Goal: Transaction & Acquisition: Purchase product/service

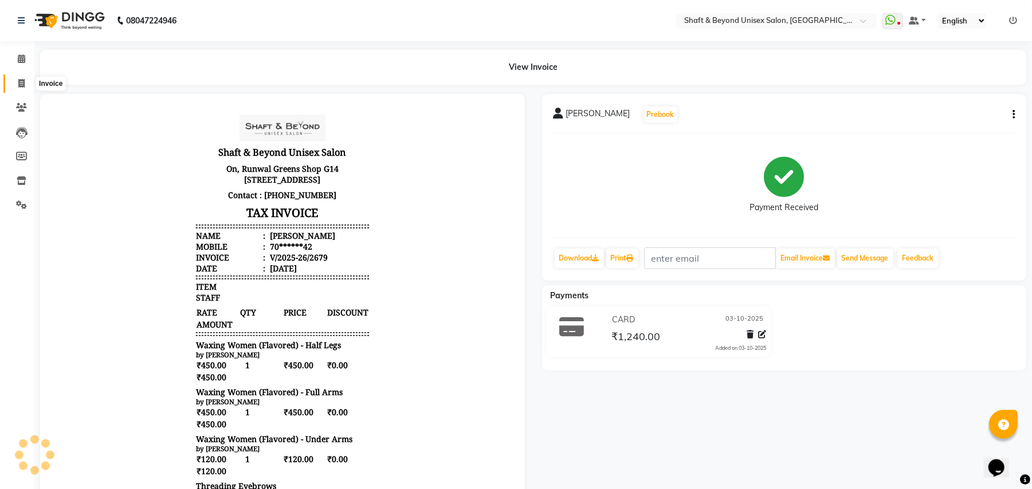
click at [26, 77] on span at bounding box center [21, 83] width 20 height 13
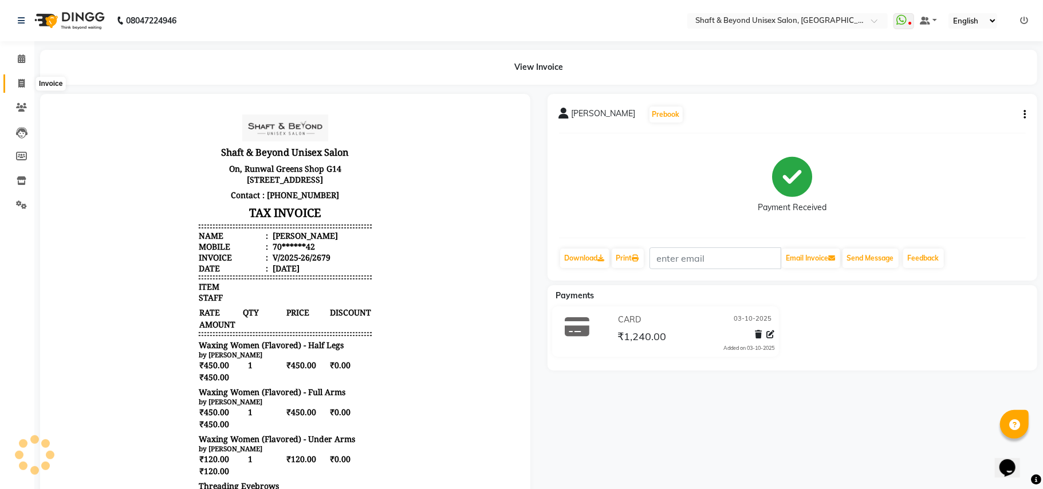
select select "3878"
select select "service"
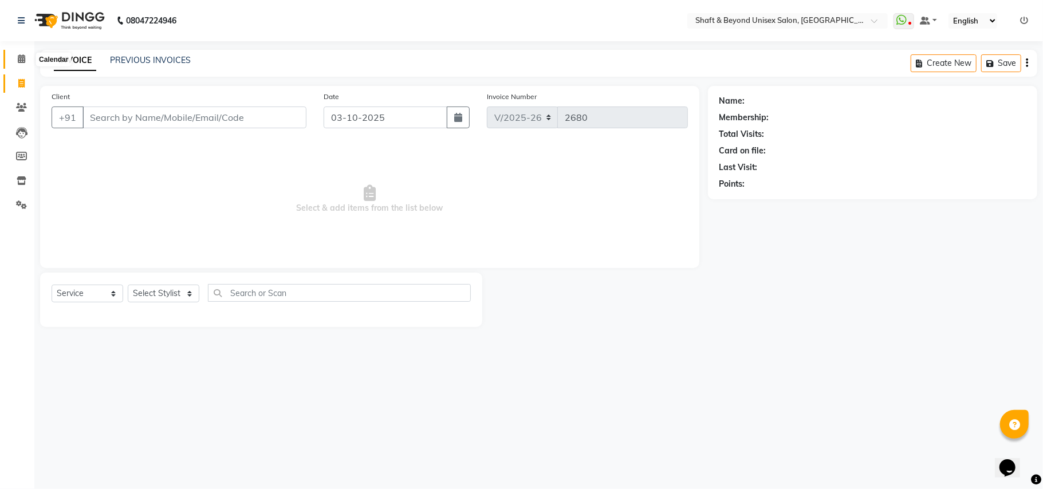
click at [23, 57] on icon at bounding box center [21, 58] width 7 height 9
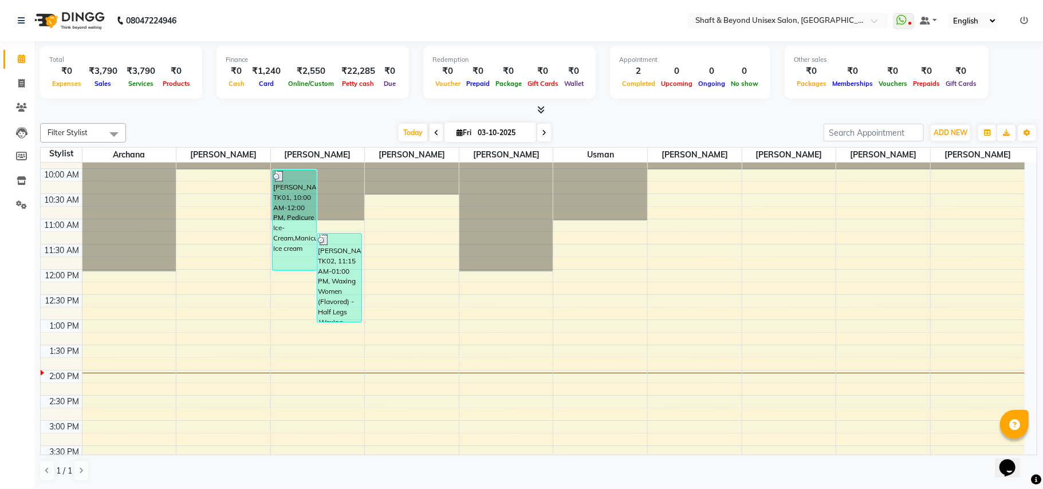
scroll to position [76, 0]
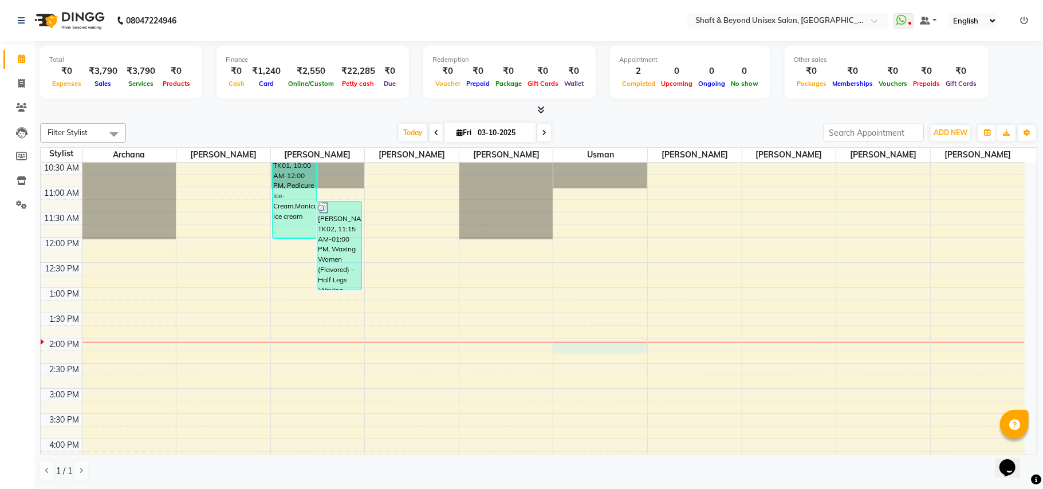
click at [564, 349] on div "9:00 AM 9:30 AM 10:00 AM 10:30 AM 11:00 AM 11:30 AM 12:00 PM 12:30 PM 1:00 PM 1…" at bounding box center [533, 413] width 984 height 655
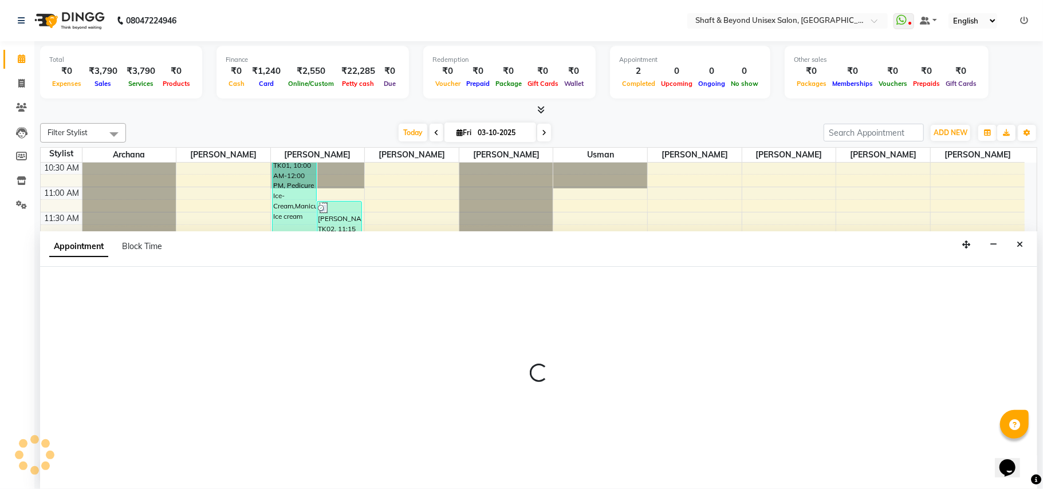
select select "34090"
select select "840"
select select "tentative"
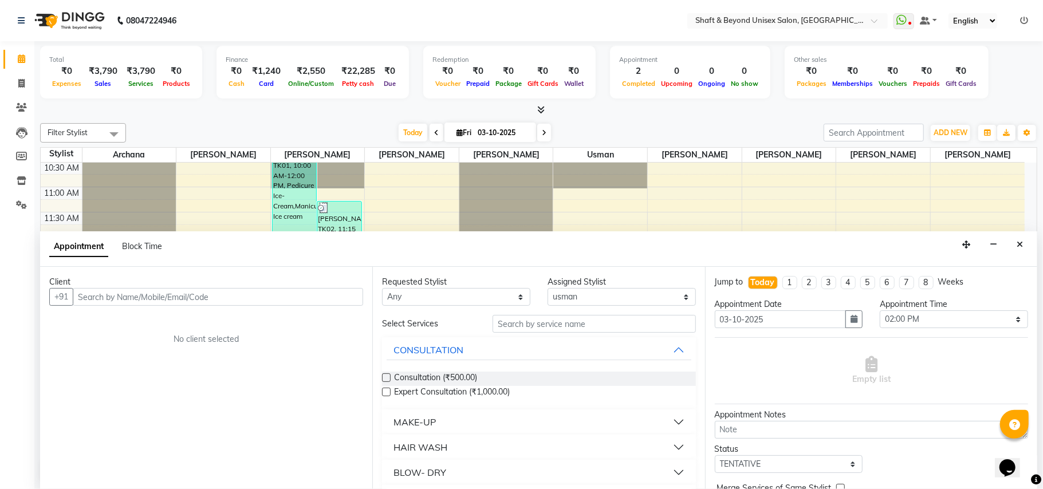
click at [230, 297] on input "text" at bounding box center [218, 297] width 290 height 18
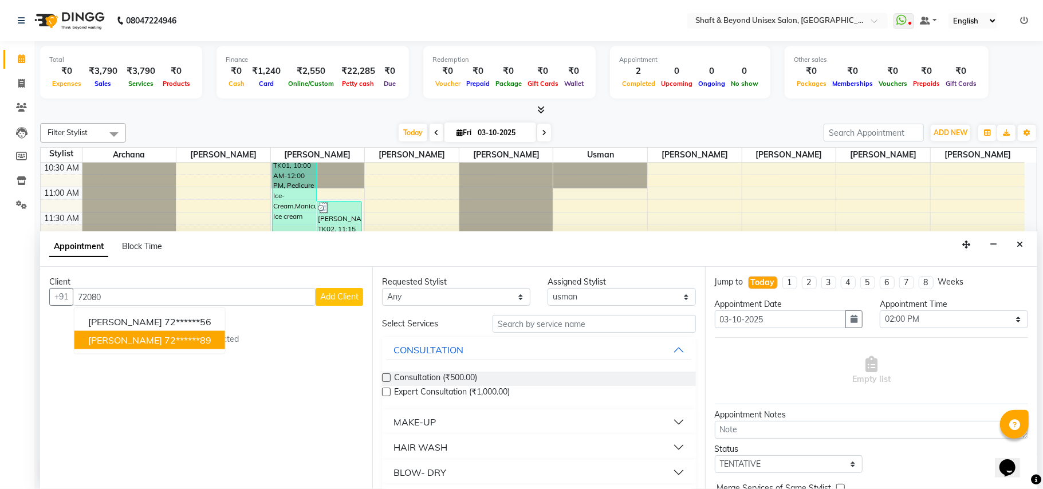
click at [164, 340] on ngb-highlight "72******89" at bounding box center [187, 340] width 47 height 11
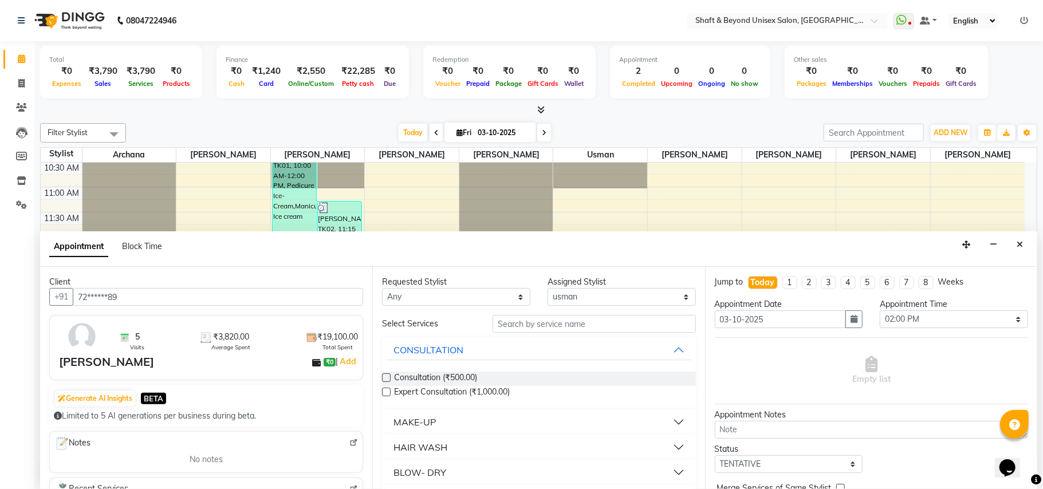
type input "72******89"
click at [527, 325] on input "text" at bounding box center [594, 324] width 203 height 18
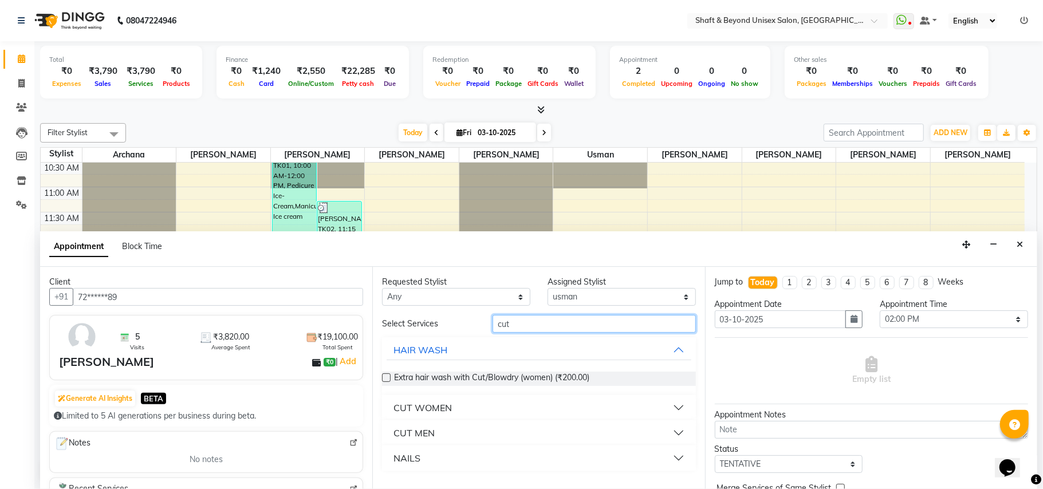
type input "cut"
click at [423, 429] on div "CUT MEN" at bounding box center [413, 433] width 41 height 14
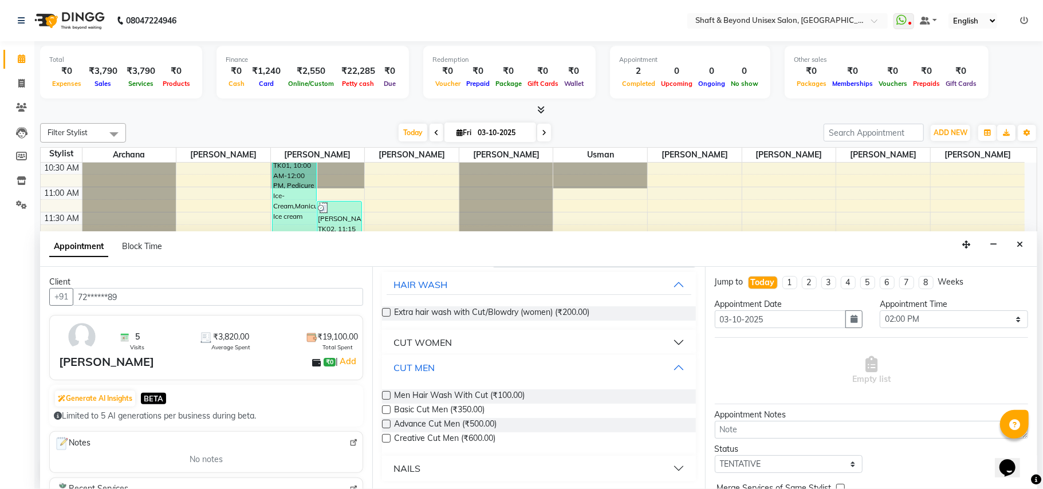
scroll to position [66, 0]
click at [386, 410] on label at bounding box center [386, 408] width 9 height 9
click at [386, 410] on input "checkbox" at bounding box center [385, 409] width 7 height 7
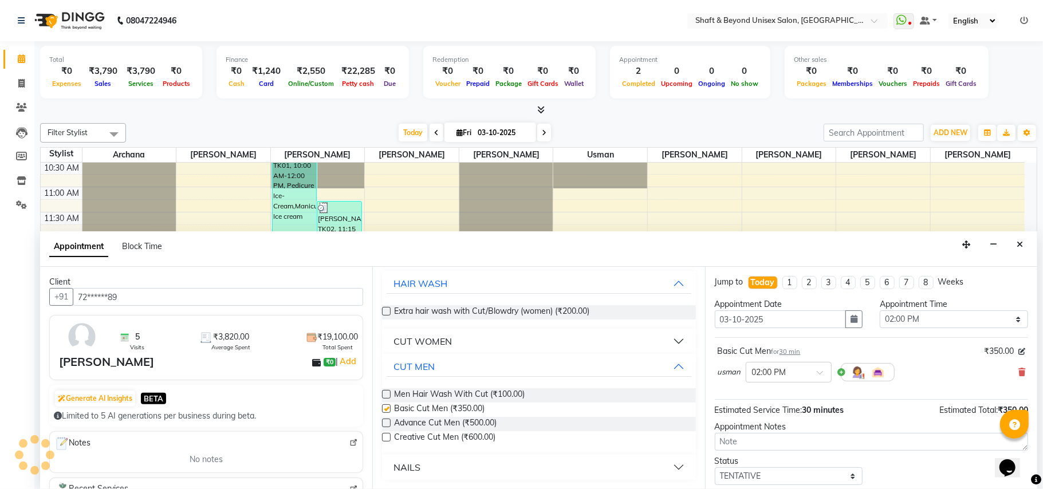
checkbox input "false"
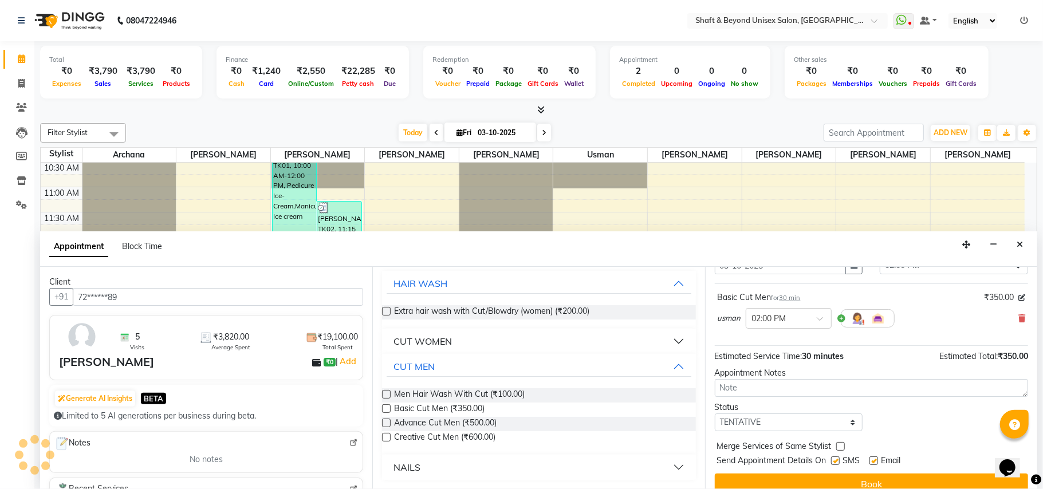
scroll to position [69, 0]
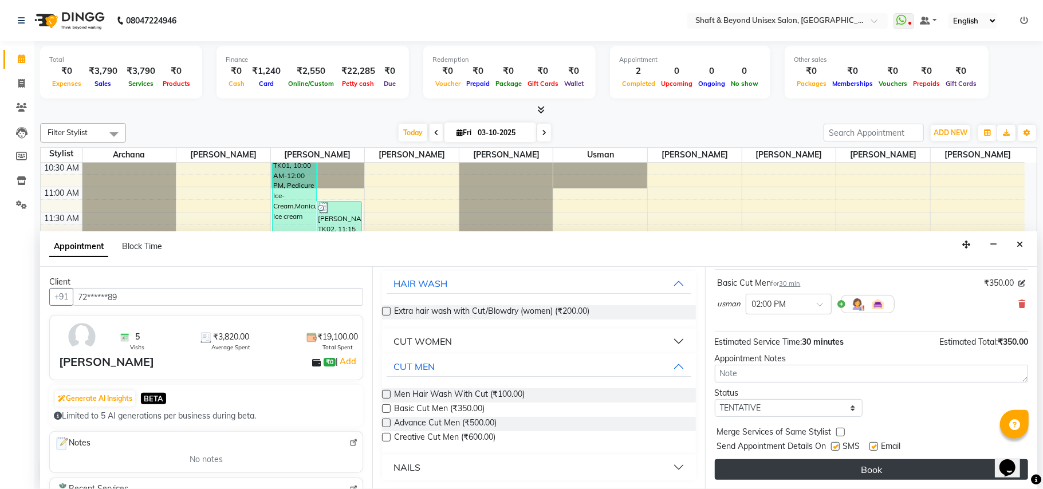
click at [798, 469] on button "Book" at bounding box center [871, 469] width 313 height 21
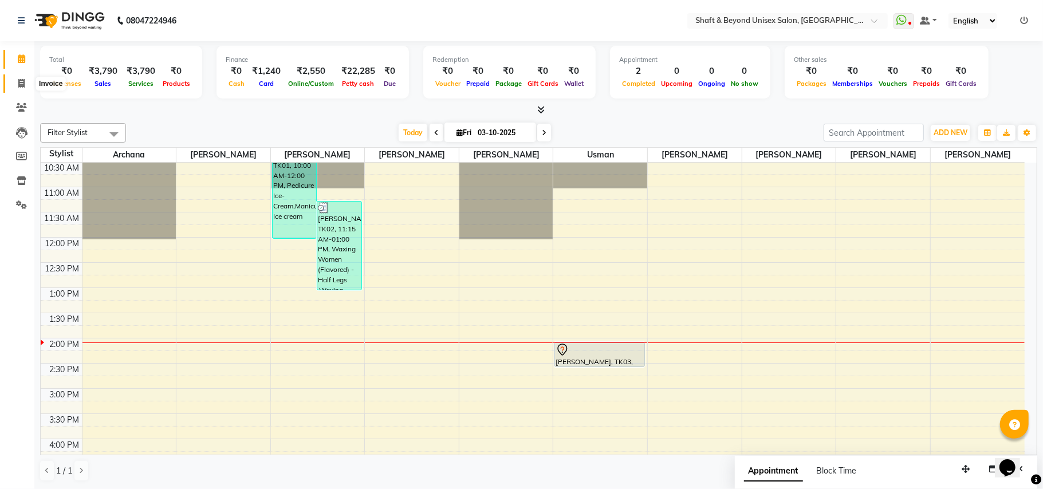
click at [19, 83] on icon at bounding box center [21, 83] width 6 height 9
select select "3878"
select select "service"
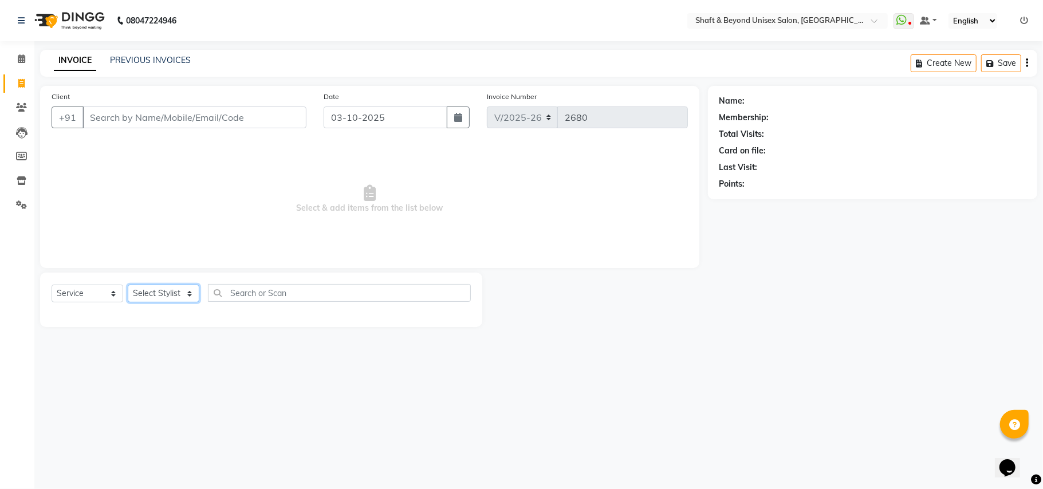
click at [163, 294] on select "Select Stylist Archana [PERSON_NAME] [PERSON_NAME] [PERSON_NAME] [PERSON_NAME] …" at bounding box center [164, 294] width 72 height 18
select select "40100"
click at [128, 285] on select "Select Stylist Archana [PERSON_NAME] [PERSON_NAME] [PERSON_NAME] [PERSON_NAME] …" at bounding box center [164, 294] width 72 height 18
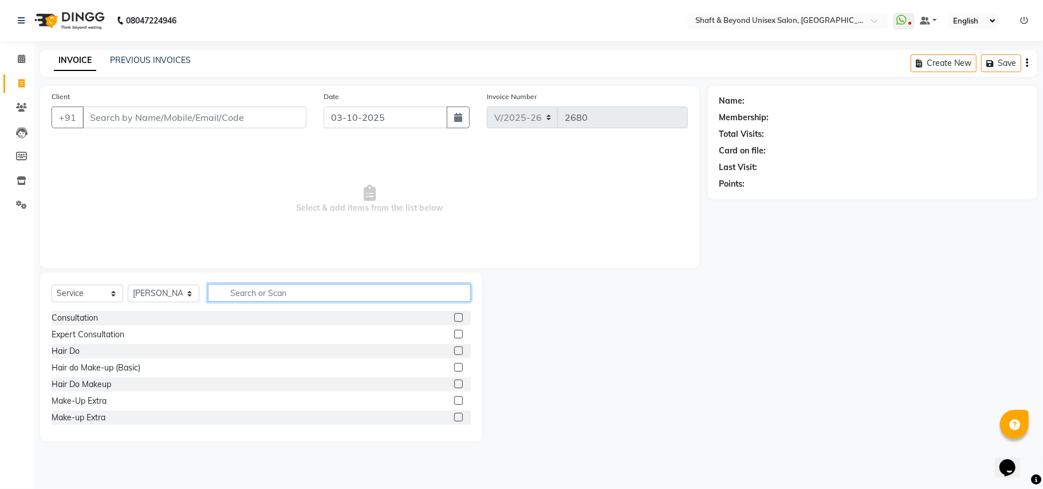
click at [248, 289] on input "text" at bounding box center [339, 293] width 263 height 18
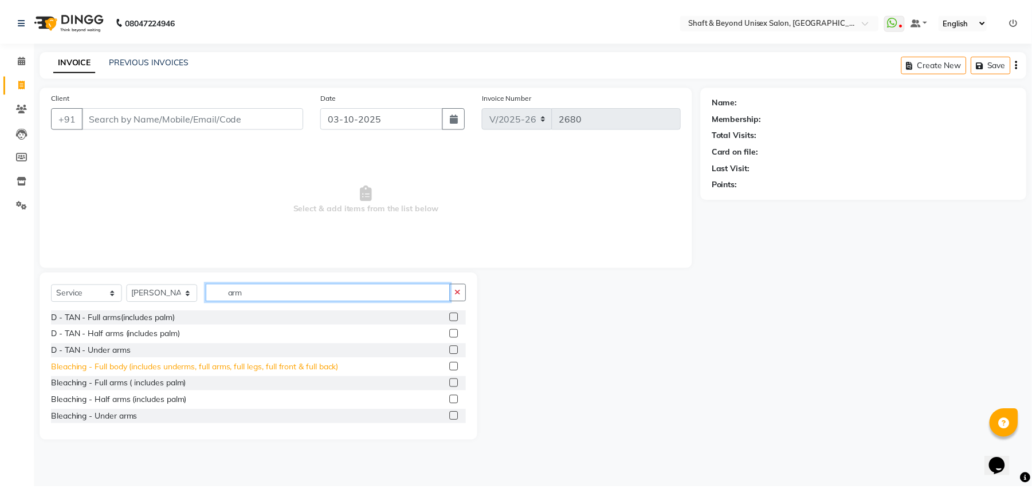
scroll to position [76, 0]
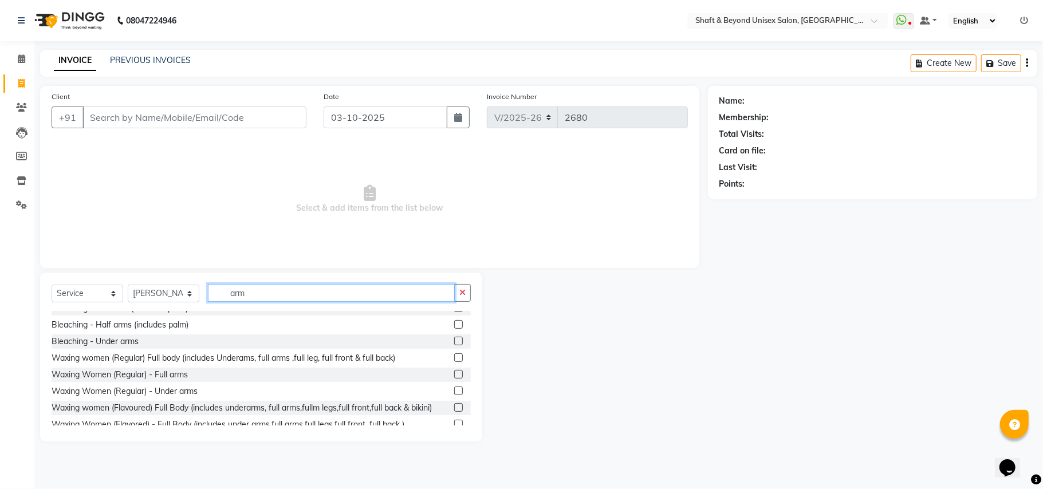
type input "arm"
click at [454, 377] on label at bounding box center [458, 374] width 9 height 9
click at [454, 377] on input "checkbox" at bounding box center [457, 374] width 7 height 7
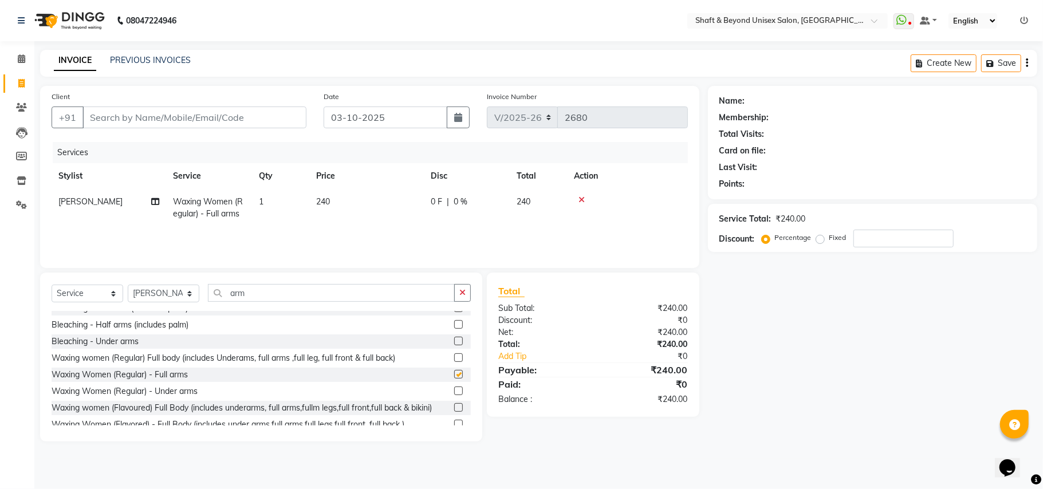
checkbox input "false"
click at [454, 391] on label at bounding box center [458, 391] width 9 height 9
click at [454, 391] on input "checkbox" at bounding box center [457, 391] width 7 height 7
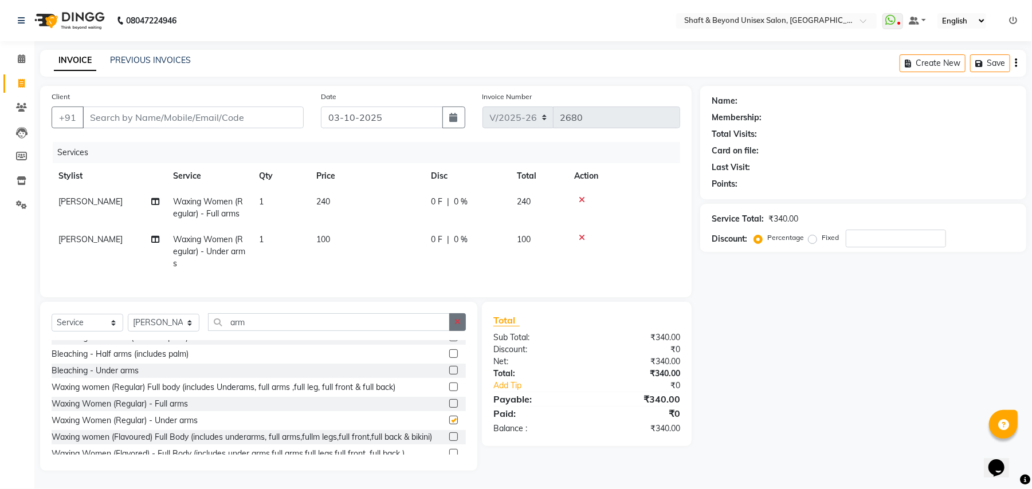
checkbox input "false"
click at [457, 326] on icon "button" at bounding box center [457, 322] width 6 height 8
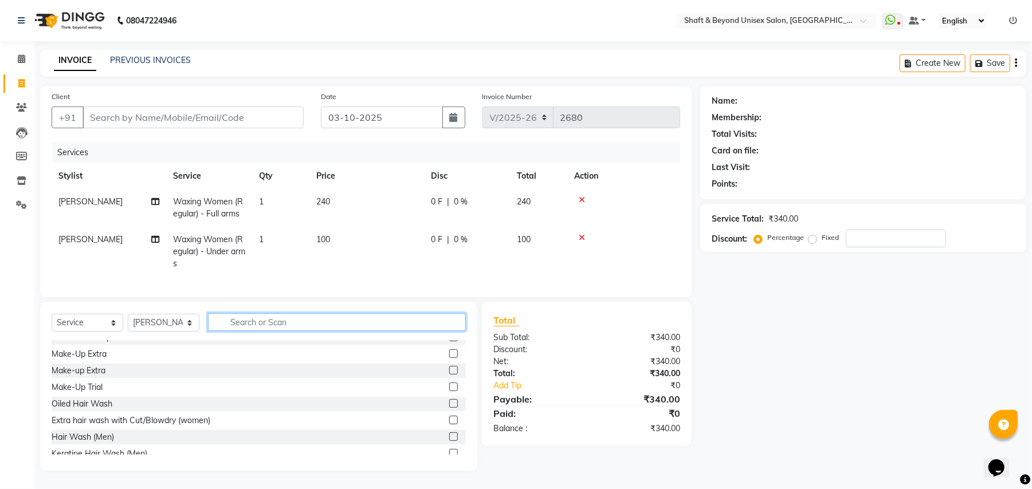
click at [420, 330] on input "text" at bounding box center [337, 322] width 258 height 18
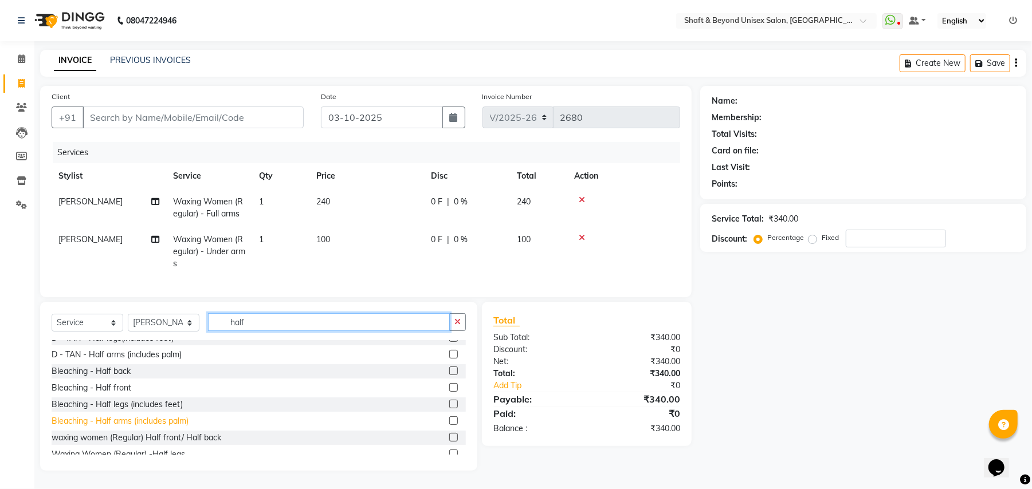
scroll to position [119, 0]
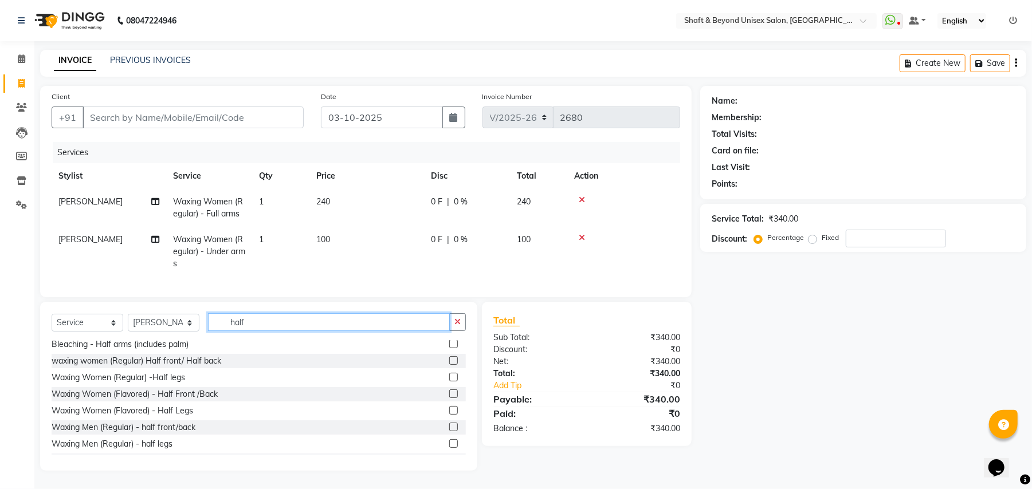
type input "half"
click at [449, 381] on label at bounding box center [453, 377] width 9 height 9
click at [449, 381] on input "checkbox" at bounding box center [452, 377] width 7 height 7
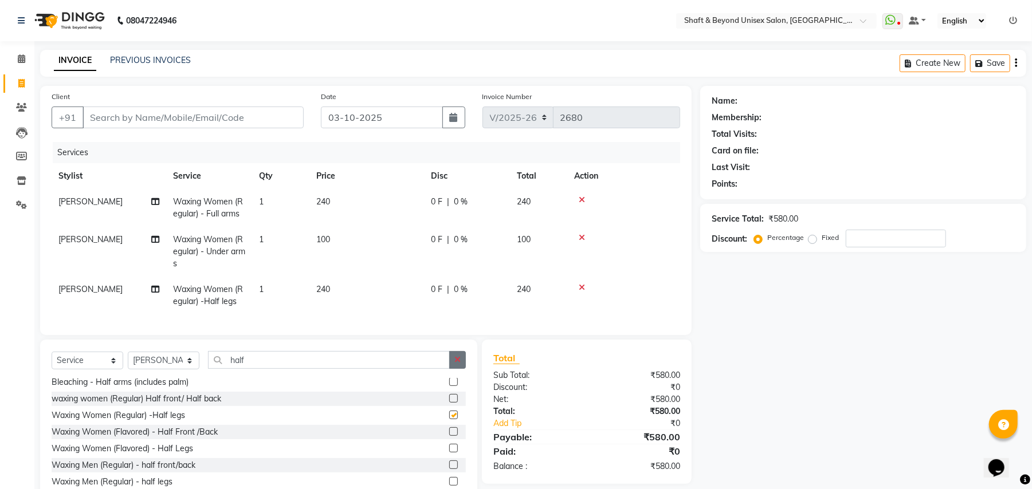
checkbox input "false"
click at [454, 364] on icon "button" at bounding box center [457, 360] width 6 height 8
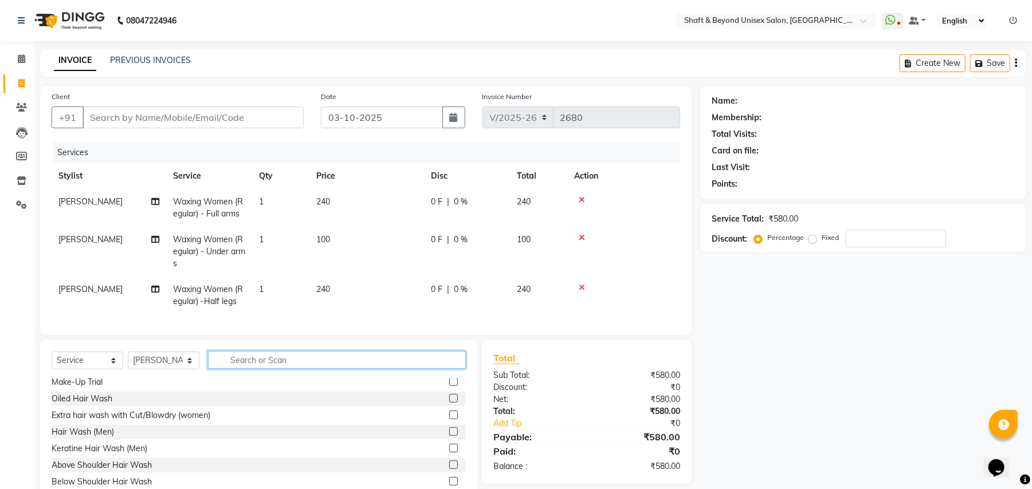
click at [404, 369] on input "text" at bounding box center [337, 360] width 258 height 18
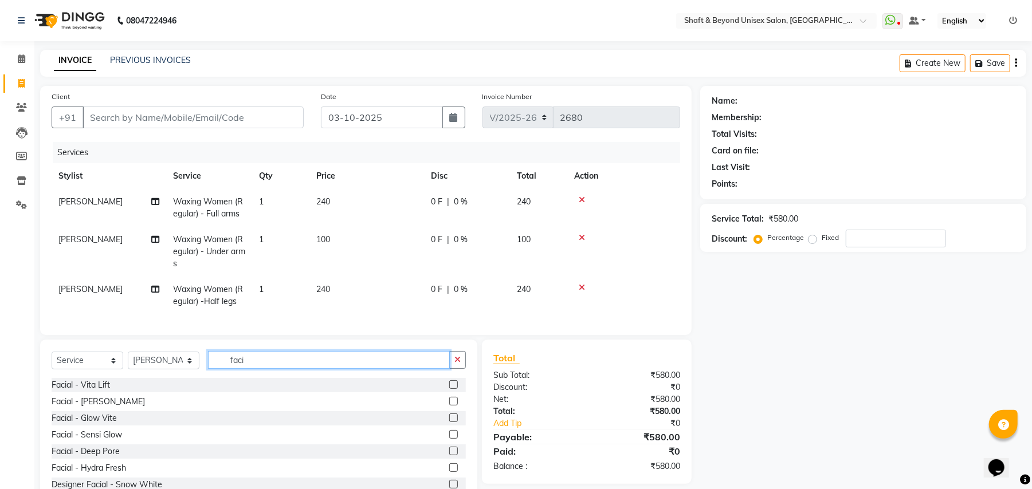
scroll to position [68, 0]
type input "faci"
click at [449, 404] on label at bounding box center [453, 400] width 9 height 9
click at [449, 404] on input "checkbox" at bounding box center [452, 400] width 7 height 7
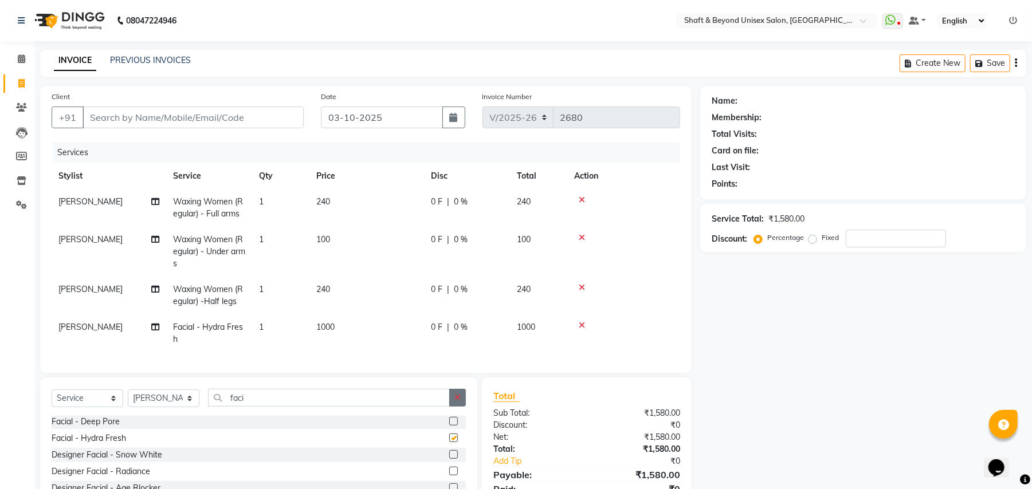
checkbox input "false"
click at [458, 402] on icon "button" at bounding box center [457, 397] width 6 height 8
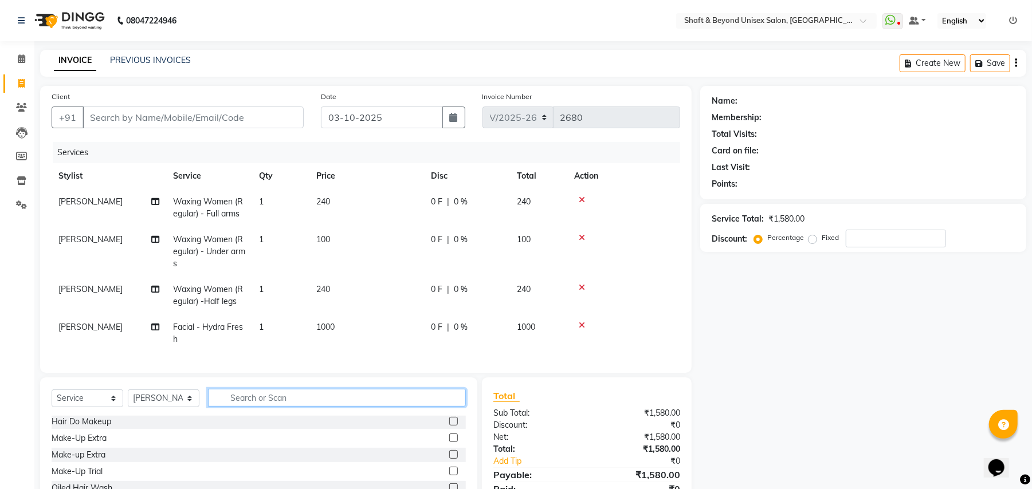
click at [399, 407] on input "text" at bounding box center [337, 398] width 258 height 18
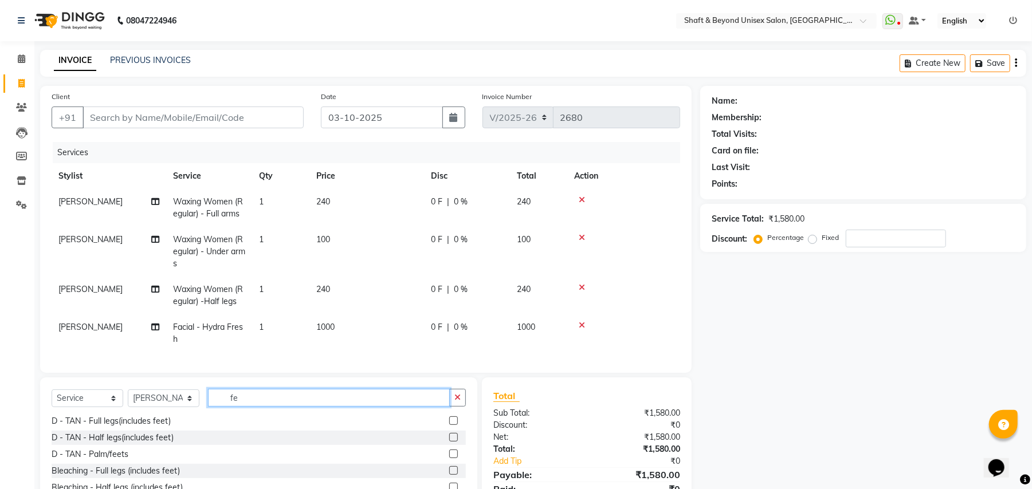
scroll to position [0, 0]
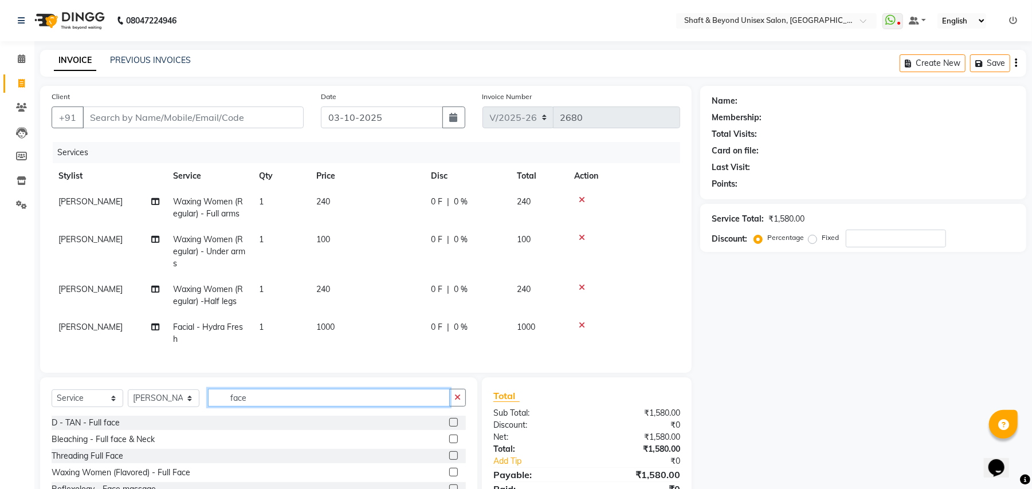
type input "face"
click at [454, 427] on label at bounding box center [453, 422] width 9 height 9
click at [454, 427] on input "checkbox" at bounding box center [452, 422] width 7 height 7
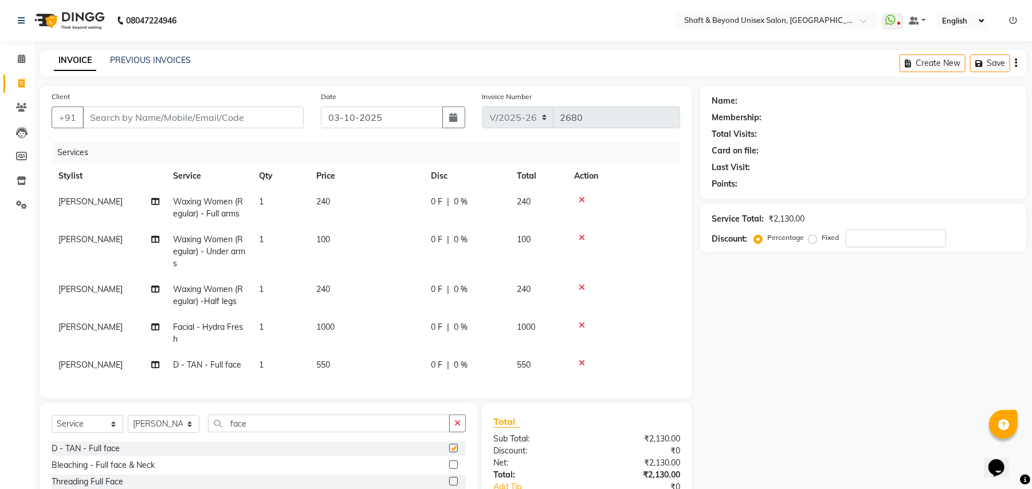
checkbox input "false"
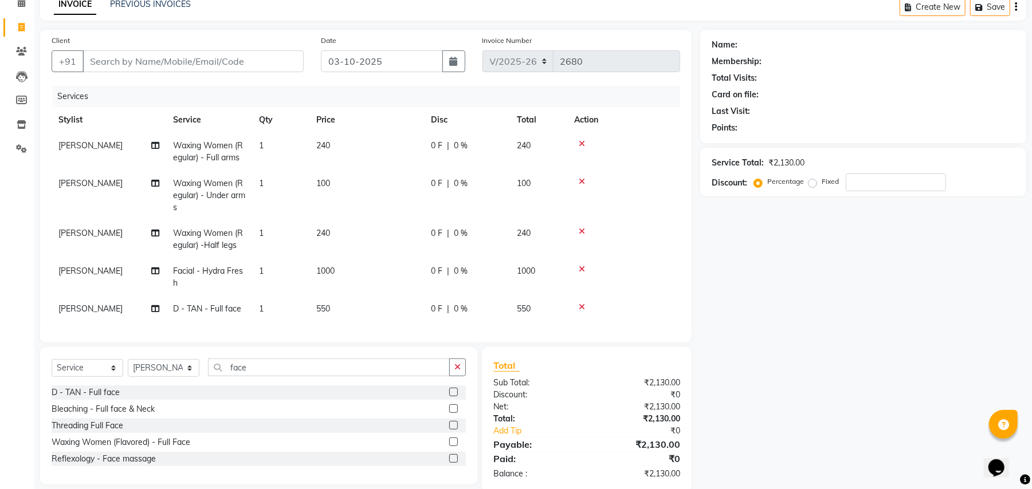
scroll to position [87, 0]
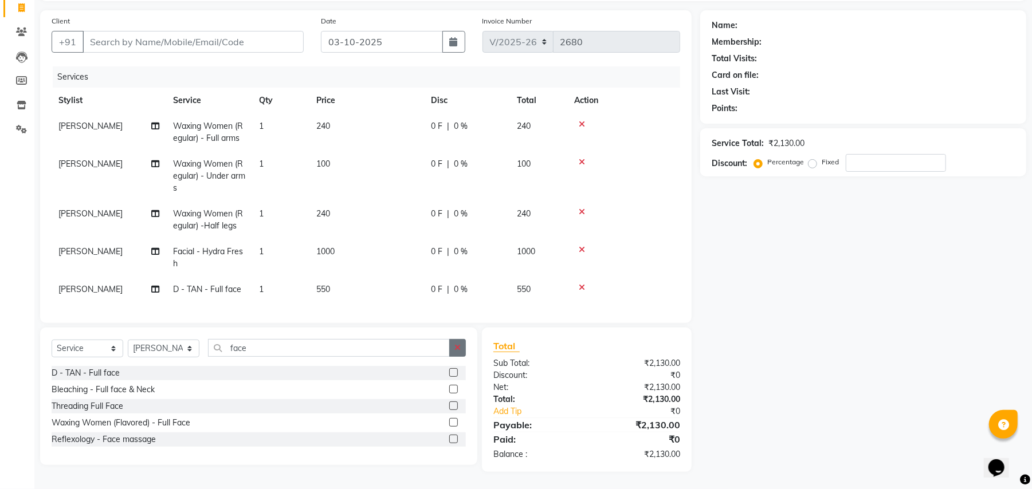
click at [457, 347] on icon "button" at bounding box center [457, 348] width 6 height 8
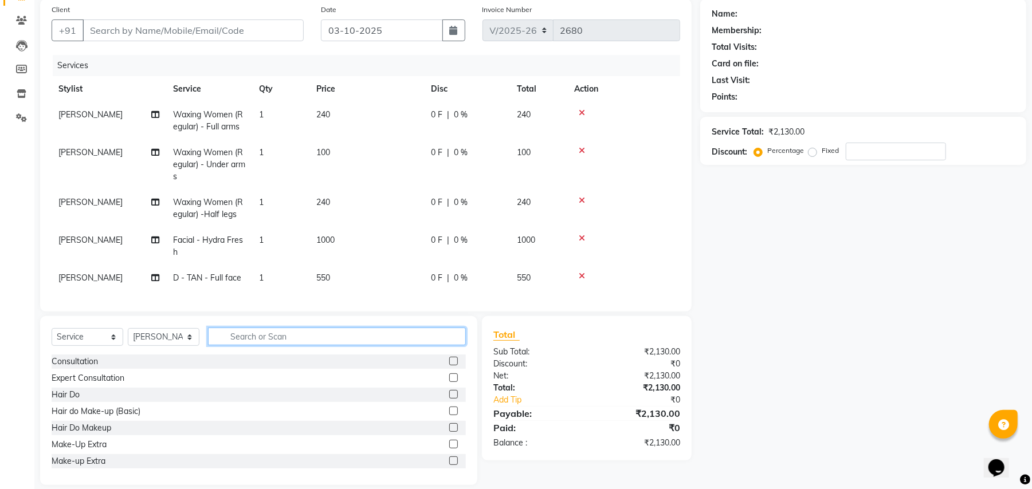
click at [443, 345] on input "text" at bounding box center [337, 337] width 258 height 18
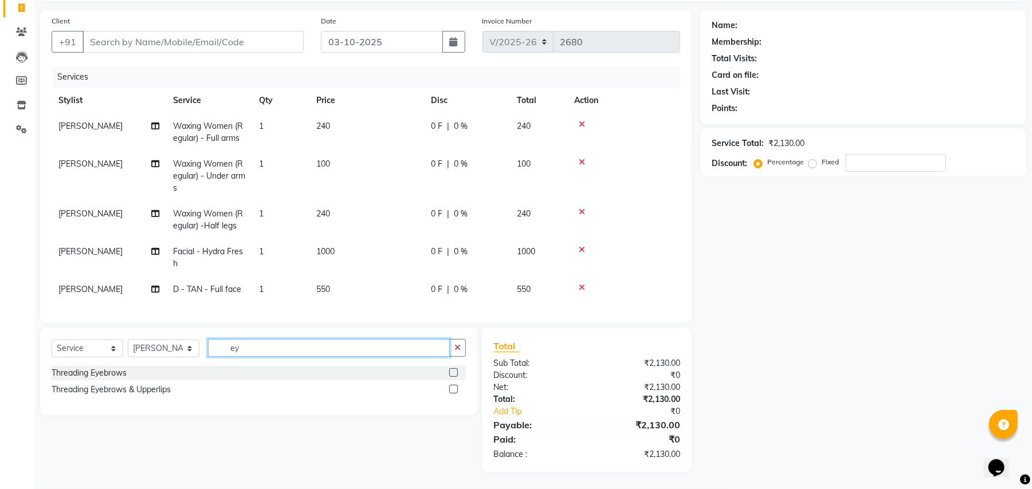
type input "ey"
click at [454, 373] on label at bounding box center [453, 372] width 9 height 9
click at [454, 373] on input "checkbox" at bounding box center [452, 372] width 7 height 7
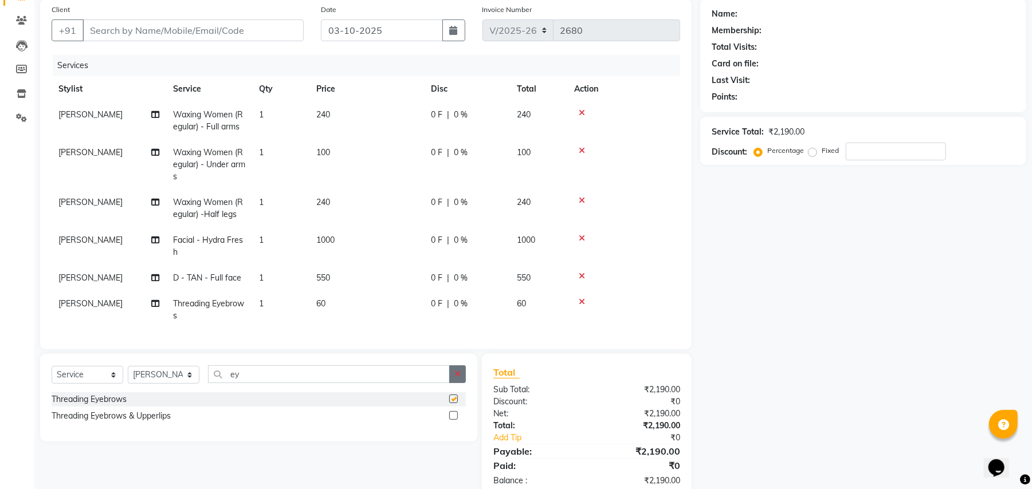
checkbox input "false"
click at [458, 378] on icon "button" at bounding box center [457, 374] width 6 height 8
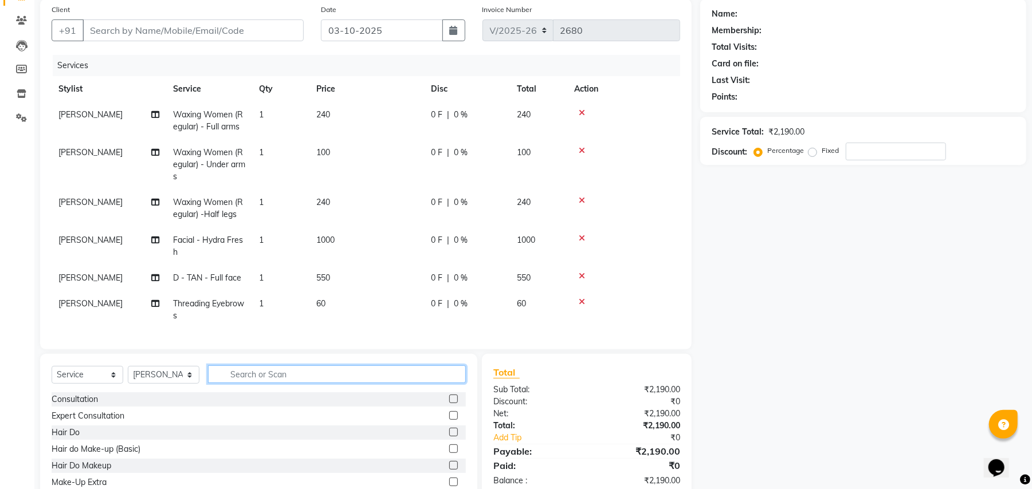
click at [431, 379] on input "text" at bounding box center [337, 374] width 258 height 18
type input "fore"
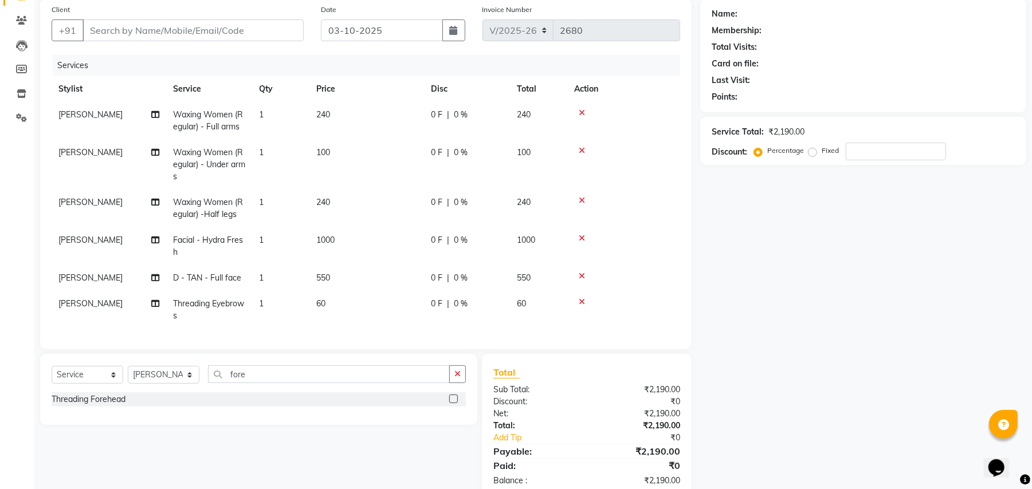
click at [457, 401] on label at bounding box center [453, 399] width 9 height 9
click at [457, 401] on input "checkbox" at bounding box center [452, 399] width 7 height 7
checkbox input "false"
click at [459, 380] on icon "button" at bounding box center [457, 377] width 6 height 8
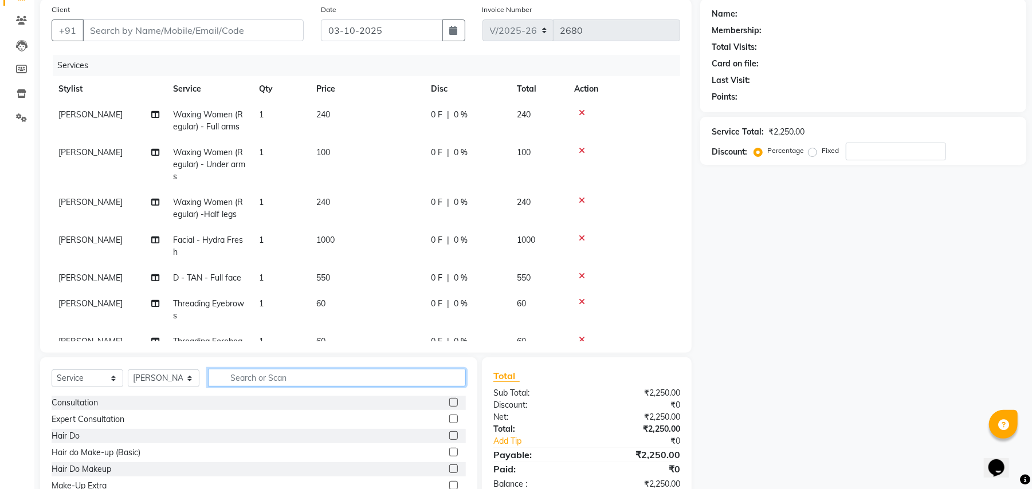
click at [411, 379] on input "text" at bounding box center [337, 378] width 258 height 18
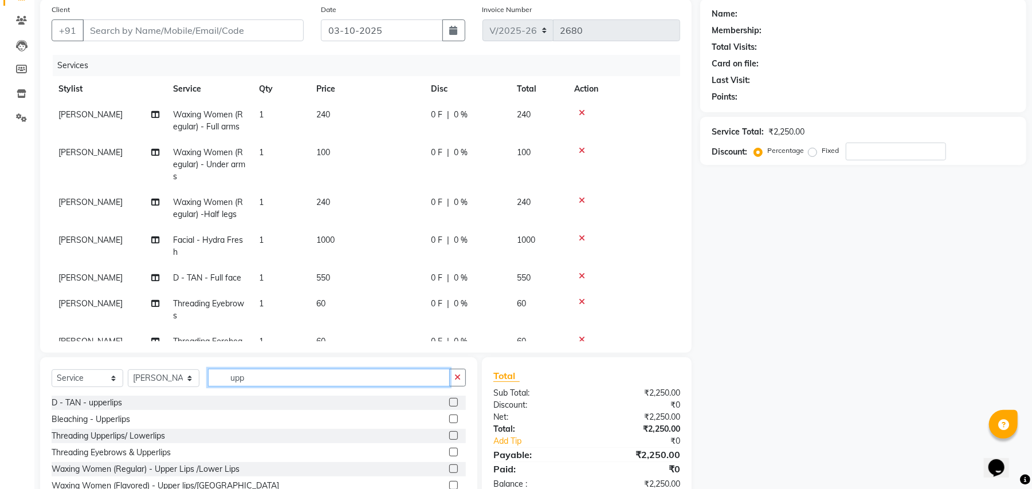
scroll to position [127, 0]
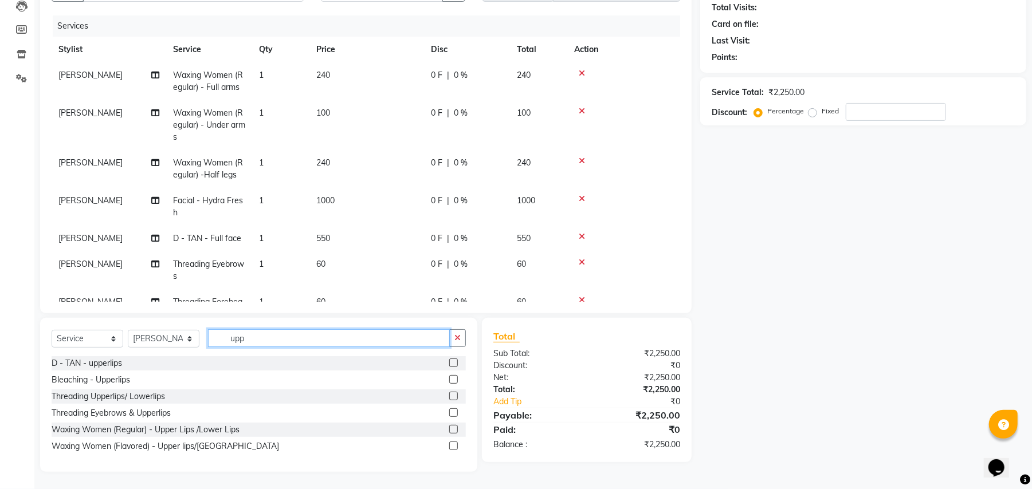
type input "upp"
click at [454, 447] on label at bounding box center [453, 446] width 9 height 9
click at [454, 447] on input "checkbox" at bounding box center [452, 446] width 7 height 7
checkbox input "false"
click at [457, 341] on icon "button" at bounding box center [457, 338] width 6 height 8
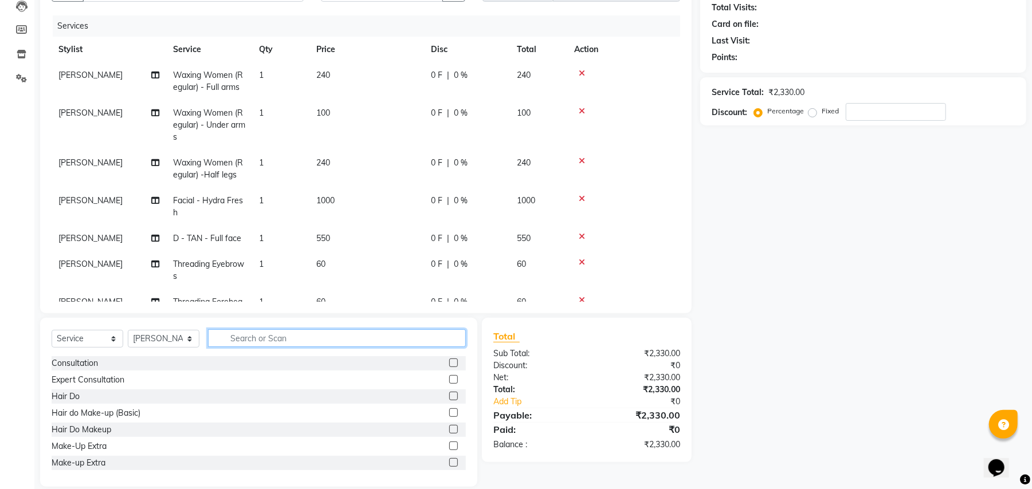
scroll to position [95, 0]
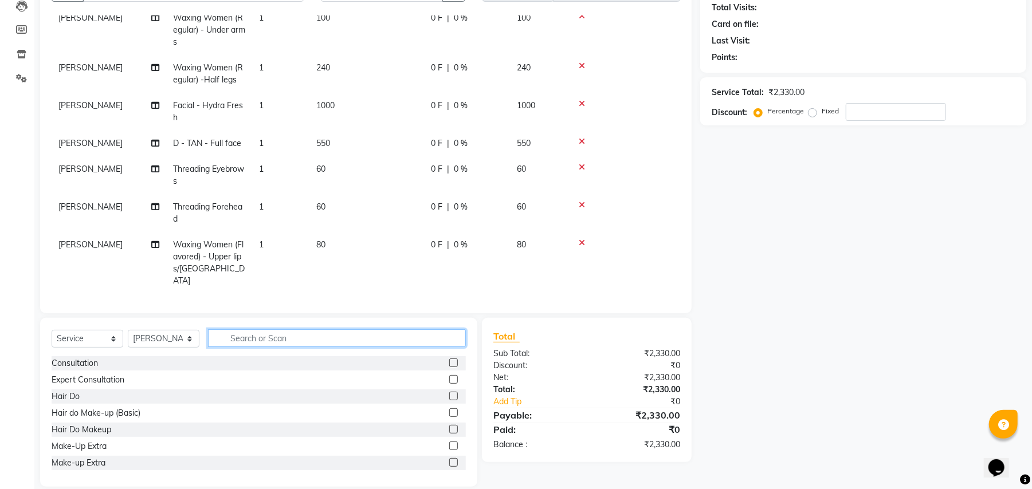
click at [415, 338] on input "text" at bounding box center [337, 338] width 258 height 18
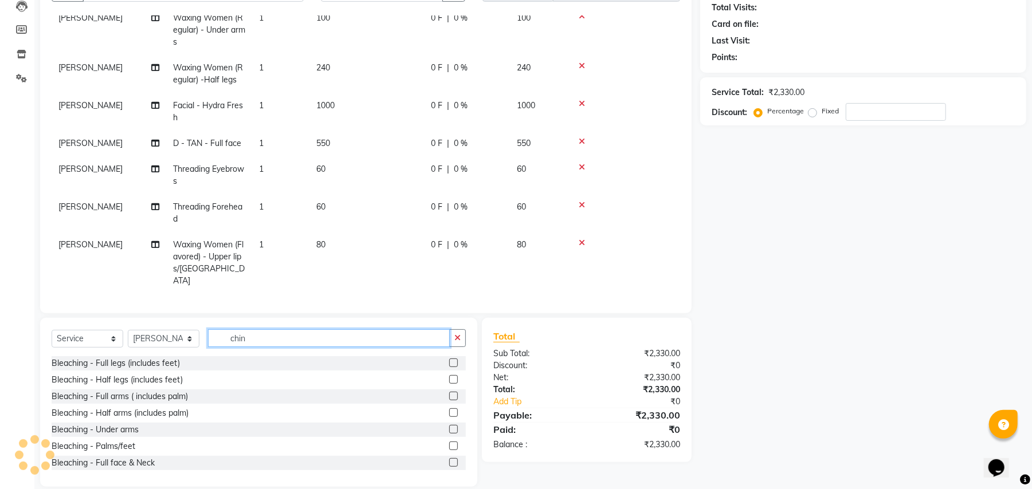
scroll to position [168, 0]
type input "chin"
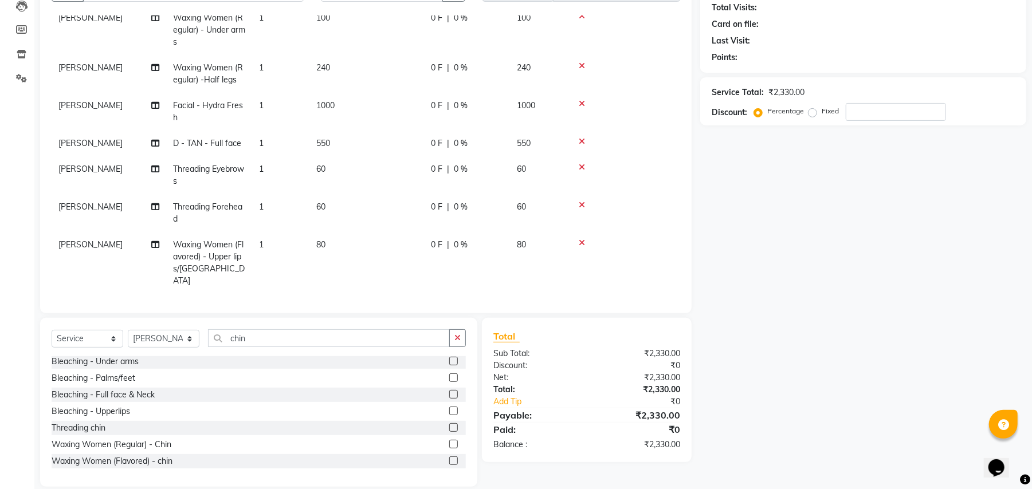
click at [449, 461] on label at bounding box center [453, 461] width 9 height 9
click at [449, 461] on input "checkbox" at bounding box center [452, 461] width 7 height 7
checkbox input "false"
click at [455, 335] on icon "button" at bounding box center [457, 338] width 6 height 8
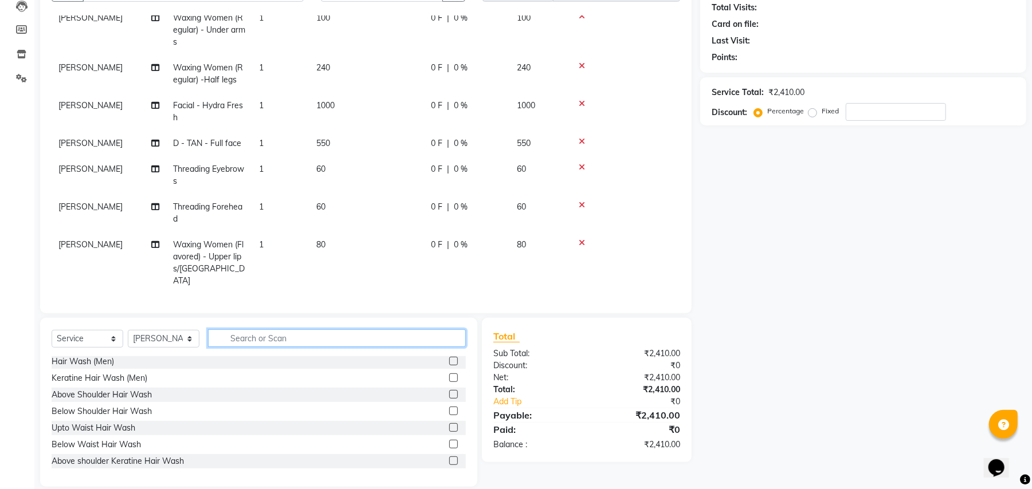
click at [424, 339] on input "text" at bounding box center [337, 338] width 258 height 18
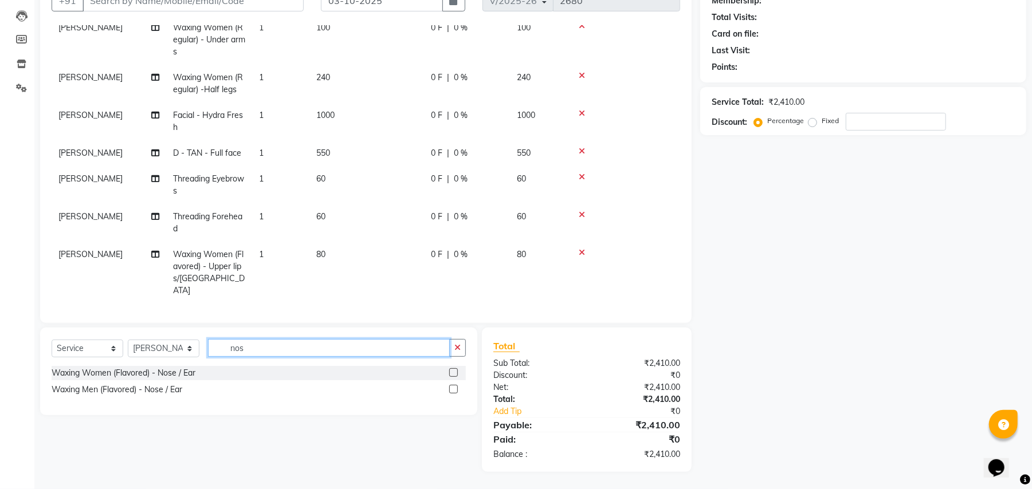
scroll to position [117, 0]
type input "nose"
click at [454, 372] on label at bounding box center [453, 372] width 9 height 9
click at [454, 372] on input "checkbox" at bounding box center [452, 372] width 7 height 7
checkbox input "false"
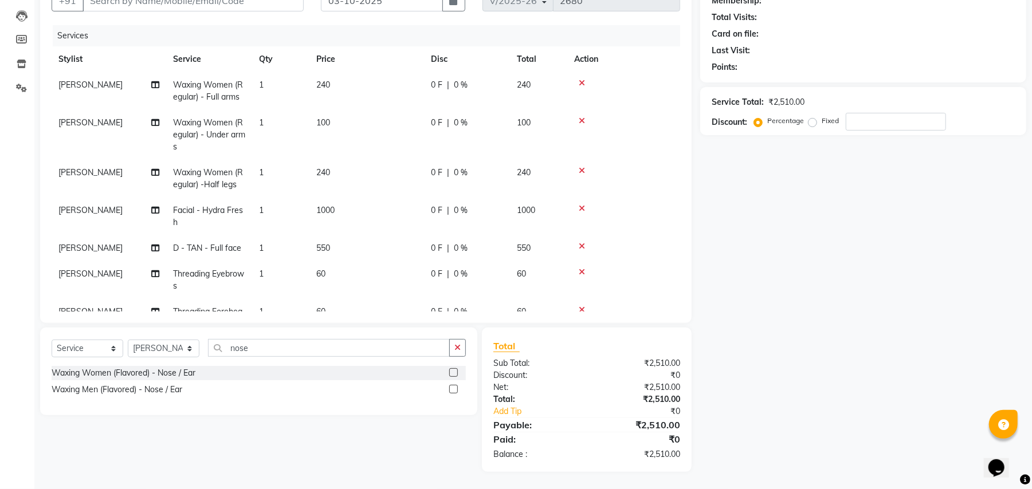
scroll to position [0, 0]
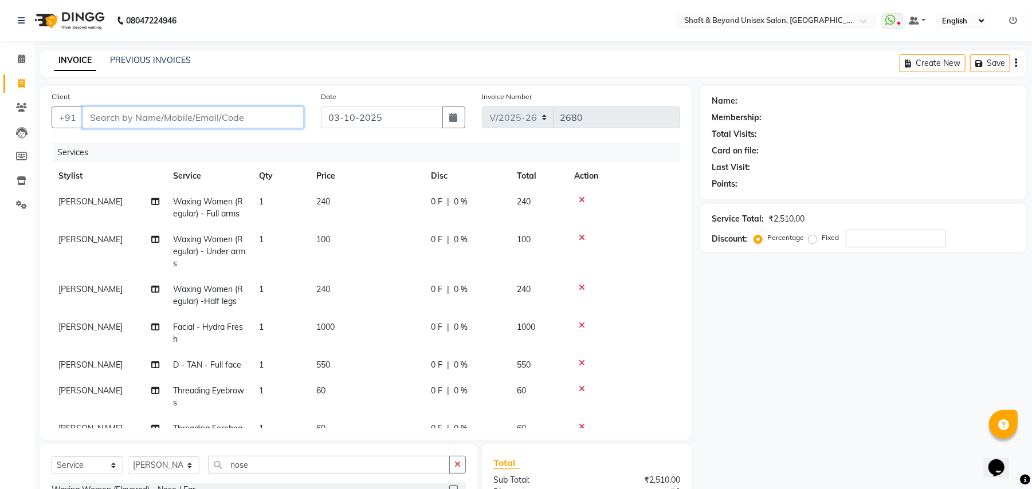
click at [152, 113] on input "Client" at bounding box center [192, 118] width 221 height 22
type input "9"
type input "0"
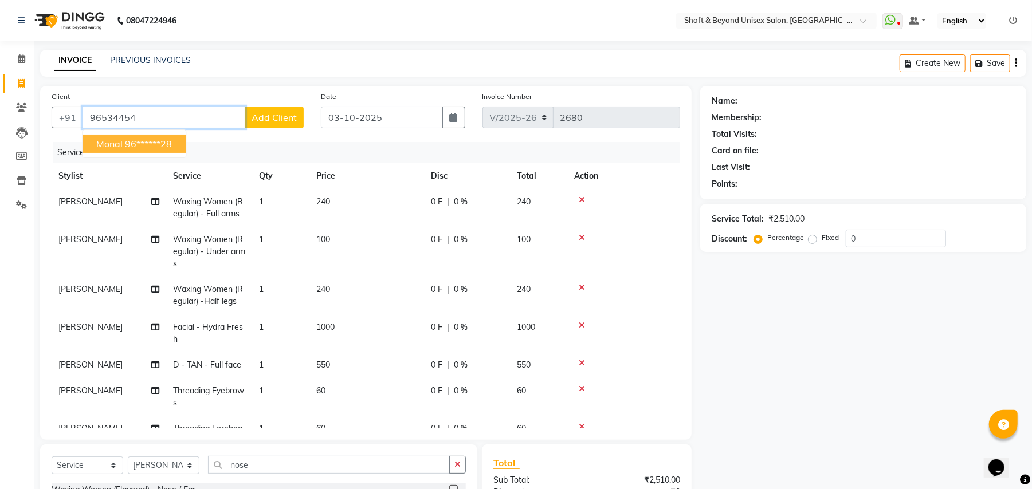
click at [123, 138] on button "monal 96******28" at bounding box center [133, 144] width 103 height 18
type input "96******28"
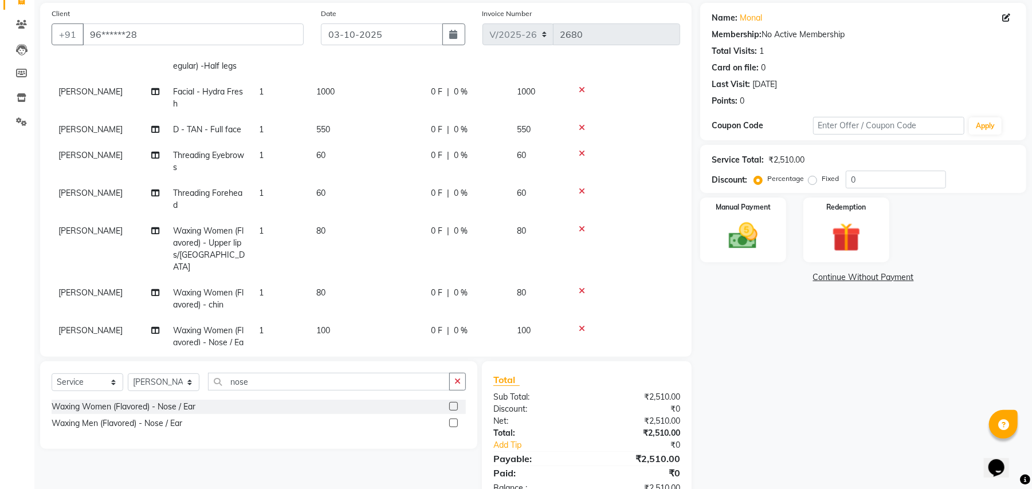
scroll to position [117, 0]
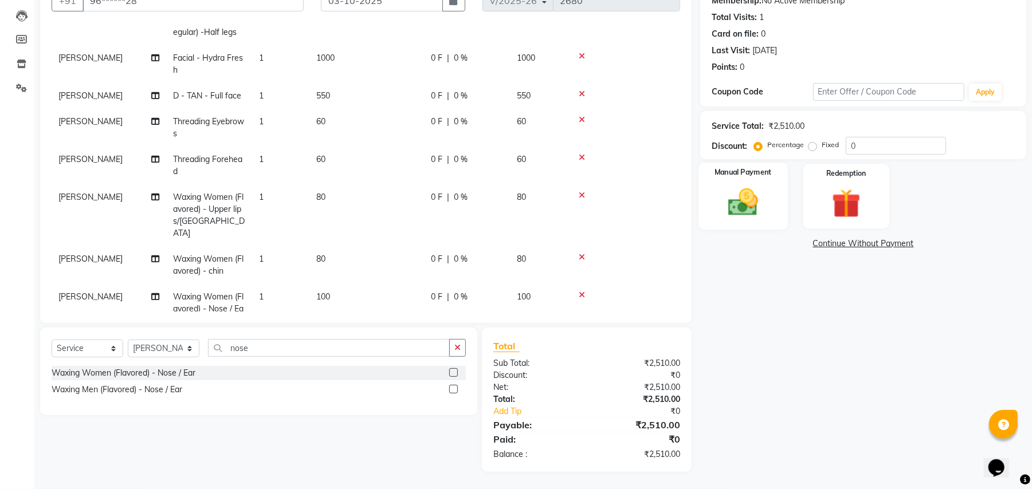
click at [741, 211] on img at bounding box center [742, 202] width 49 height 35
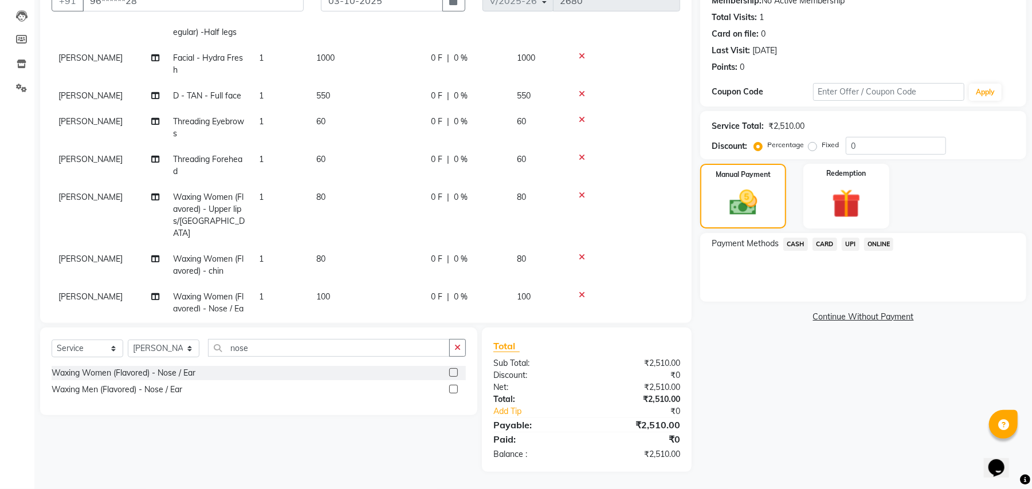
click at [880, 243] on span "ONLINE" at bounding box center [879, 244] width 30 height 13
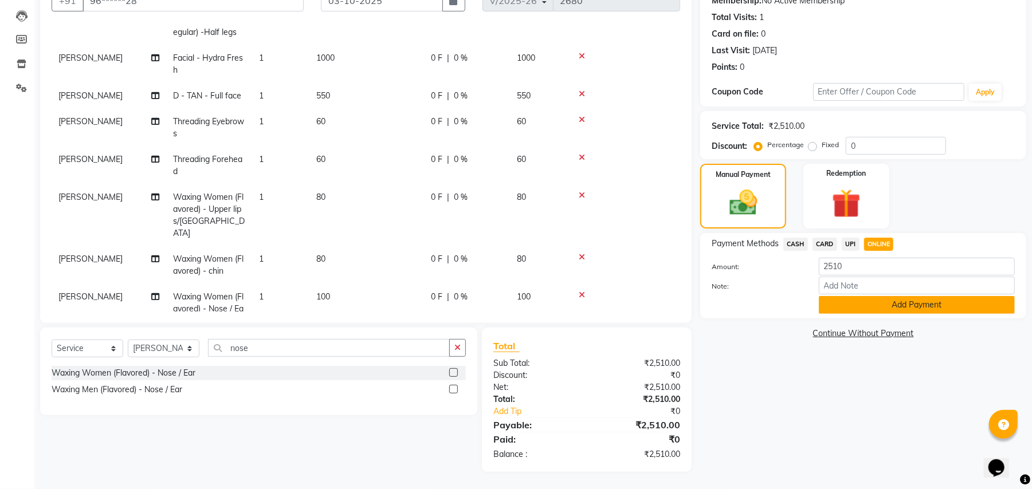
click at [880, 301] on button "Add Payment" at bounding box center [917, 305] width 196 height 18
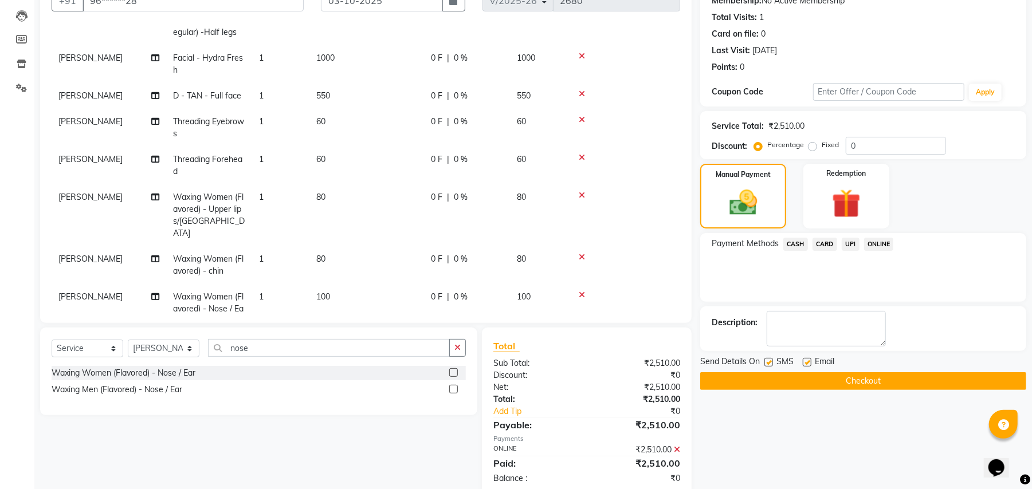
scroll to position [140, 0]
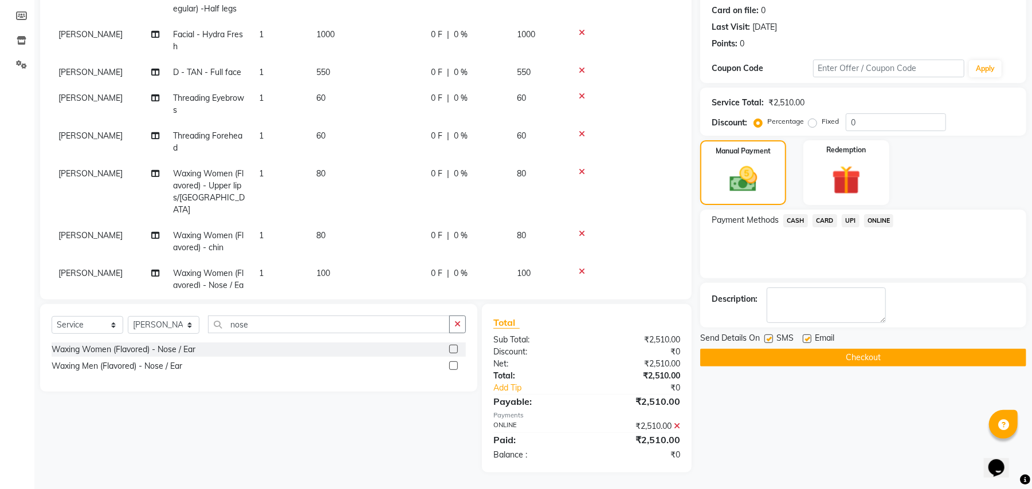
click at [792, 352] on button "Checkout" at bounding box center [863, 358] width 326 height 18
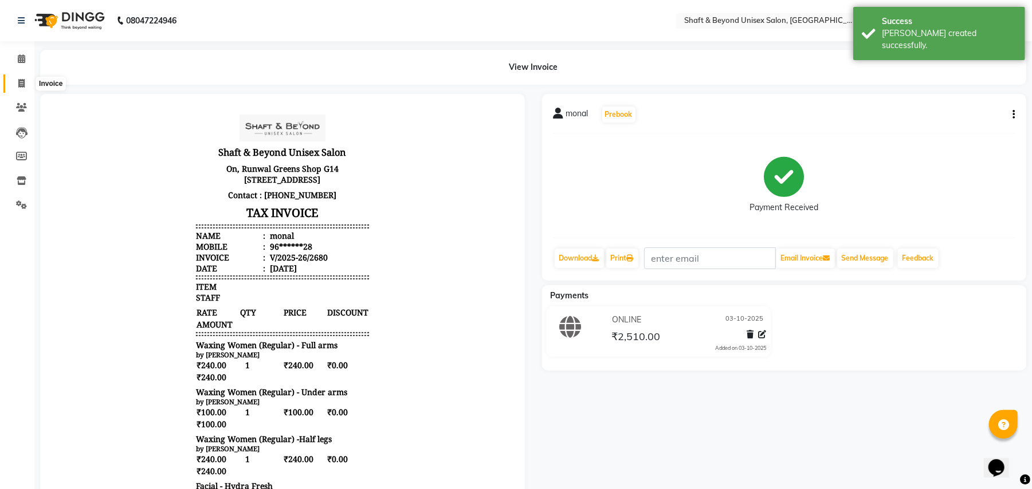
click at [21, 80] on icon at bounding box center [21, 83] width 6 height 9
select select "3878"
select select "service"
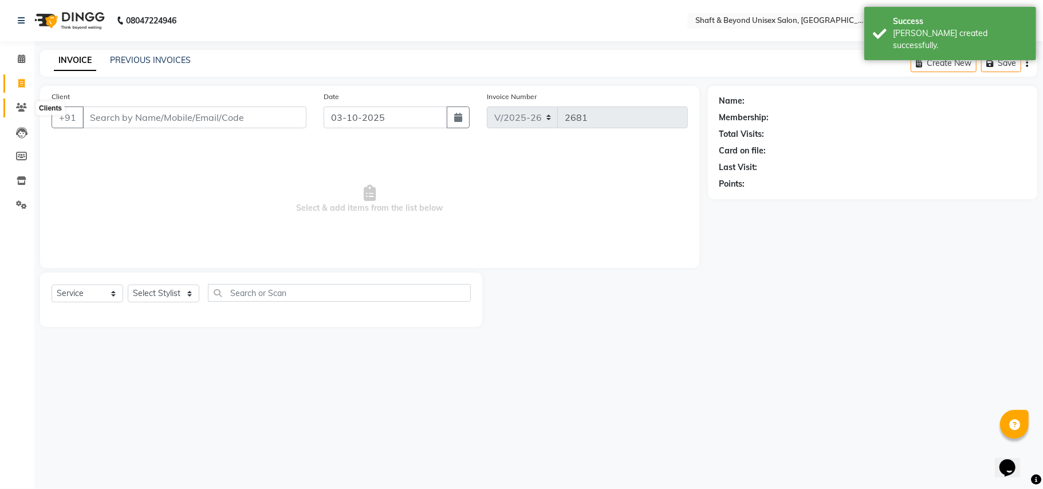
click at [22, 108] on icon at bounding box center [21, 107] width 11 height 9
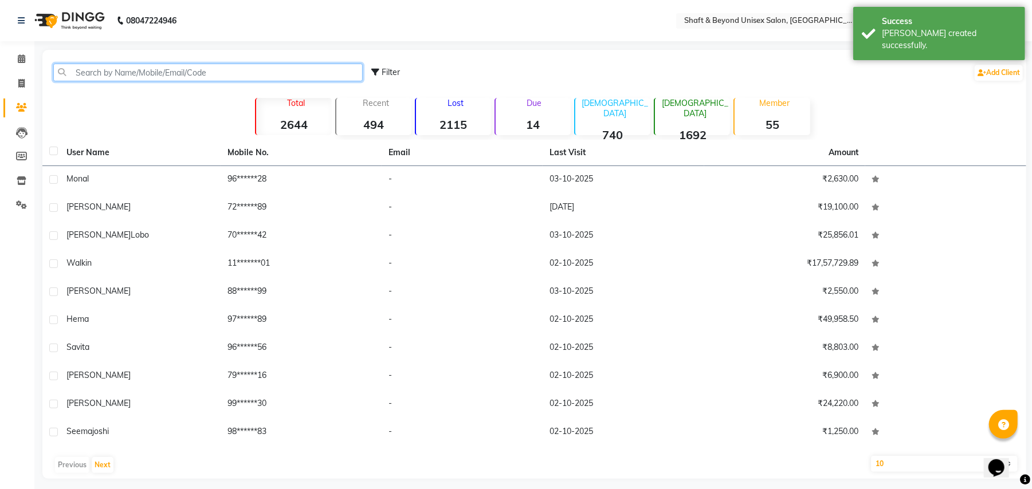
click at [156, 69] on input "text" at bounding box center [207, 73] width 309 height 18
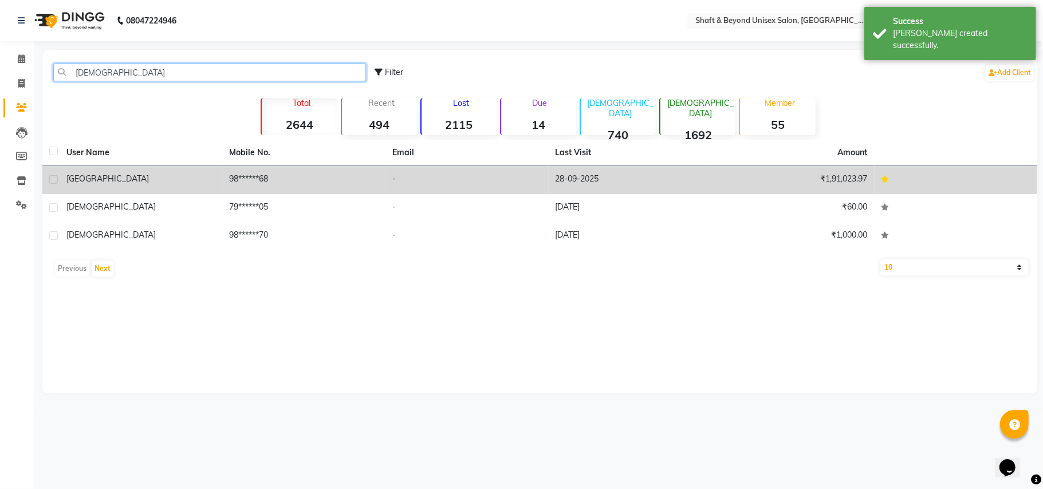
type input "[DEMOGRAPHIC_DATA]"
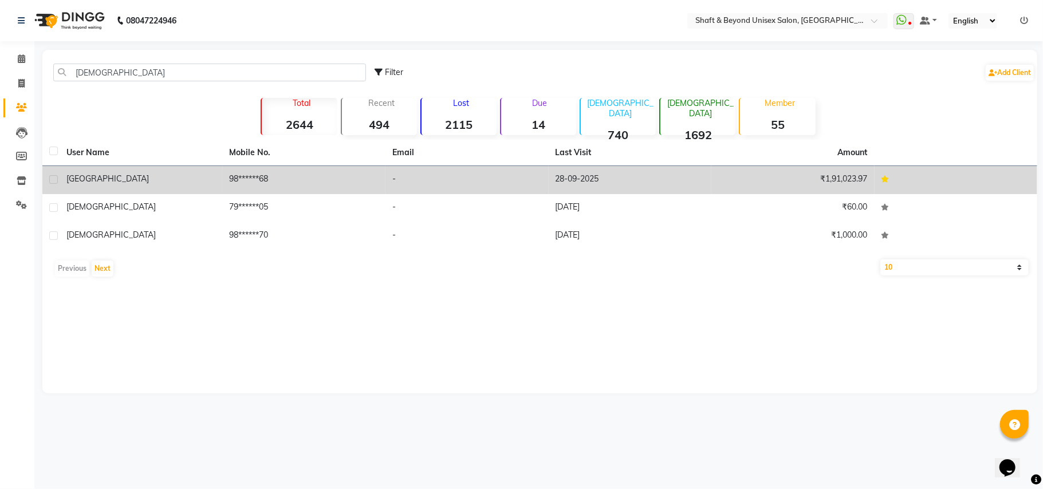
click at [305, 184] on td "98******68" at bounding box center [304, 180] width 163 height 28
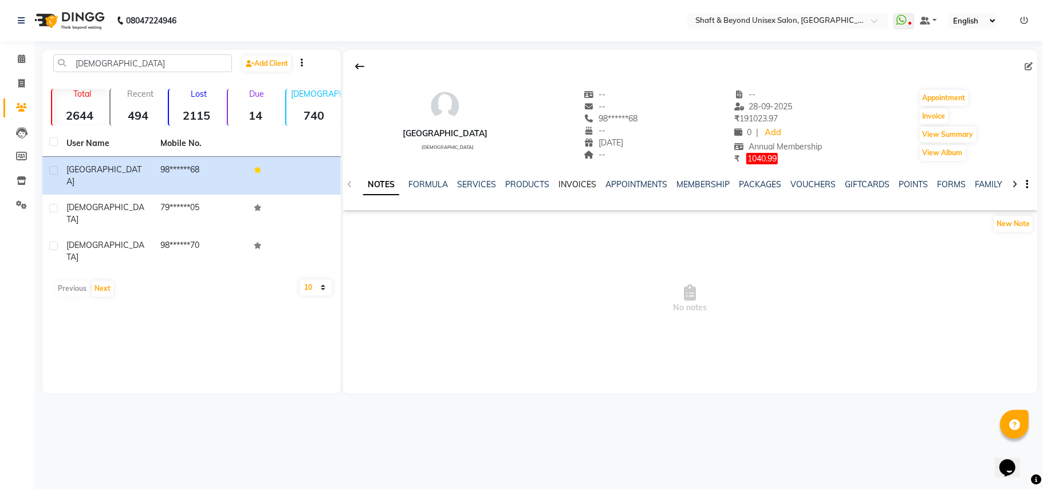
click at [571, 184] on link "INVOICES" at bounding box center [577, 184] width 38 height 10
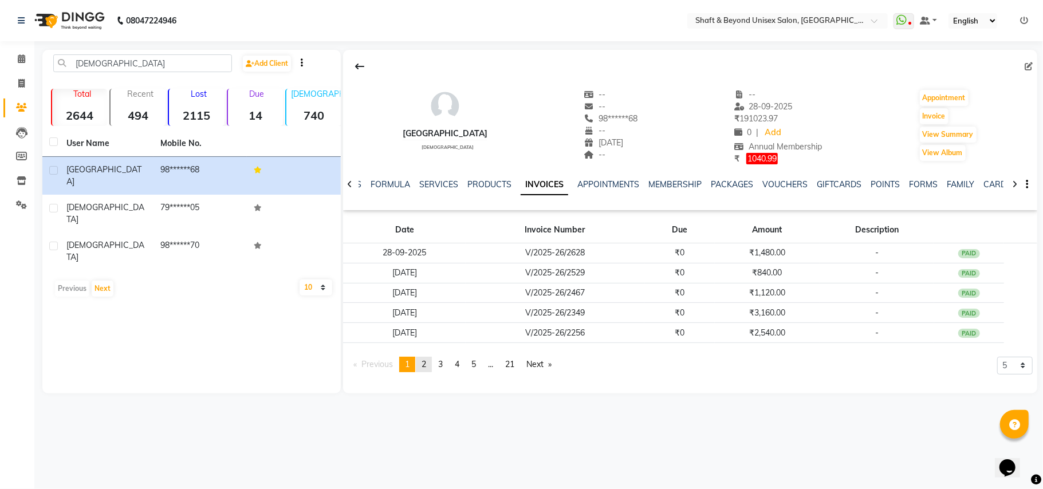
click at [425, 365] on span "2" at bounding box center [424, 364] width 5 height 10
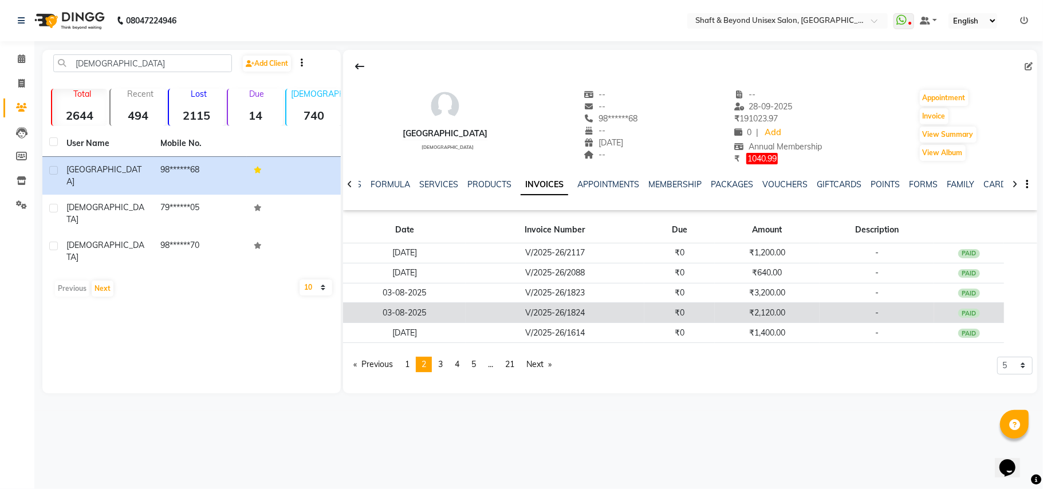
click at [615, 314] on td "V/2025-26/1824" at bounding box center [555, 313] width 178 height 20
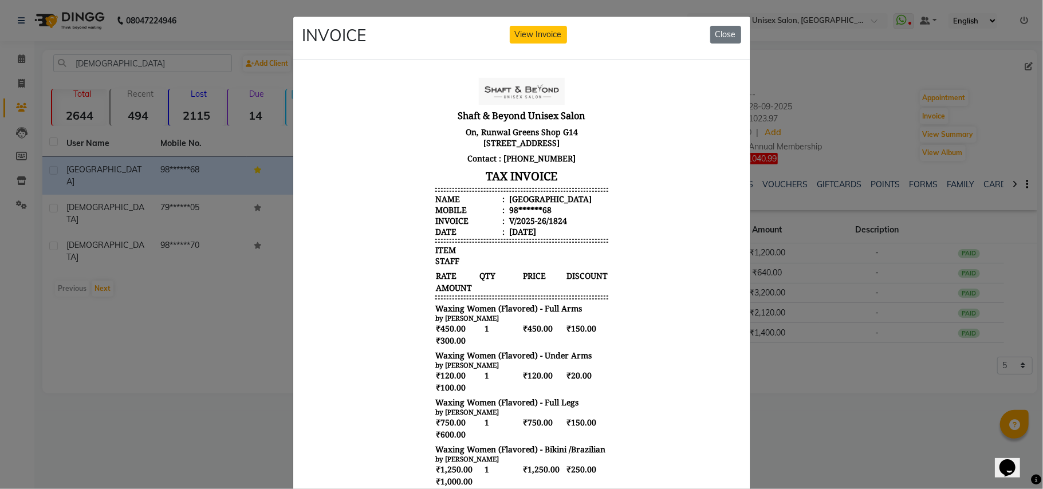
scroll to position [8, 0]
click at [722, 37] on button "Close" at bounding box center [725, 35] width 31 height 18
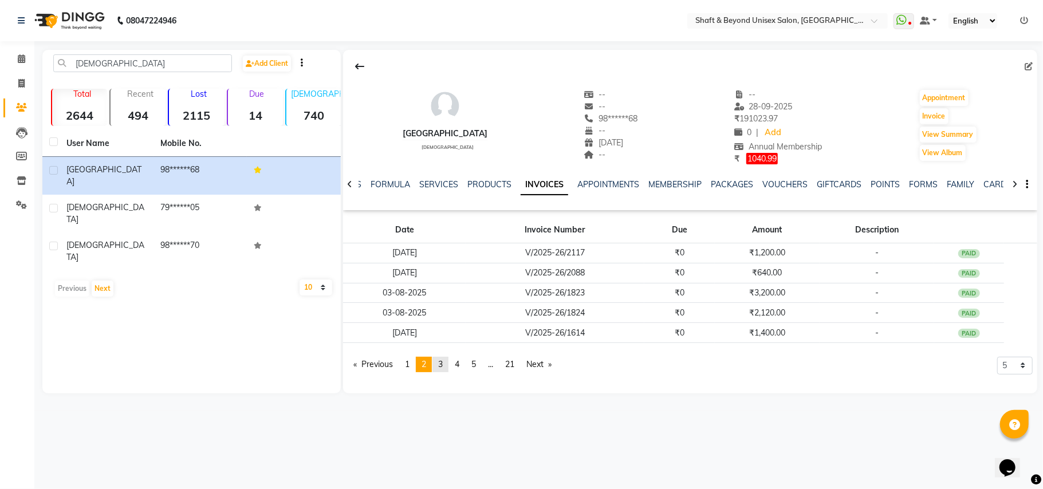
click at [443, 367] on span "3" at bounding box center [440, 364] width 5 height 10
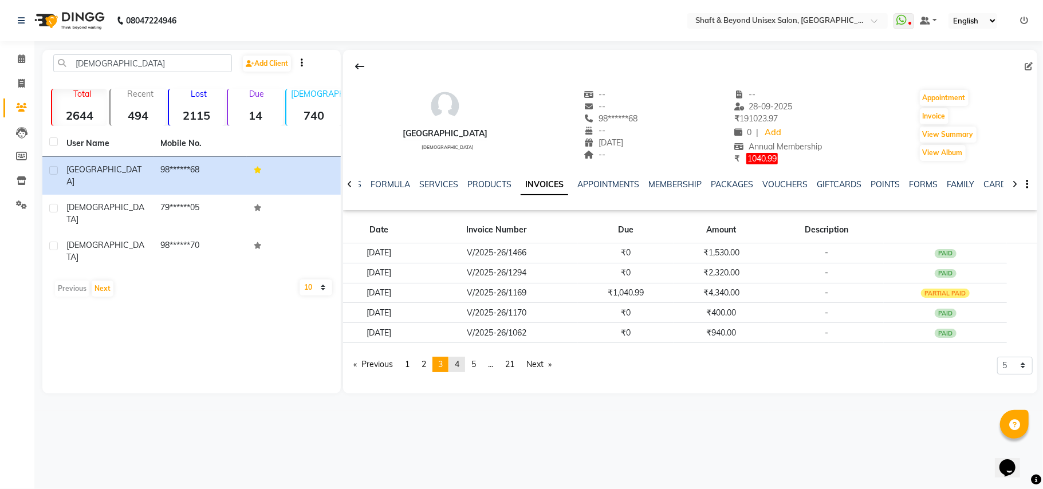
click at [457, 367] on link "page 4" at bounding box center [457, 364] width 16 height 15
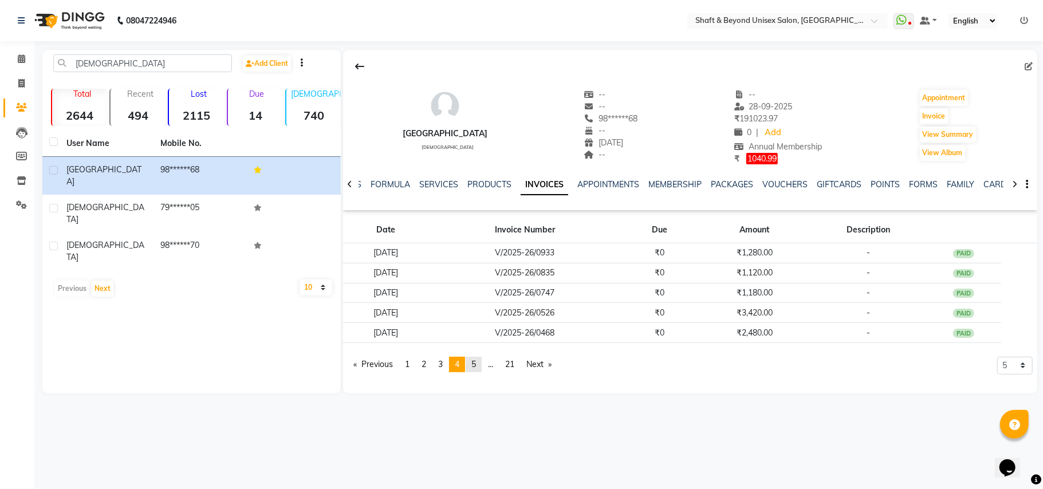
click at [475, 363] on span "5" at bounding box center [473, 364] width 5 height 10
click at [515, 367] on span "21" at bounding box center [510, 364] width 9 height 10
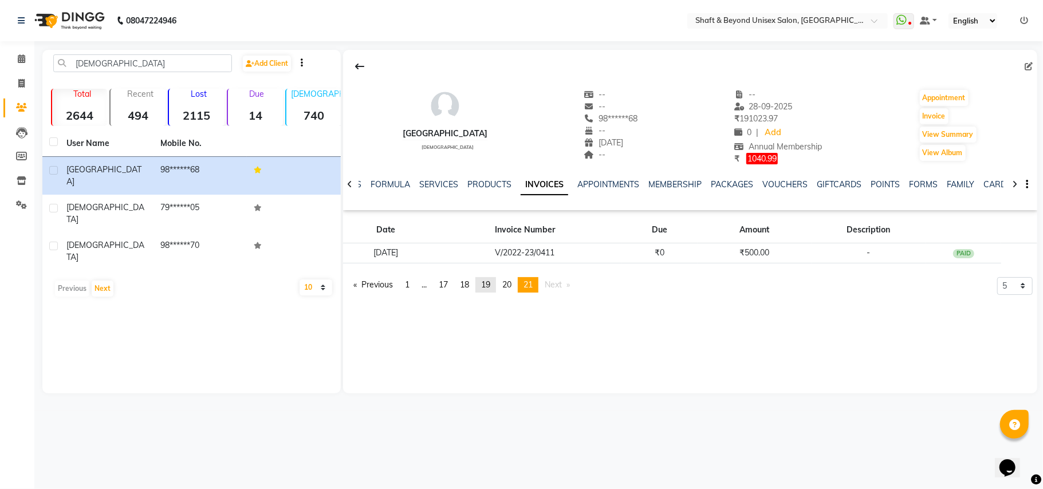
click at [490, 285] on span "19" at bounding box center [485, 285] width 9 height 10
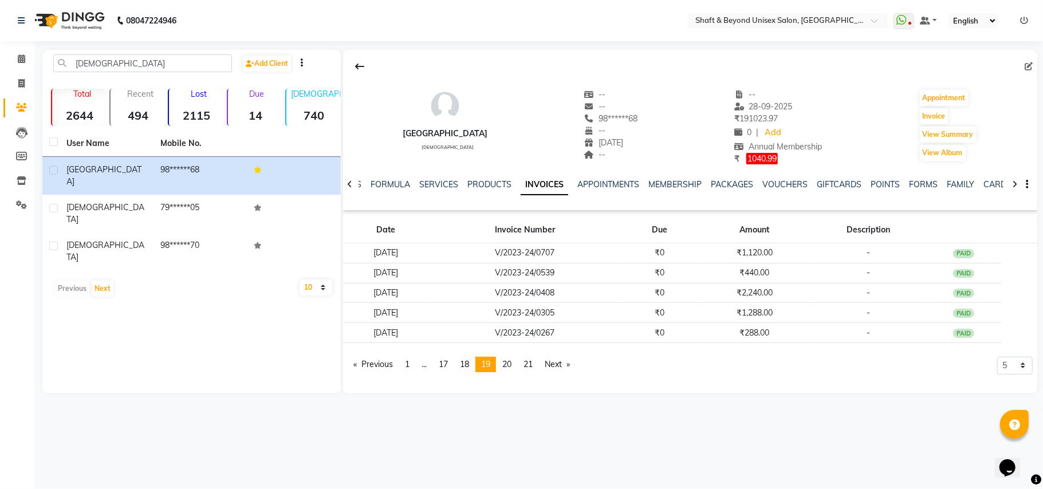
click at [404, 422] on div "08047224946 Select Location × Shaft & Beyond Unisex Salon, [GEOGRAPHIC_DATA] Wh…" at bounding box center [521, 244] width 1043 height 489
click at [154, 312] on div "[PERSON_NAME] Add Client Total 2644 Recent 494 Lost 2115 Due 14 [DEMOGRAPHIC_DA…" at bounding box center [191, 222] width 298 height 344
click at [21, 55] on icon at bounding box center [21, 58] width 7 height 9
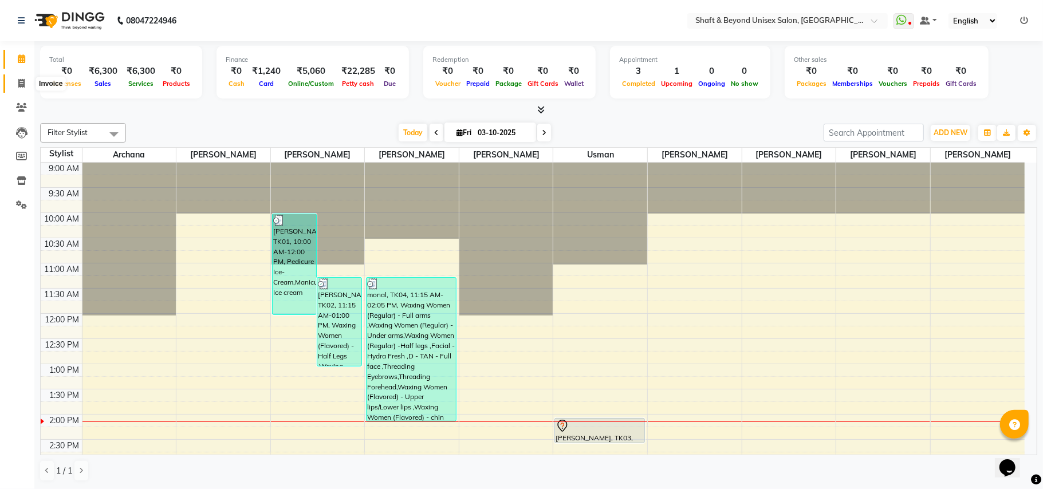
click at [21, 85] on icon at bounding box center [21, 83] width 6 height 9
select select "3878"
select select "service"
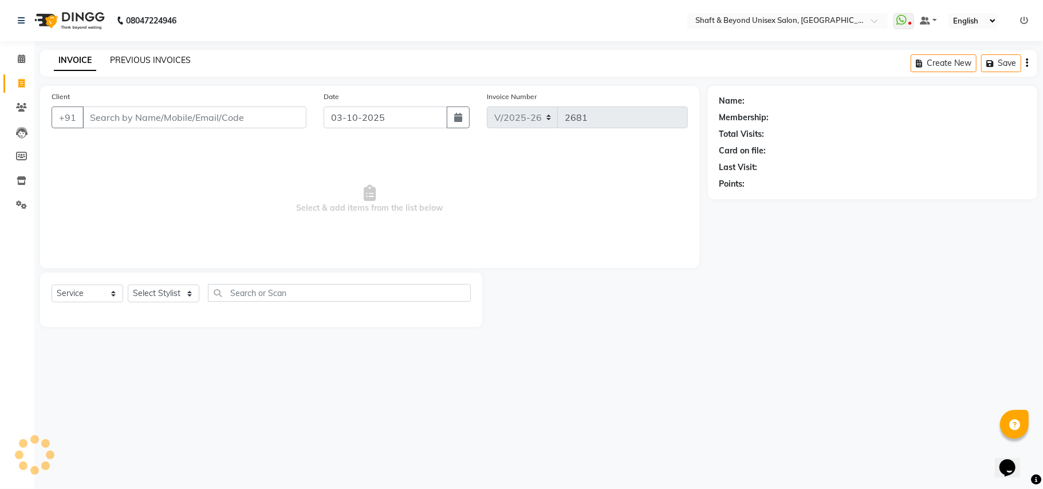
click at [138, 62] on link "PREVIOUS INVOICES" at bounding box center [150, 60] width 81 height 10
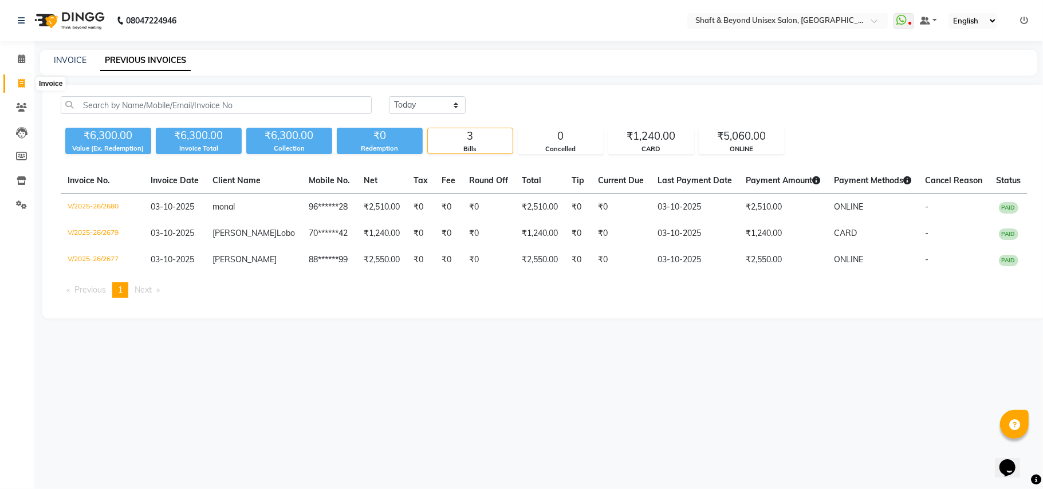
click at [22, 83] on icon at bounding box center [21, 83] width 6 height 9
select select "service"
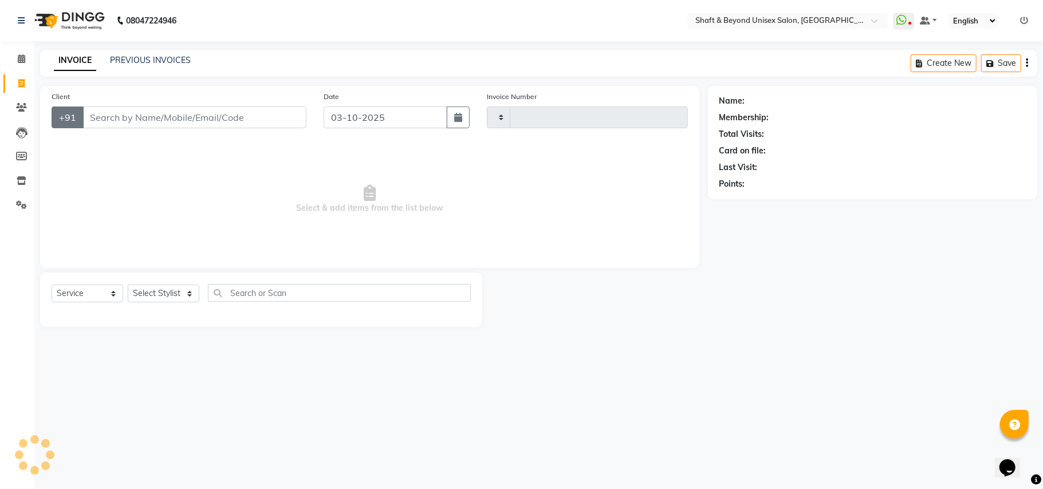
type input "2681"
select select "3878"
click at [99, 113] on input "Client" at bounding box center [194, 118] width 224 height 22
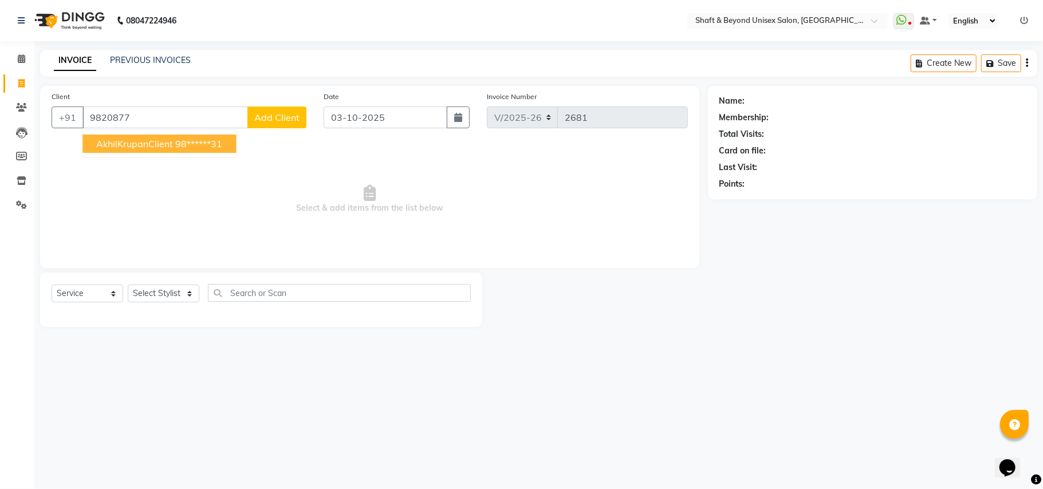
click at [121, 143] on span "AkhilKrupanClient" at bounding box center [134, 143] width 77 height 11
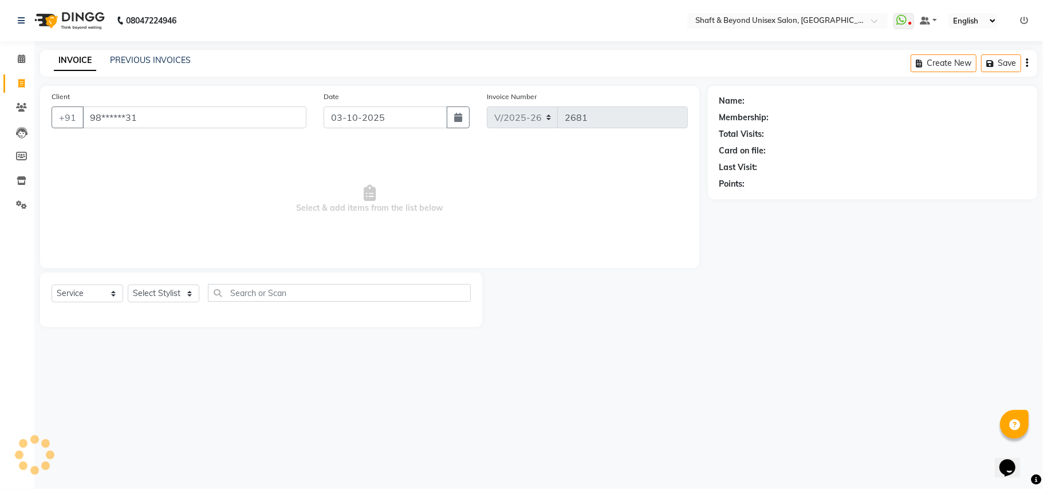
type input "98******31"
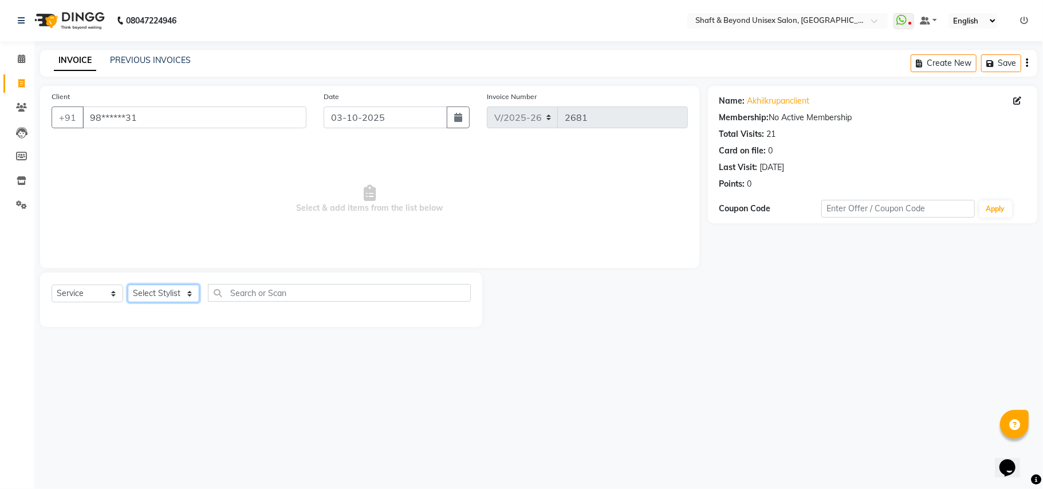
click at [152, 294] on select "Select Stylist Archana [PERSON_NAME] [PERSON_NAME] [PERSON_NAME] [PERSON_NAME] …" at bounding box center [164, 294] width 72 height 18
select select "34090"
click at [128, 285] on select "Select Stylist Archana [PERSON_NAME] [PERSON_NAME] [PERSON_NAME] [PERSON_NAME] …" at bounding box center [164, 294] width 72 height 18
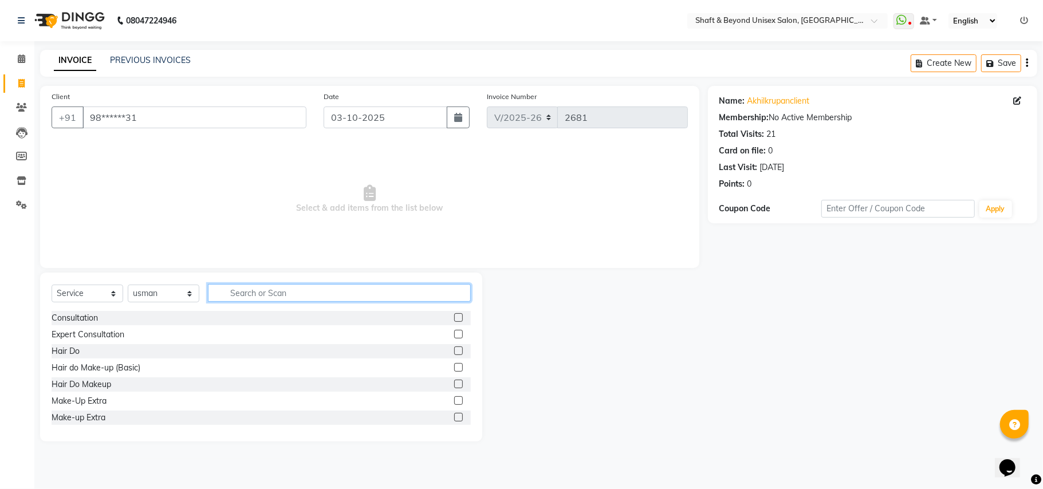
click at [237, 290] on input "text" at bounding box center [339, 293] width 263 height 18
type input "bear"
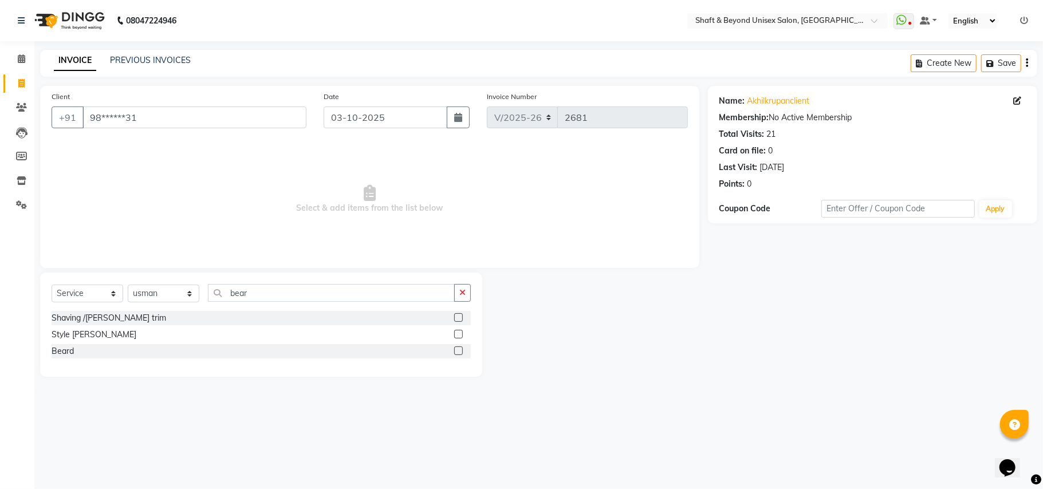
click at [459, 320] on label at bounding box center [458, 317] width 9 height 9
click at [459, 320] on input "checkbox" at bounding box center [457, 317] width 7 height 7
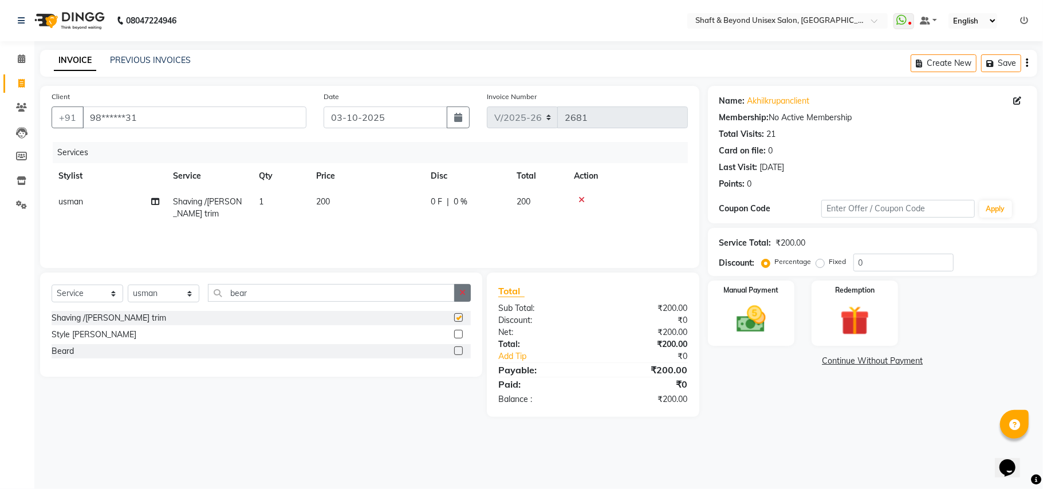
checkbox input "false"
click at [459, 288] on button "button" at bounding box center [462, 293] width 17 height 18
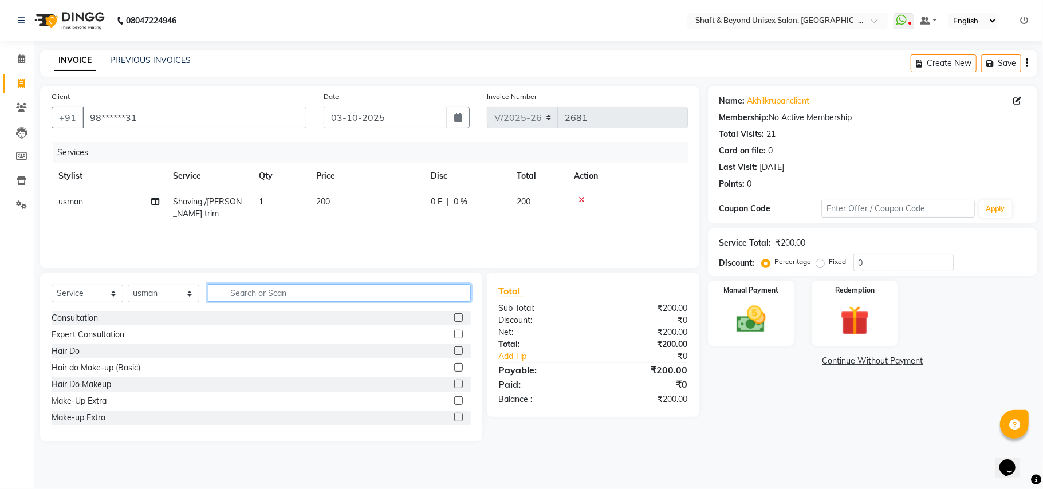
click at [262, 290] on input "text" at bounding box center [339, 293] width 263 height 18
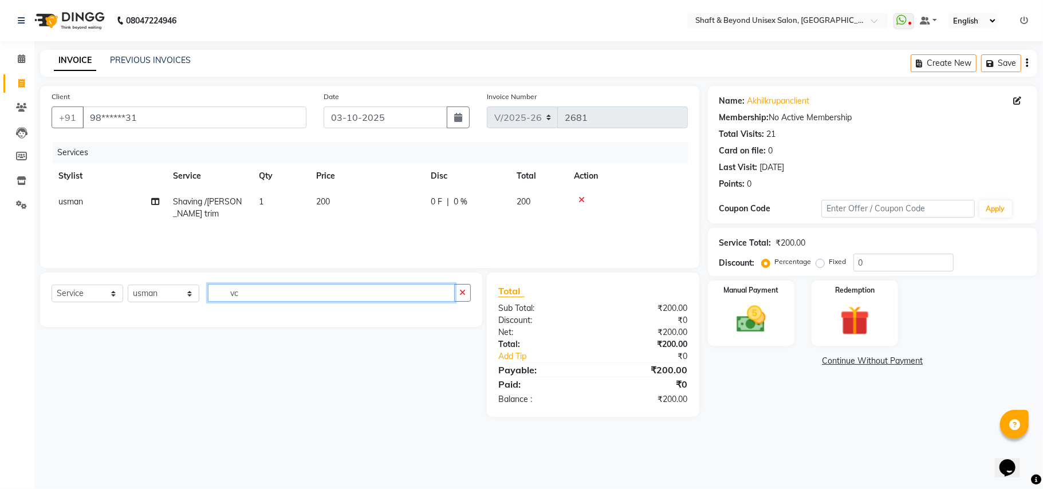
type input "v"
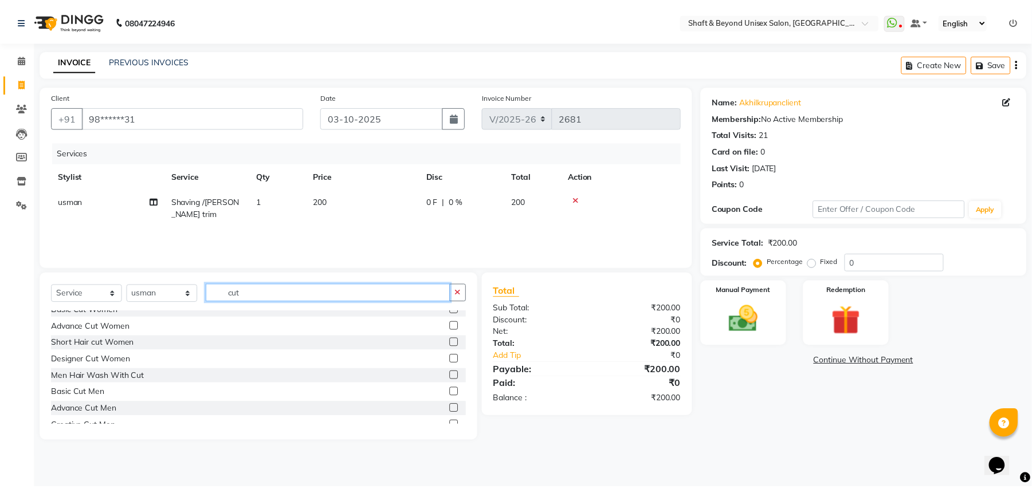
scroll to position [76, 0]
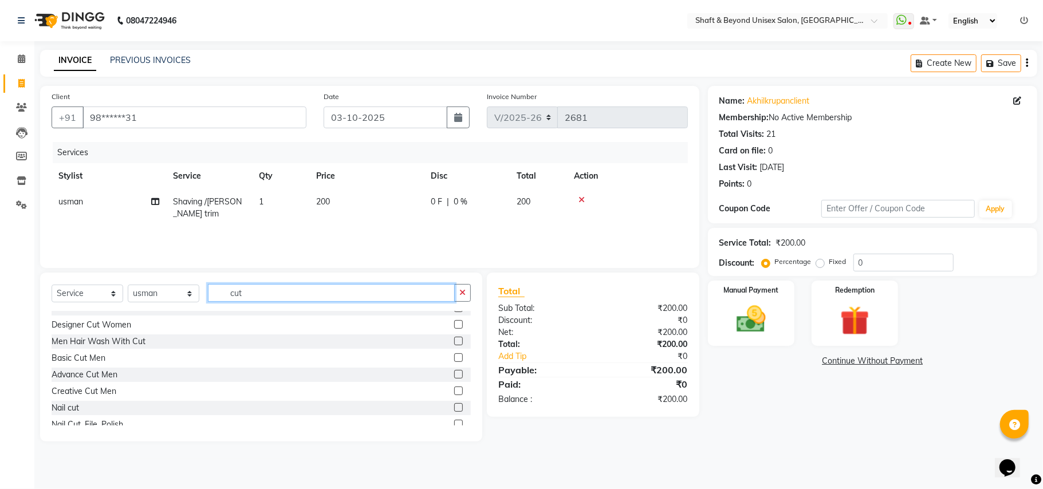
type input "cut"
click at [454, 358] on label at bounding box center [458, 357] width 9 height 9
click at [454, 358] on input "checkbox" at bounding box center [457, 358] width 7 height 7
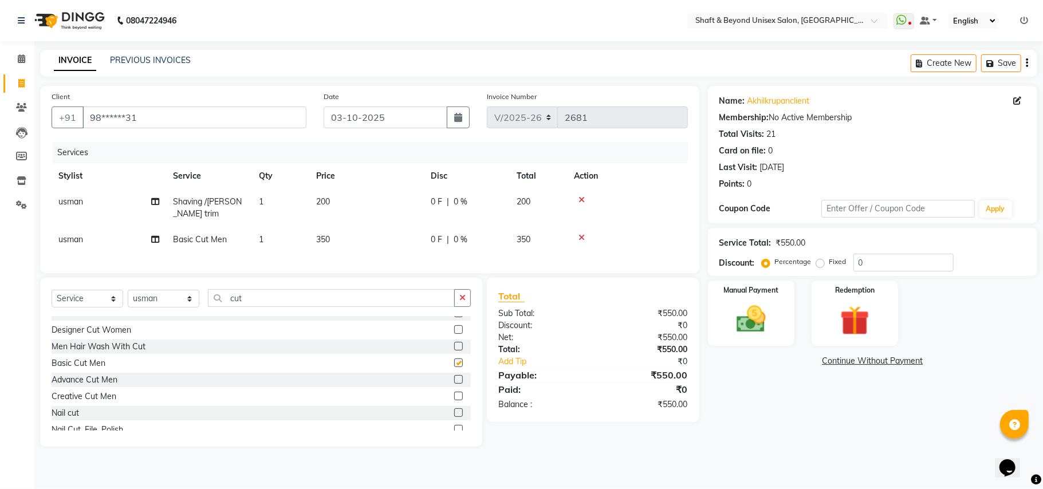
checkbox input "false"
click at [507, 368] on link "Add Tip" at bounding box center [550, 362] width 120 height 12
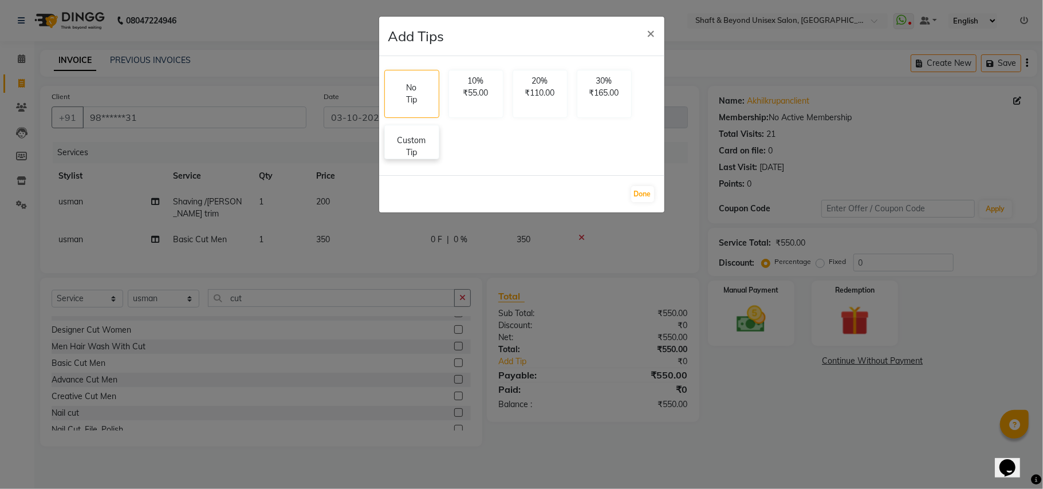
click at [424, 159] on p "Custom Tip" at bounding box center [412, 147] width 40 height 24
select select "34090"
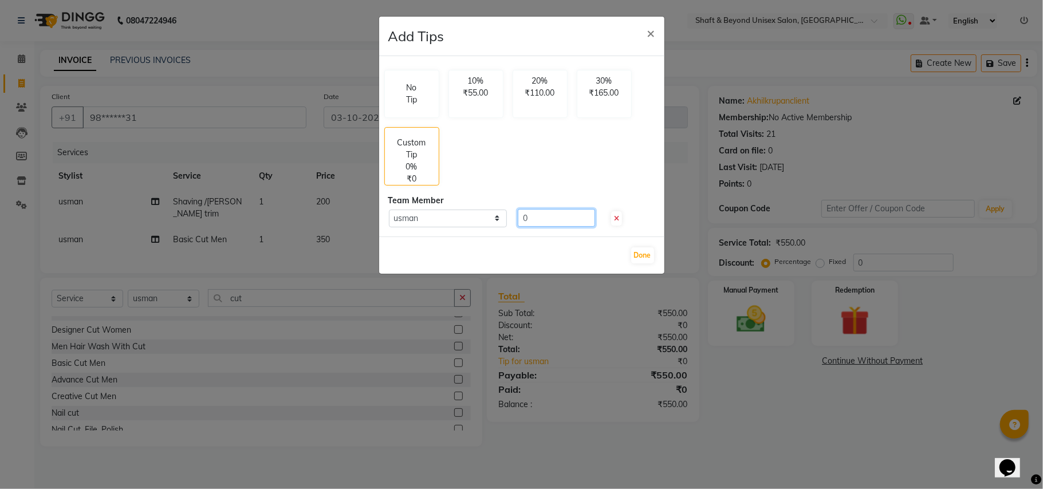
click at [541, 211] on input "0" at bounding box center [556, 218] width 77 height 18
type input "050"
click at [637, 253] on button "Done" at bounding box center [642, 255] width 23 height 16
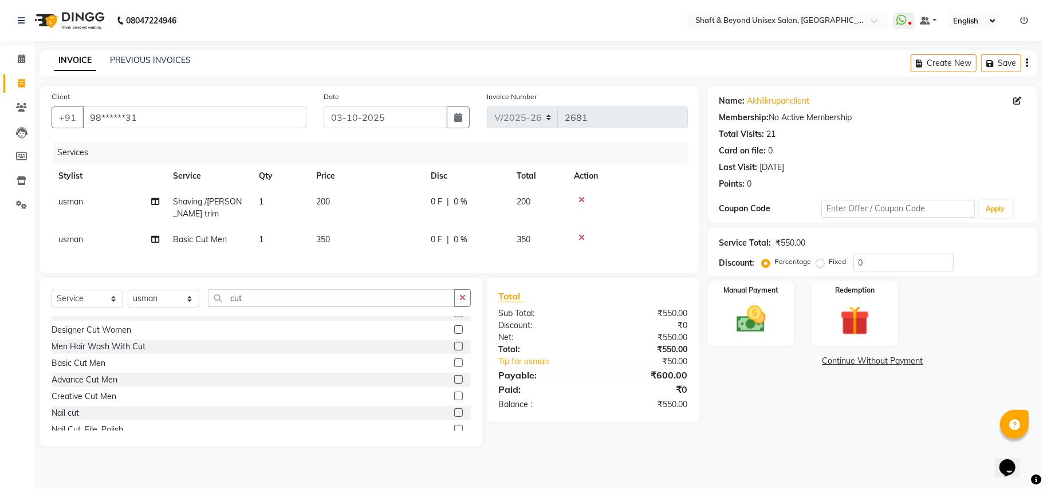
click at [447, 239] on span "|" at bounding box center [448, 240] width 2 height 12
select select "34090"
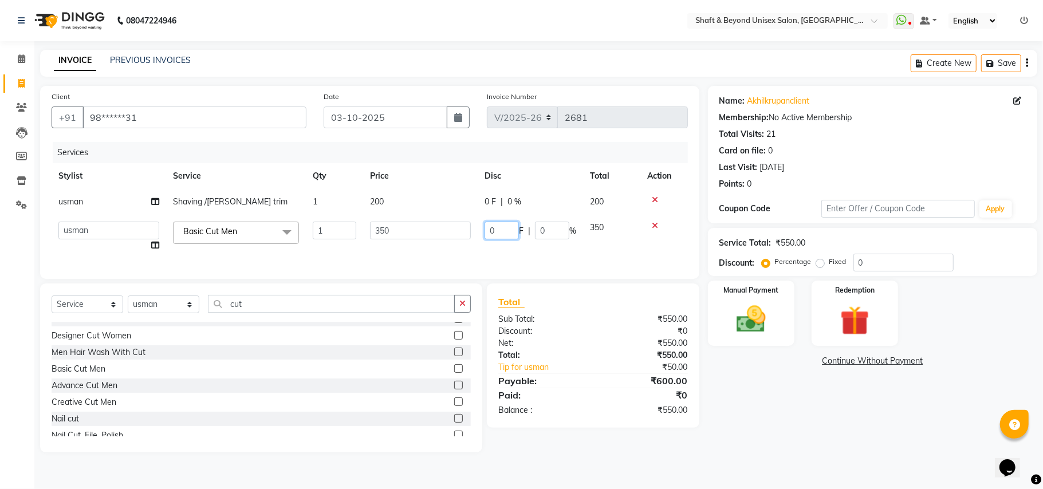
click at [504, 230] on input "0" at bounding box center [502, 231] width 34 height 18
type input "100"
click at [494, 250] on td "100 F | 0 %" at bounding box center [530, 237] width 105 height 44
select select "34090"
click at [764, 312] on img at bounding box center [751, 320] width 50 height 36
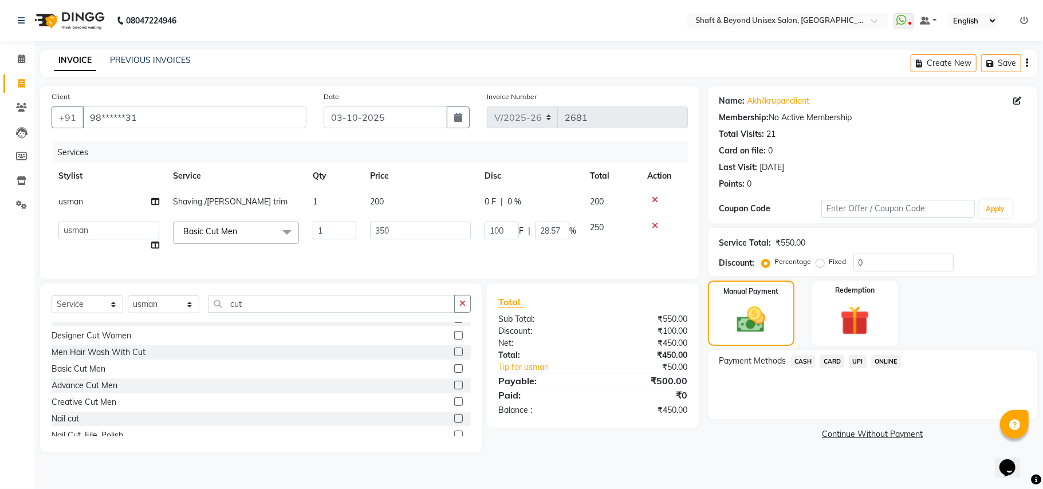
click at [857, 359] on span "UPI" at bounding box center [858, 361] width 18 height 13
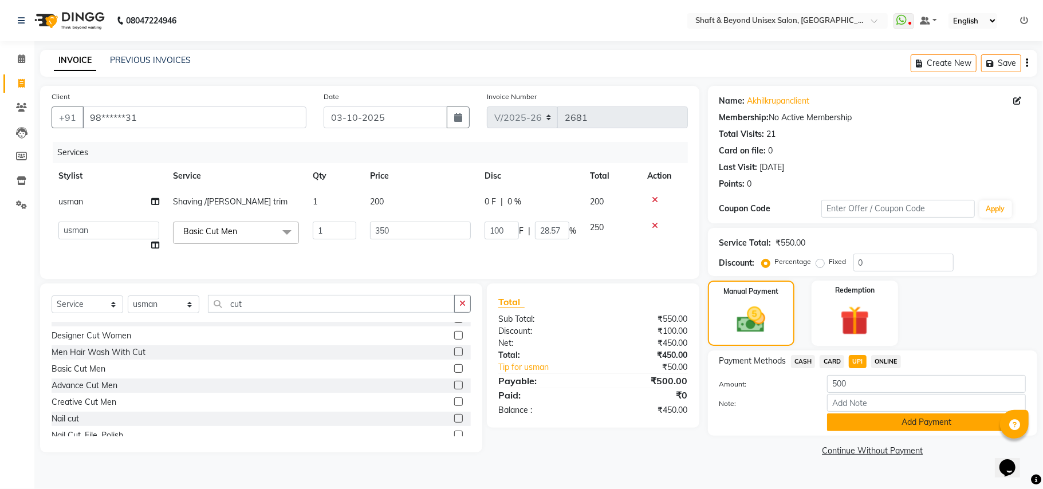
click at [919, 418] on button "Add Payment" at bounding box center [926, 423] width 199 height 18
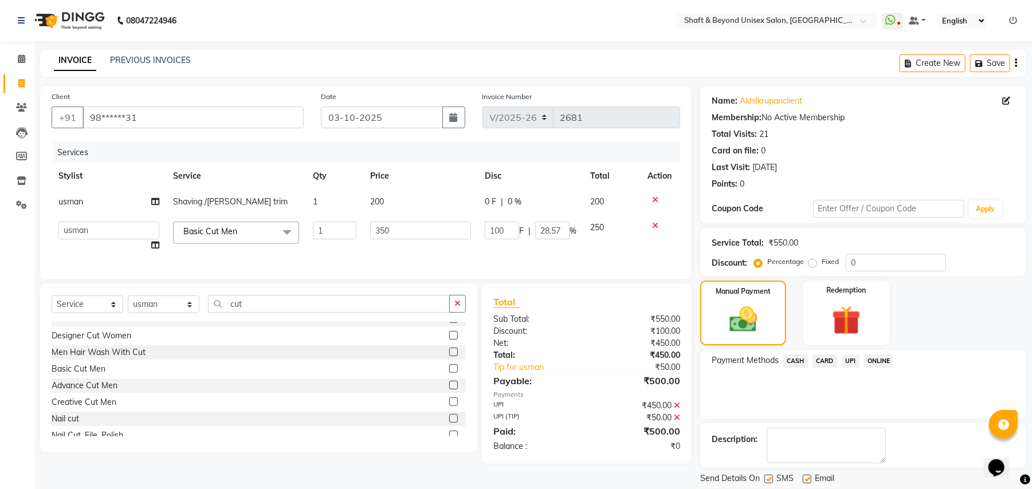
scroll to position [36, 0]
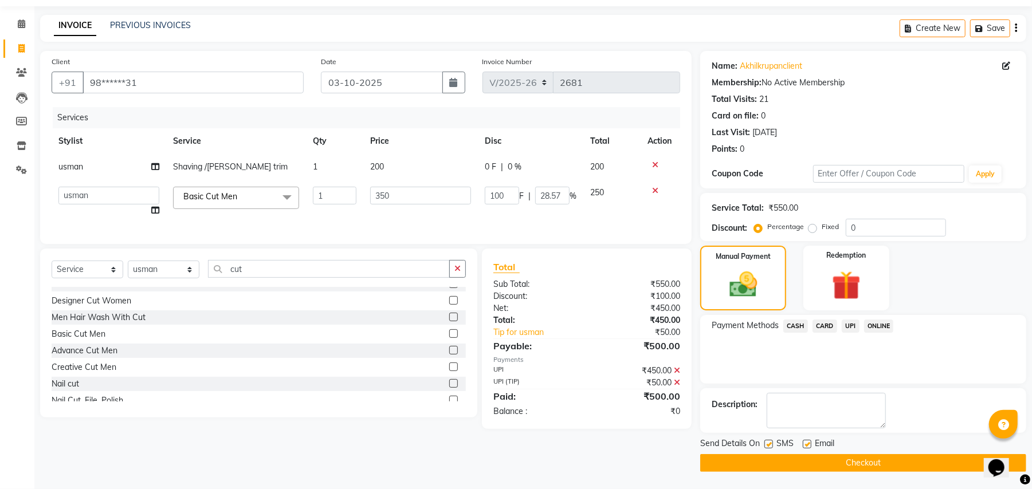
click at [853, 463] on button "Checkout" at bounding box center [863, 463] width 326 height 18
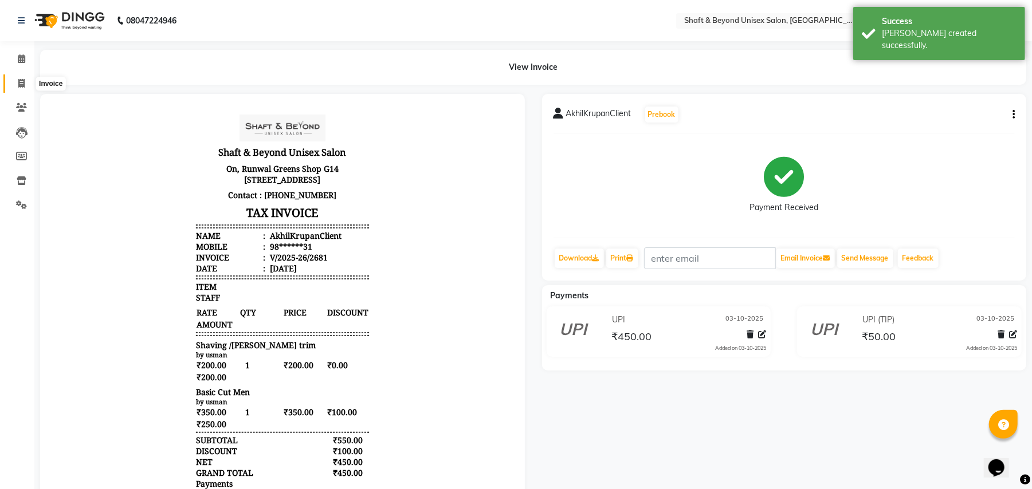
click at [18, 80] on icon at bounding box center [21, 83] width 6 height 9
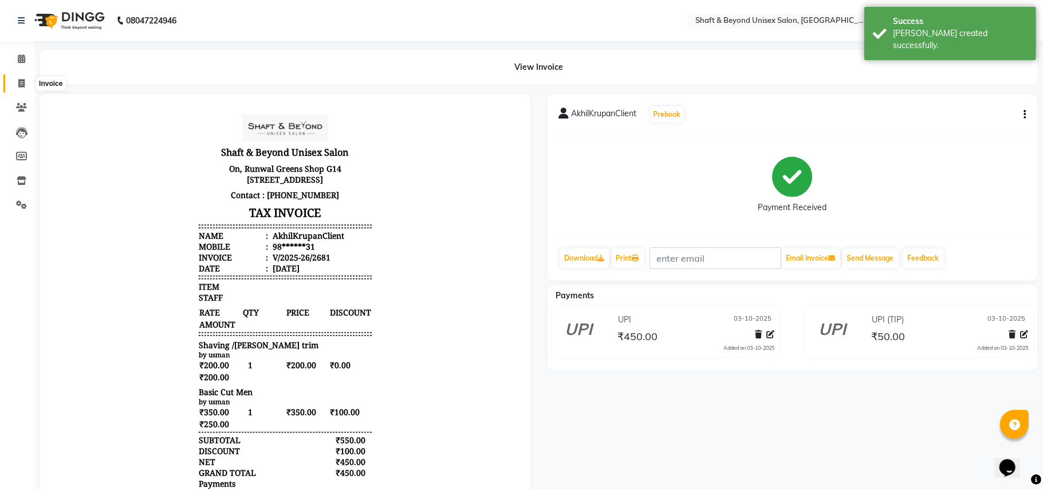
select select "service"
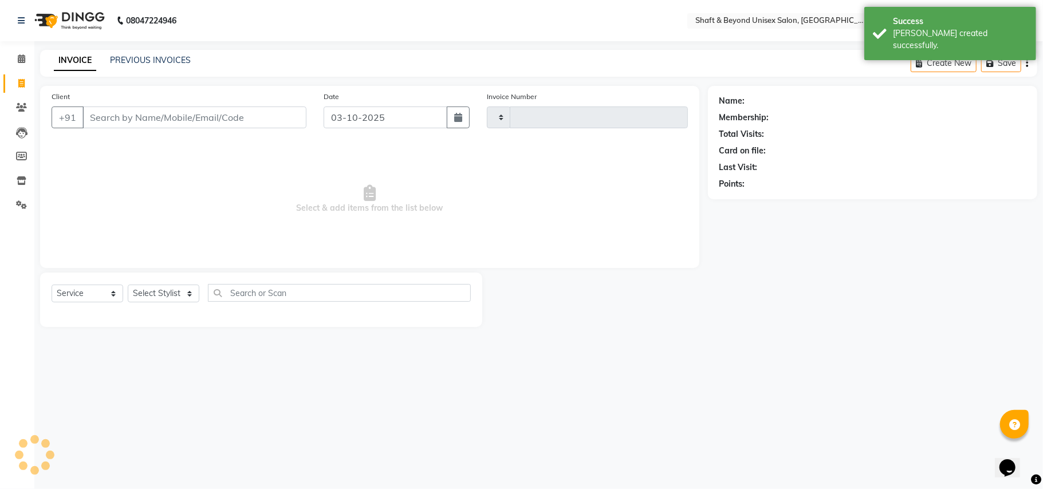
type input "2682"
select select "3878"
click at [105, 117] on input "Client" at bounding box center [194, 118] width 224 height 22
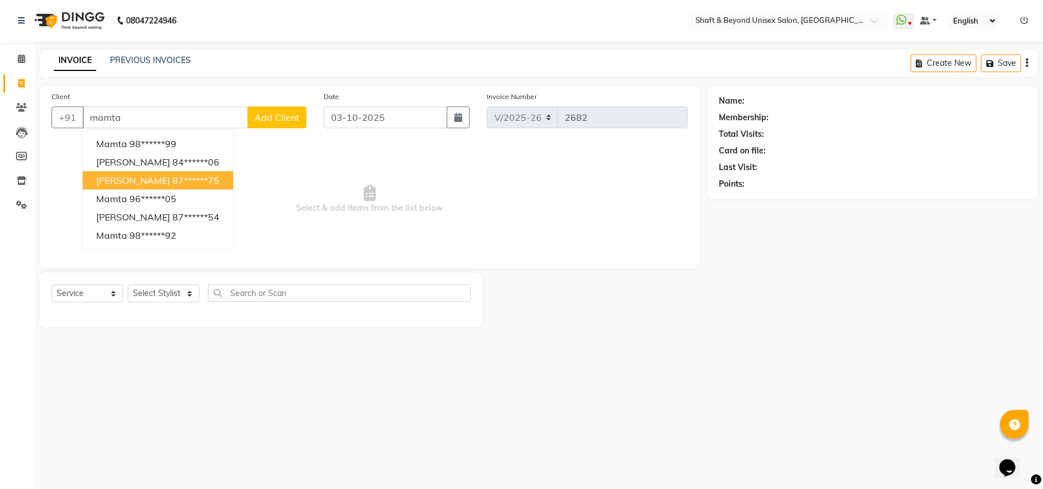
click at [174, 180] on ngb-highlight "87******75" at bounding box center [195, 180] width 47 height 11
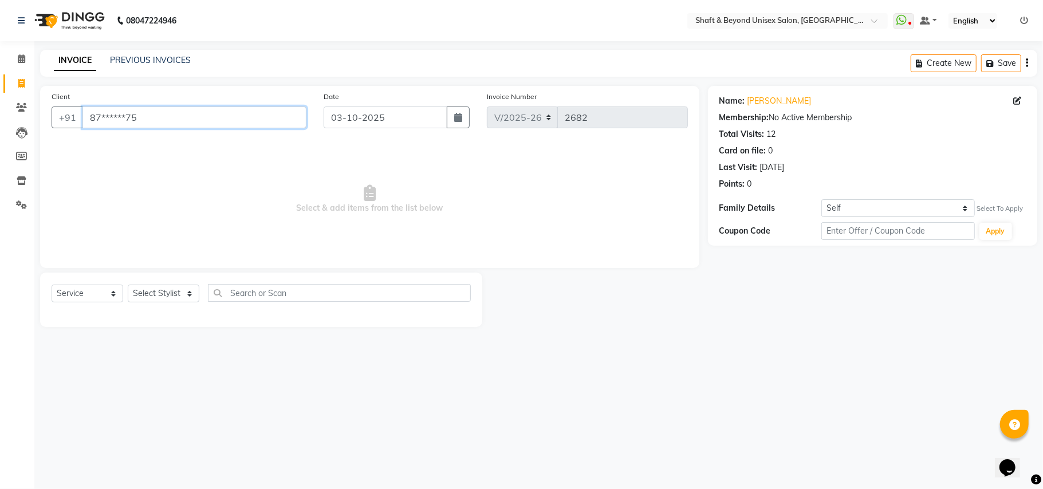
click at [173, 118] on input "87******75" at bounding box center [194, 118] width 224 height 22
type input "8"
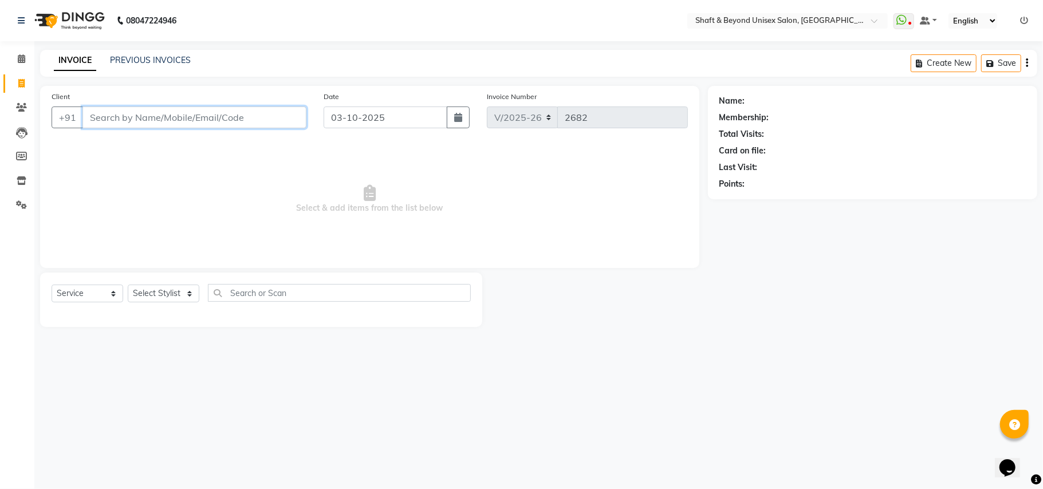
click at [111, 117] on input "Client" at bounding box center [194, 118] width 224 height 22
type input "n"
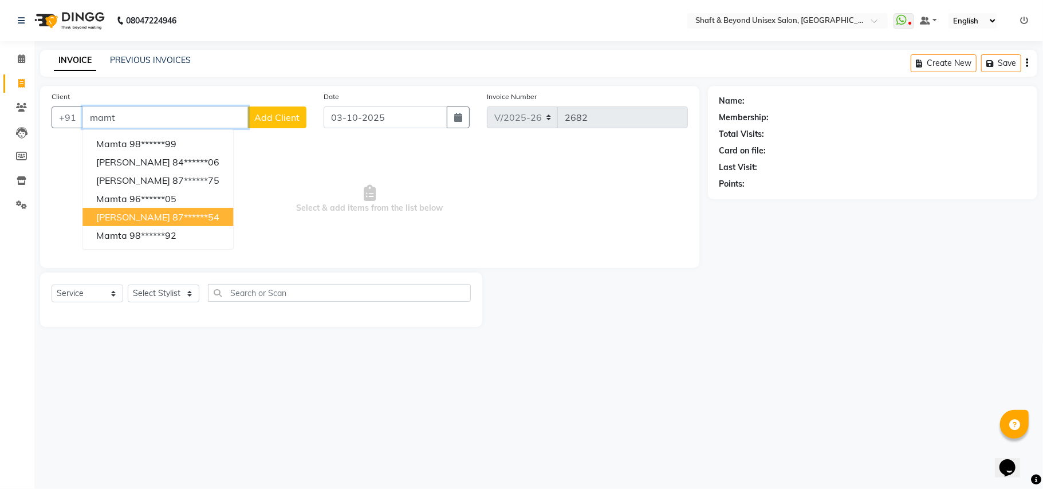
click at [147, 213] on span "[PERSON_NAME]" at bounding box center [133, 216] width 74 height 11
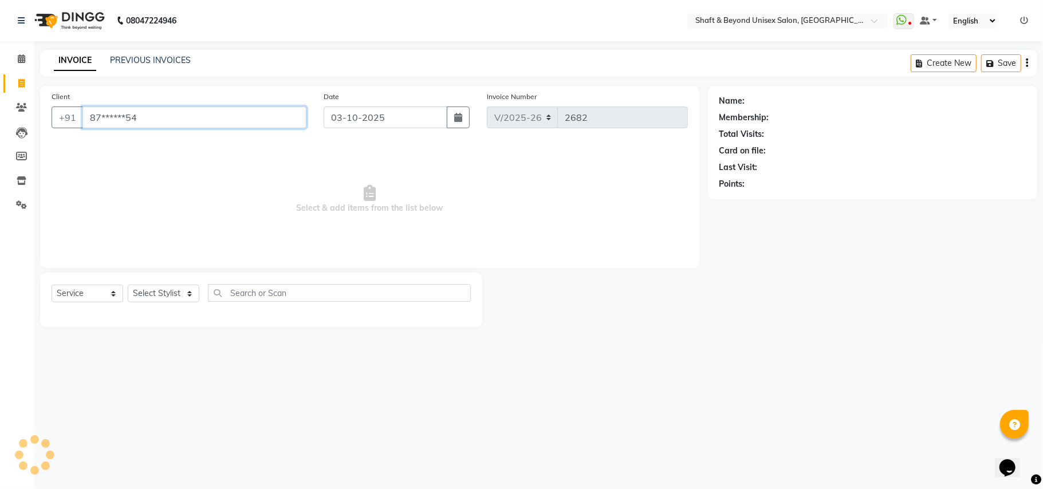
type input "87******54"
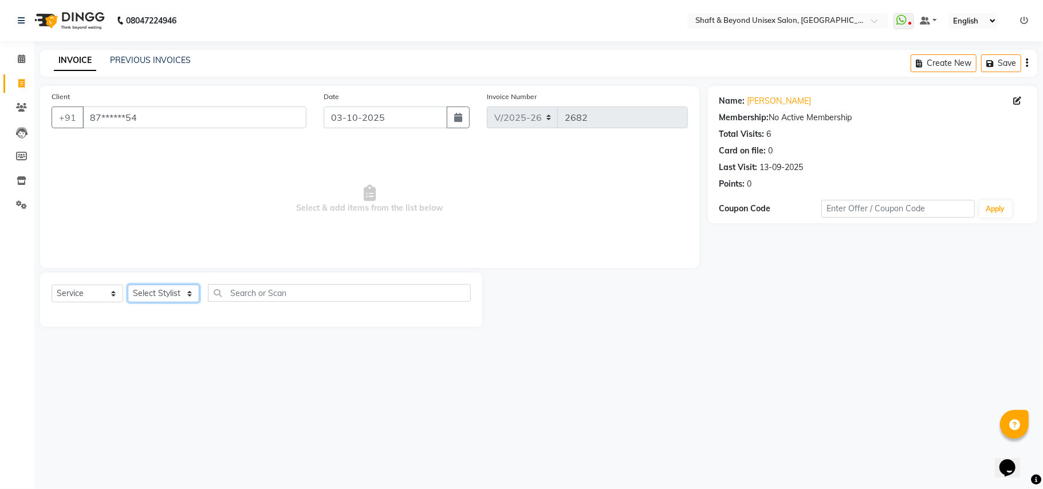
click at [140, 294] on select "Select Stylist Archana [PERSON_NAME] [PERSON_NAME] [PERSON_NAME] [PERSON_NAME] …" at bounding box center [164, 294] width 72 height 18
click at [21, 81] on icon at bounding box center [21, 83] width 6 height 9
select select "service"
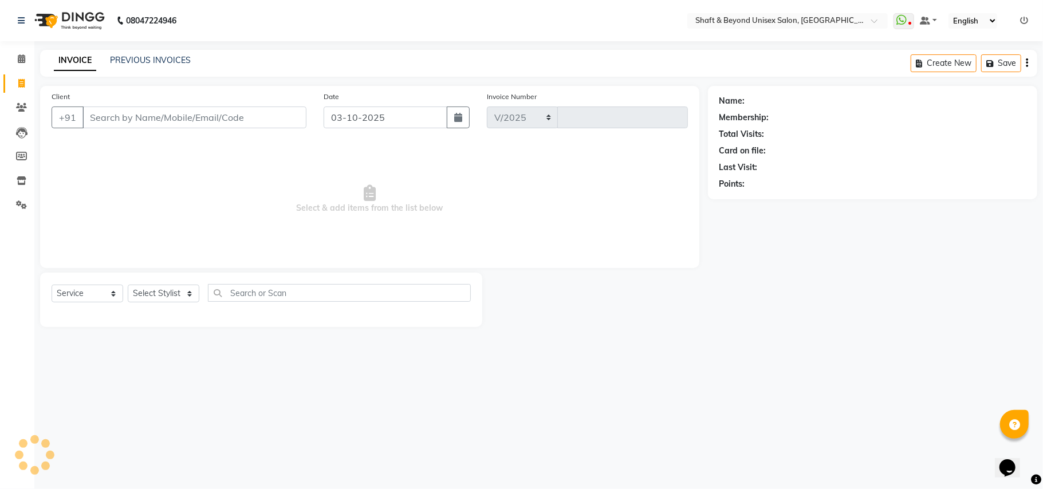
select select "3878"
type input "2682"
click at [156, 292] on select "Select Stylist Archana [PERSON_NAME] [PERSON_NAME] [PERSON_NAME] [PERSON_NAME] …" at bounding box center [164, 294] width 72 height 18
select select "88897"
click at [128, 285] on select "Select Stylist Archana [PERSON_NAME] [PERSON_NAME] [PERSON_NAME] [PERSON_NAME] …" at bounding box center [164, 294] width 72 height 18
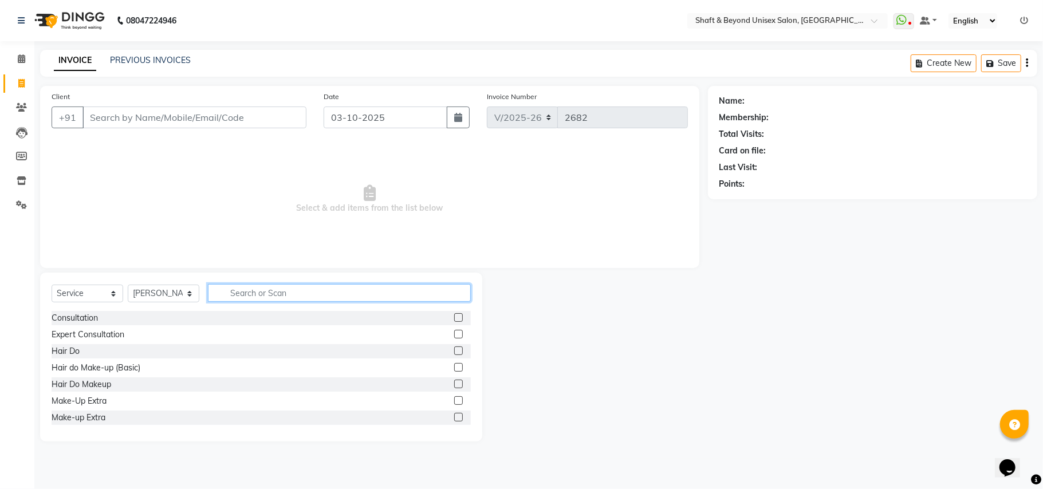
click at [239, 290] on input "text" at bounding box center [339, 293] width 263 height 18
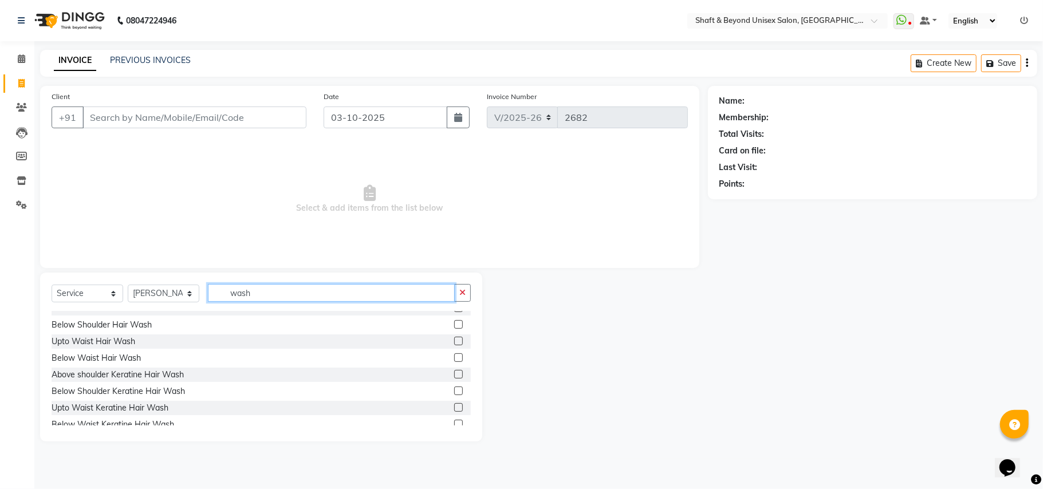
type input "wash"
click at [454, 356] on label at bounding box center [458, 357] width 9 height 9
click at [454, 356] on input "checkbox" at bounding box center [457, 358] width 7 height 7
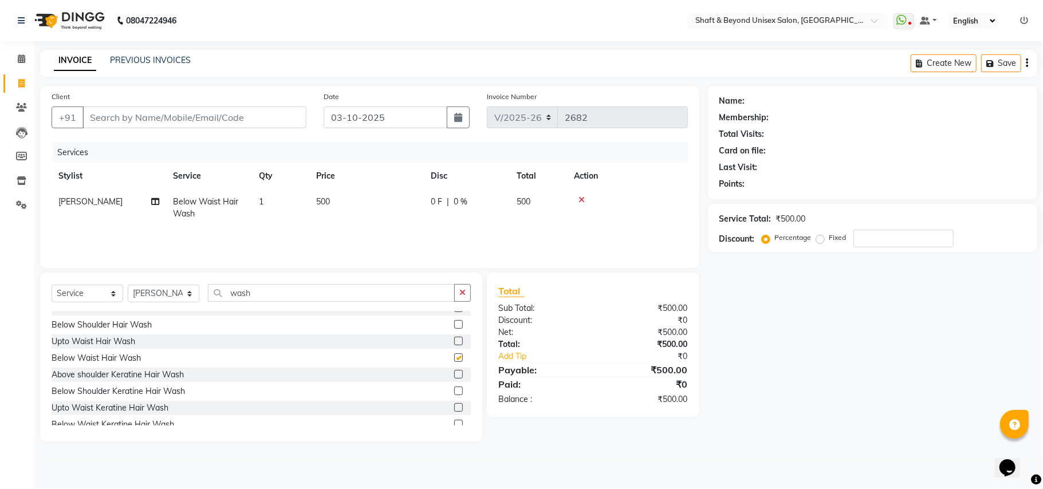
checkbox input "false"
click at [466, 294] on button "button" at bounding box center [462, 293] width 17 height 18
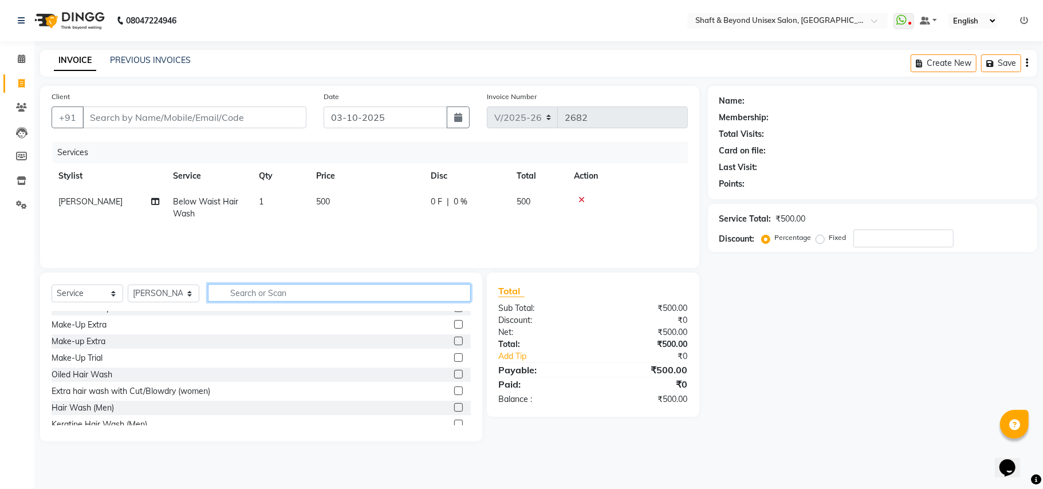
scroll to position [209, 0]
click at [291, 294] on input "text" at bounding box center [339, 293] width 263 height 18
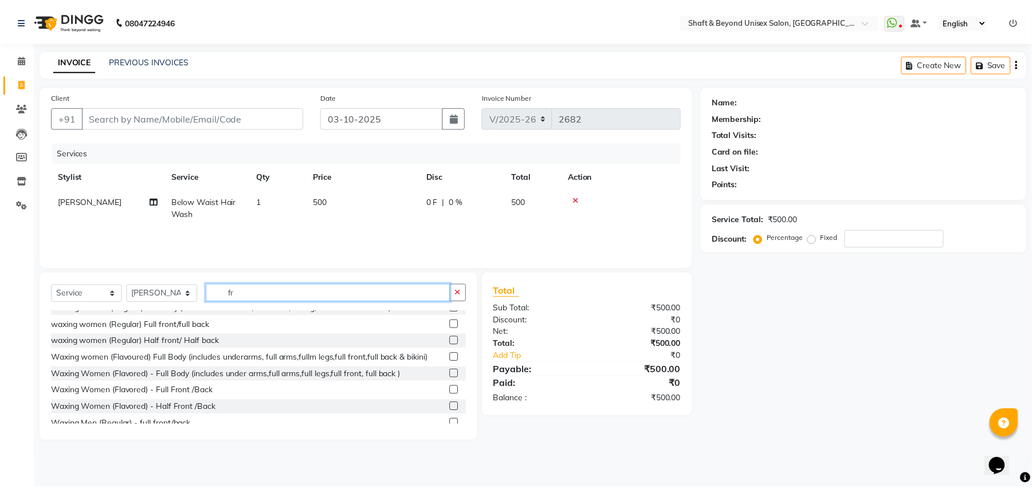
scroll to position [0, 0]
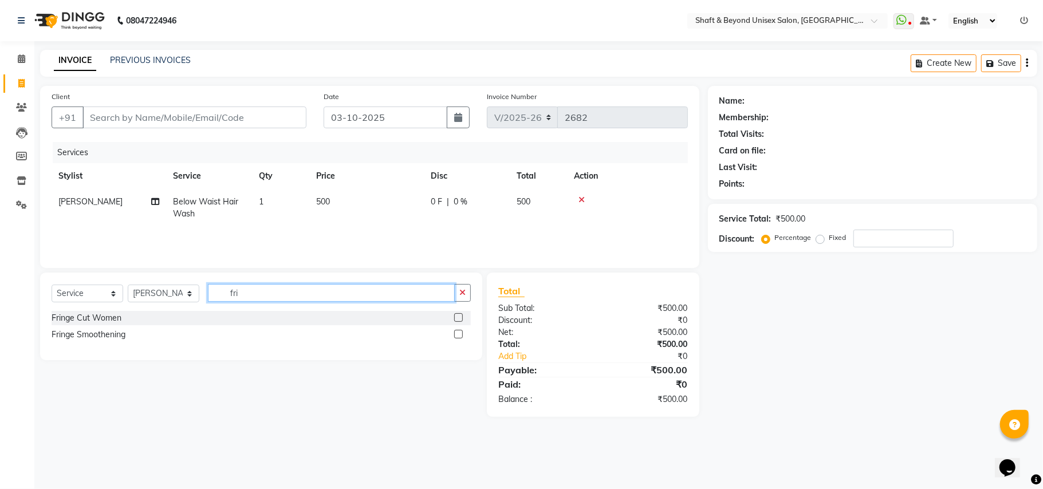
type input "fri"
click at [459, 317] on label at bounding box center [458, 317] width 9 height 9
click at [459, 317] on input "checkbox" at bounding box center [457, 317] width 7 height 7
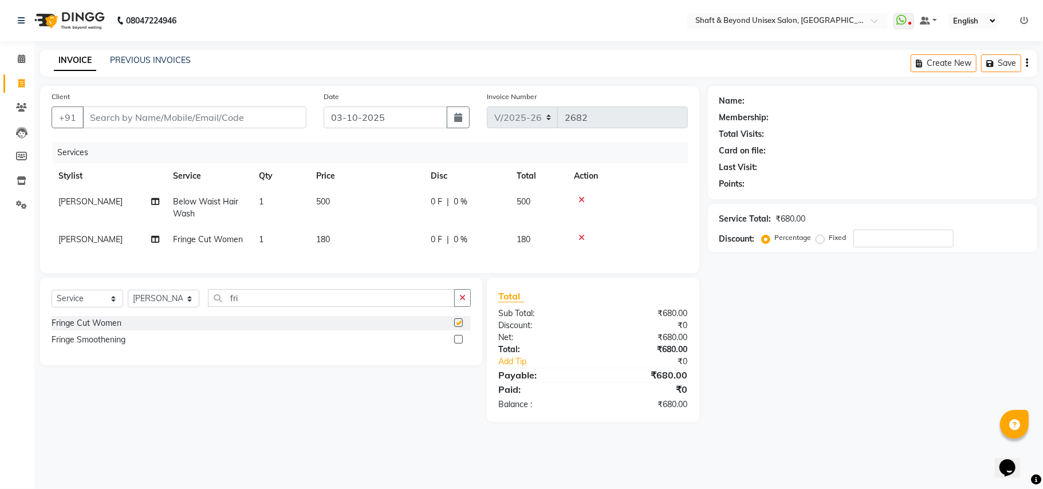
checkbox input "false"
click at [367, 255] on div "Services Stylist Service Qty Price Disc Total Action [PERSON_NAME] Below Waist …" at bounding box center [370, 202] width 636 height 120
click at [343, 235] on td "180" at bounding box center [366, 240] width 115 height 26
select select "88897"
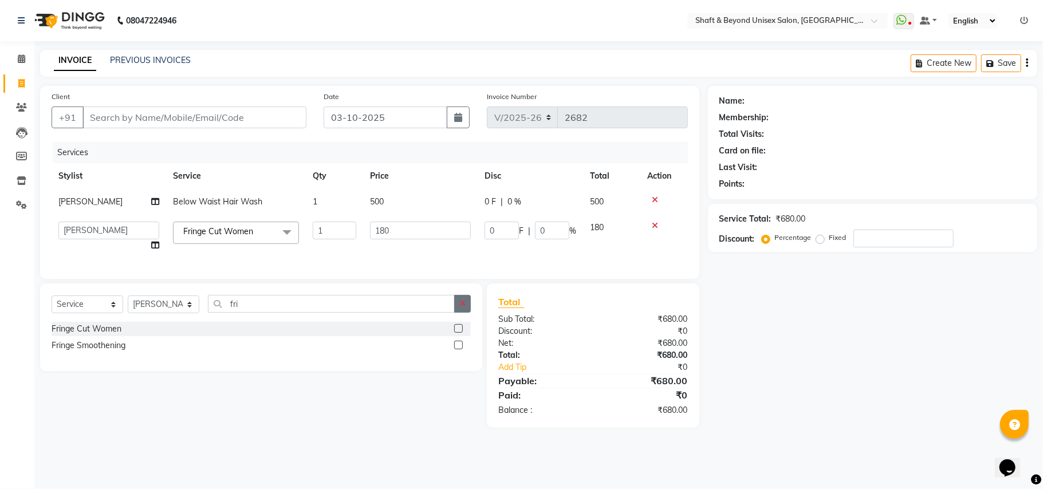
click at [459, 308] on icon "button" at bounding box center [462, 304] width 6 height 8
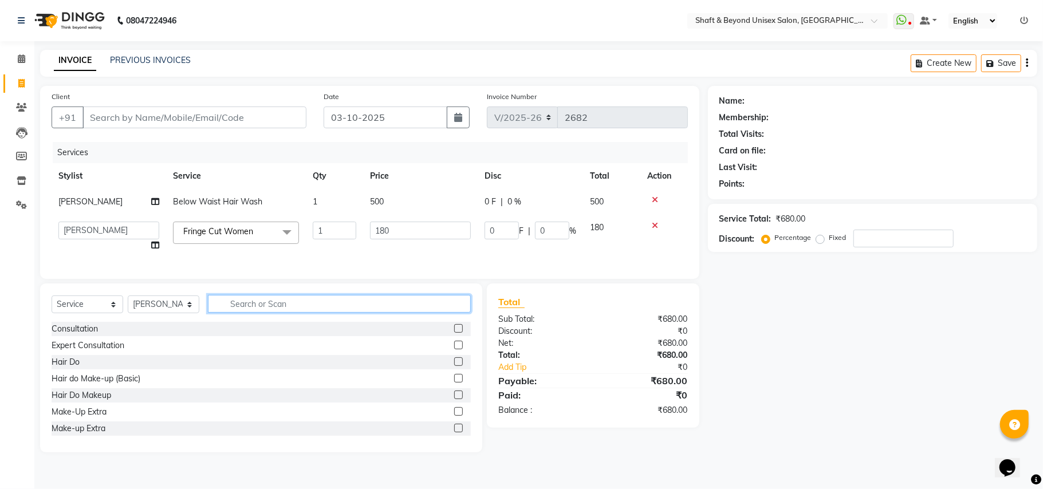
click at [243, 313] on input "text" at bounding box center [339, 304] width 263 height 18
click at [237, 313] on input "text" at bounding box center [339, 304] width 263 height 18
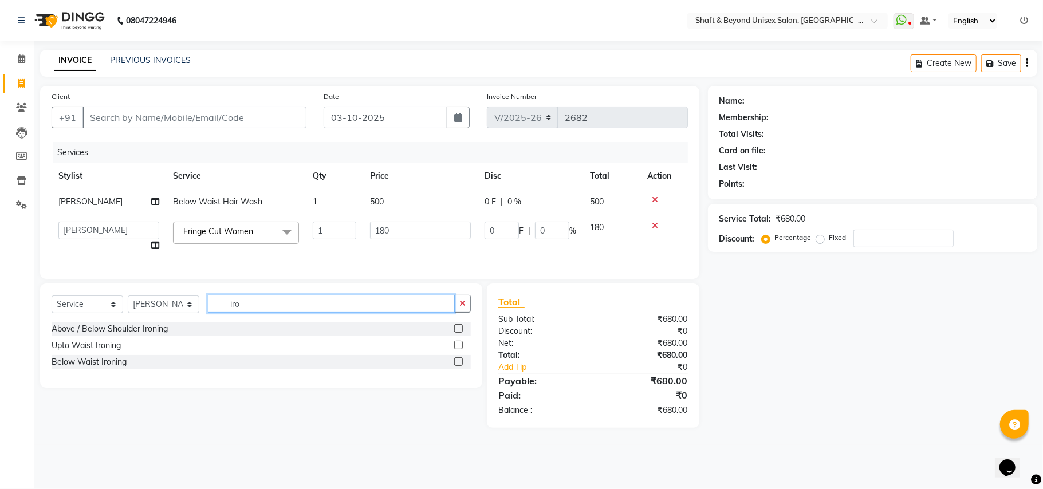
type input "iro"
click at [459, 366] on label at bounding box center [458, 361] width 9 height 9
click at [459, 366] on input "checkbox" at bounding box center [457, 362] width 7 height 7
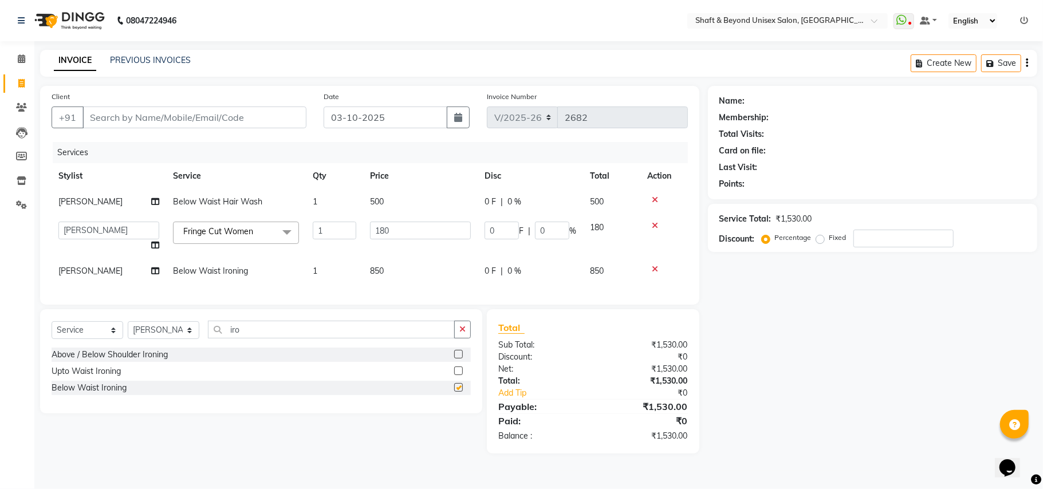
checkbox input "false"
click at [386, 271] on td "850" at bounding box center [420, 271] width 115 height 26
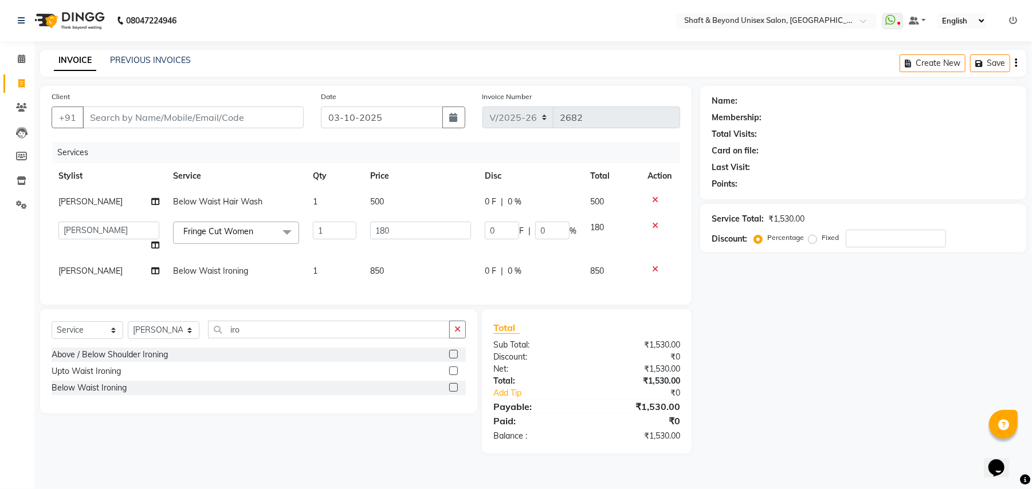
select select "88897"
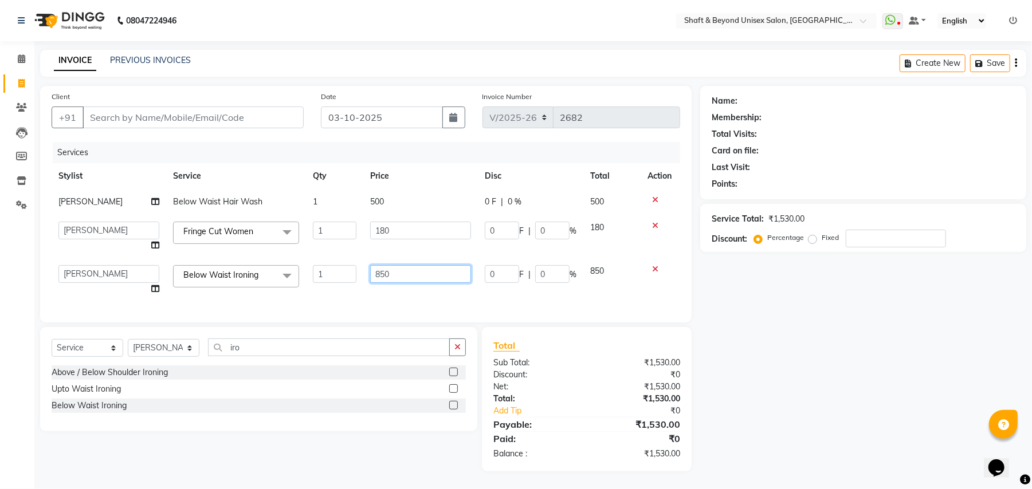
click at [422, 270] on input "850" at bounding box center [420, 274] width 101 height 18
type input "8"
type input "1000"
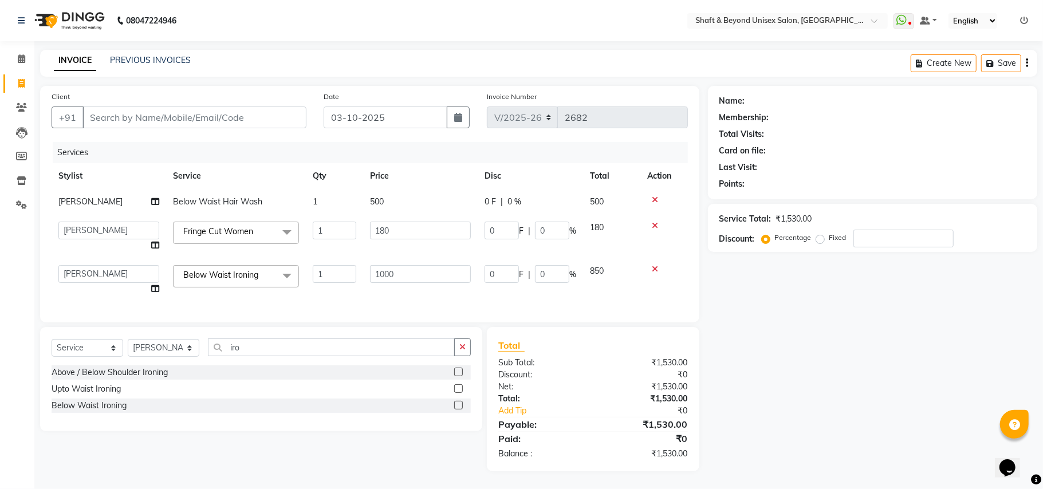
click at [423, 290] on div "Services Stylist Service Qty Price Disc Total Action [PERSON_NAME] Below Waist …" at bounding box center [370, 226] width 636 height 169
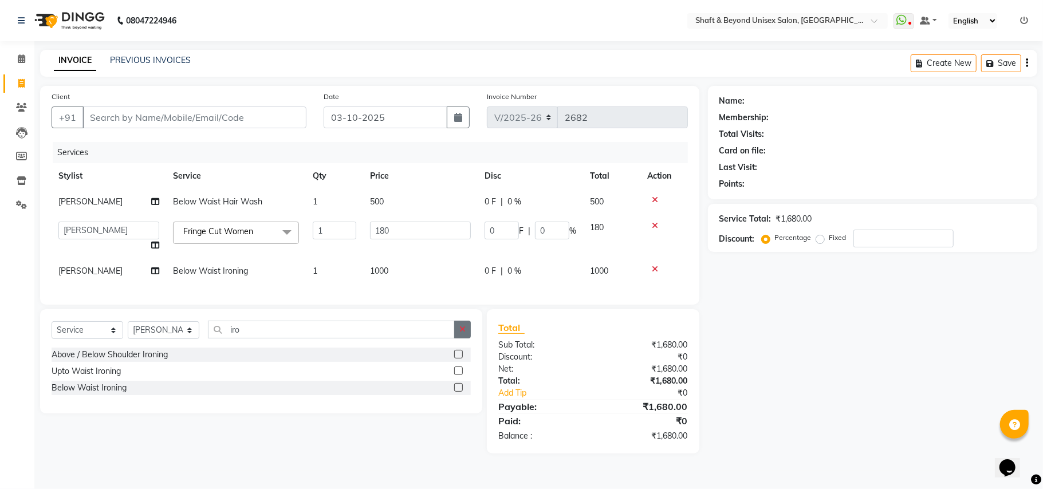
click at [470, 339] on button "button" at bounding box center [462, 330] width 17 height 18
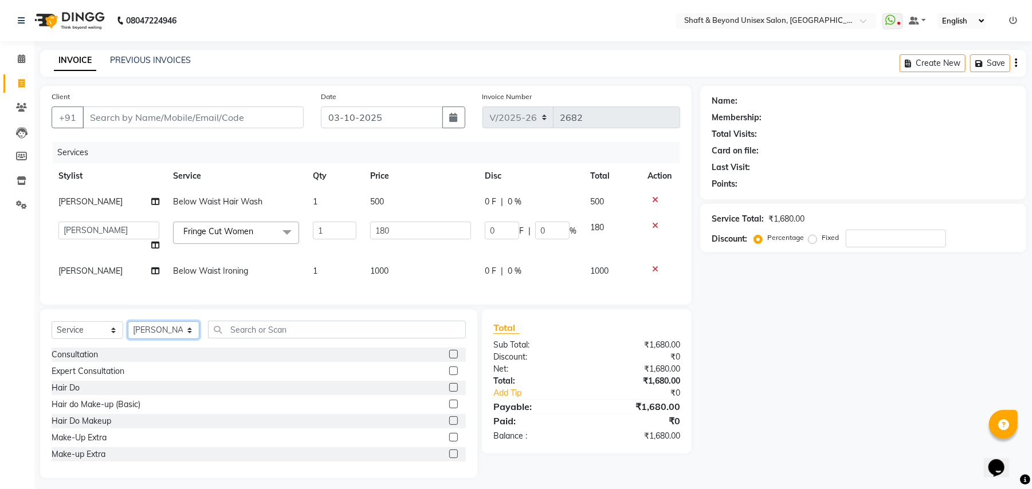
click at [157, 339] on select "Select Stylist Archana [PERSON_NAME] [PERSON_NAME] [PERSON_NAME] [PERSON_NAME] …" at bounding box center [164, 330] width 72 height 18
select select "20048"
click at [128, 333] on select "Select Stylist Archana [PERSON_NAME] [PERSON_NAME] [PERSON_NAME] [PERSON_NAME] …" at bounding box center [164, 330] width 72 height 18
click at [287, 339] on input "text" at bounding box center [337, 330] width 258 height 18
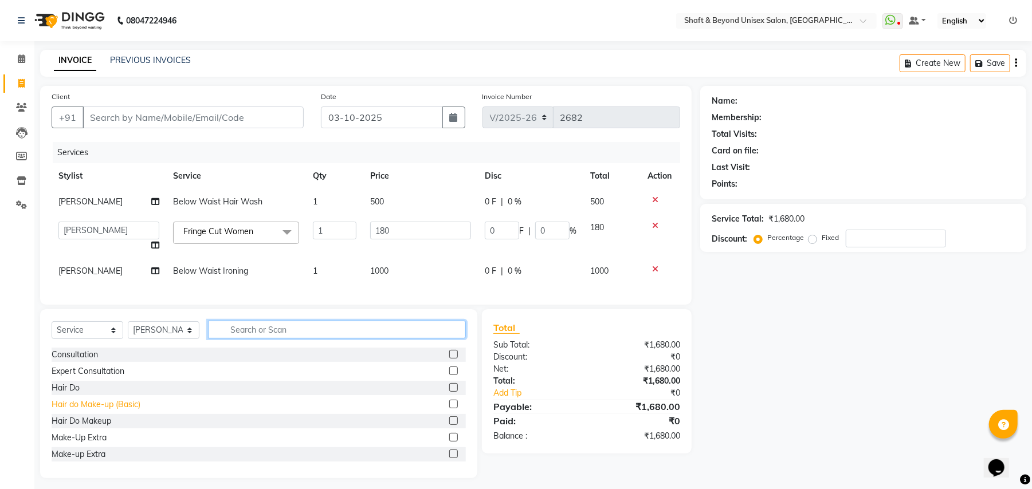
scroll to position [76, 0]
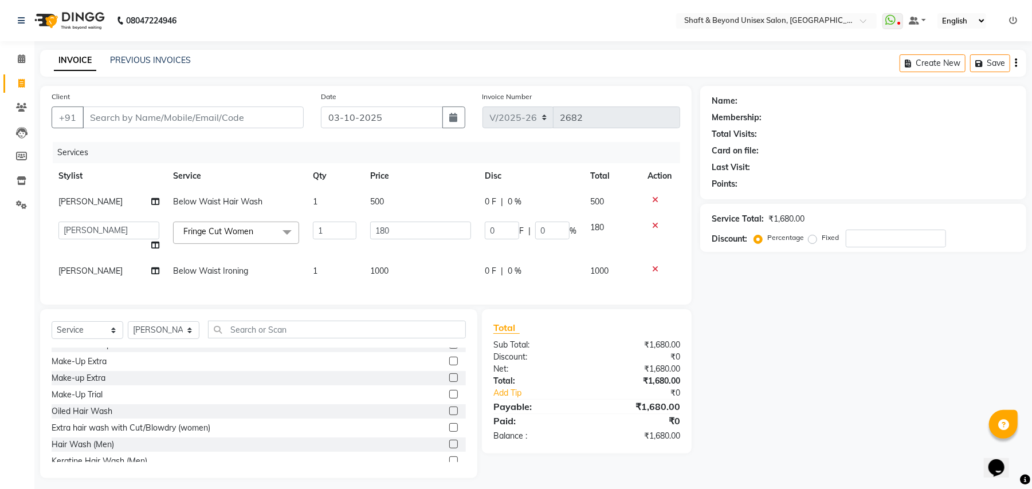
click at [449, 382] on label at bounding box center [453, 377] width 9 height 9
click at [449, 382] on input "checkbox" at bounding box center [452, 378] width 7 height 7
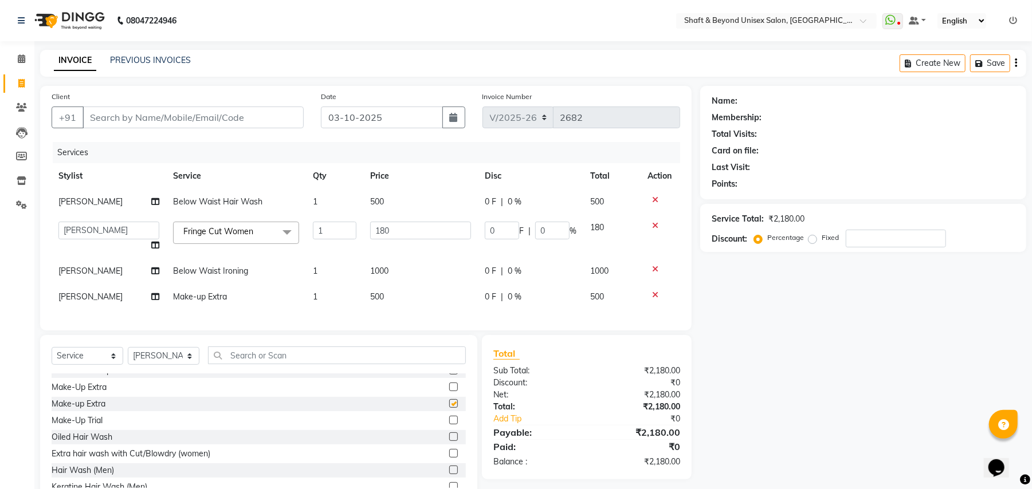
checkbox input "false"
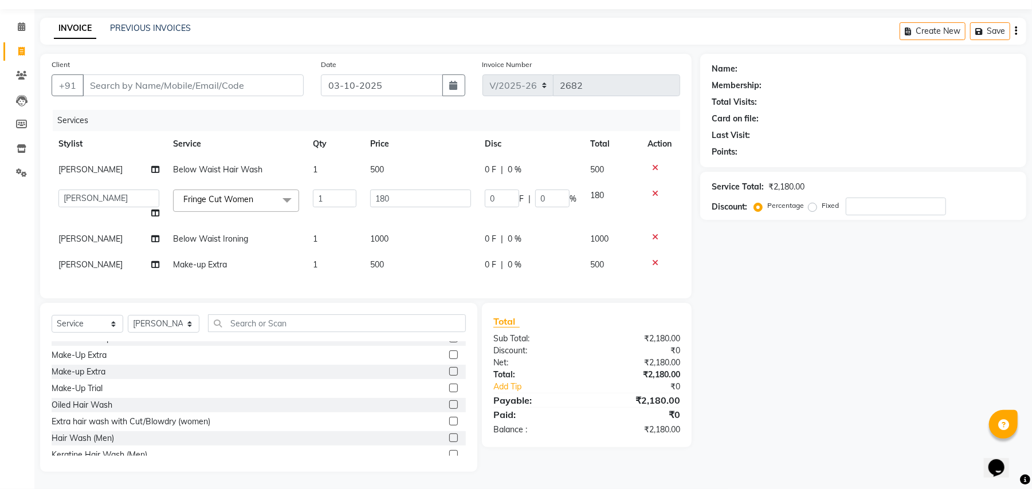
click at [247, 253] on td "Make-up Extra" at bounding box center [236, 265] width 140 height 26
select select "20048"
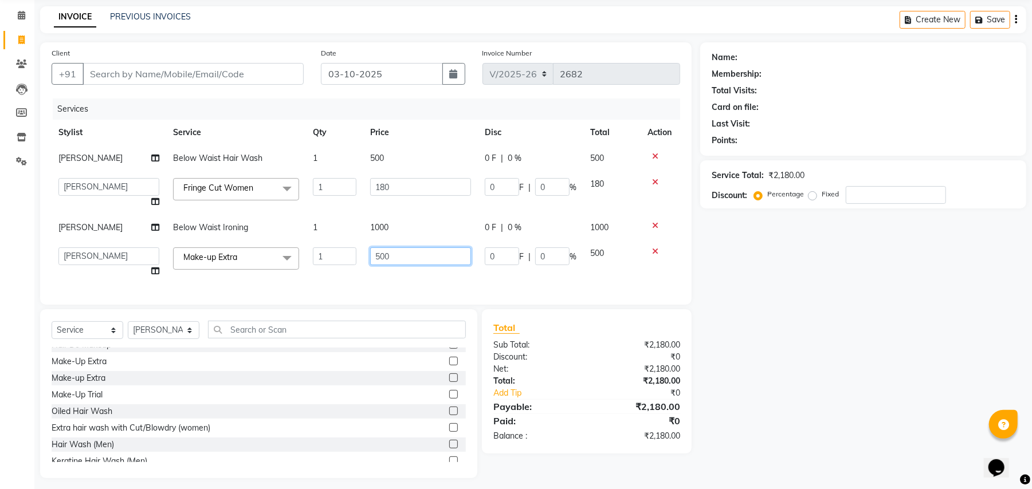
click at [420, 254] on input "500" at bounding box center [420, 256] width 101 height 18
type input "5"
type input "1500"
click at [402, 289] on div "Client +91 Date [DATE] Invoice Number V/2025 V/[PHONE_NUMBER] Services Stylist …" at bounding box center [365, 173] width 651 height 262
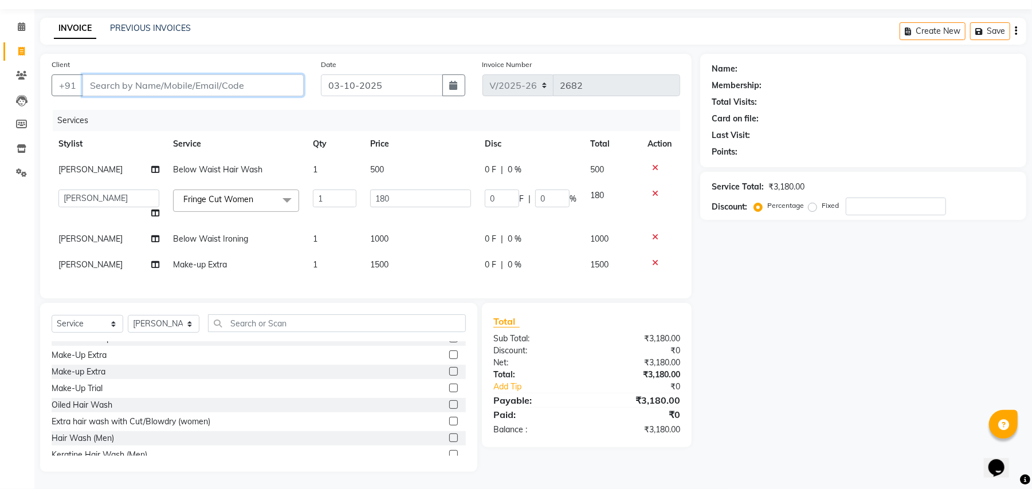
click at [203, 74] on input "Client" at bounding box center [192, 85] width 221 height 22
type input "9"
type input "0"
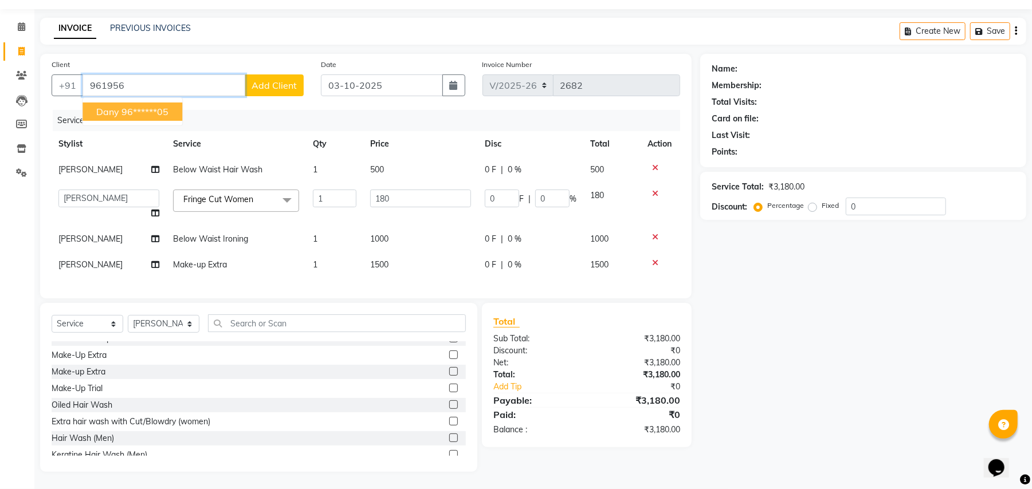
click at [156, 106] on ngb-highlight "96******05" at bounding box center [144, 111] width 47 height 11
type input "96******05"
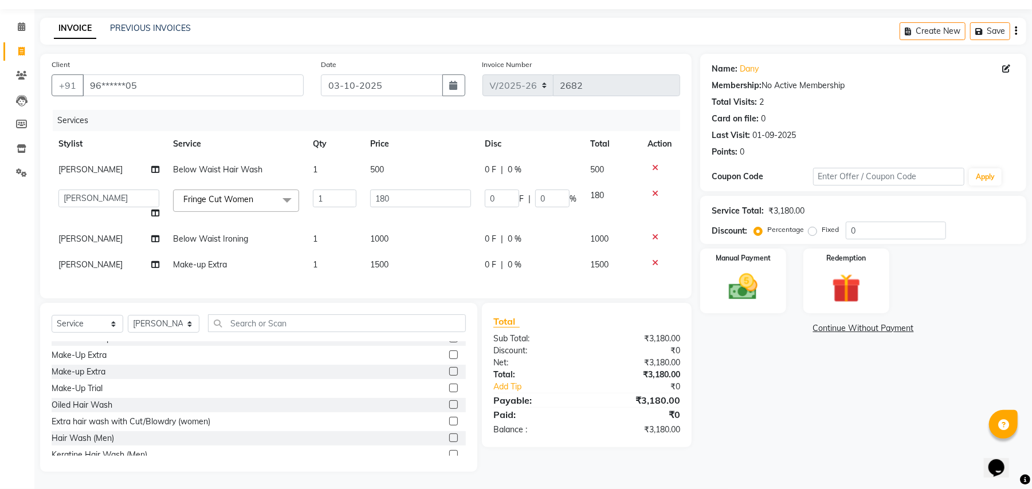
click at [393, 228] on td "1000" at bounding box center [420, 239] width 115 height 26
select select "88897"
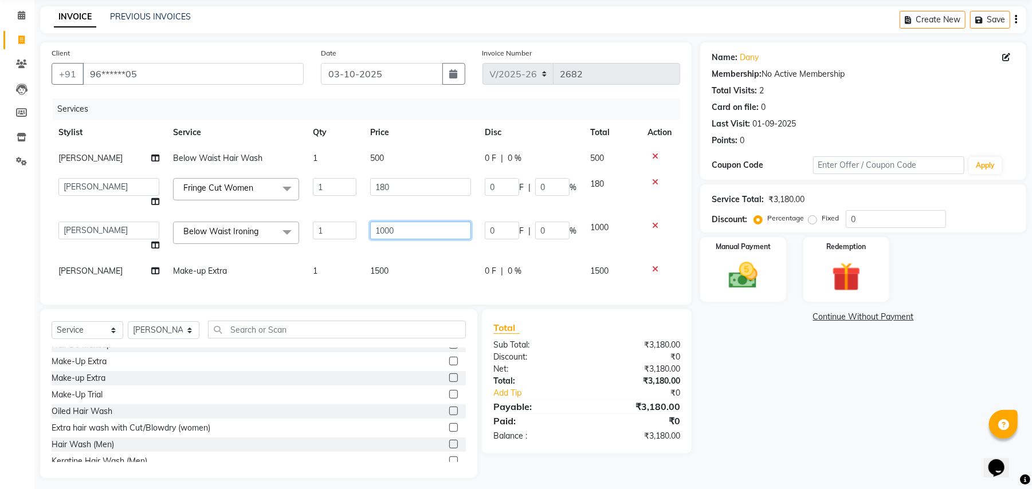
click at [401, 225] on input "1000" at bounding box center [420, 231] width 101 height 18
type input "1200"
click at [391, 244] on tbody "[PERSON_NAME] Below Waist Hair Wash 1 500 0 F | 0 % 500 Archana [PERSON_NAME] […" at bounding box center [366, 214] width 628 height 139
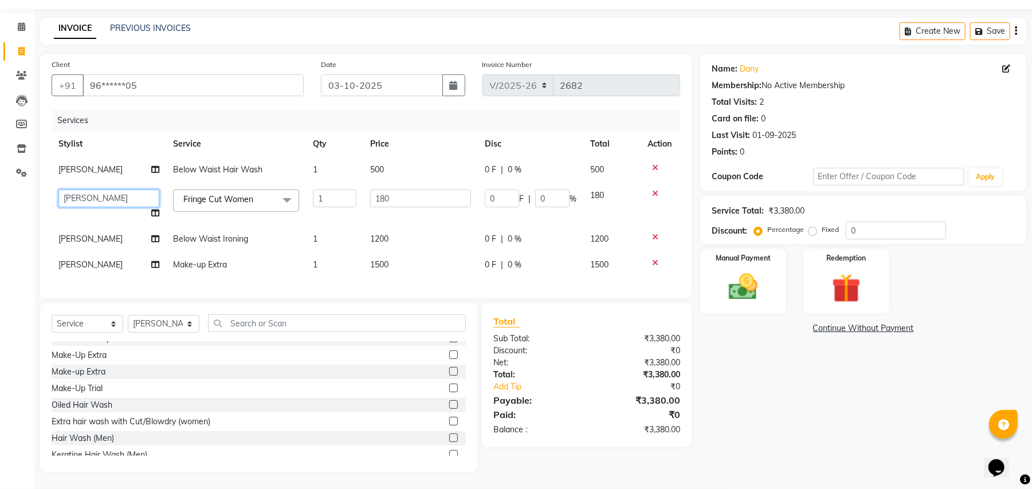
click at [85, 190] on select "Archana [PERSON_NAME] [PERSON_NAME] [PERSON_NAME] [PERSON_NAME] [PERSON_NAME] […" at bounding box center [108, 199] width 101 height 18
select select "20048"
click at [742, 344] on div "Name: Dany Membership: No Active Membership Total Visits: 2 Card on file: 0 Las…" at bounding box center [867, 263] width 335 height 418
click at [746, 276] on img at bounding box center [742, 287] width 49 height 35
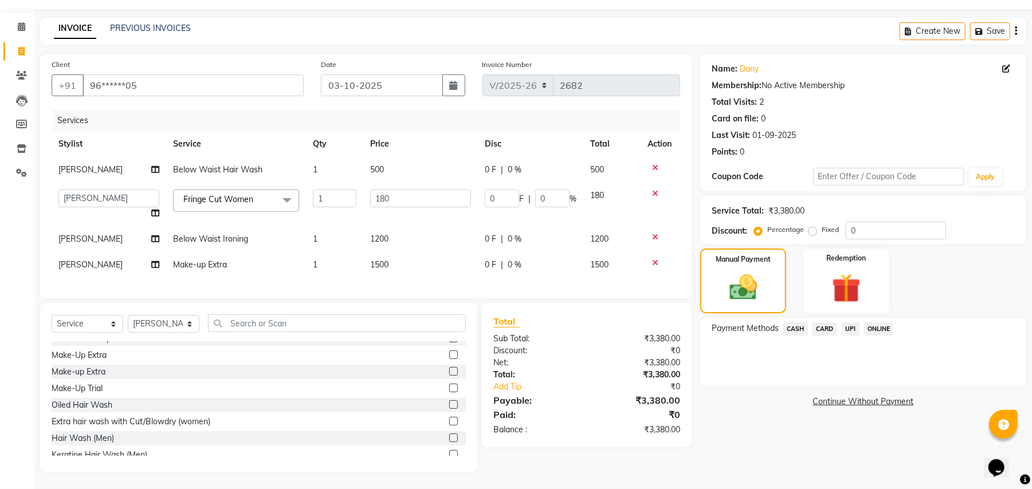
click at [878, 322] on span "ONLINE" at bounding box center [879, 328] width 30 height 13
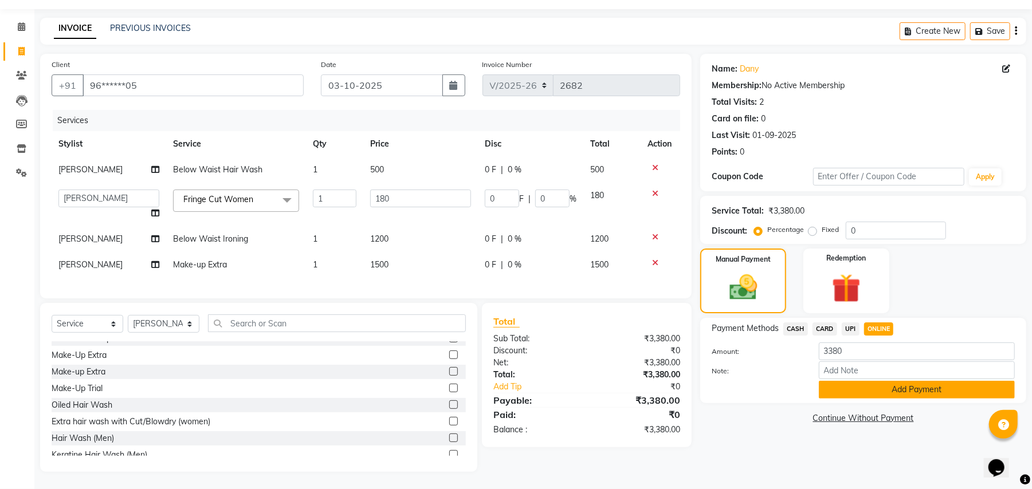
click at [856, 381] on button "Add Payment" at bounding box center [917, 390] width 196 height 18
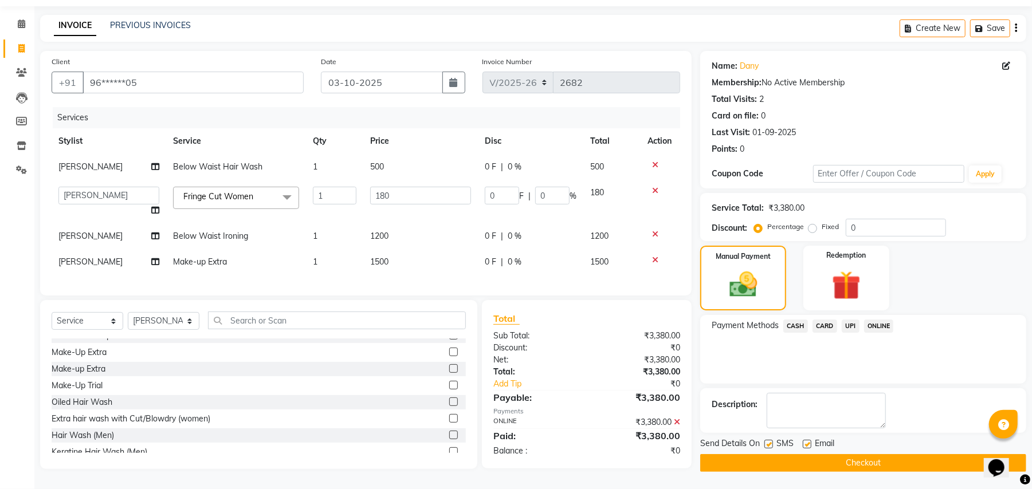
click at [847, 454] on button "Checkout" at bounding box center [863, 463] width 326 height 18
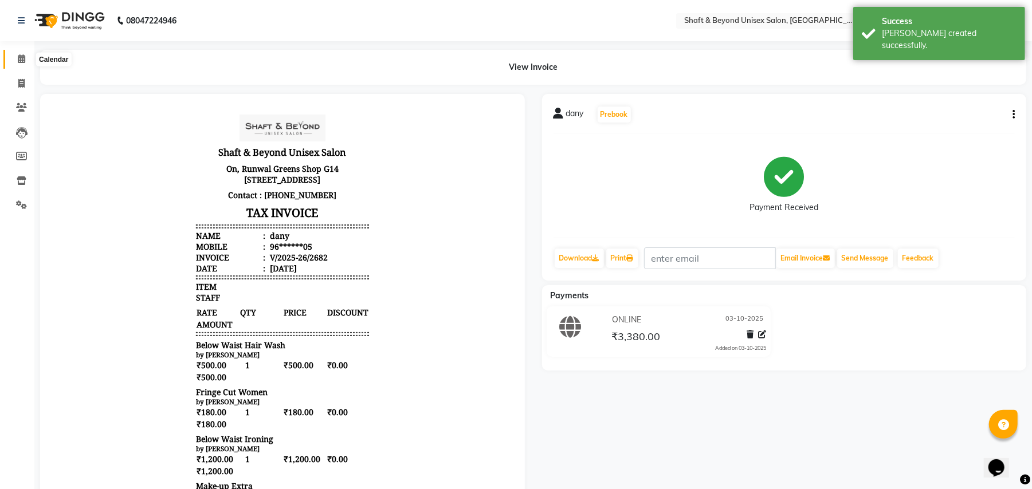
click at [19, 60] on icon at bounding box center [21, 58] width 7 height 9
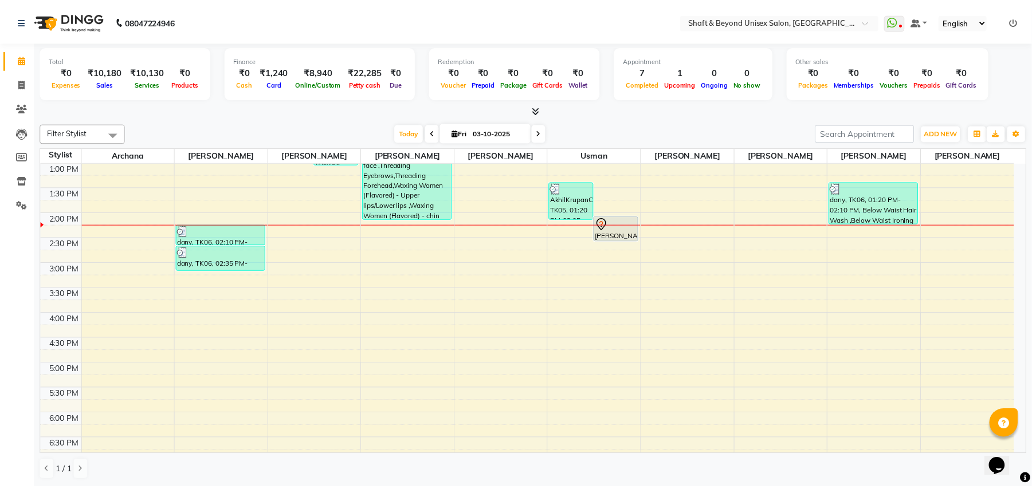
scroll to position [229, 0]
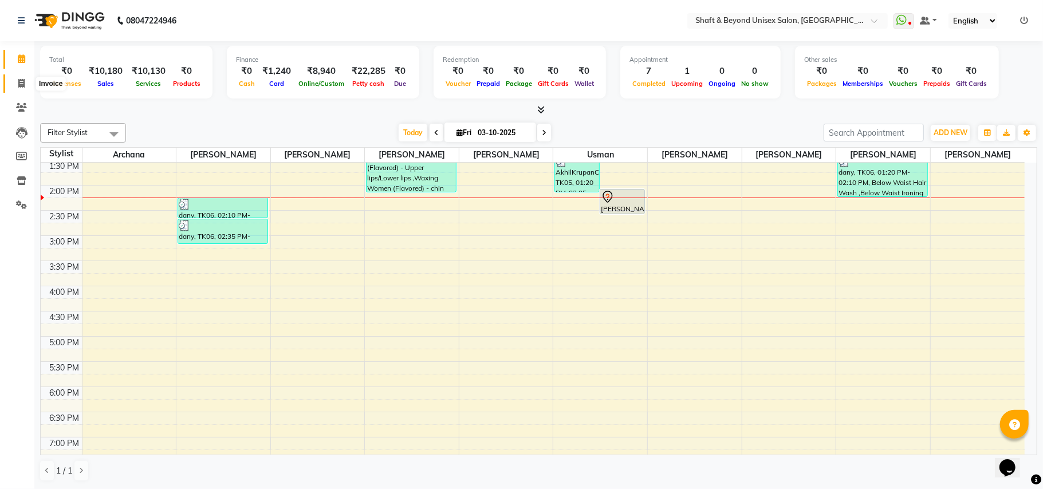
click at [21, 81] on icon at bounding box center [21, 83] width 6 height 9
select select "3878"
select select "service"
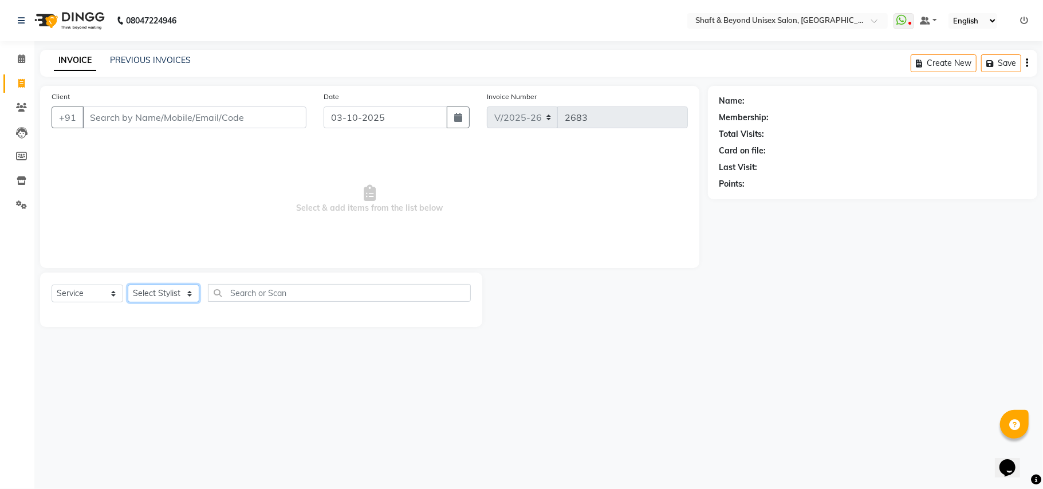
click at [163, 296] on select "Select Stylist Archana [PERSON_NAME] [PERSON_NAME] [PERSON_NAME] [PERSON_NAME] …" at bounding box center [164, 294] width 72 height 18
select select "19079"
click at [128, 285] on select "Select Stylist Archana [PERSON_NAME] [PERSON_NAME] [PERSON_NAME] [PERSON_NAME] …" at bounding box center [164, 294] width 72 height 18
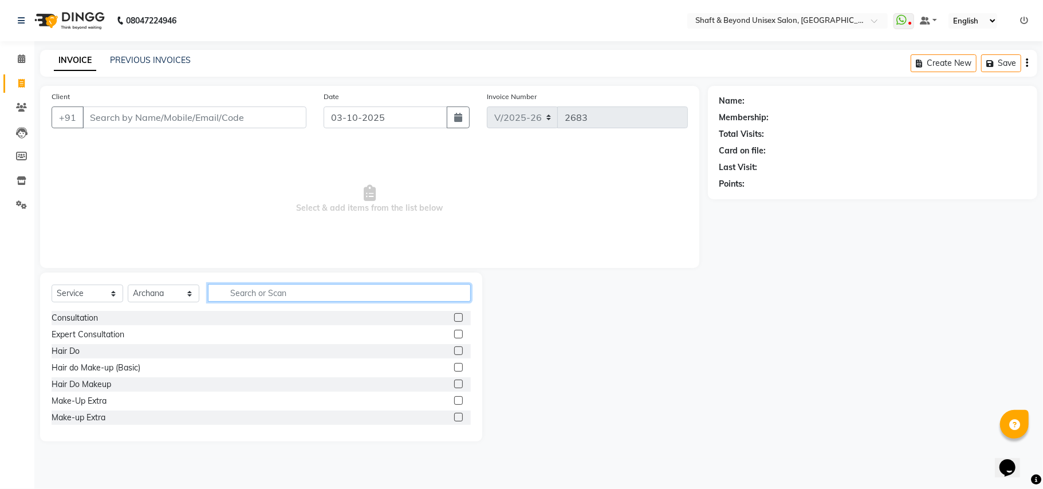
click at [273, 296] on input "text" at bounding box center [339, 293] width 263 height 18
type input "glo"
click at [454, 349] on label at bounding box center [458, 351] width 9 height 9
click at [454, 349] on input "checkbox" at bounding box center [457, 351] width 7 height 7
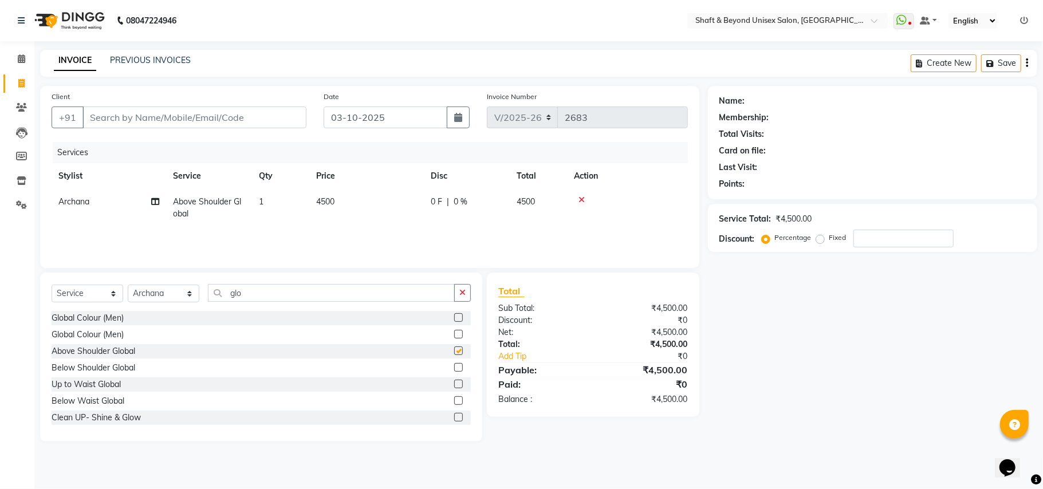
checkbox input "false"
click at [895, 237] on input "number" at bounding box center [903, 239] width 100 height 18
type input "20"
click at [21, 80] on icon at bounding box center [21, 83] width 6 height 9
select select "3878"
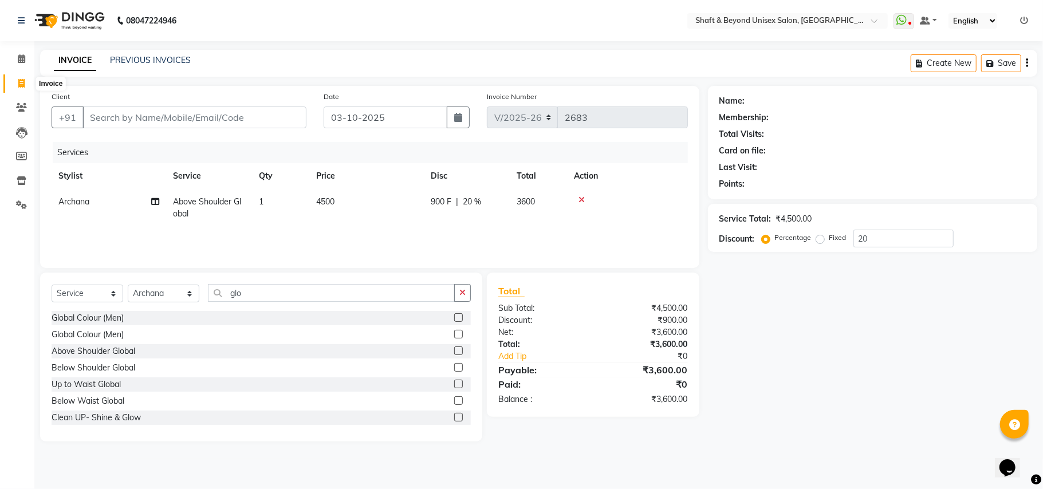
select select "service"
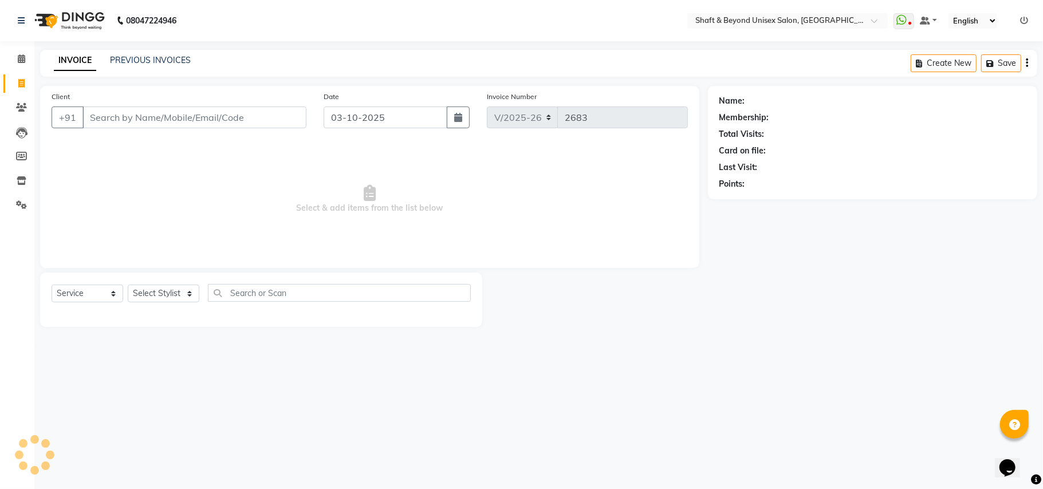
click at [182, 113] on input "Client" at bounding box center [194, 118] width 224 height 22
click at [21, 111] on icon at bounding box center [21, 107] width 11 height 9
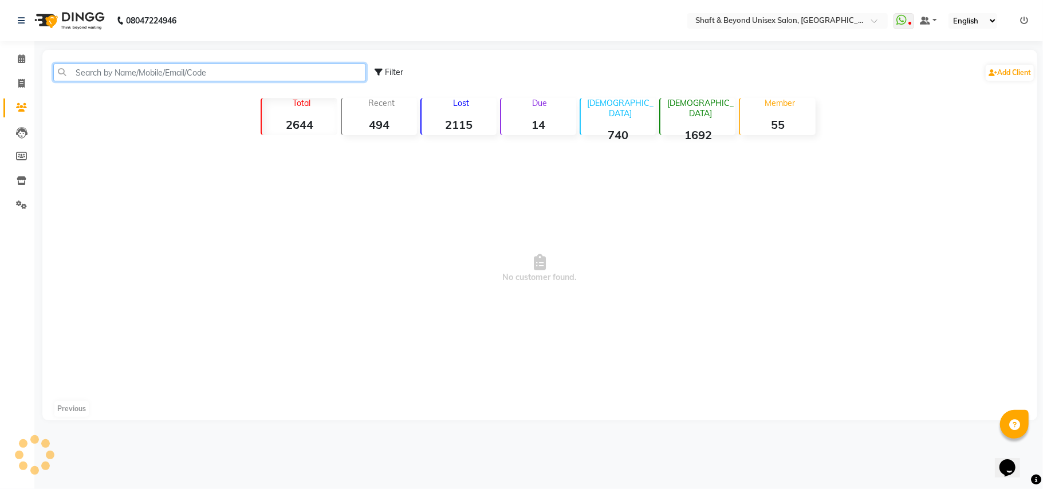
click at [168, 76] on input "text" at bounding box center [209, 73] width 313 height 18
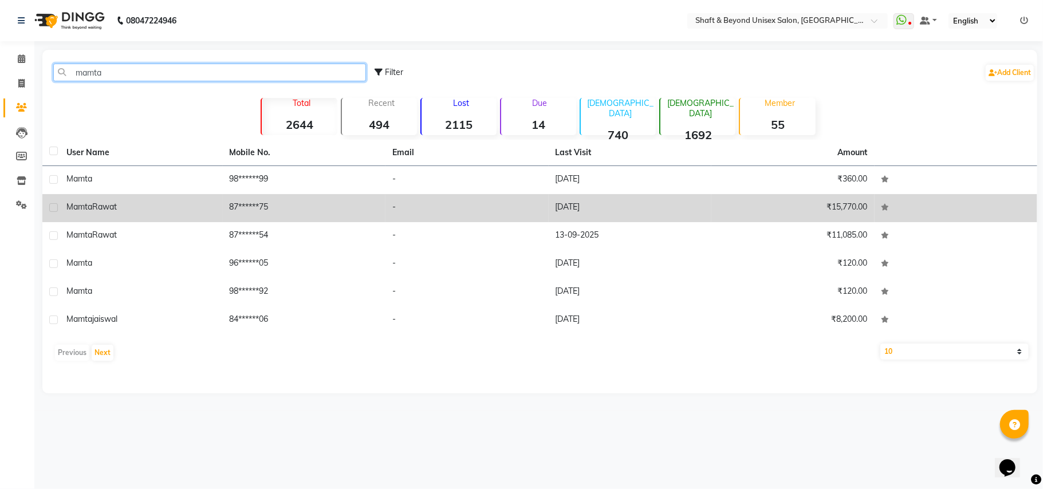
type input "mamta"
click at [241, 215] on td "87******75" at bounding box center [304, 208] width 163 height 28
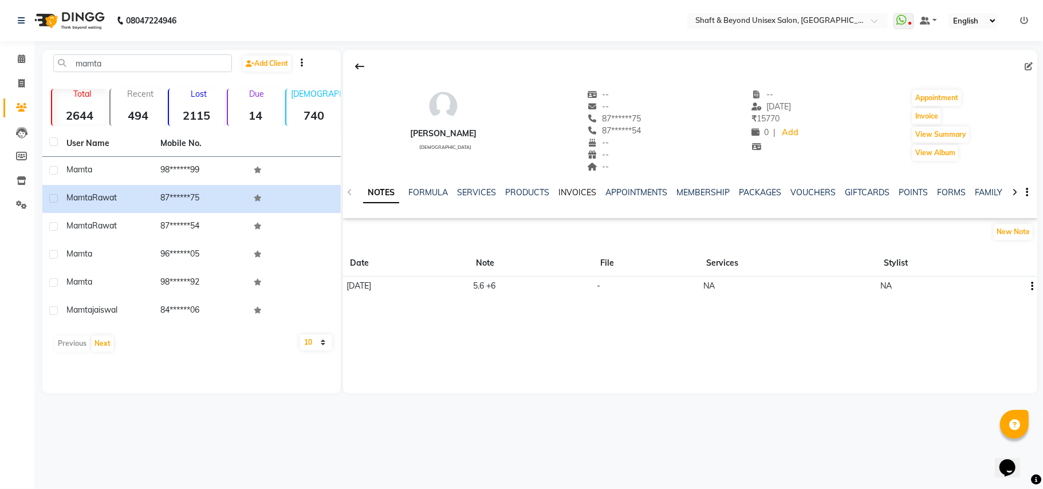
click at [571, 193] on link "INVOICES" at bounding box center [577, 192] width 38 height 10
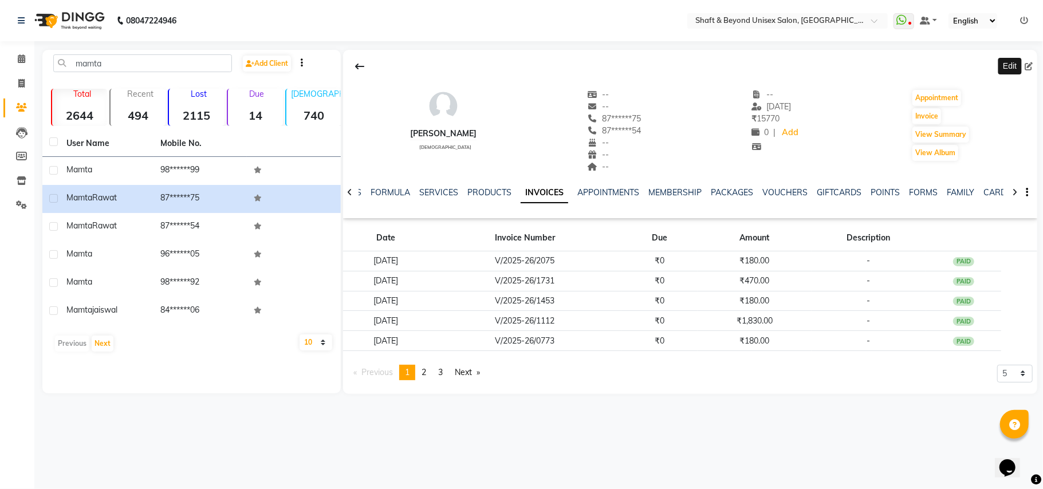
click at [1025, 63] on icon at bounding box center [1029, 66] width 8 height 8
select select "22"
select select "[DEMOGRAPHIC_DATA]"
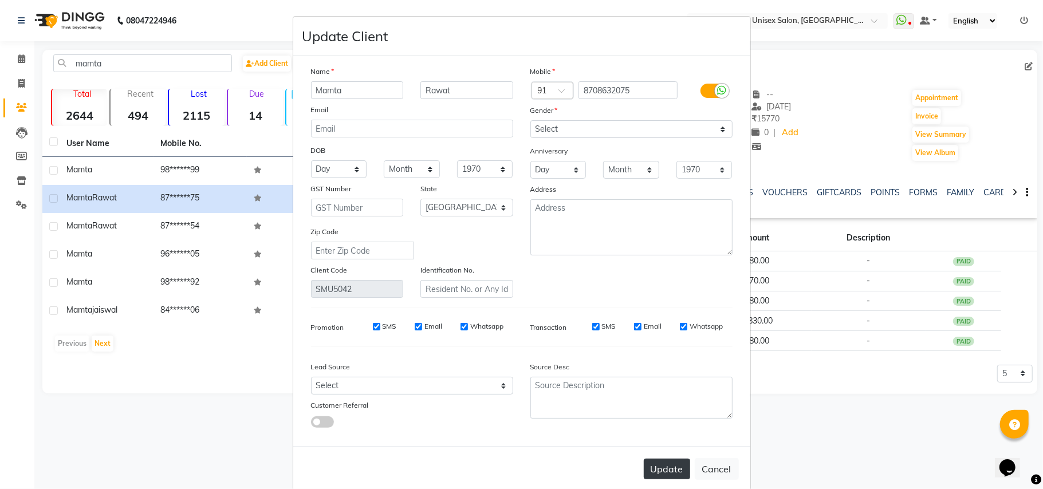
click at [667, 463] on button "Update" at bounding box center [667, 469] width 46 height 21
select select
select select "null"
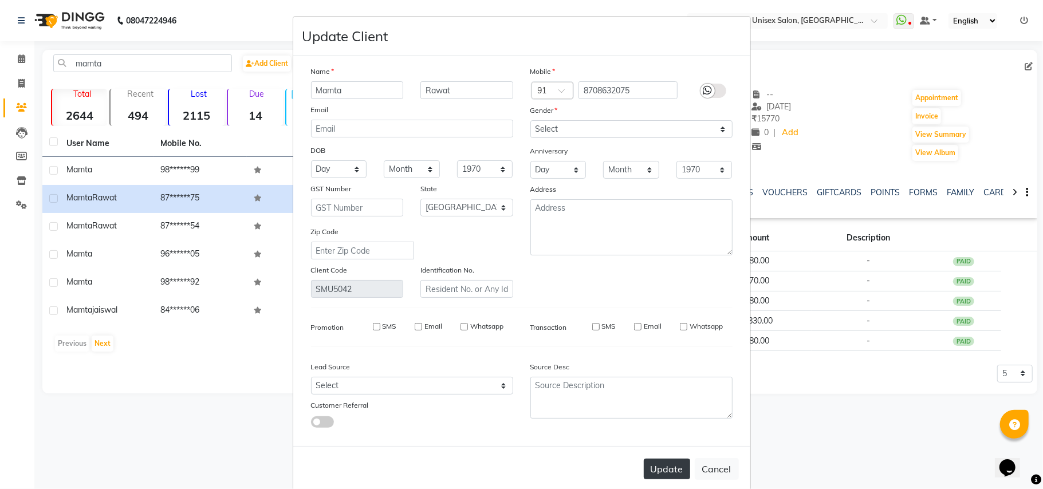
select select
checkbox input "false"
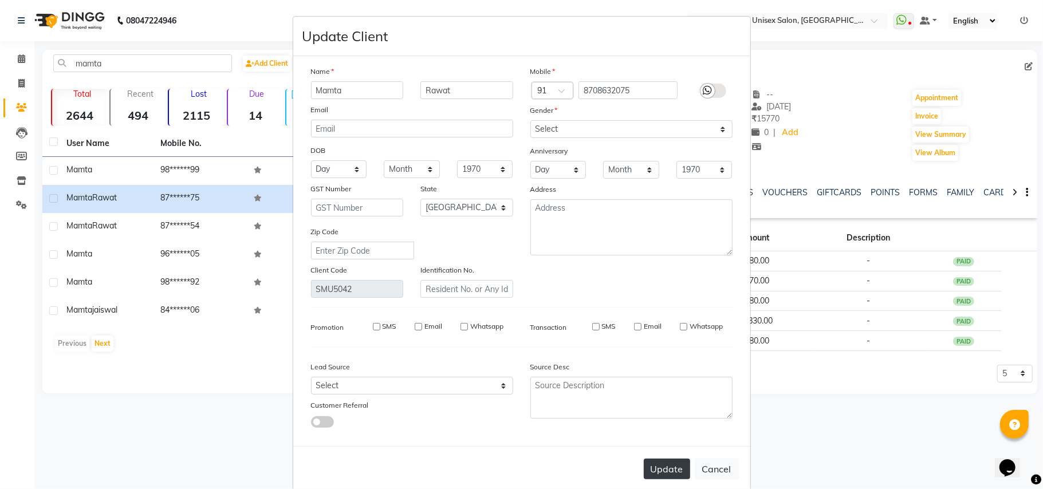
checkbox input "false"
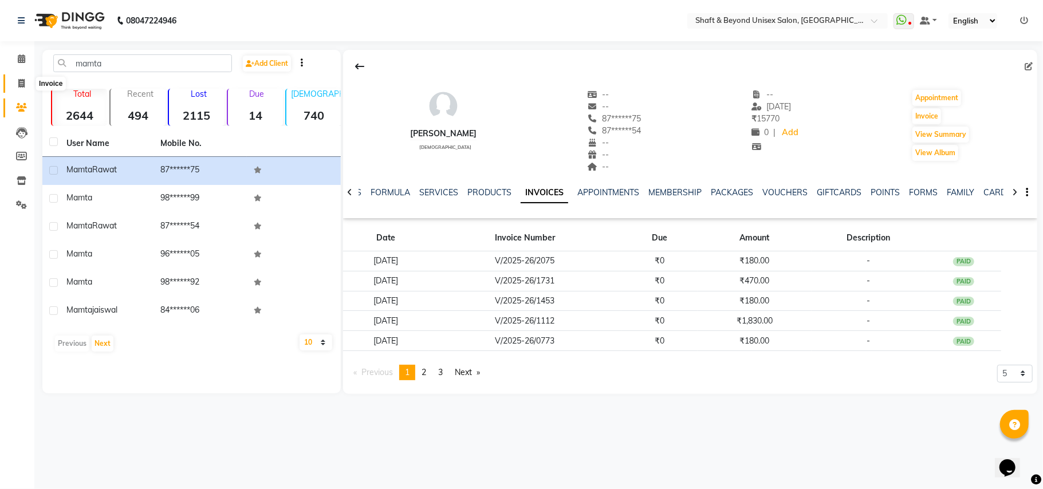
click at [21, 81] on icon at bounding box center [21, 83] width 6 height 9
select select "service"
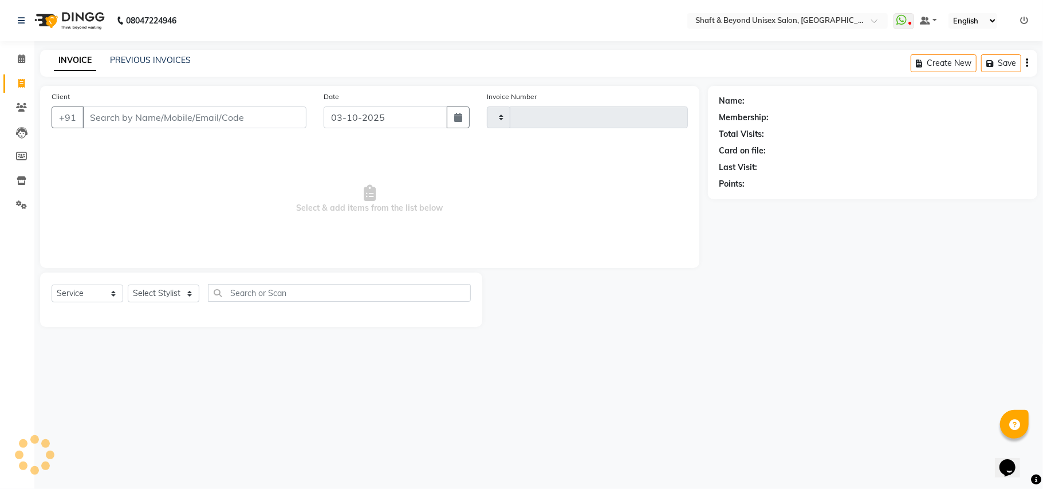
type input "2683"
select select "3878"
click at [152, 56] on link "PREVIOUS INVOICES" at bounding box center [150, 60] width 81 height 10
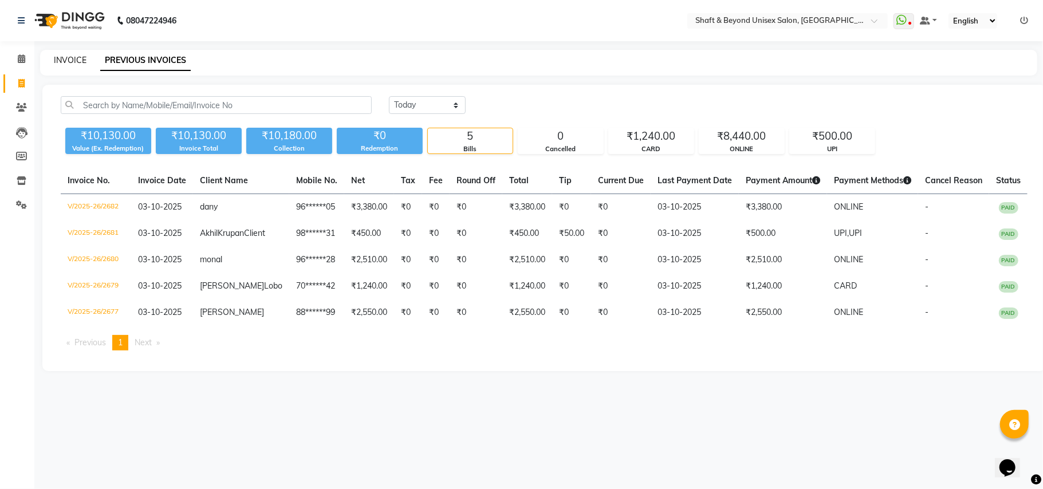
click at [65, 58] on link "INVOICE" at bounding box center [70, 60] width 33 height 10
select select "service"
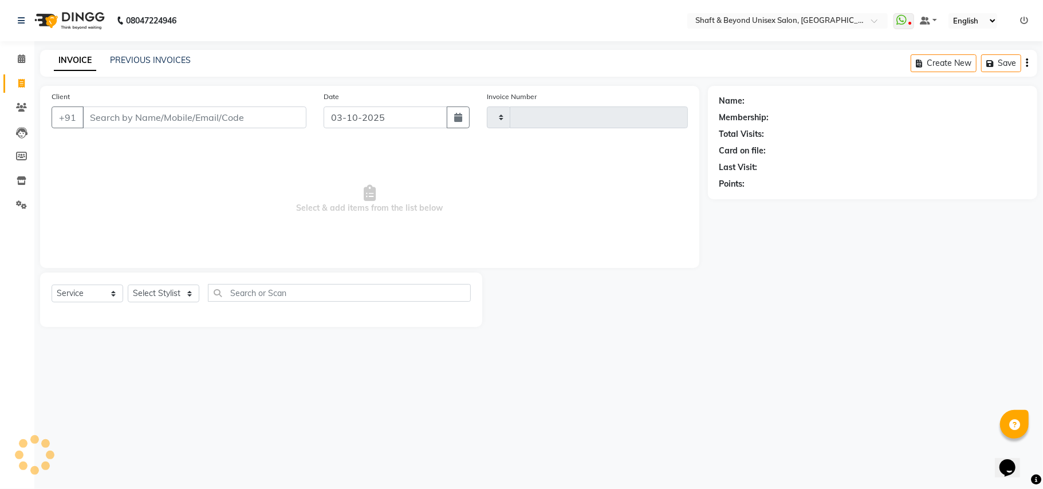
type input "2683"
select select "3878"
click at [140, 57] on link "PREVIOUS INVOICES" at bounding box center [150, 60] width 81 height 10
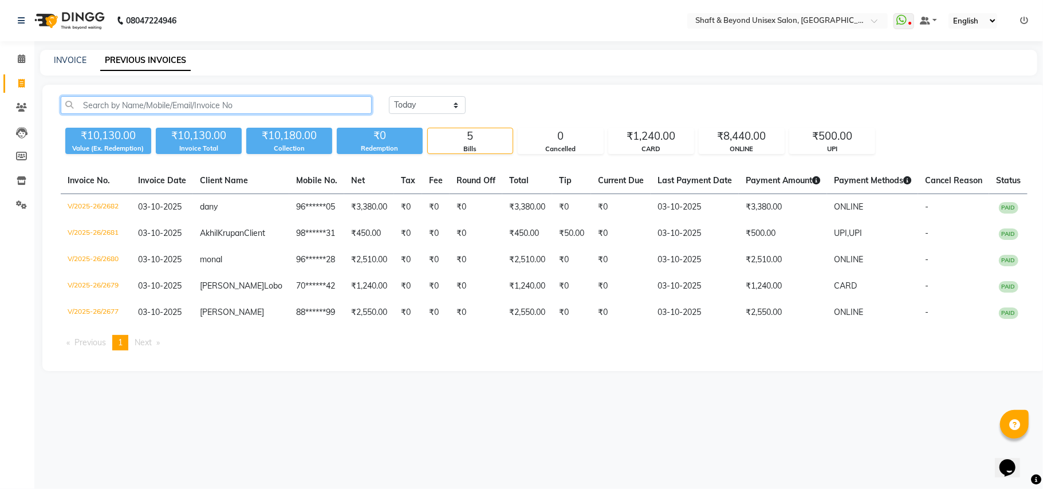
click at [230, 103] on input "text" at bounding box center [216, 105] width 311 height 18
type input ","
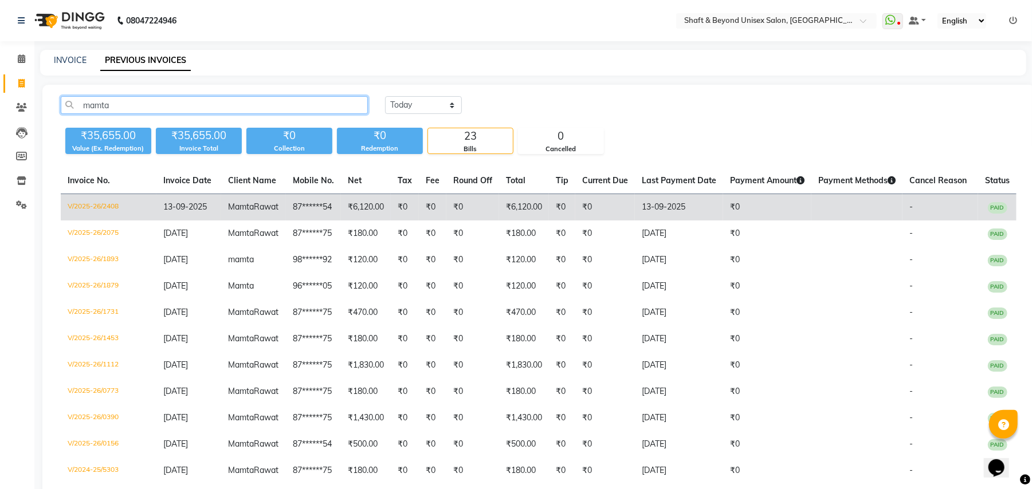
type input "mamta"
click at [380, 211] on td "₹6,120.00" at bounding box center [366, 207] width 50 height 27
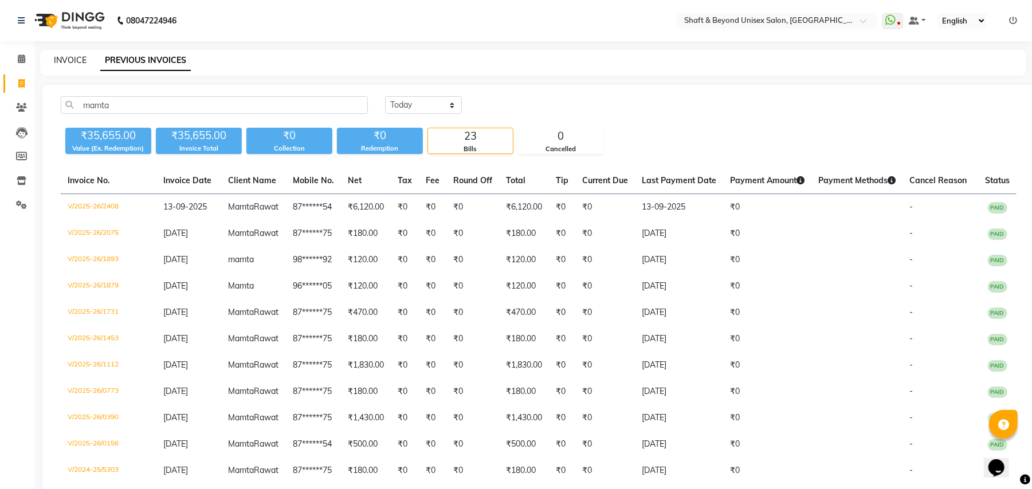
click at [58, 58] on link "INVOICE" at bounding box center [70, 60] width 33 height 10
select select "service"
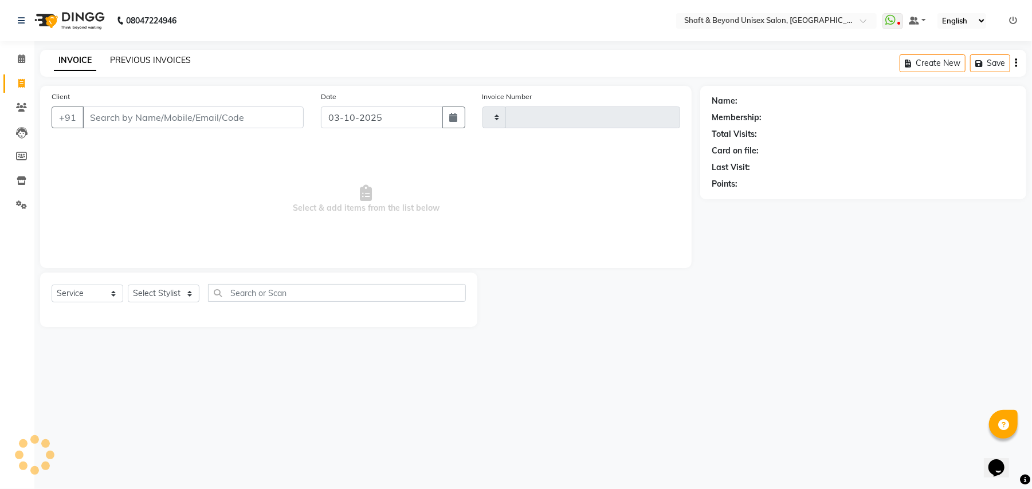
type input "2684"
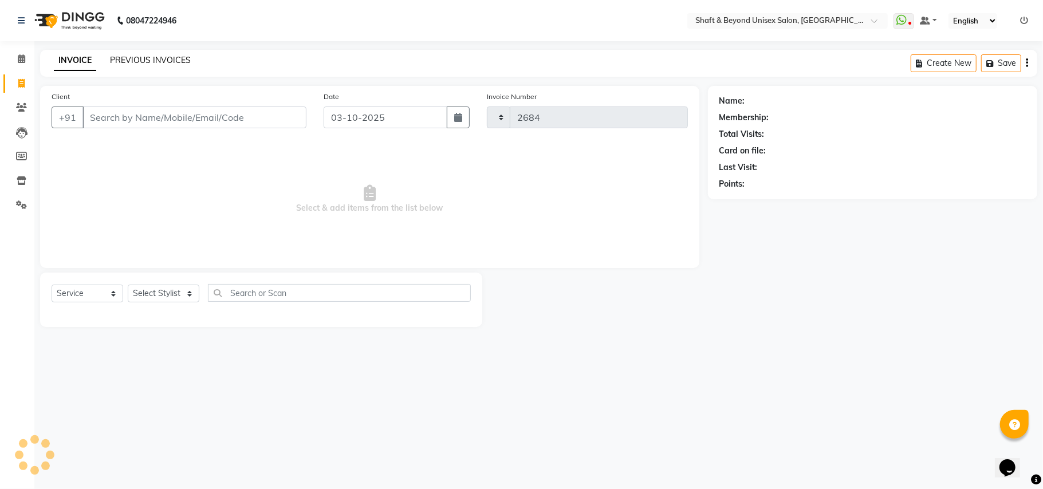
select select "3878"
click at [141, 60] on link "PREVIOUS INVOICES" at bounding box center [150, 60] width 81 height 10
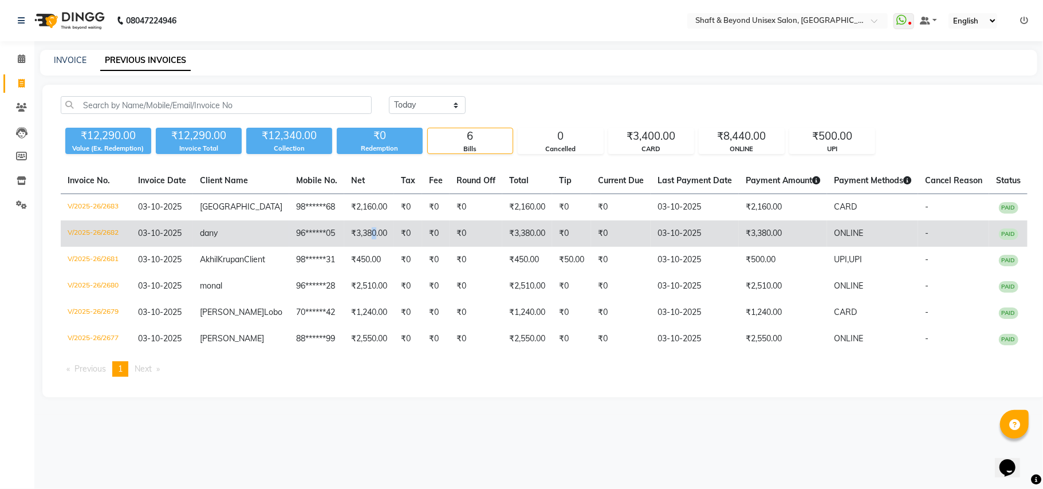
click at [370, 231] on td "₹3,380.00" at bounding box center [369, 234] width 50 height 26
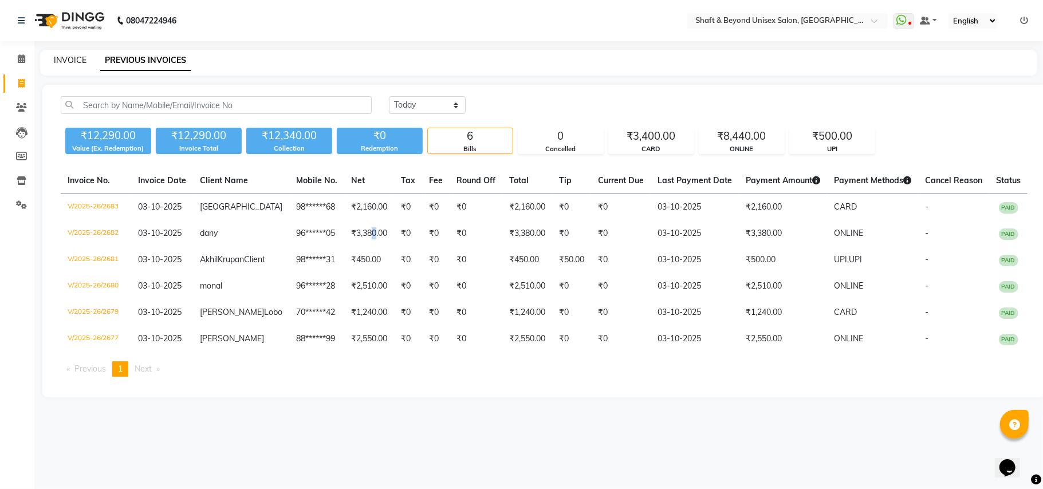
click at [66, 58] on link "INVOICE" at bounding box center [70, 60] width 33 height 10
select select "service"
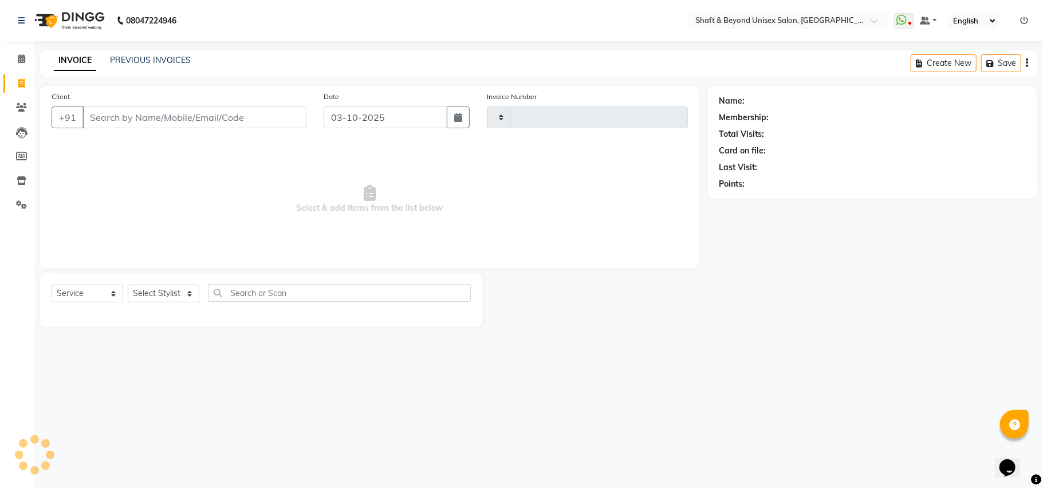
type input "2684"
select select "3878"
click at [136, 101] on div "Client +91" at bounding box center [179, 113] width 272 height 47
click at [149, 121] on input "Client" at bounding box center [194, 118] width 224 height 22
click at [19, 54] on icon at bounding box center [21, 58] width 7 height 9
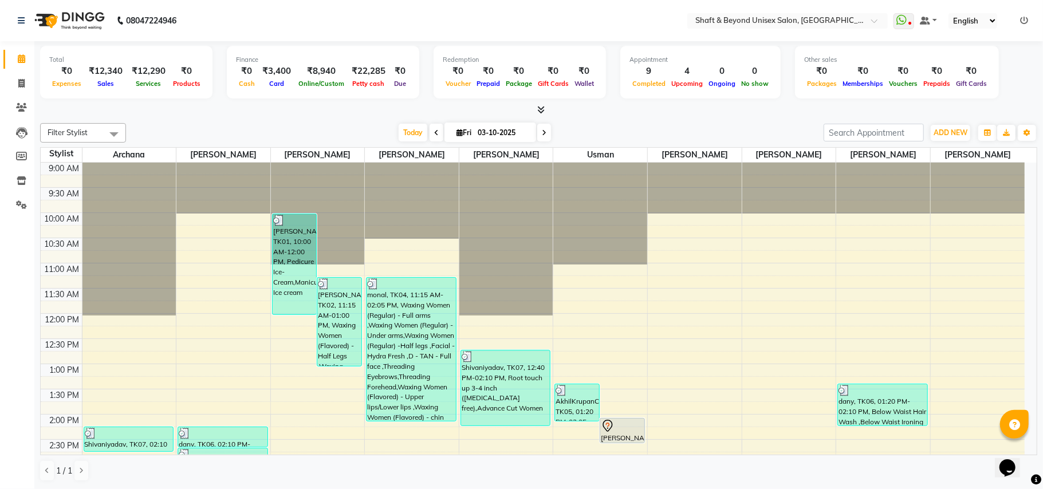
scroll to position [229, 0]
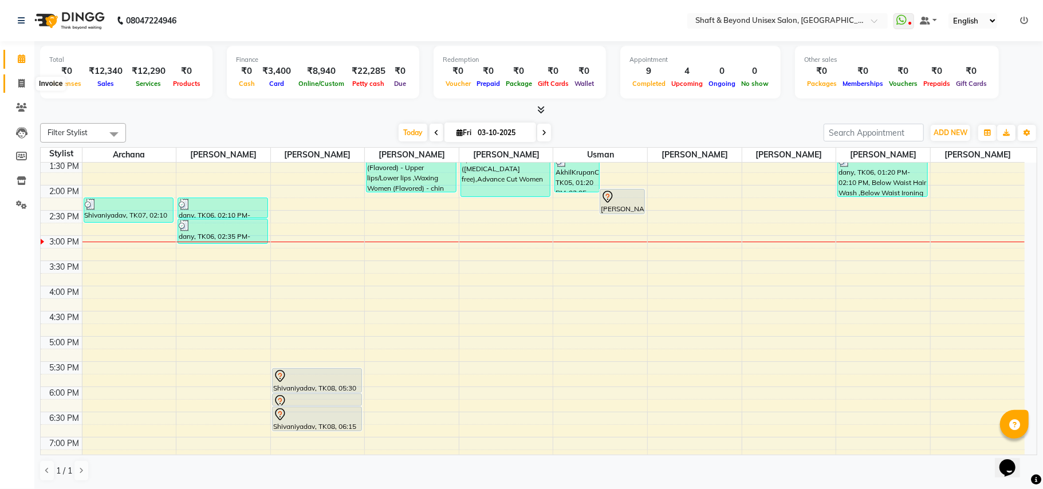
click at [21, 81] on icon at bounding box center [21, 83] width 6 height 9
select select "3878"
select select "service"
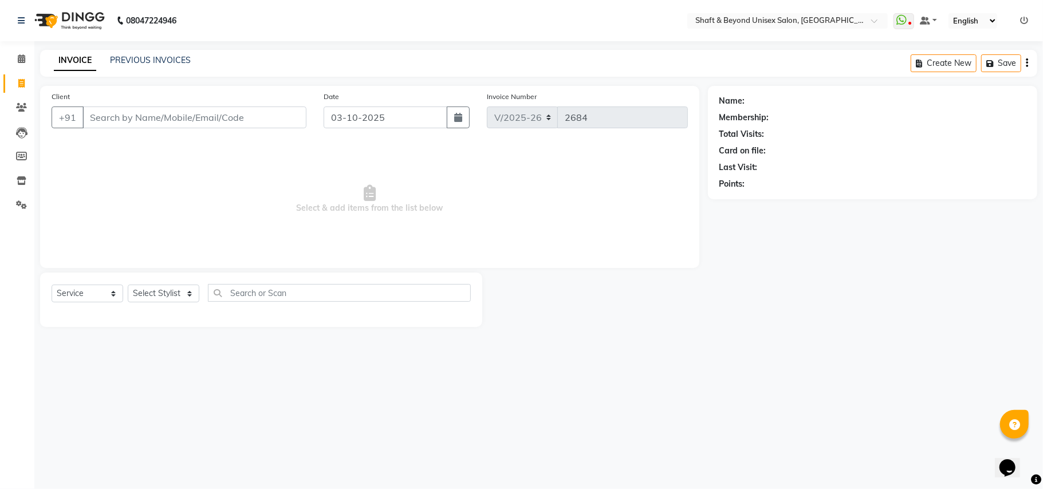
click at [135, 113] on input "Client" at bounding box center [194, 118] width 224 height 22
click at [23, 60] on icon at bounding box center [21, 58] width 7 height 9
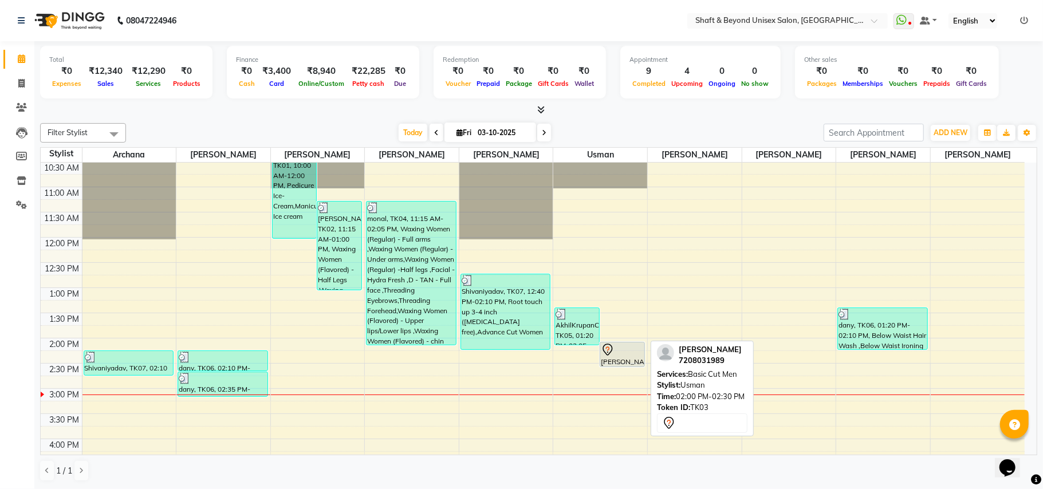
scroll to position [152, 0]
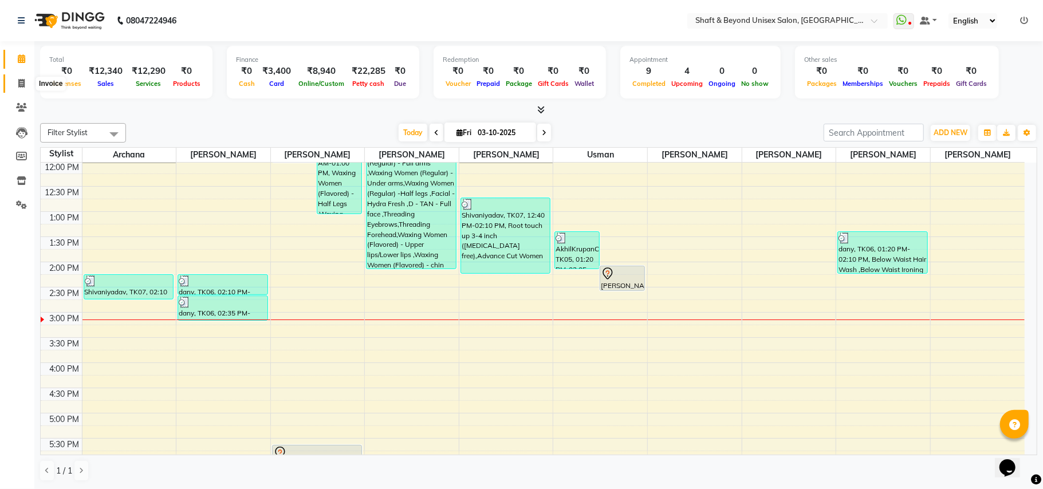
click at [23, 83] on icon at bounding box center [21, 83] width 6 height 9
select select "service"
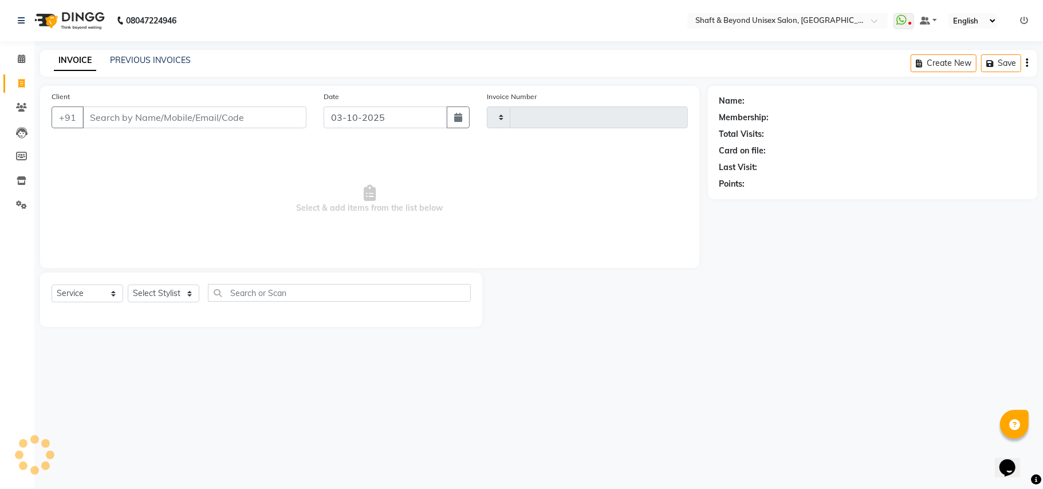
type input "2684"
select select "3878"
click at [151, 58] on link "PREVIOUS INVOICES" at bounding box center [150, 60] width 81 height 10
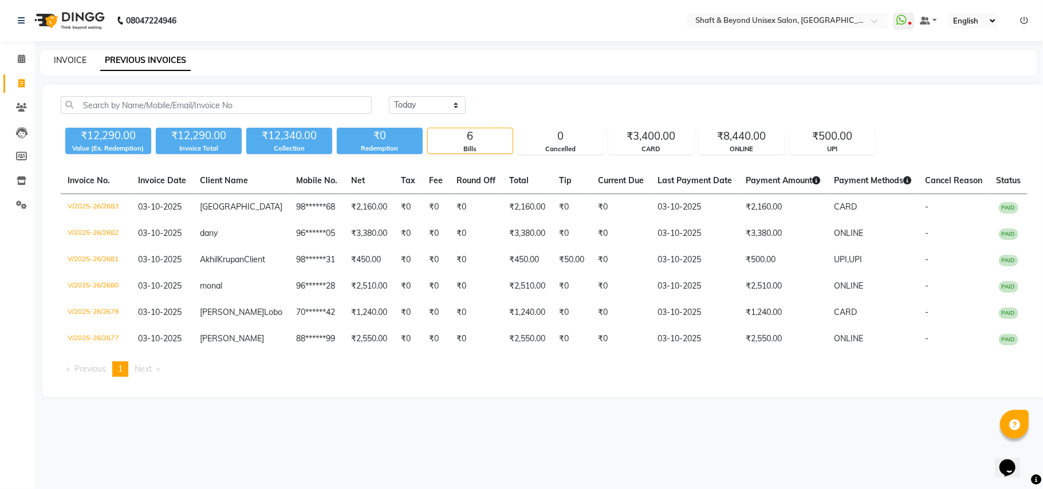
click at [67, 62] on link "INVOICE" at bounding box center [70, 60] width 33 height 10
select select "service"
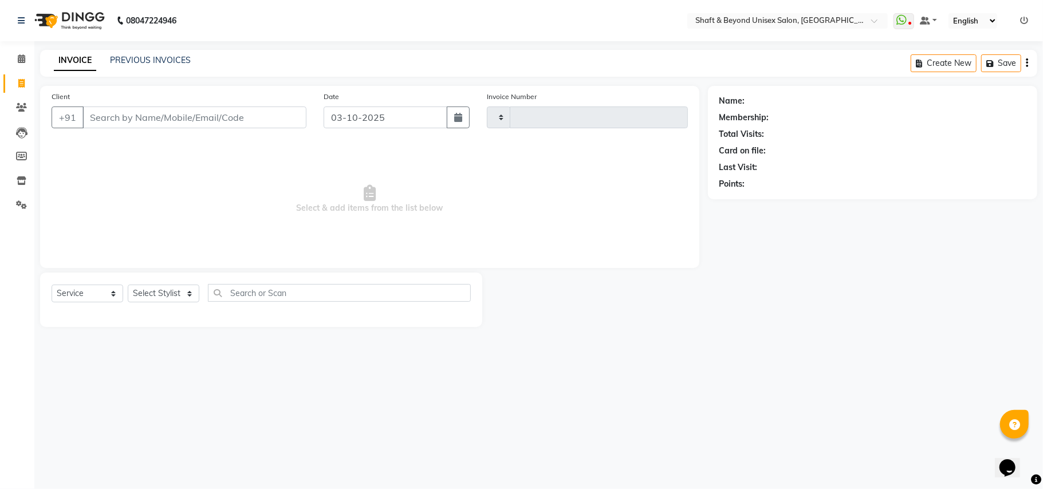
type input "2684"
select select "3878"
click at [223, 117] on input "Client" at bounding box center [194, 118] width 224 height 22
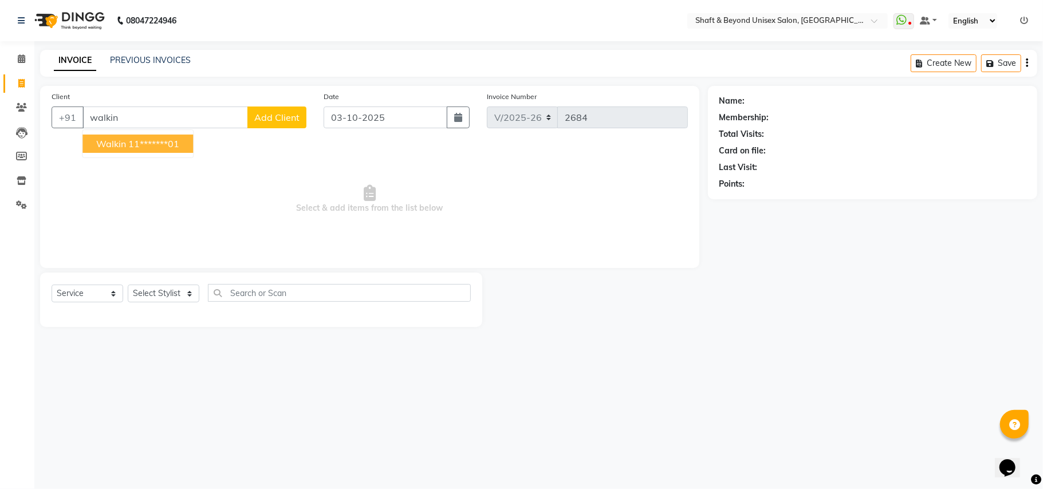
click at [142, 143] on ngb-highlight "11*******01" at bounding box center [153, 143] width 51 height 11
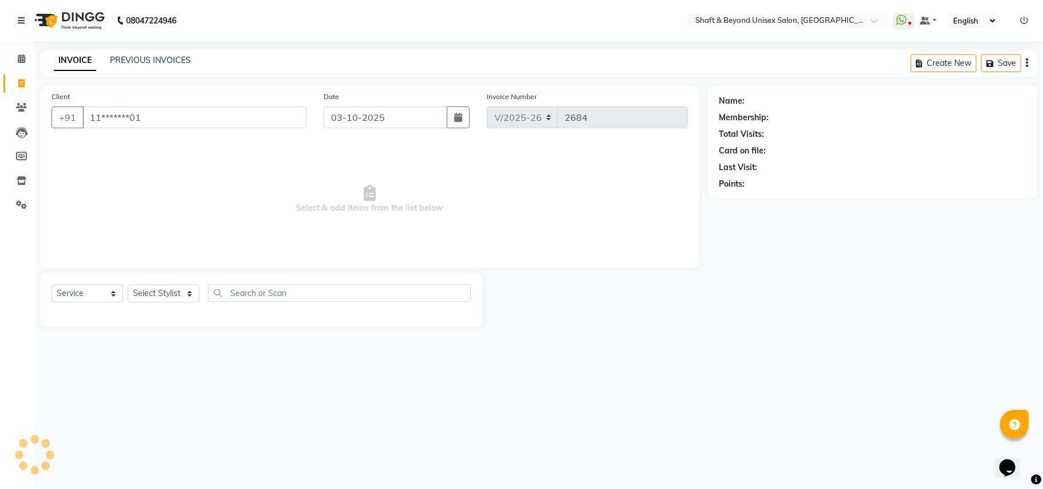
type input "11*******01"
drag, startPoint x: 135, startPoint y: 294, endPoint x: 145, endPoint y: 293, distance: 10.4
click at [137, 294] on select "Select Stylist Archana [PERSON_NAME] [PERSON_NAME] [PERSON_NAME] [PERSON_NAME] …" at bounding box center [164, 294] width 72 height 18
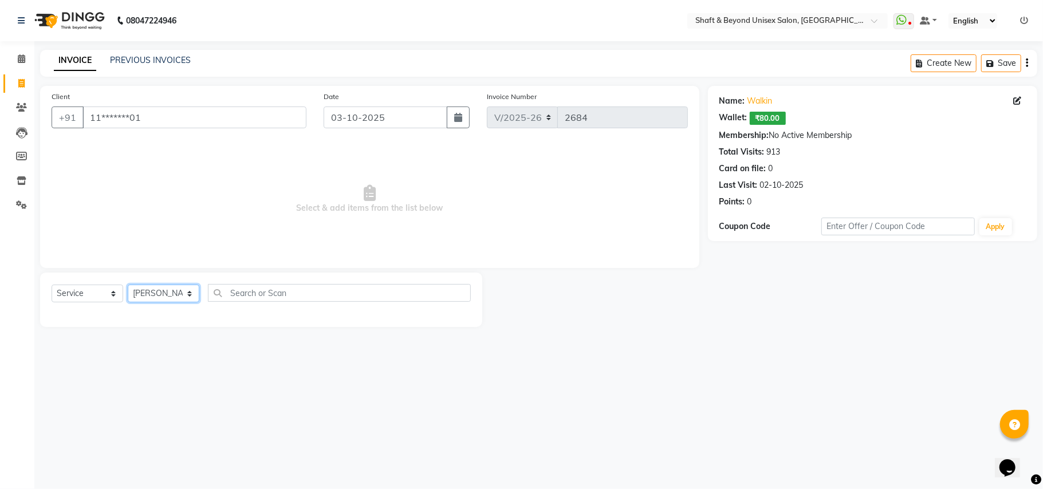
click at [128, 285] on select "Select Stylist Archana [PERSON_NAME] [PERSON_NAME] [PERSON_NAME] [PERSON_NAME] …" at bounding box center [164, 294] width 72 height 18
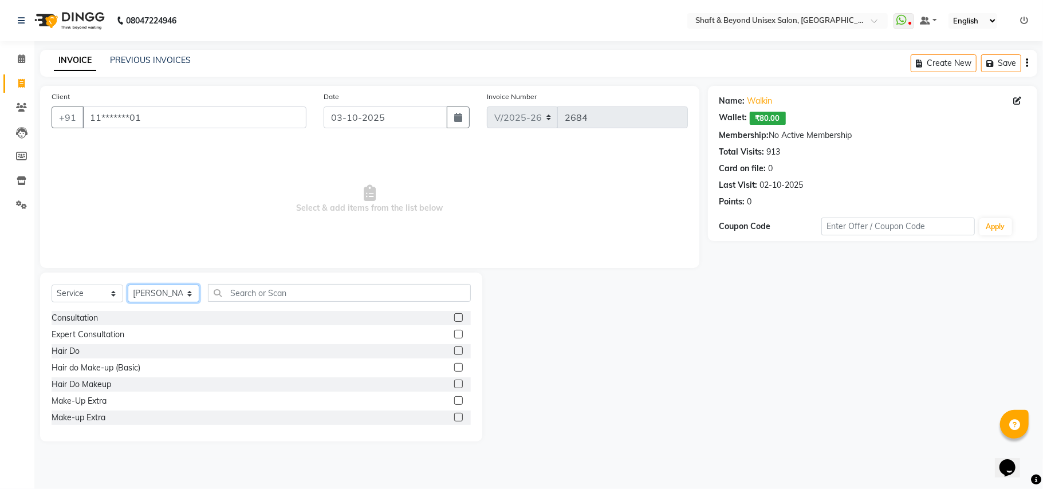
click at [156, 289] on select "Select Stylist Archana [PERSON_NAME] [PERSON_NAME] [PERSON_NAME] [PERSON_NAME] …" at bounding box center [164, 294] width 72 height 18
select select "66753"
click at [128, 285] on select "Select Stylist Archana [PERSON_NAME] [PERSON_NAME] [PERSON_NAME] [PERSON_NAME] …" at bounding box center [164, 294] width 72 height 18
click at [310, 291] on input "text" at bounding box center [339, 293] width 263 height 18
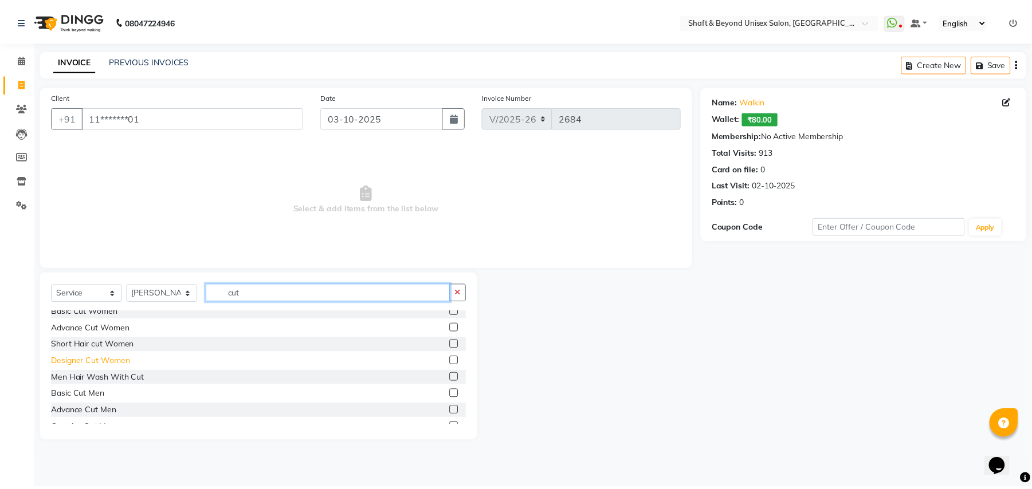
scroll to position [76, 0]
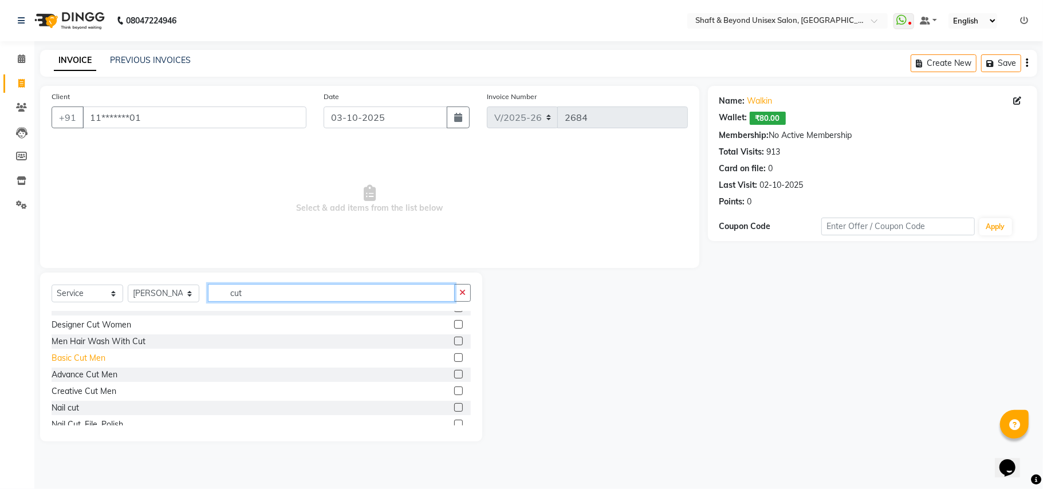
type input "cut"
click at [92, 358] on div "Basic Cut Men" at bounding box center [79, 358] width 54 height 12
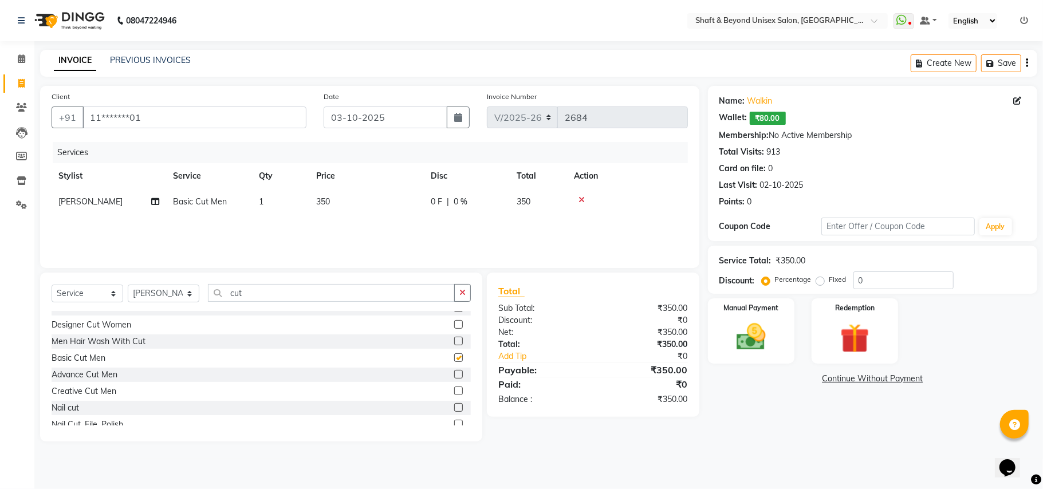
checkbox input "false"
click at [436, 196] on span "0 F" at bounding box center [436, 202] width 11 height 12
select select "66753"
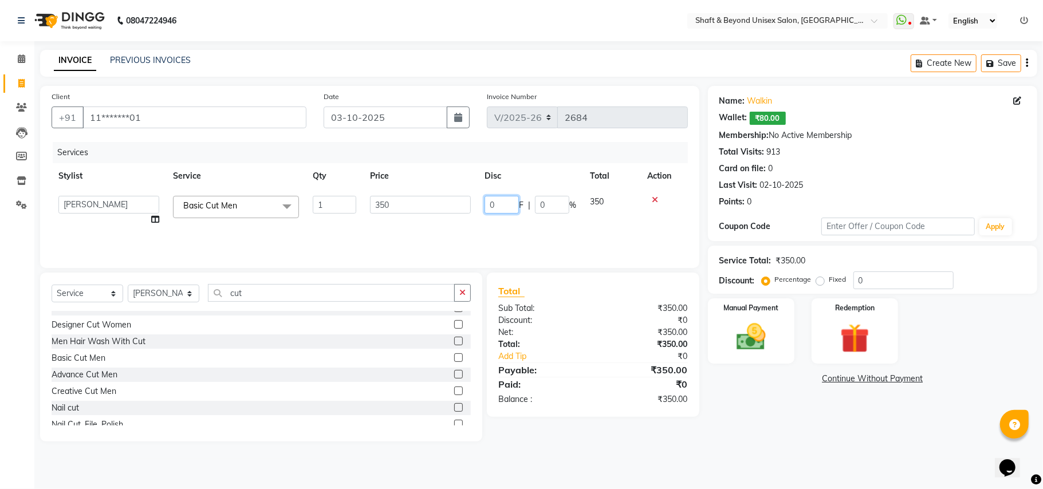
click at [504, 205] on input "0" at bounding box center [502, 205] width 34 height 18
type input "100"
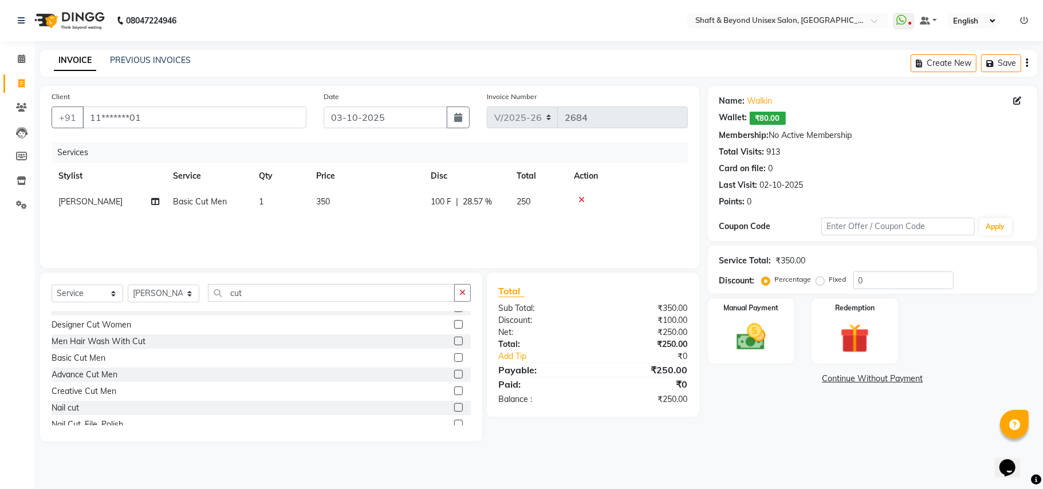
click at [766, 379] on link "Continue Without Payment" at bounding box center [872, 379] width 325 height 12
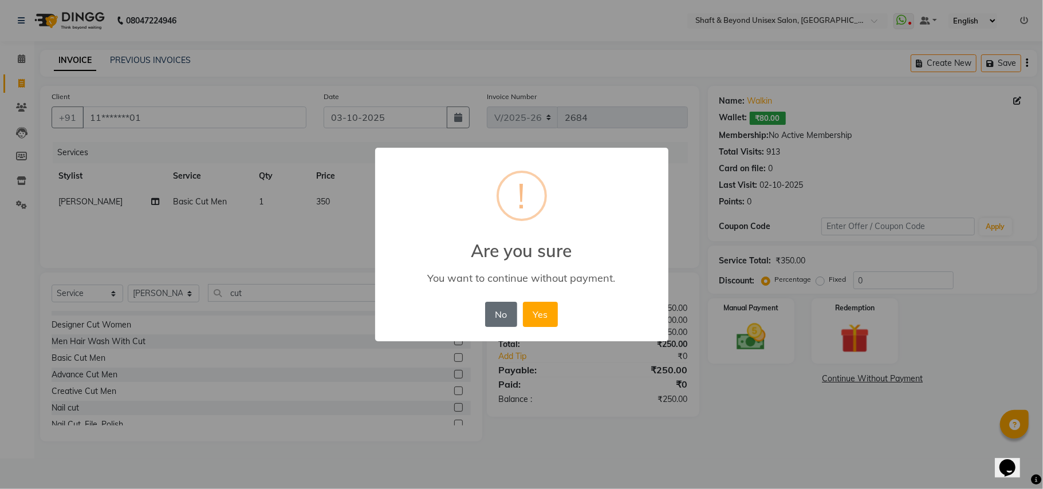
click at [502, 312] on button "No" at bounding box center [501, 314] width 32 height 25
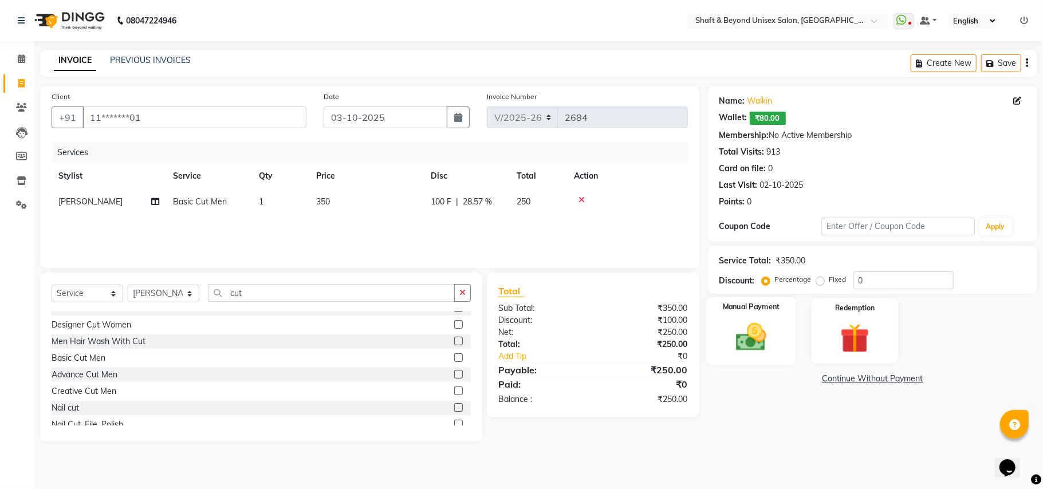
click at [784, 343] on div "Manual Payment" at bounding box center [751, 331] width 90 height 68
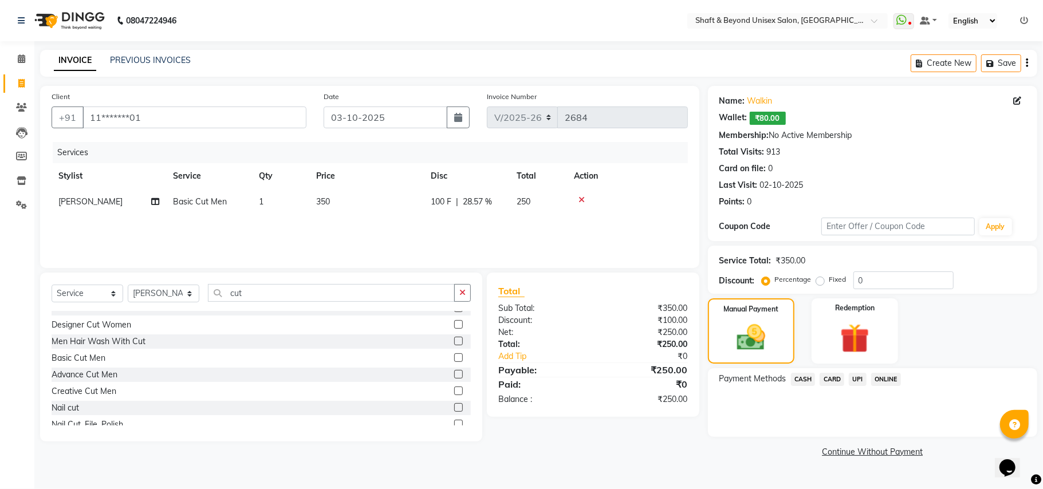
click at [862, 379] on span "UPI" at bounding box center [858, 379] width 18 height 13
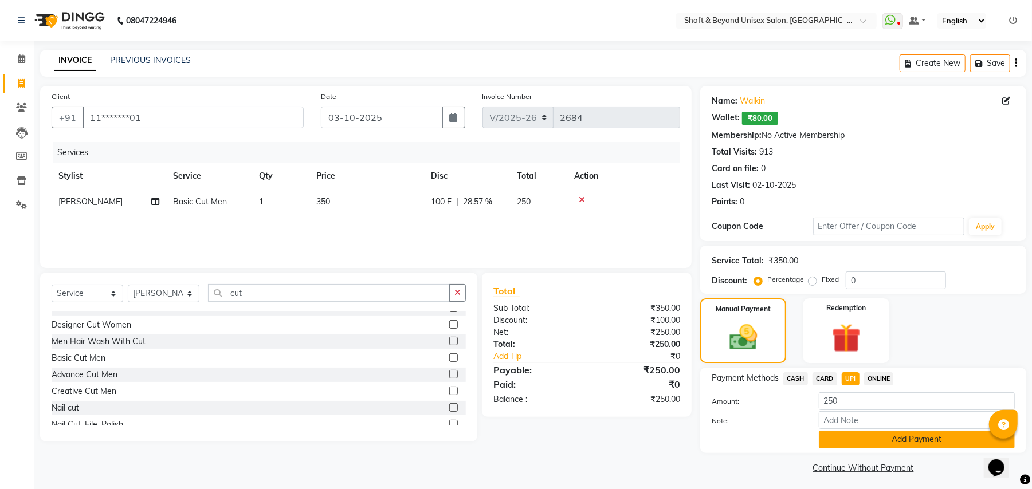
click at [876, 440] on button "Add Payment" at bounding box center [917, 440] width 196 height 18
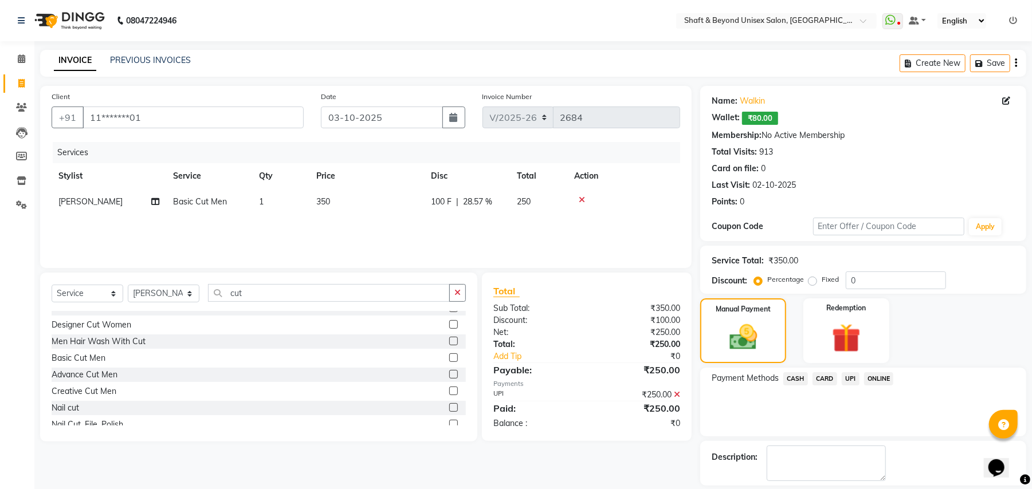
scroll to position [53, 0]
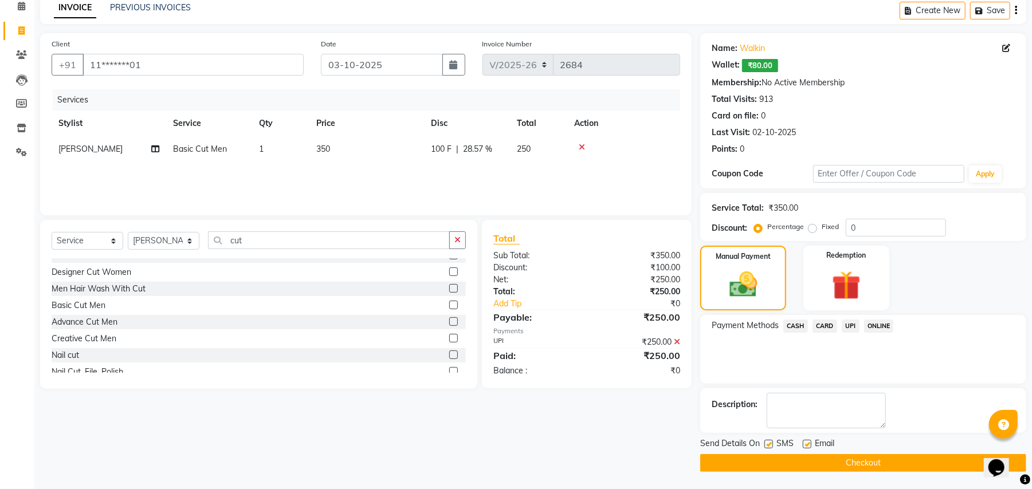
drag, startPoint x: 837, startPoint y: 474, endPoint x: 858, endPoint y: 474, distance: 20.6
click at [853, 477] on main "INVOICE PREVIOUS INVOICES Create New Save Client +91 11*******01 Date [DATE] In…" at bounding box center [532, 243] width 997 height 492
drag, startPoint x: 828, startPoint y: 461, endPoint x: 810, endPoint y: 458, distance: 17.9
click at [821, 459] on button "Checkout" at bounding box center [863, 463] width 326 height 18
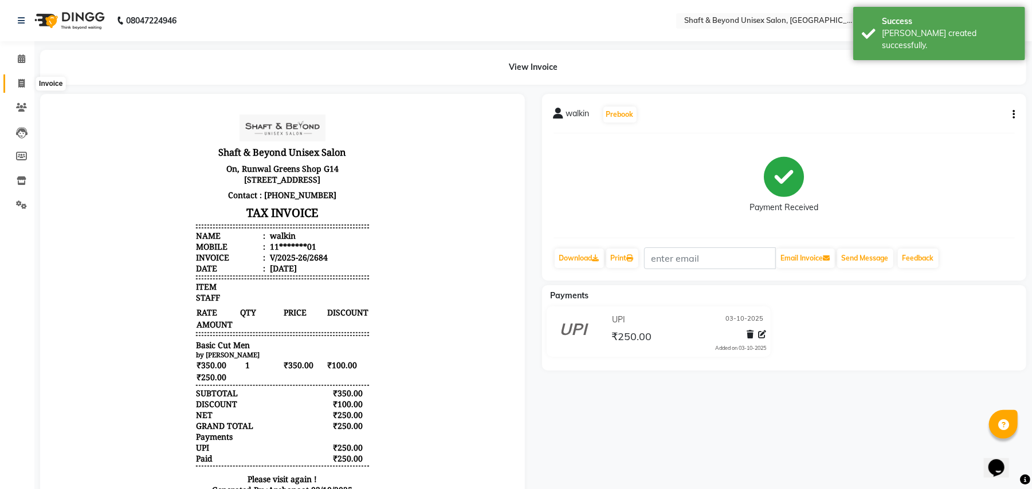
click at [22, 86] on icon at bounding box center [21, 83] width 6 height 9
select select "3878"
select select "service"
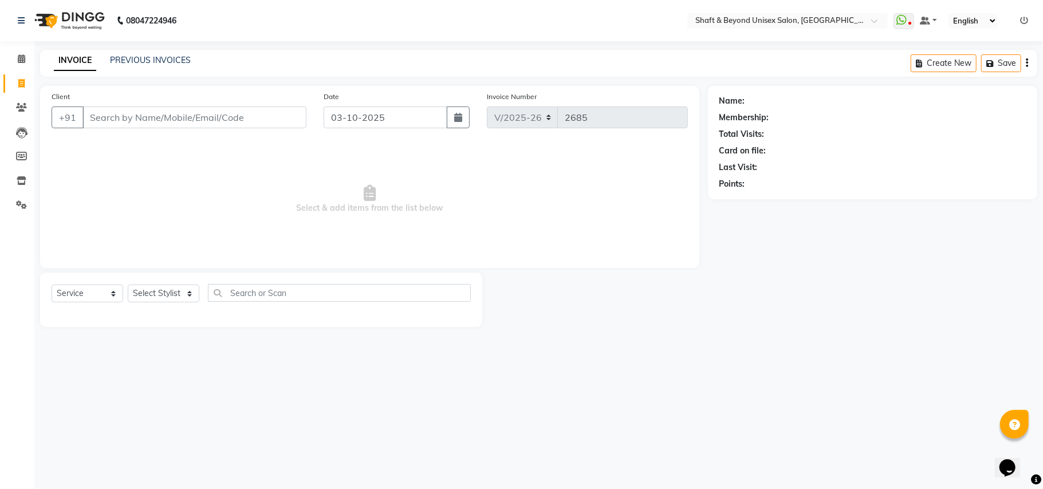
click at [189, 122] on input "Client" at bounding box center [194, 118] width 224 height 22
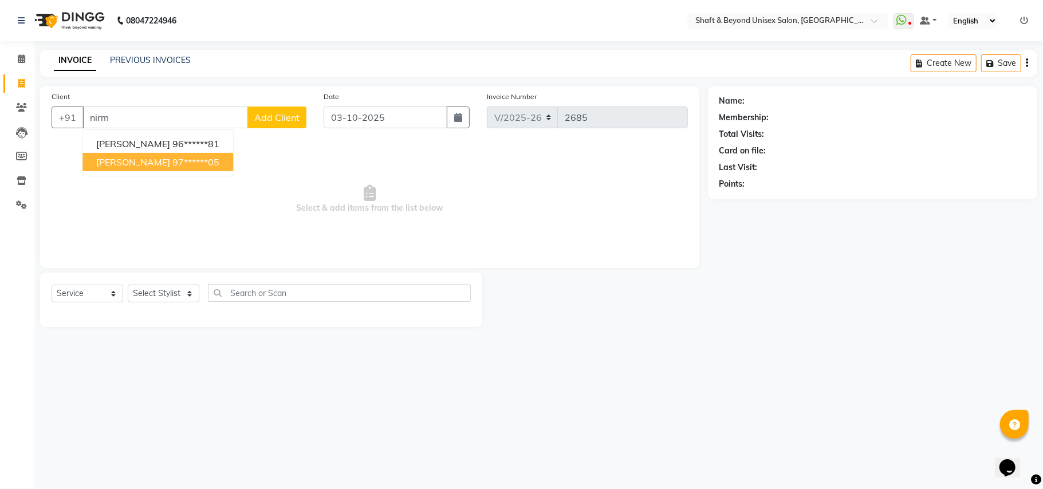
click at [142, 163] on span "[PERSON_NAME]" at bounding box center [133, 161] width 74 height 11
type input "97******05"
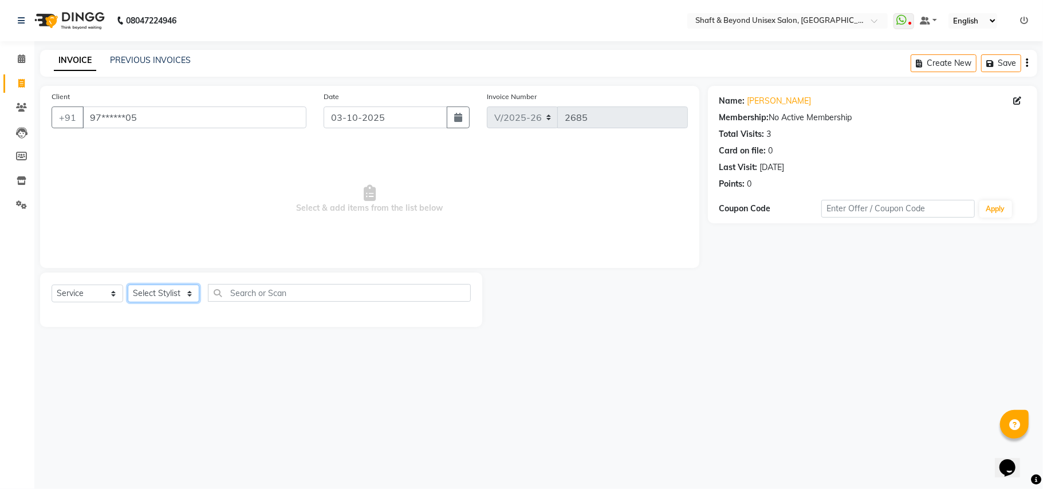
click at [155, 298] on select "Select Stylist Archana [PERSON_NAME] [PERSON_NAME] [PERSON_NAME] [PERSON_NAME] …" at bounding box center [164, 294] width 72 height 18
select select "19080"
click at [128, 285] on select "Select Stylist Archana [PERSON_NAME] [PERSON_NAME] [PERSON_NAME] [PERSON_NAME] …" at bounding box center [164, 294] width 72 height 18
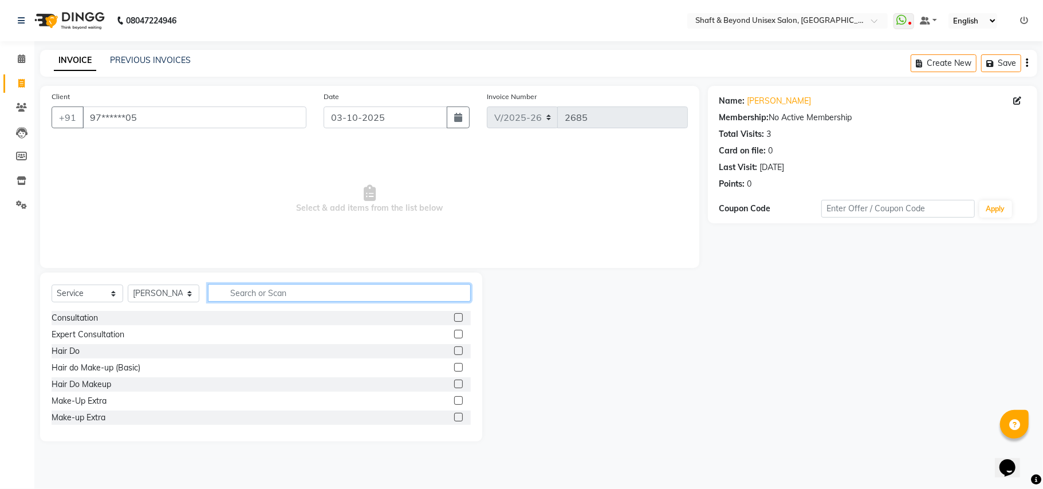
click at [265, 292] on input "text" at bounding box center [339, 293] width 263 height 18
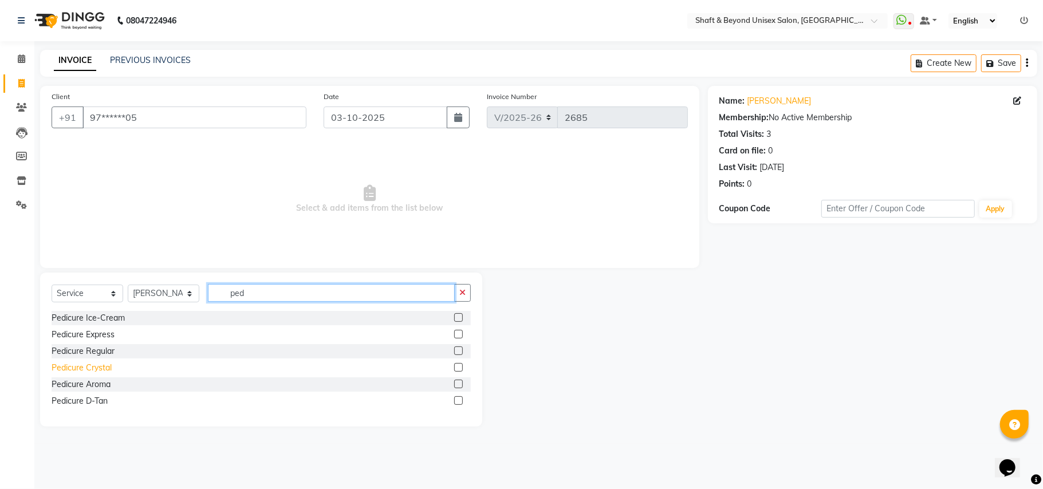
type input "ped"
click at [106, 369] on div "Pedicure Crystal" at bounding box center [82, 368] width 60 height 12
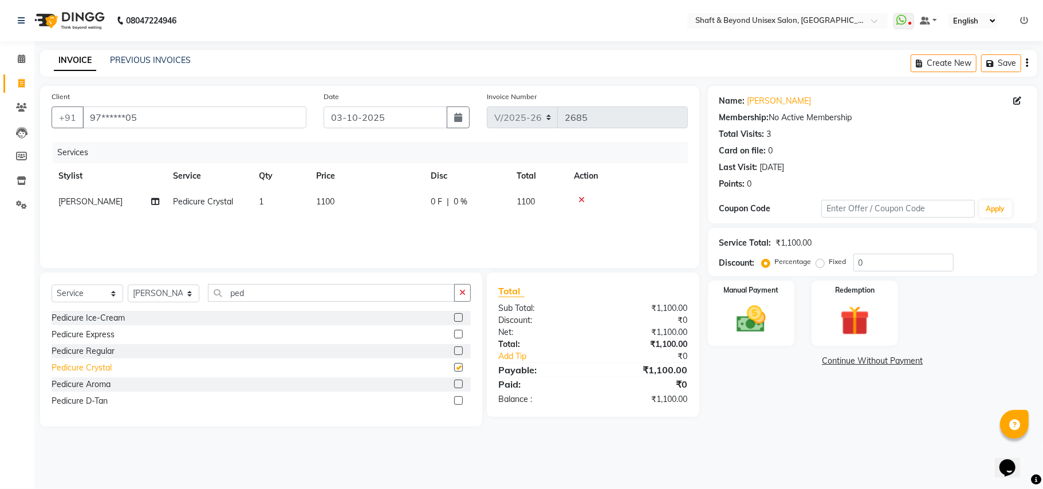
checkbox input "false"
click at [254, 289] on input "ped" at bounding box center [331, 293] width 247 height 18
type input "p"
click at [253, 293] on input "man" at bounding box center [331, 293] width 247 height 18
type input "mani"
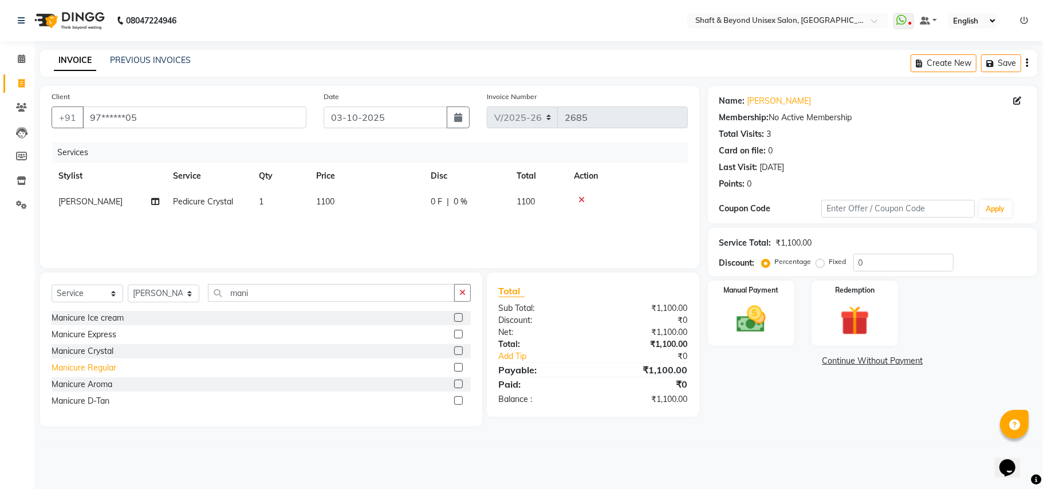
click at [83, 369] on div "Manicure Regular" at bounding box center [84, 368] width 65 height 12
checkbox input "false"
click at [746, 328] on img at bounding box center [751, 320] width 50 height 36
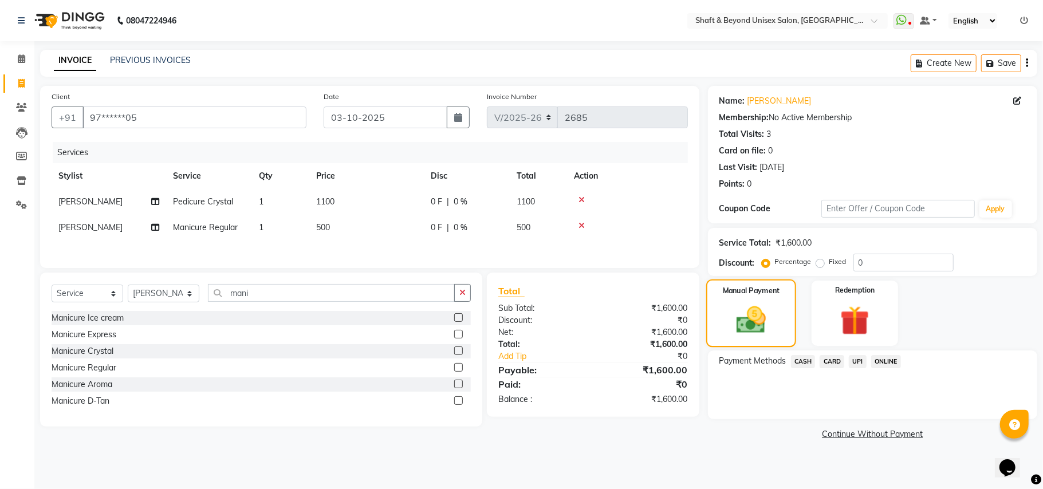
click at [753, 324] on img at bounding box center [751, 320] width 48 height 34
click at [804, 362] on span "CASH" at bounding box center [803, 361] width 25 height 13
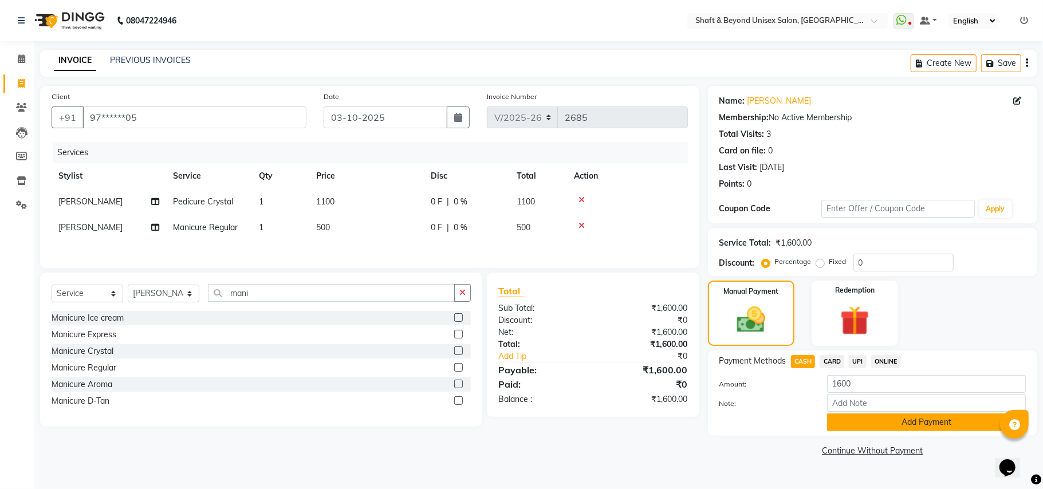
click at [853, 424] on button "Add Payment" at bounding box center [926, 423] width 199 height 18
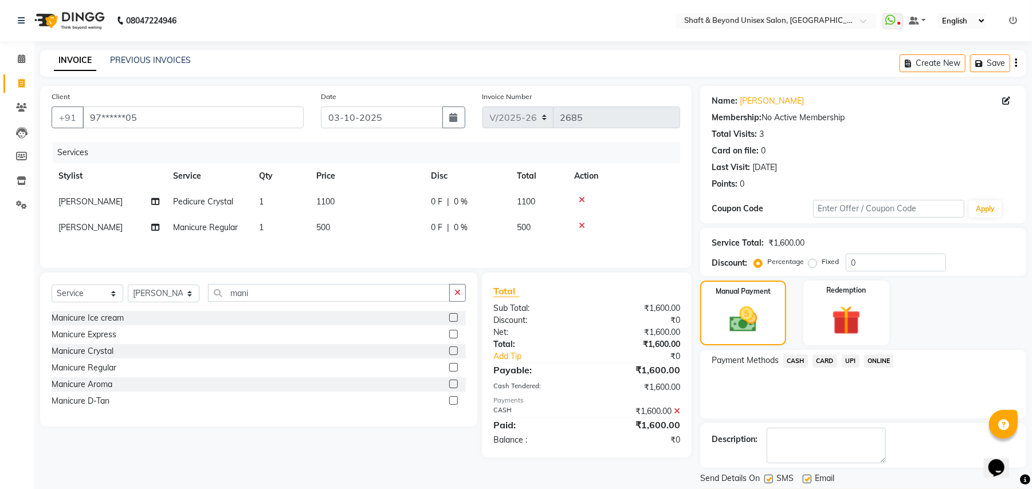
scroll to position [36, 0]
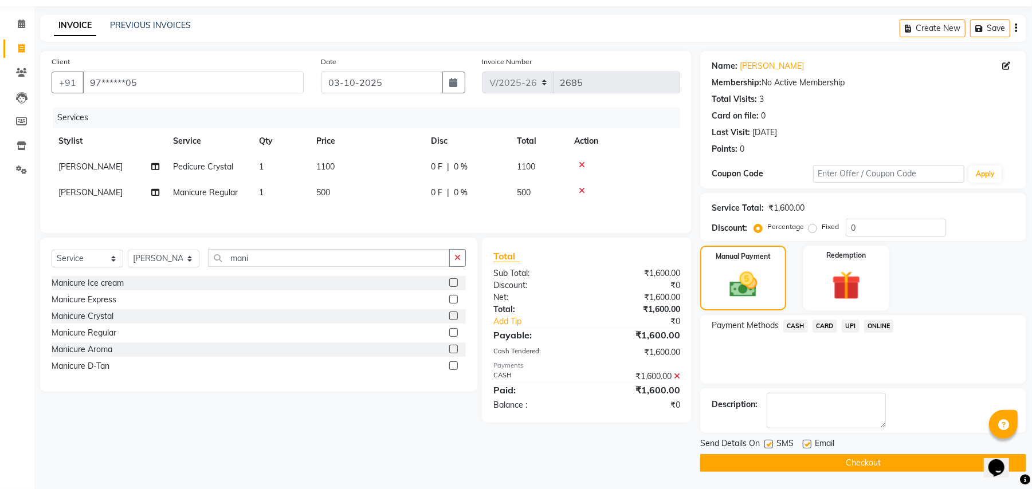
click at [844, 459] on button "Checkout" at bounding box center [863, 463] width 326 height 18
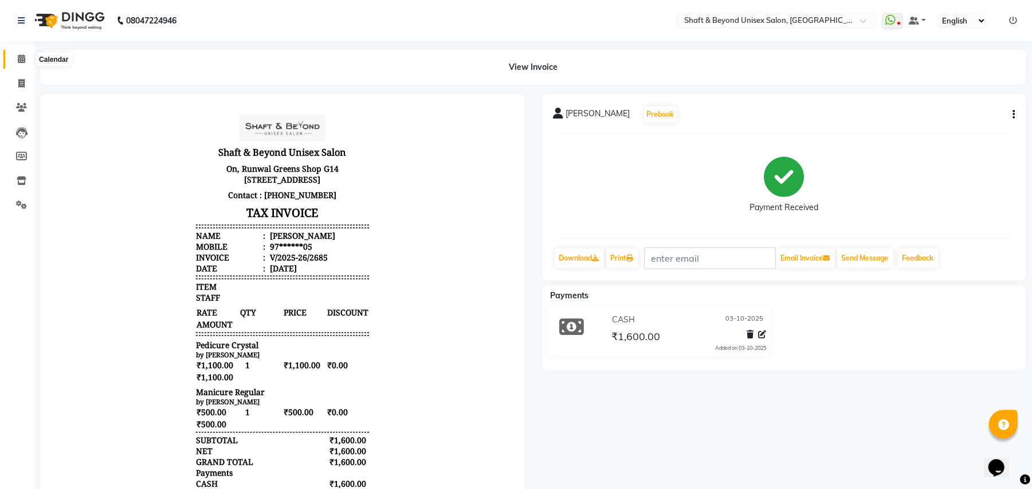
click at [18, 56] on icon at bounding box center [21, 58] width 7 height 9
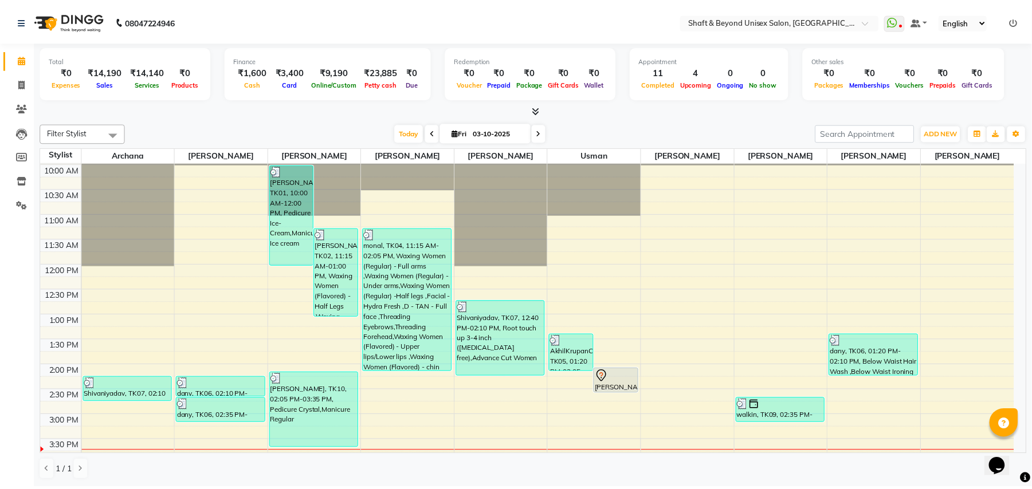
scroll to position [76, 0]
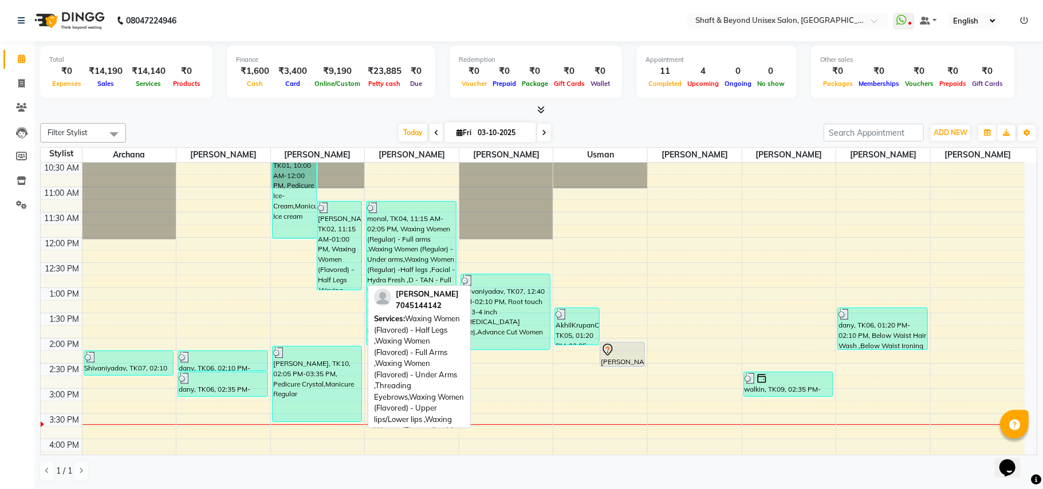
click at [339, 282] on div "[PERSON_NAME], TK02, 11:15 AM-01:00 PM, Waxing Women (Flavored) - Half Legs ,Wa…" at bounding box center [339, 246] width 44 height 88
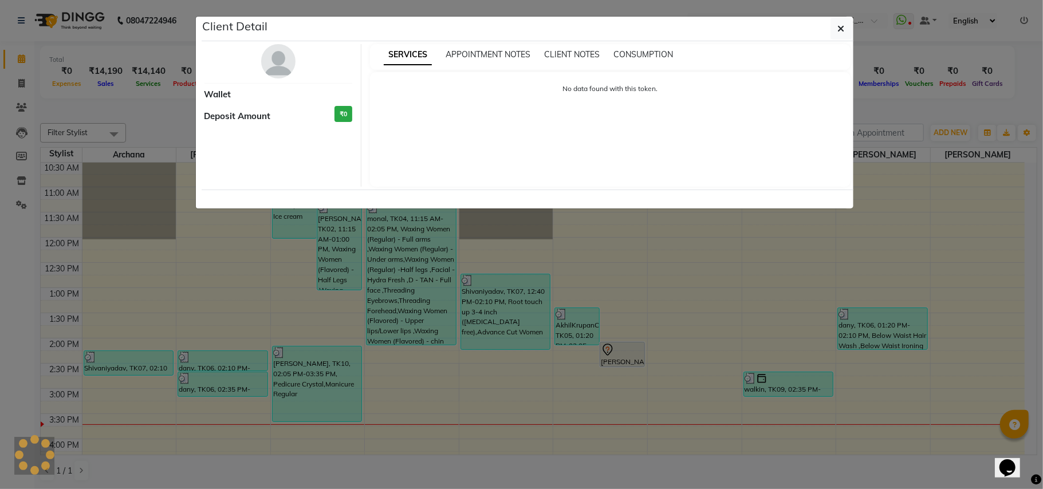
select select "3"
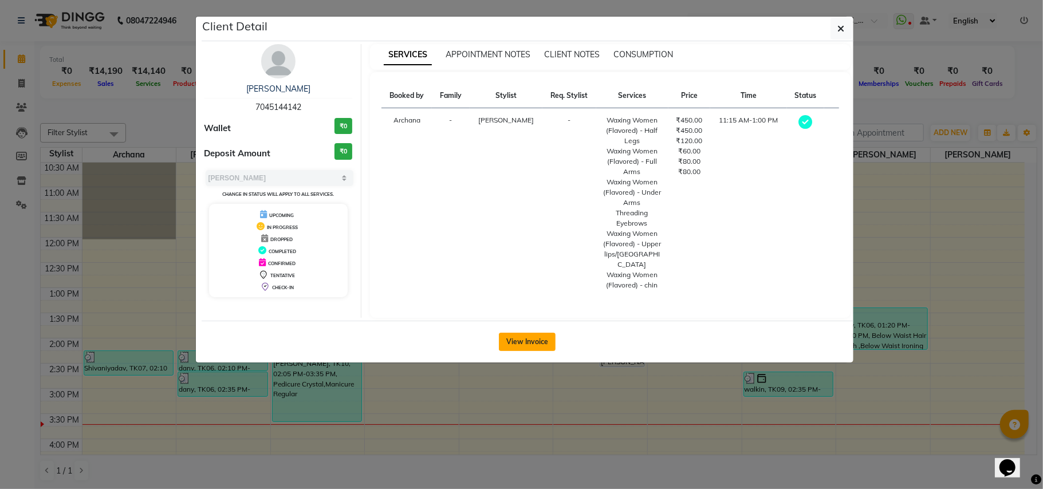
click at [510, 333] on button "View Invoice" at bounding box center [527, 342] width 57 height 18
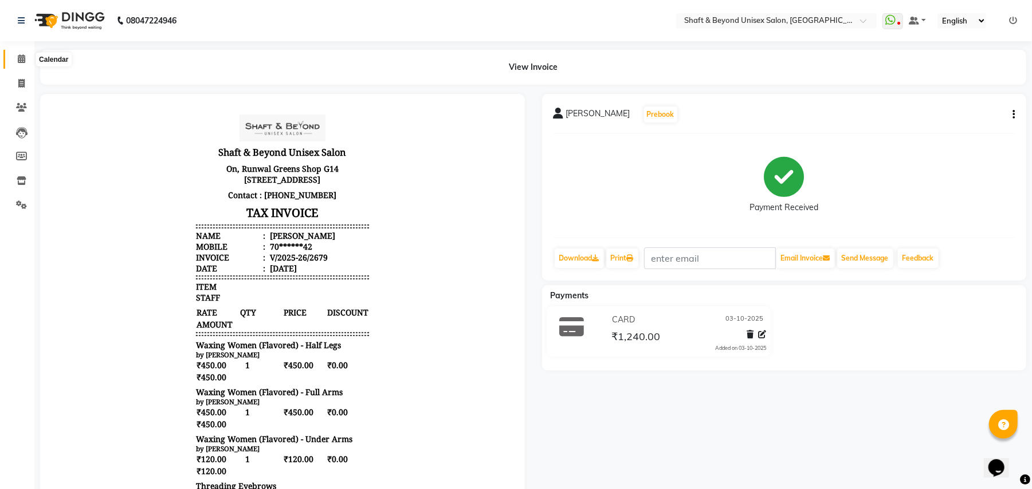
click at [23, 60] on icon at bounding box center [21, 58] width 7 height 9
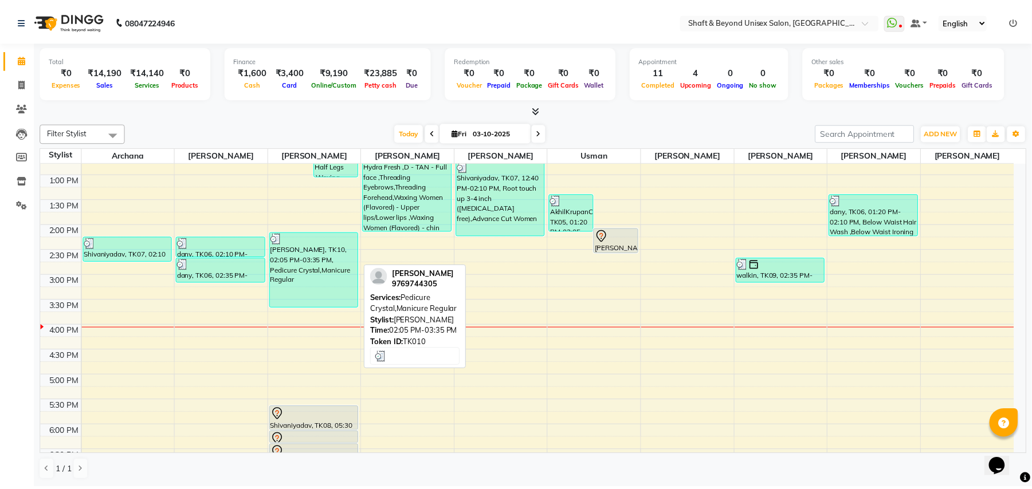
scroll to position [152, 0]
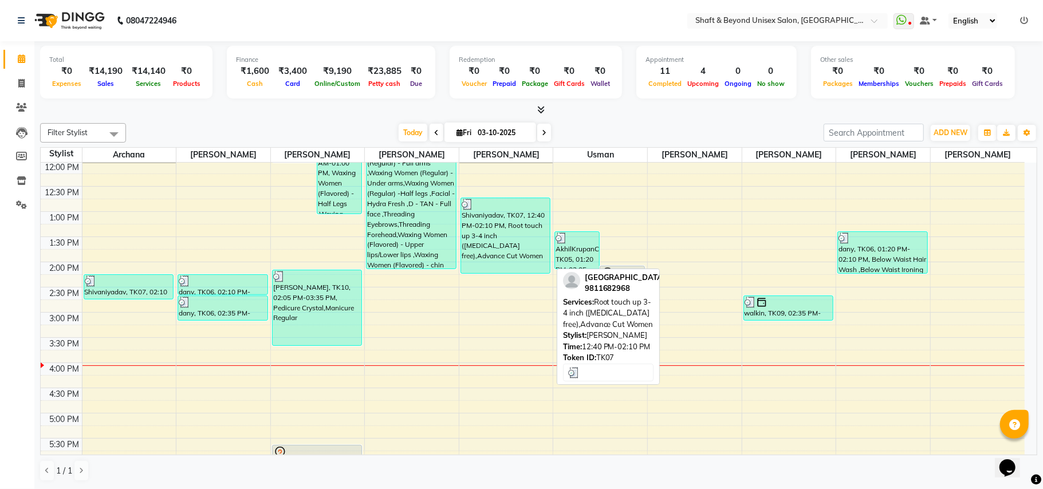
click at [516, 234] on div "Shivaniyadav, TK07, 12:40 PM-02:10 PM, Root touch up 3-4 inch ([MEDICAL_DATA] f…" at bounding box center [505, 235] width 89 height 75
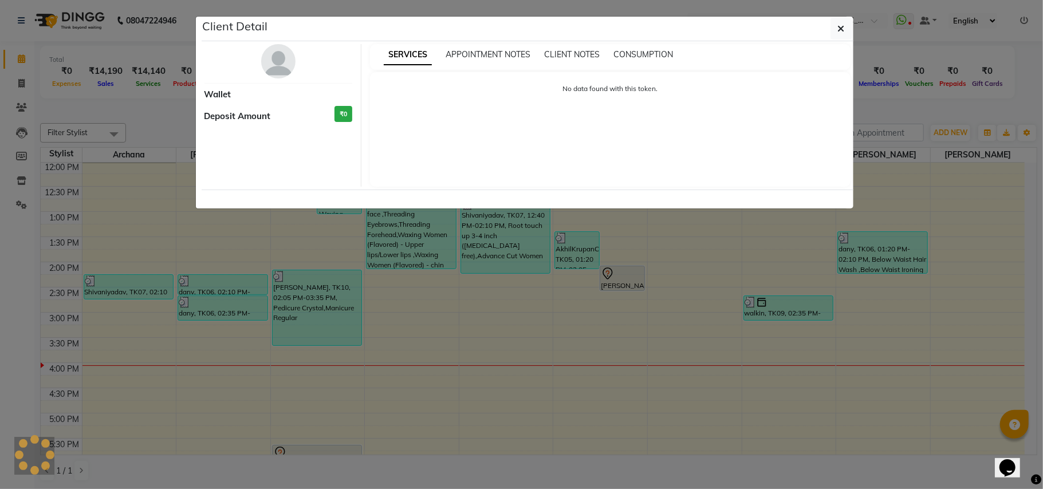
select select "3"
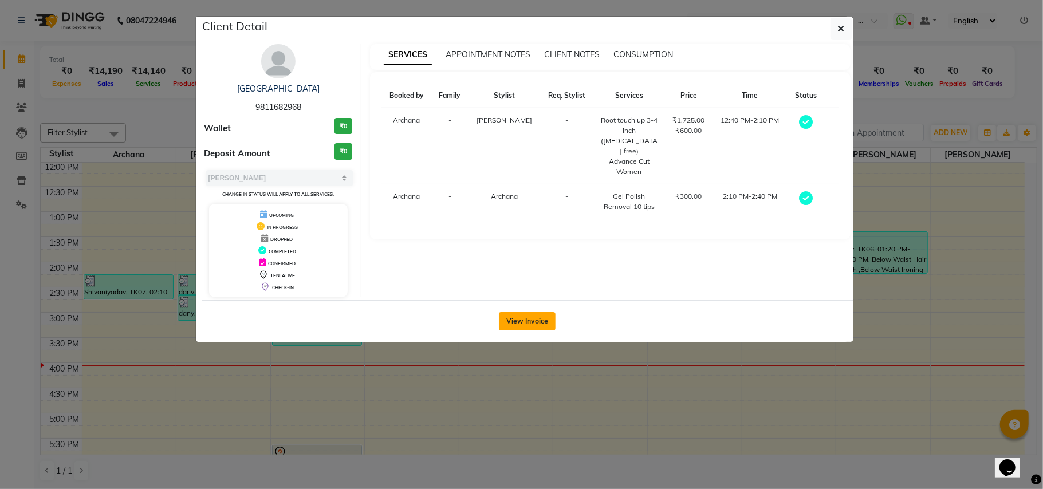
click at [532, 324] on button "View Invoice" at bounding box center [527, 321] width 57 height 18
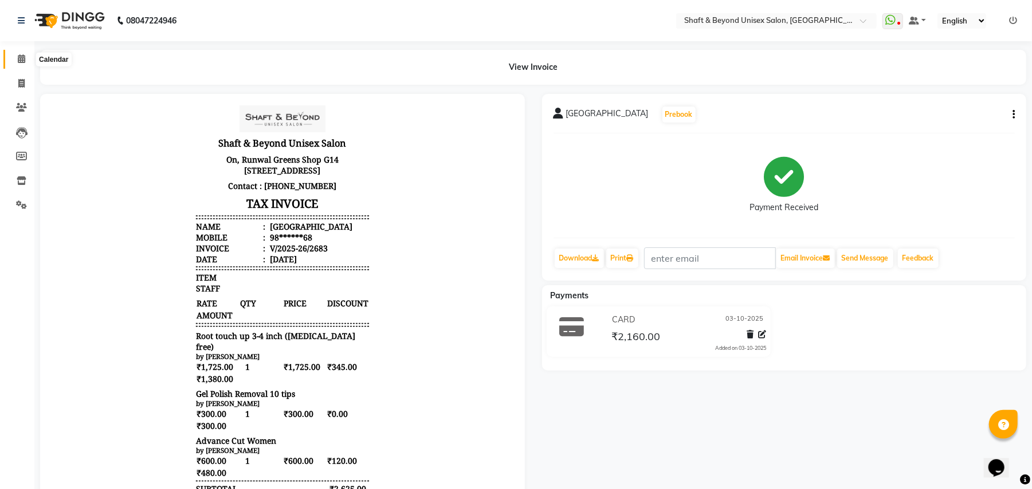
click at [22, 57] on icon at bounding box center [21, 58] width 7 height 9
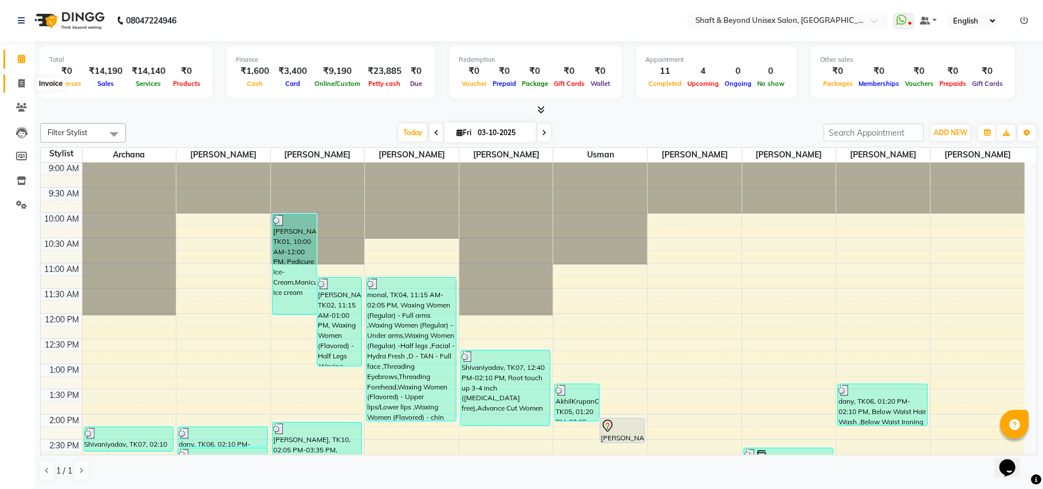
click at [19, 82] on icon at bounding box center [21, 83] width 6 height 9
select select "service"
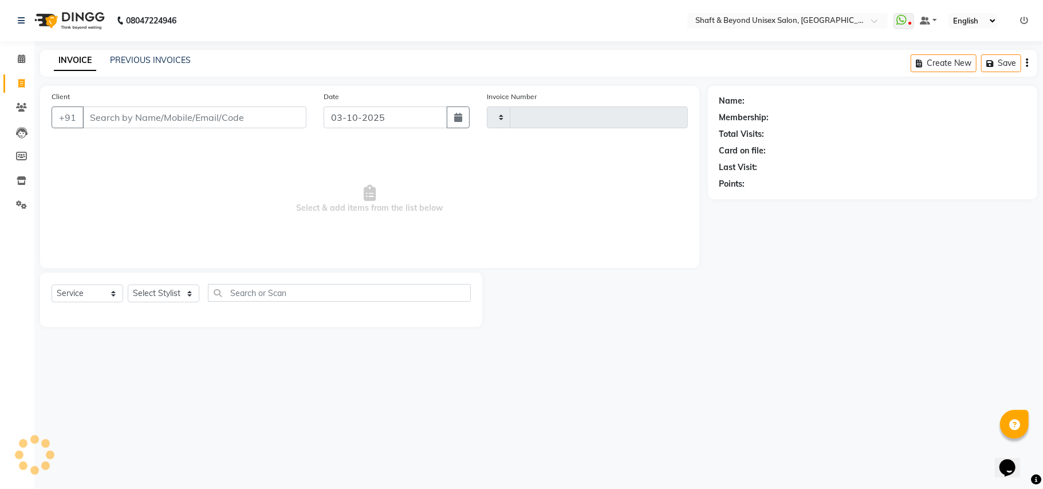
type input "2686"
select select "3878"
click at [132, 61] on link "PREVIOUS INVOICES" at bounding box center [150, 60] width 81 height 10
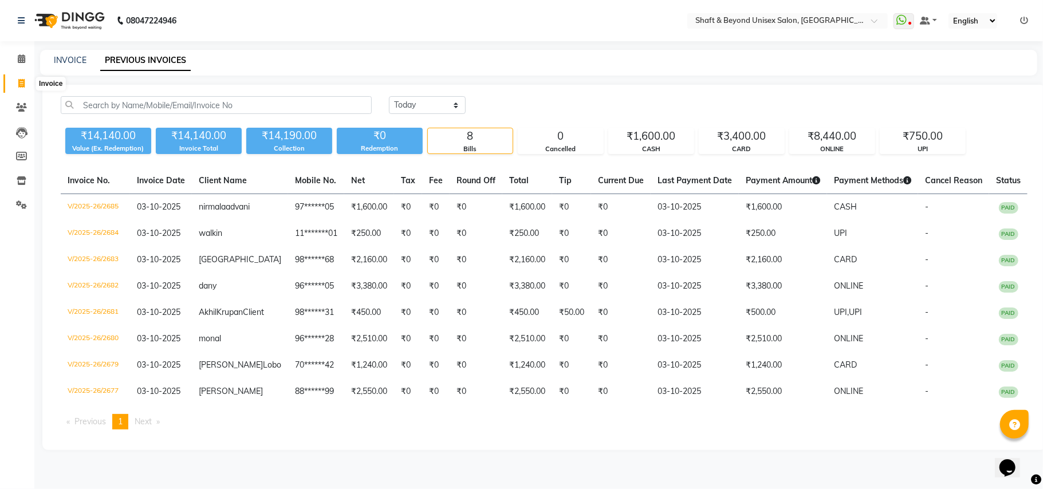
click at [22, 83] on icon at bounding box center [21, 83] width 6 height 9
select select "service"
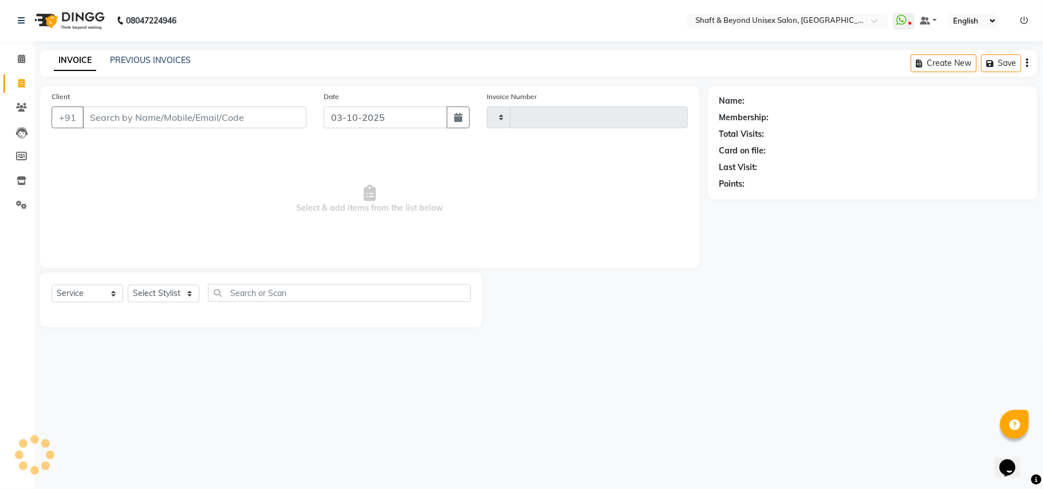
type input "2686"
select select "3878"
click at [120, 118] on input "Client" at bounding box center [194, 118] width 224 height 22
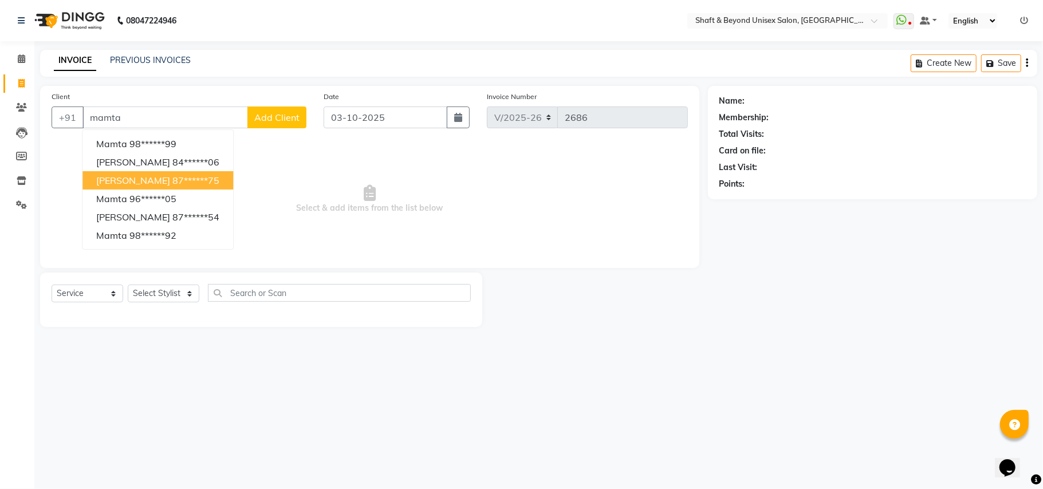
click at [196, 175] on ngb-highlight "87******75" at bounding box center [195, 180] width 47 height 11
type input "87******75"
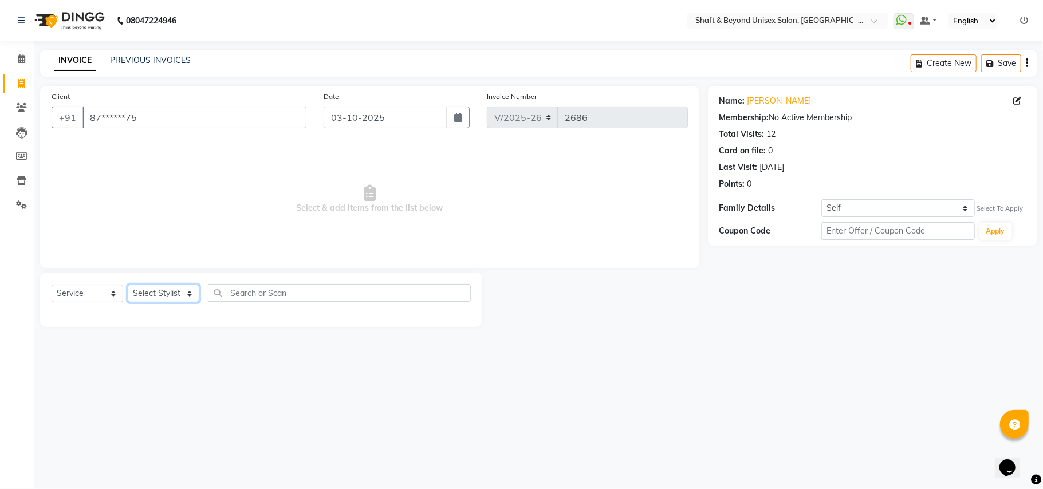
click at [156, 292] on select "Select Stylist Archana [PERSON_NAME] [PERSON_NAME] [PERSON_NAME] [PERSON_NAME] …" at bounding box center [164, 294] width 72 height 18
select select "40100"
click at [128, 285] on select "Select Stylist Archana [PERSON_NAME] [PERSON_NAME] [PERSON_NAME] [PERSON_NAME] …" at bounding box center [164, 294] width 72 height 18
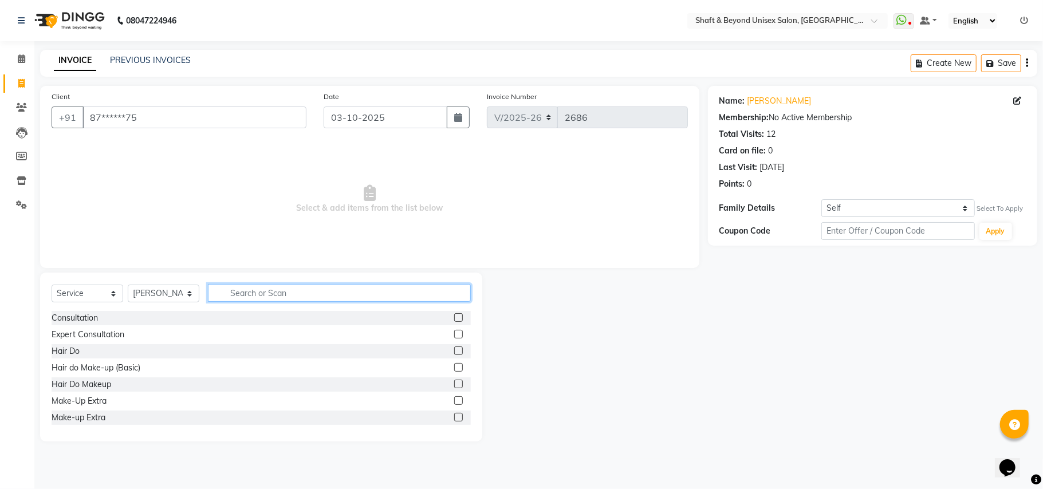
click at [248, 289] on input "text" at bounding box center [339, 293] width 263 height 18
click at [234, 292] on input "text" at bounding box center [339, 293] width 263 height 18
type input "n"
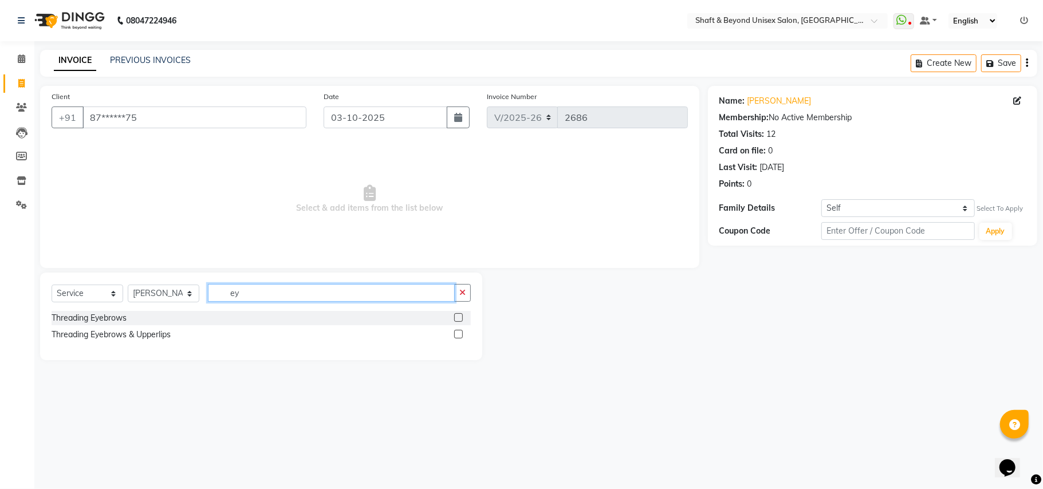
type input "ey"
click at [461, 335] on label at bounding box center [458, 334] width 9 height 9
click at [461, 335] on input "checkbox" at bounding box center [457, 334] width 7 height 7
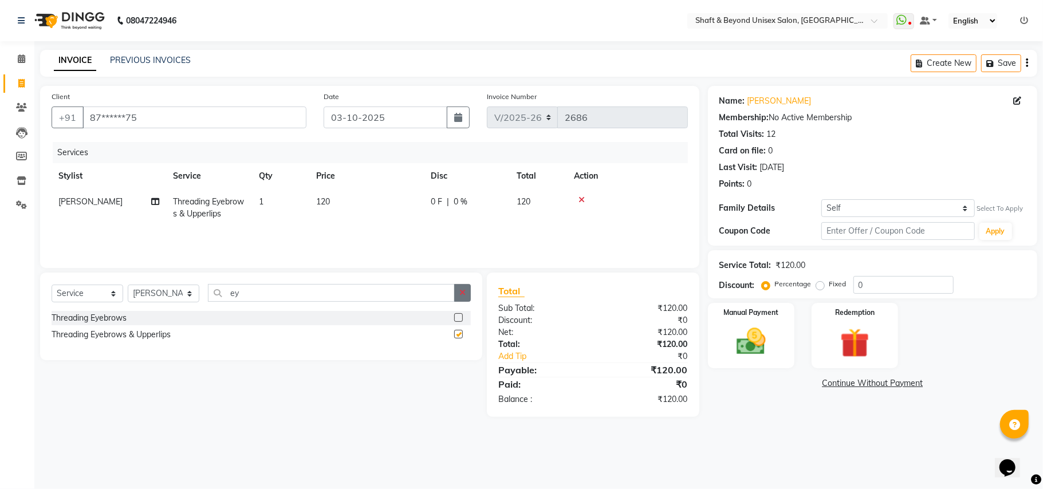
checkbox input "false"
click at [464, 294] on icon "button" at bounding box center [462, 293] width 6 height 8
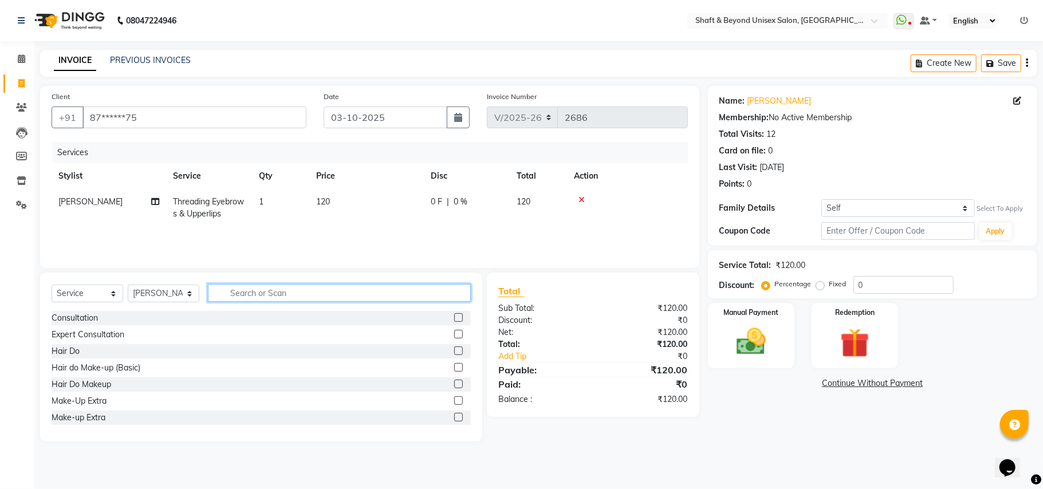
click at [446, 294] on input "text" at bounding box center [339, 293] width 263 height 18
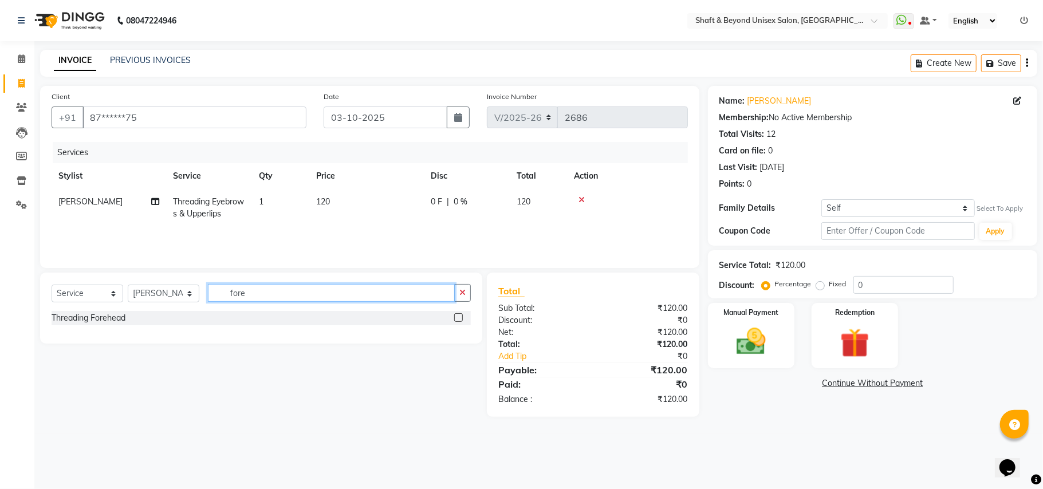
type input "fore"
click at [464, 317] on div at bounding box center [462, 318] width 17 height 14
click at [457, 317] on label at bounding box center [458, 317] width 9 height 9
click at [457, 317] on input "checkbox" at bounding box center [457, 317] width 7 height 7
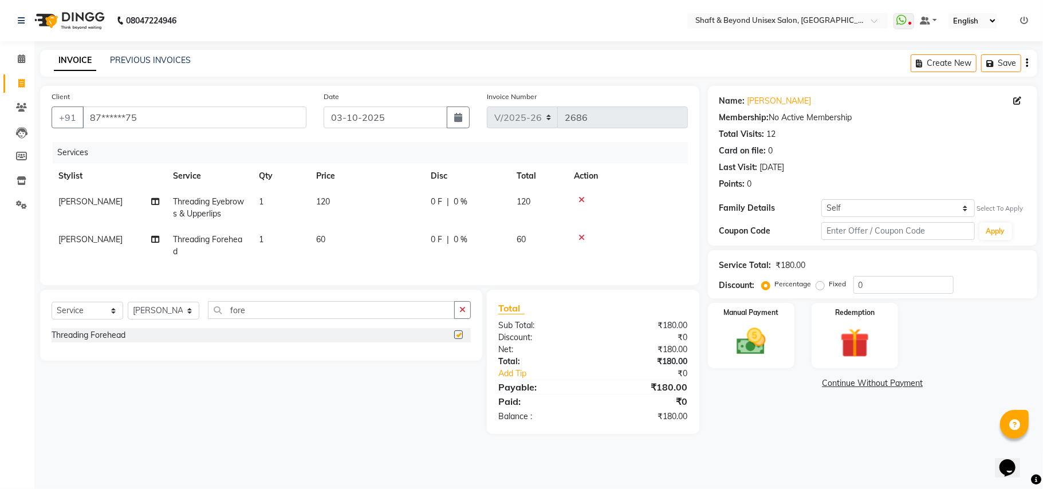
checkbox input "false"
click at [461, 314] on icon "button" at bounding box center [462, 310] width 6 height 8
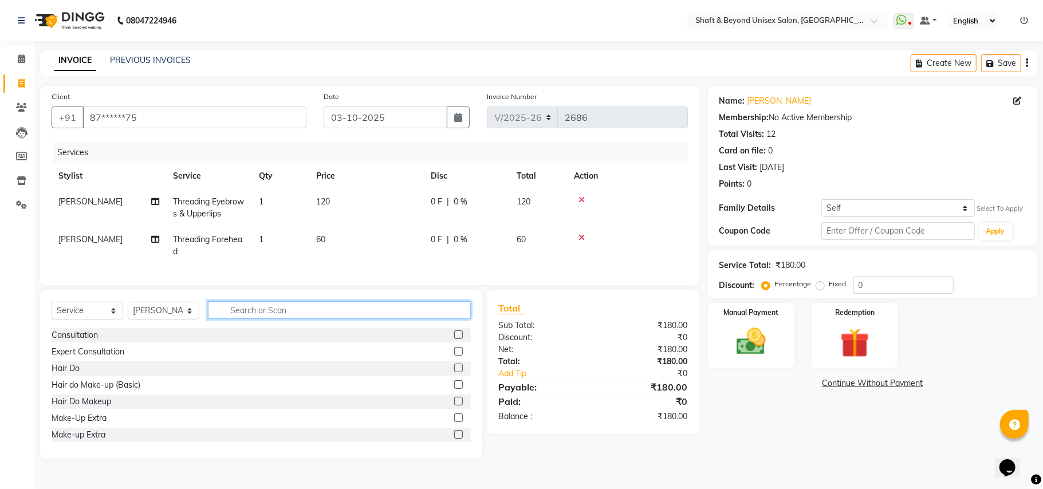
click at [424, 319] on input "text" at bounding box center [339, 310] width 263 height 18
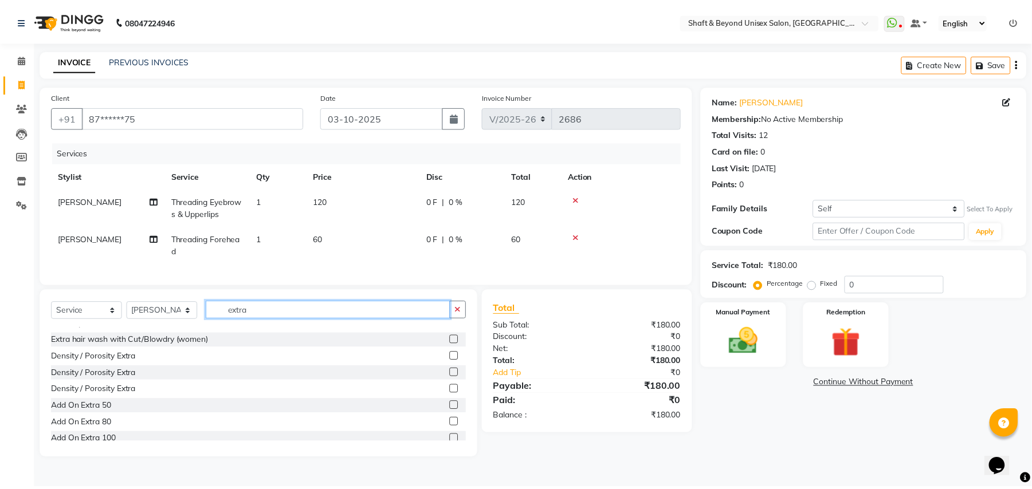
scroll to position [52, 0]
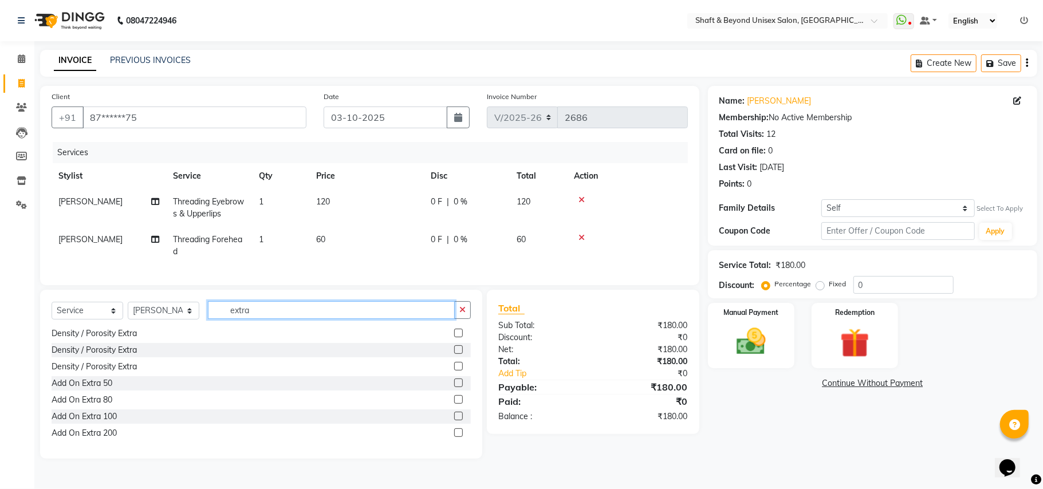
type input "extra"
click at [454, 437] on label at bounding box center [458, 432] width 9 height 9
click at [454, 437] on input "checkbox" at bounding box center [457, 433] width 7 height 7
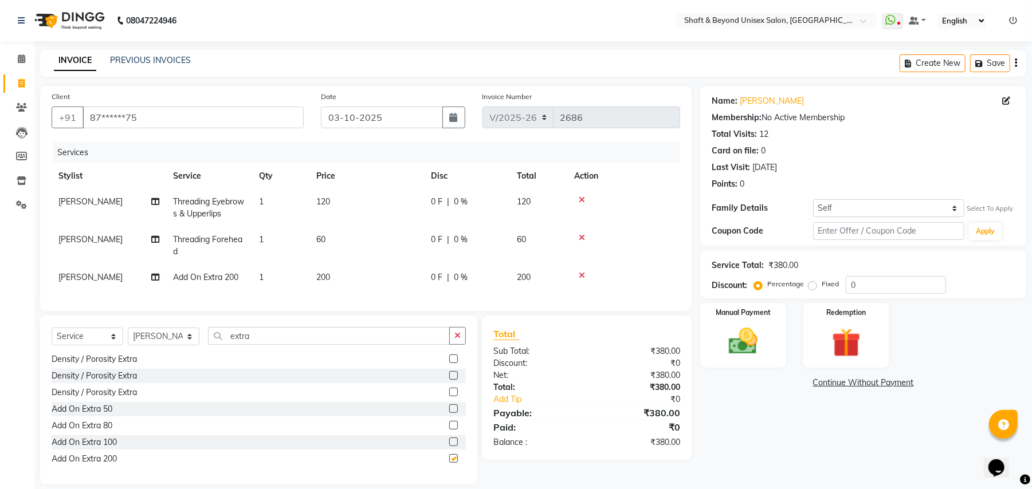
checkbox input "false"
click at [456, 341] on button "button" at bounding box center [457, 336] width 17 height 18
click at [163, 345] on select "Select Stylist Archana [PERSON_NAME] [PERSON_NAME] [PERSON_NAME] [PERSON_NAME] …" at bounding box center [164, 337] width 72 height 18
select select "34090"
click at [128, 339] on select "Select Stylist Archana [PERSON_NAME] [PERSON_NAME] [PERSON_NAME] [PERSON_NAME] …" at bounding box center [164, 337] width 72 height 18
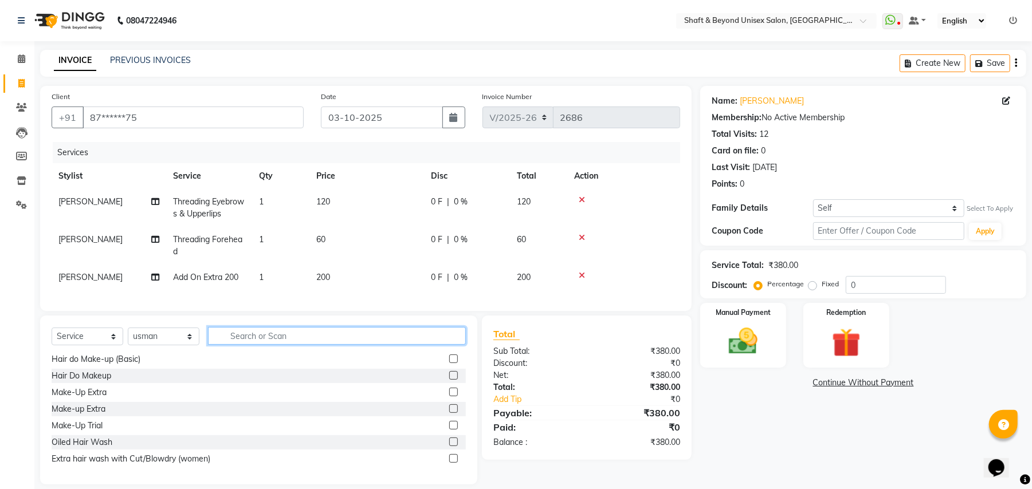
click at [236, 345] on input "text" at bounding box center [337, 336] width 258 height 18
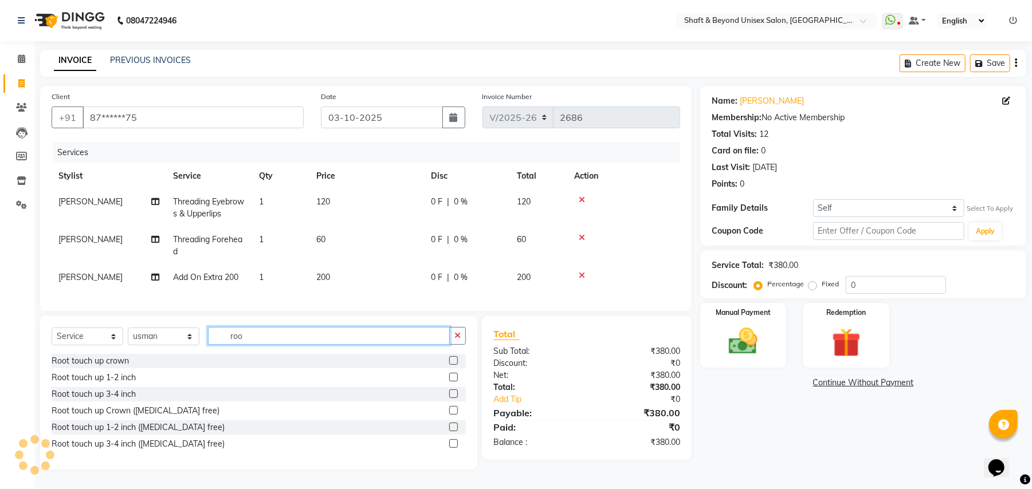
scroll to position [0, 0]
type input "roo"
click at [457, 381] on label at bounding box center [453, 377] width 9 height 9
click at [457, 381] on input "checkbox" at bounding box center [452, 377] width 7 height 7
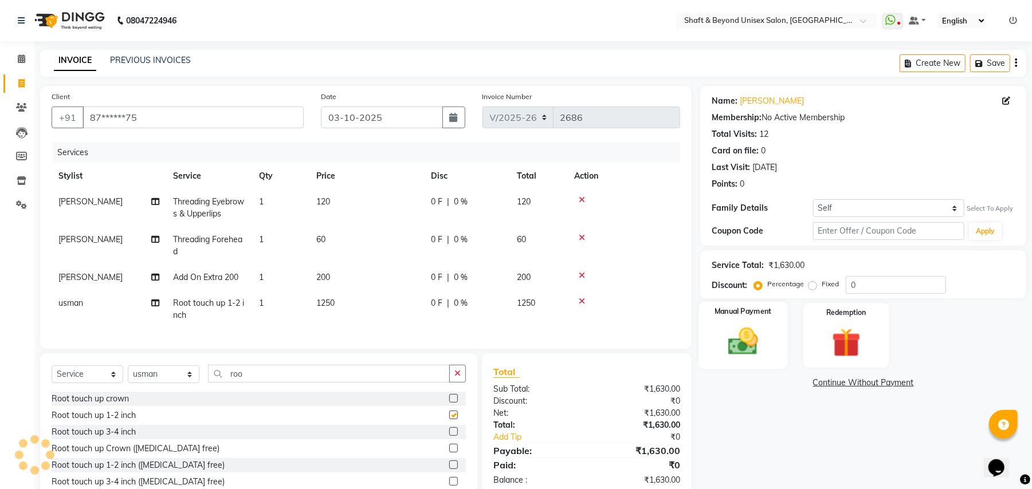
checkbox input "false"
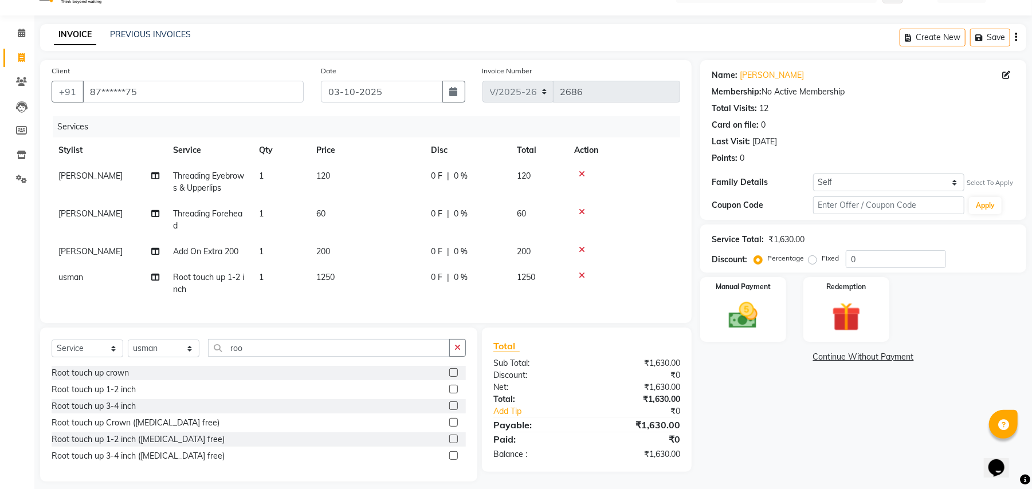
scroll to position [47, 0]
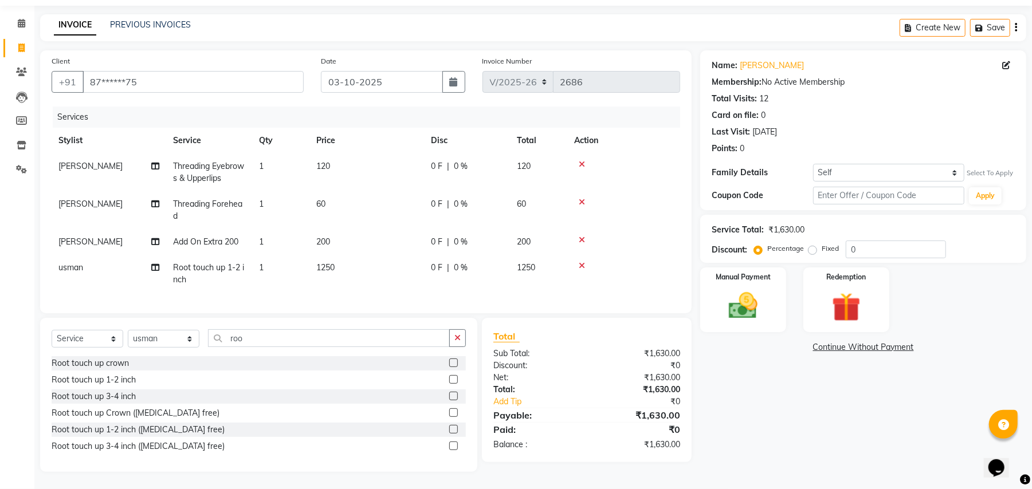
click at [451, 428] on label at bounding box center [453, 429] width 9 height 9
click at [451, 428] on input "checkbox" at bounding box center [452, 429] width 7 height 7
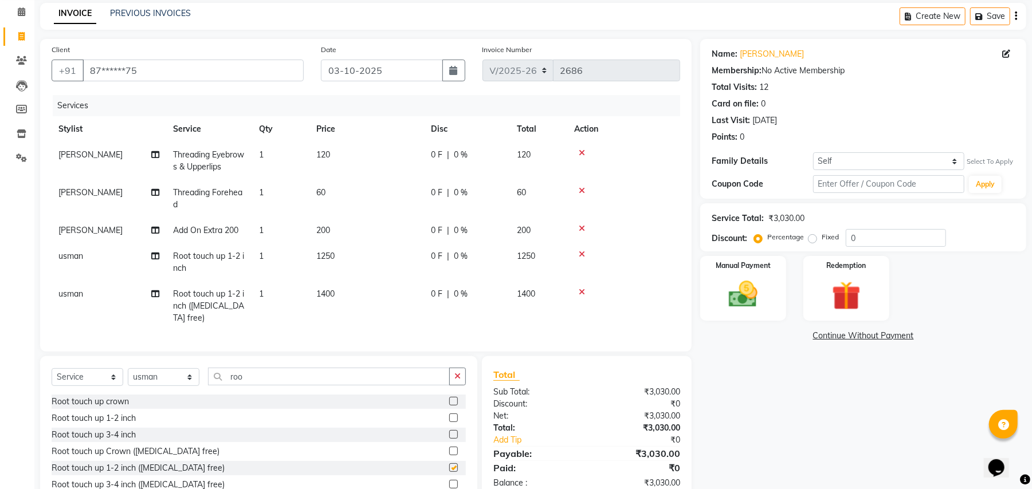
checkbox input "false"
click at [579, 250] on icon at bounding box center [582, 254] width 6 height 8
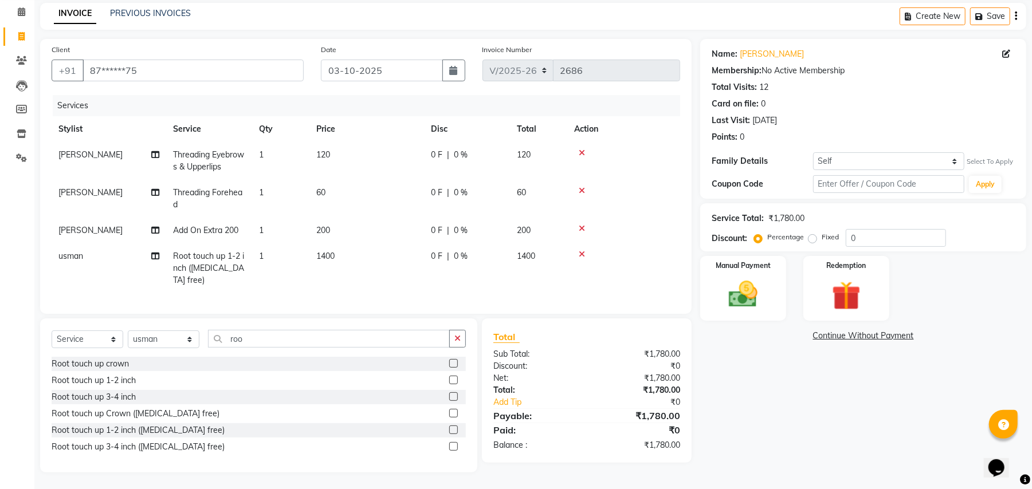
click at [440, 255] on span "0 F" at bounding box center [436, 256] width 11 height 12
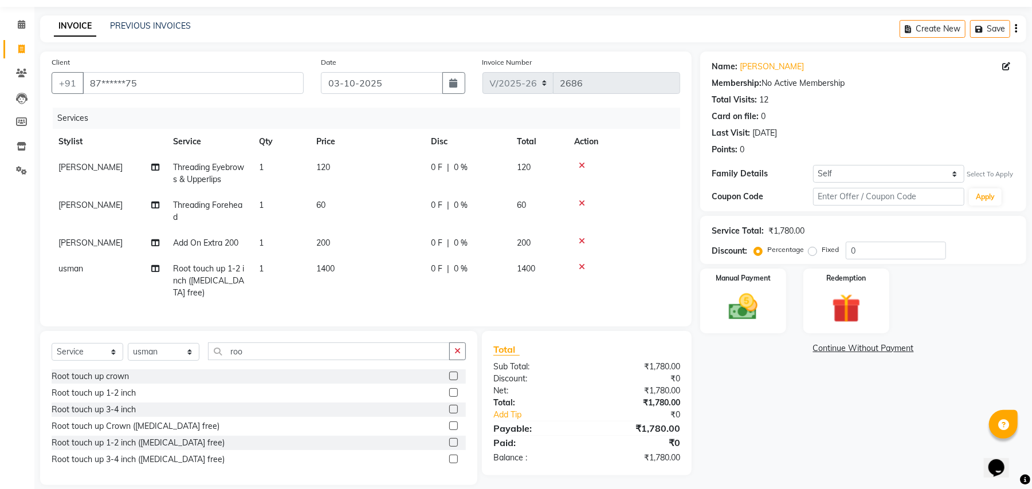
select select "34090"
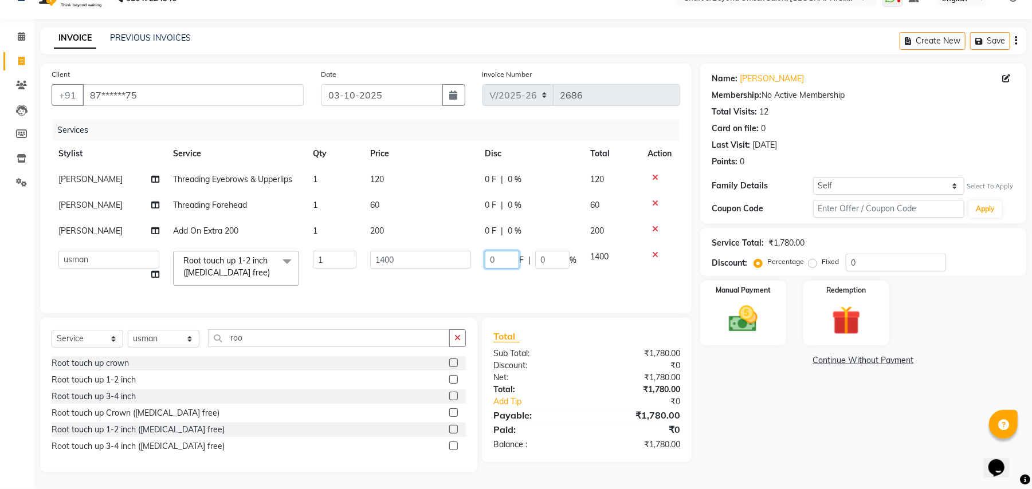
click at [502, 251] on input "0" at bounding box center [502, 260] width 34 height 18
type input "0150"
click at [486, 268] on td "0150 F | 0 %" at bounding box center [530, 268] width 105 height 49
select select "34090"
click at [750, 308] on img at bounding box center [742, 319] width 49 height 35
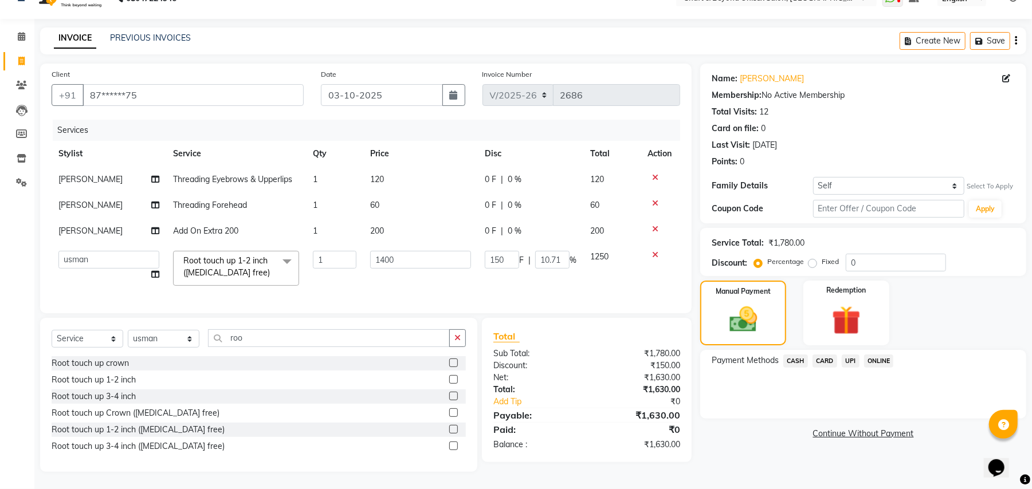
click at [853, 355] on span "UPI" at bounding box center [850, 361] width 18 height 13
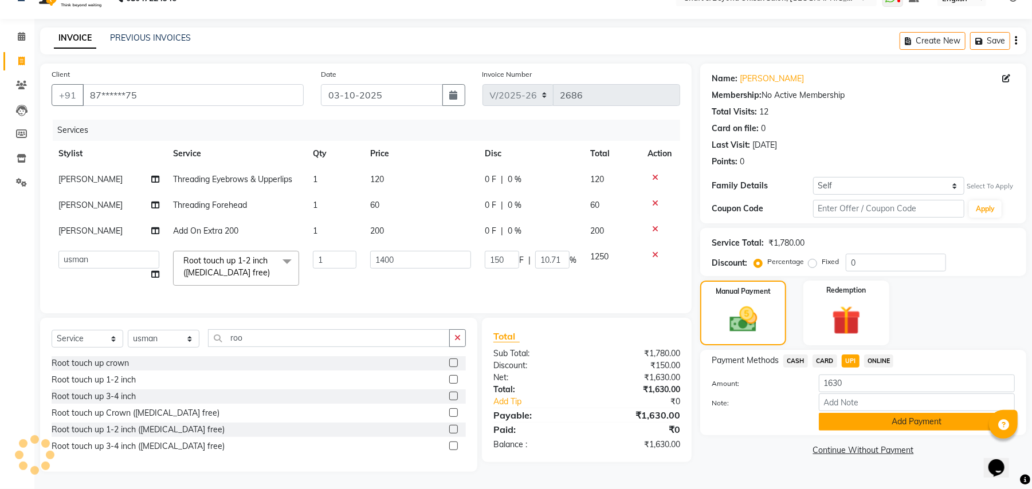
click at [844, 413] on button "Add Payment" at bounding box center [917, 422] width 196 height 18
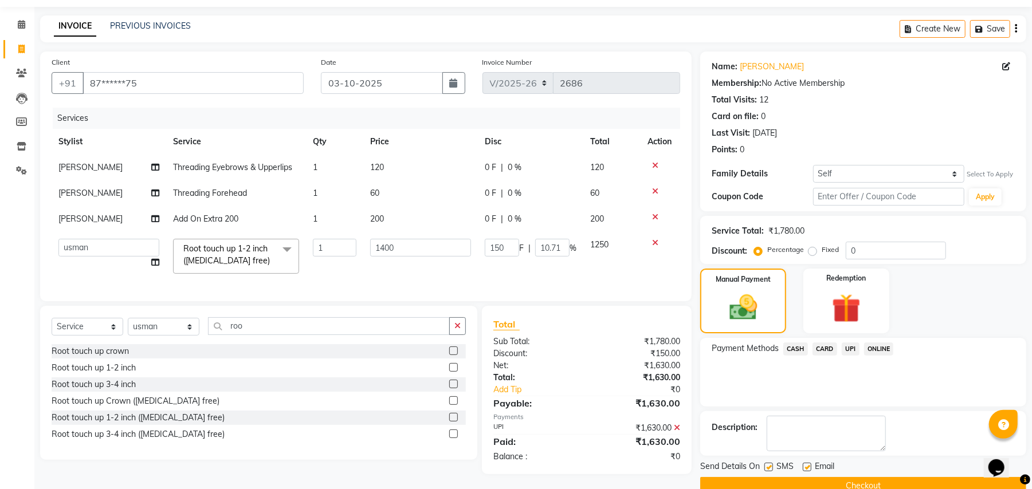
scroll to position [58, 0]
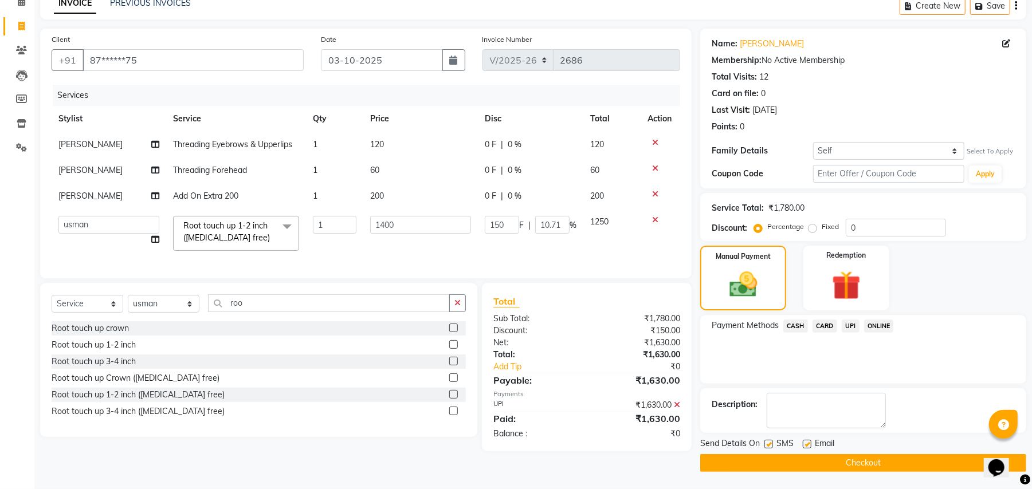
click at [825, 470] on button "Checkout" at bounding box center [863, 463] width 326 height 18
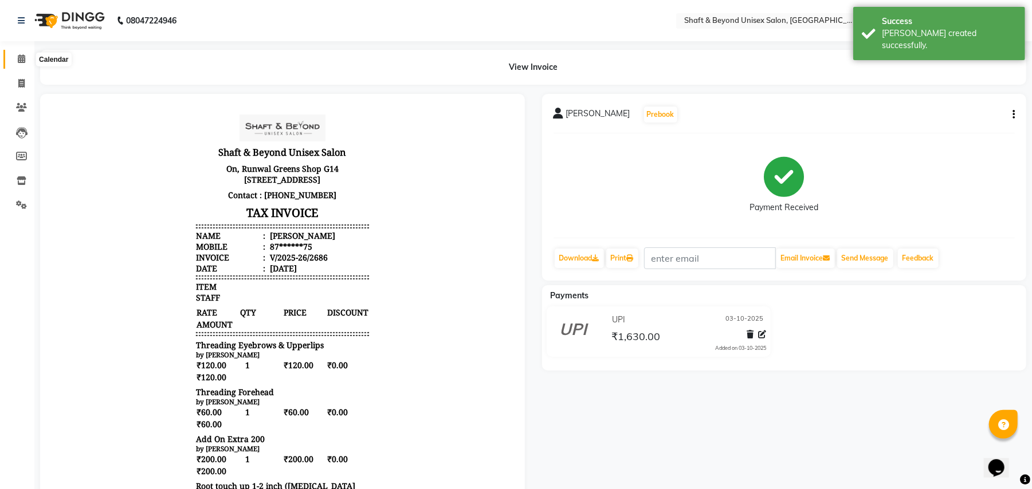
click at [21, 56] on icon at bounding box center [21, 58] width 7 height 9
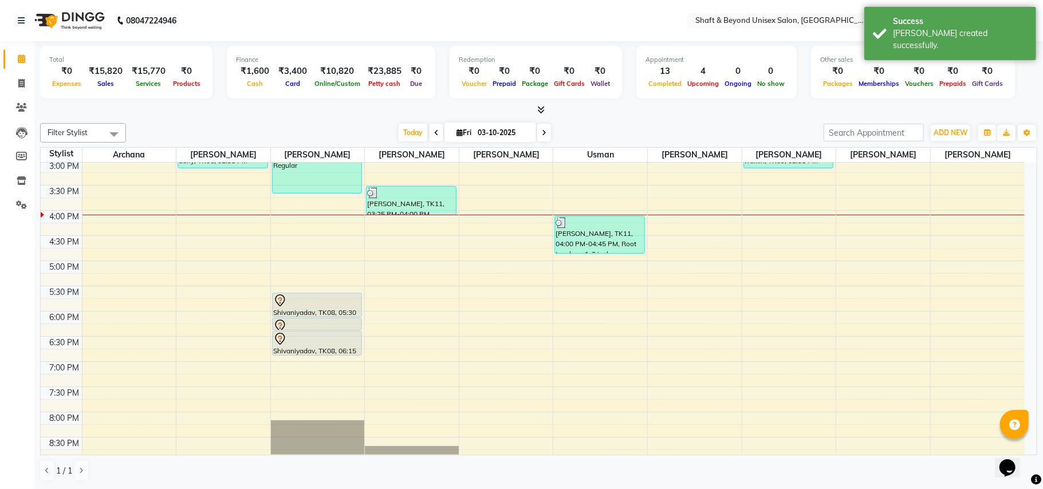
scroll to position [305, 0]
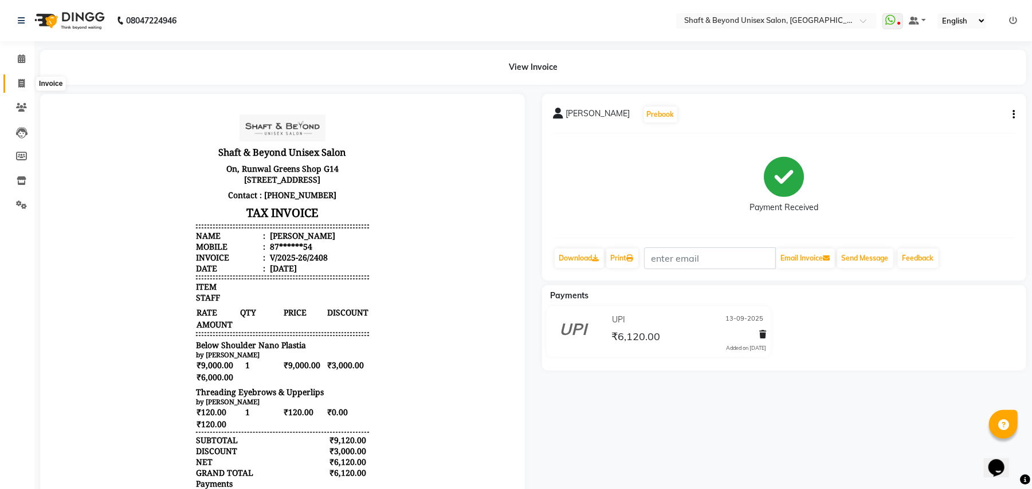
click at [23, 83] on icon at bounding box center [21, 83] width 6 height 9
select select "service"
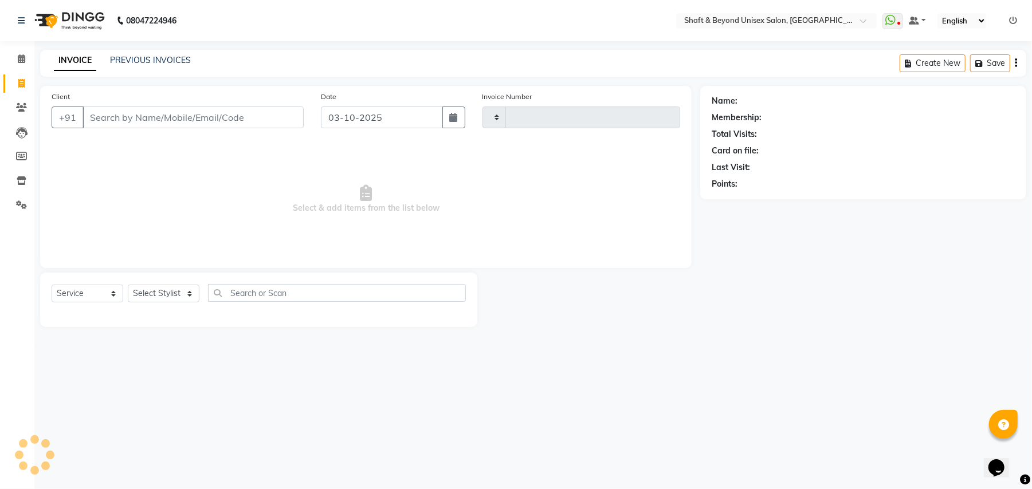
type input "2683"
select select "3878"
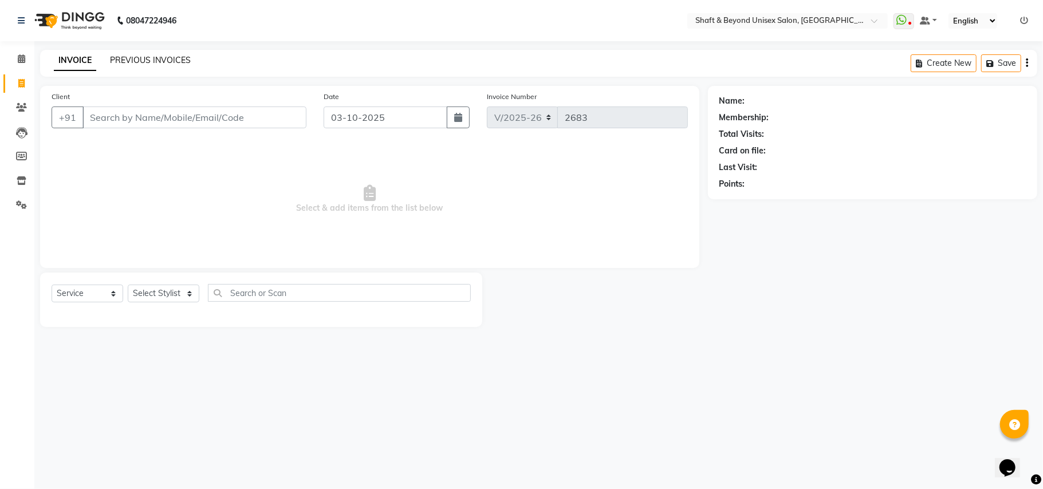
click at [160, 62] on link "PREVIOUS INVOICES" at bounding box center [150, 60] width 81 height 10
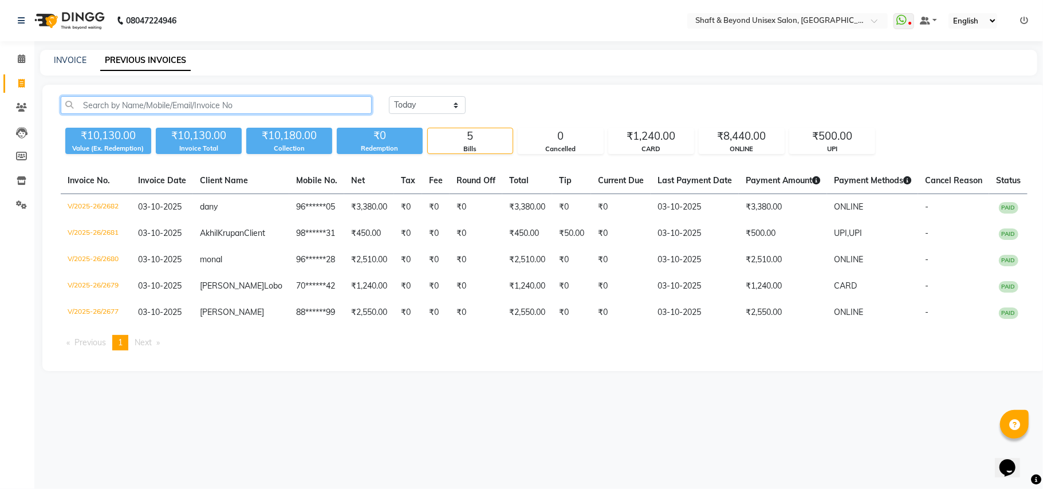
click at [234, 99] on input "text" at bounding box center [216, 105] width 311 height 18
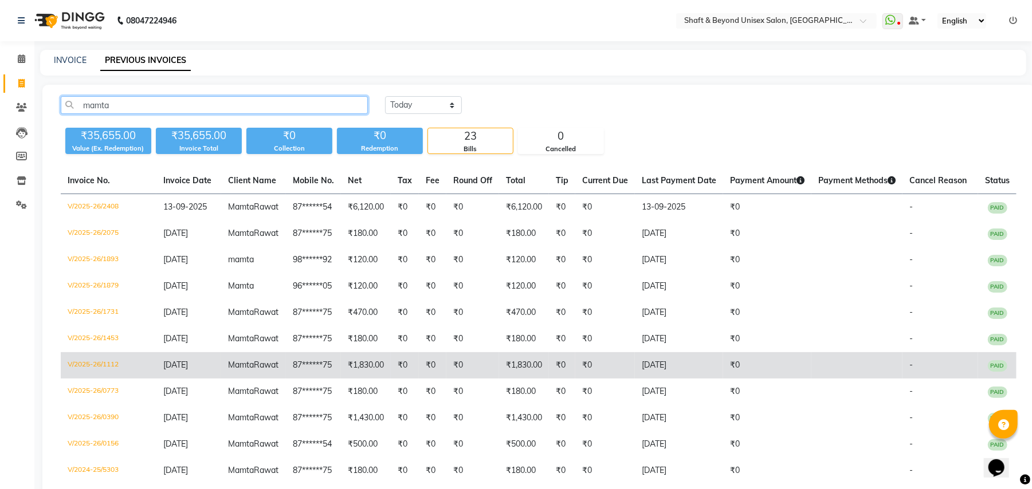
type input "mamta"
click at [349, 379] on td "₹1,830.00" at bounding box center [366, 365] width 50 height 26
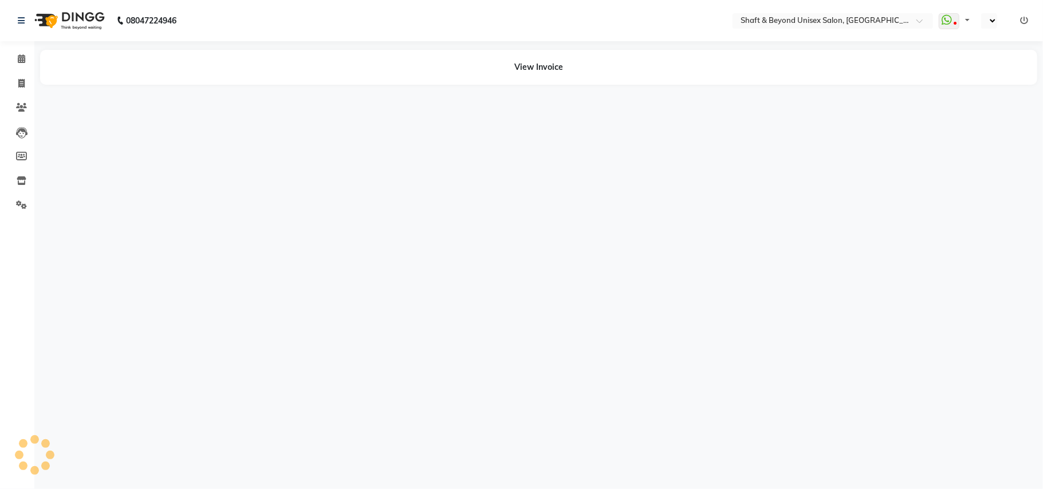
select select "en"
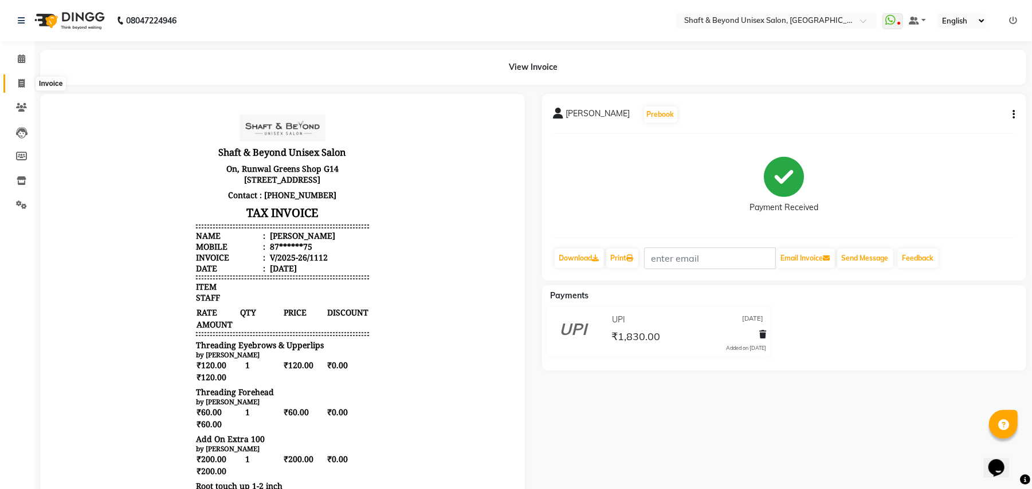
click at [21, 81] on icon at bounding box center [21, 83] width 6 height 9
select select "service"
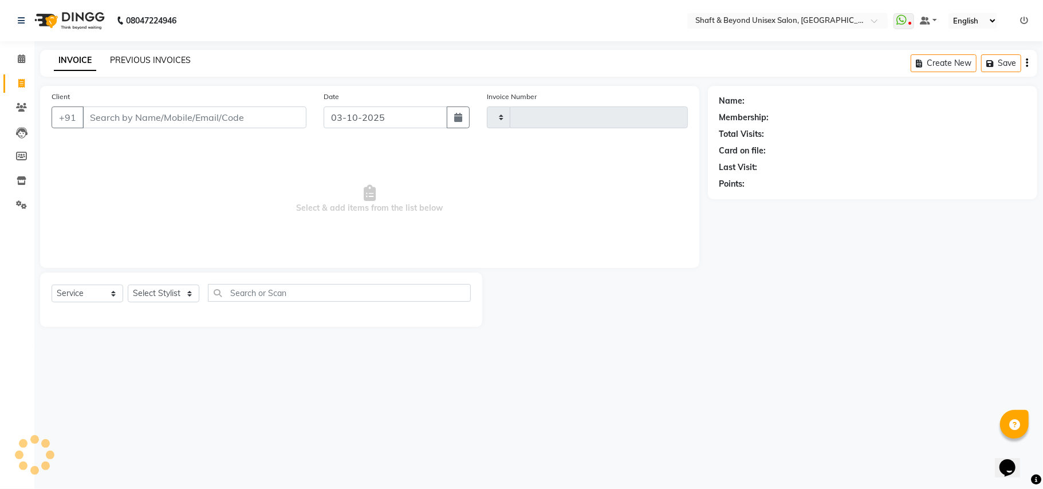
type input "2683"
select select "3878"
click at [149, 57] on link "PREVIOUS INVOICES" at bounding box center [150, 60] width 81 height 10
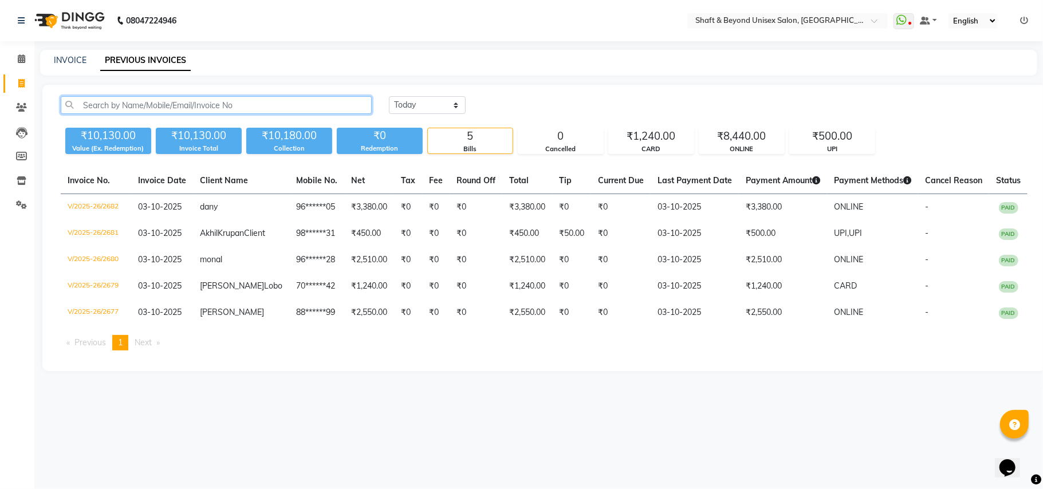
click at [192, 104] on input "text" at bounding box center [216, 105] width 311 height 18
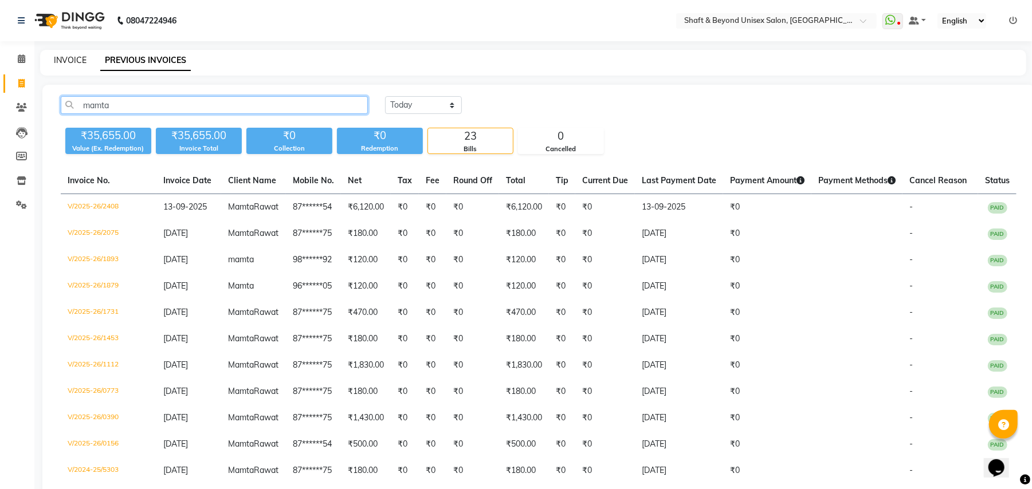
type input "mamta"
click at [58, 58] on link "INVOICE" at bounding box center [70, 60] width 33 height 10
select select "service"
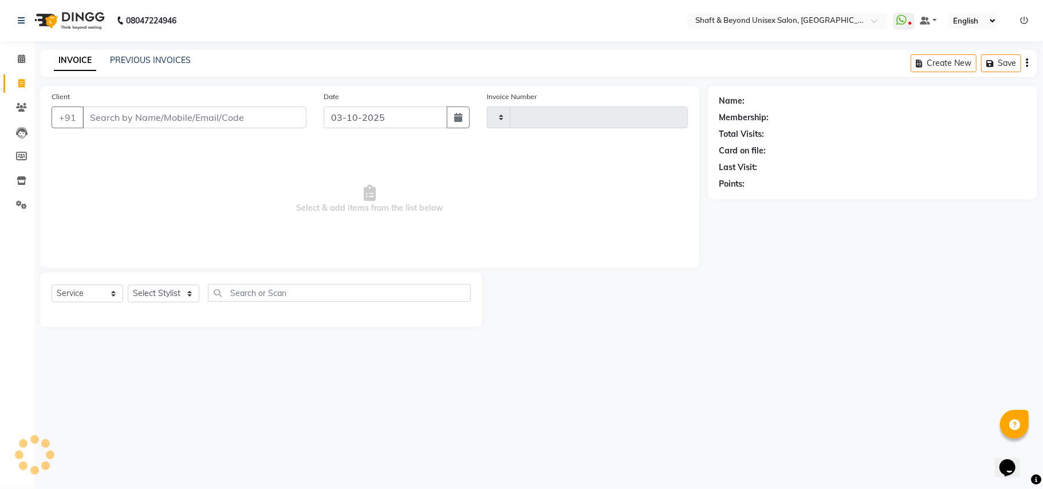
type input "2683"
select select "3878"
click at [136, 120] on input "Client" at bounding box center [194, 118] width 224 height 22
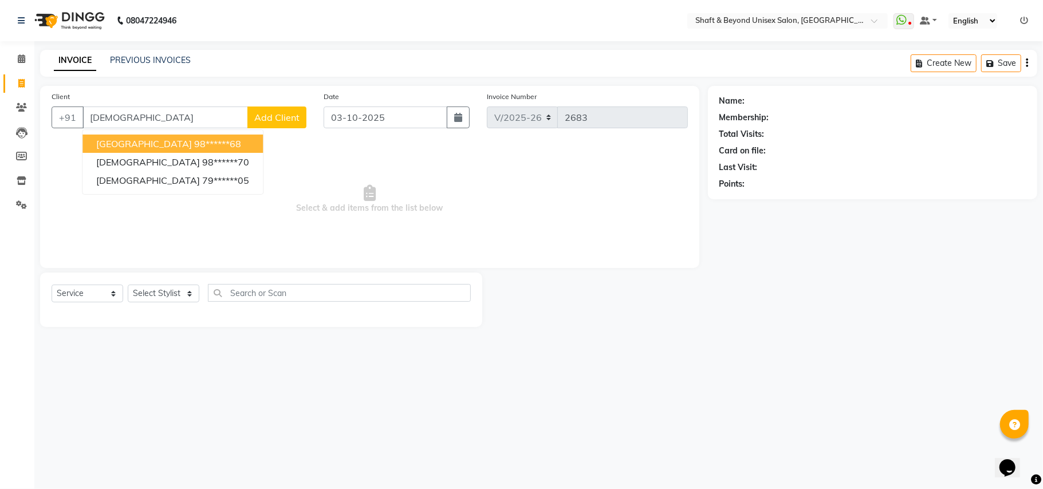
click at [136, 143] on span "[GEOGRAPHIC_DATA]" at bounding box center [144, 143] width 96 height 11
type input "98******68"
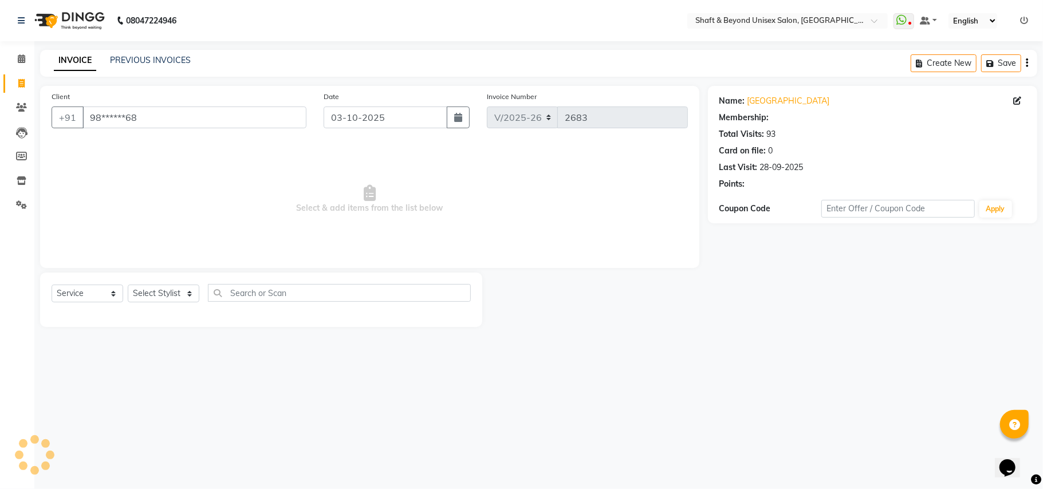
select select "1: Object"
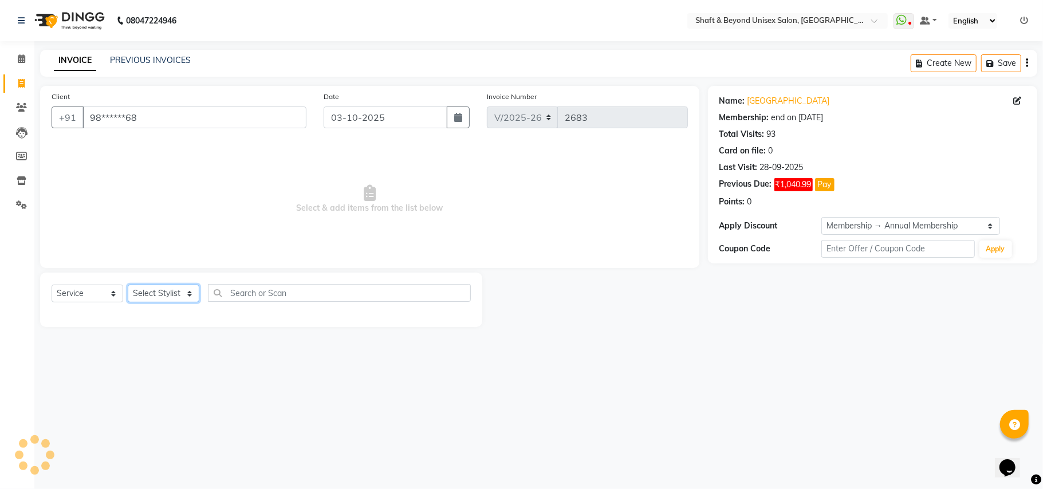
click at [164, 289] on select "Select Stylist Archana [PERSON_NAME] [PERSON_NAME] [PERSON_NAME] [PERSON_NAME] …" at bounding box center [164, 294] width 72 height 18
select select "34482"
click at [128, 285] on select "Select Stylist Archana [PERSON_NAME] [PERSON_NAME] [PERSON_NAME] [PERSON_NAME] …" at bounding box center [164, 294] width 72 height 18
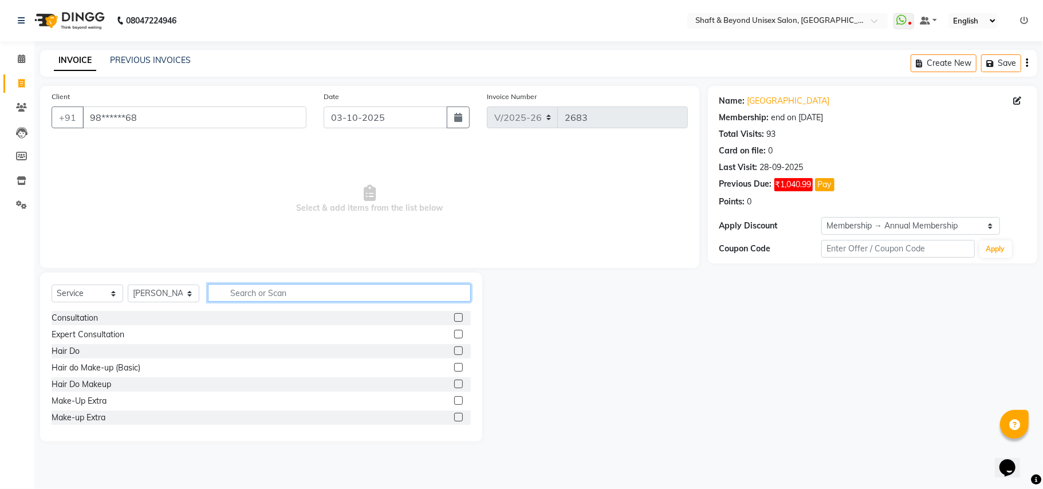
click at [238, 294] on input "text" at bounding box center [339, 293] width 263 height 18
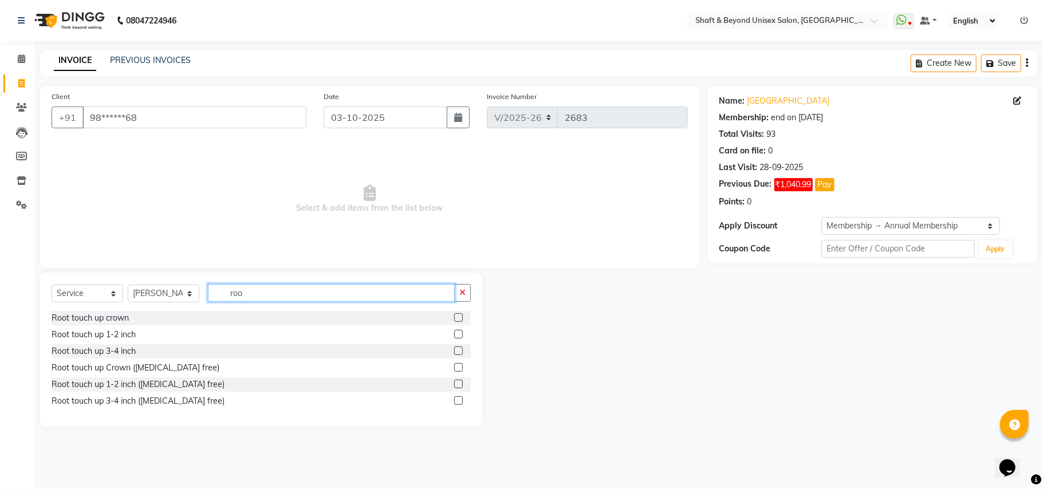
type input "roo"
click at [457, 402] on label at bounding box center [458, 400] width 9 height 9
click at [457, 402] on input "checkbox" at bounding box center [457, 401] width 7 height 7
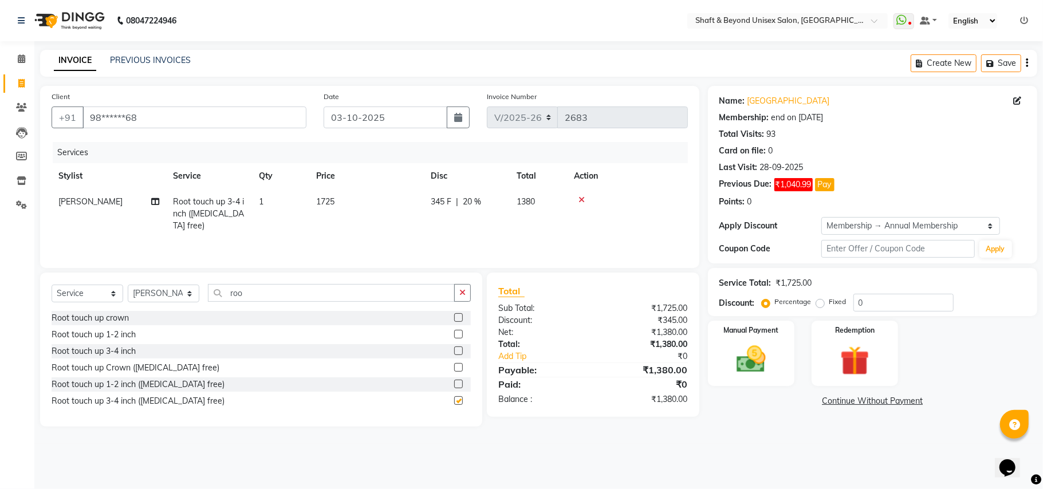
checkbox input "false"
click at [458, 290] on button "button" at bounding box center [462, 293] width 17 height 18
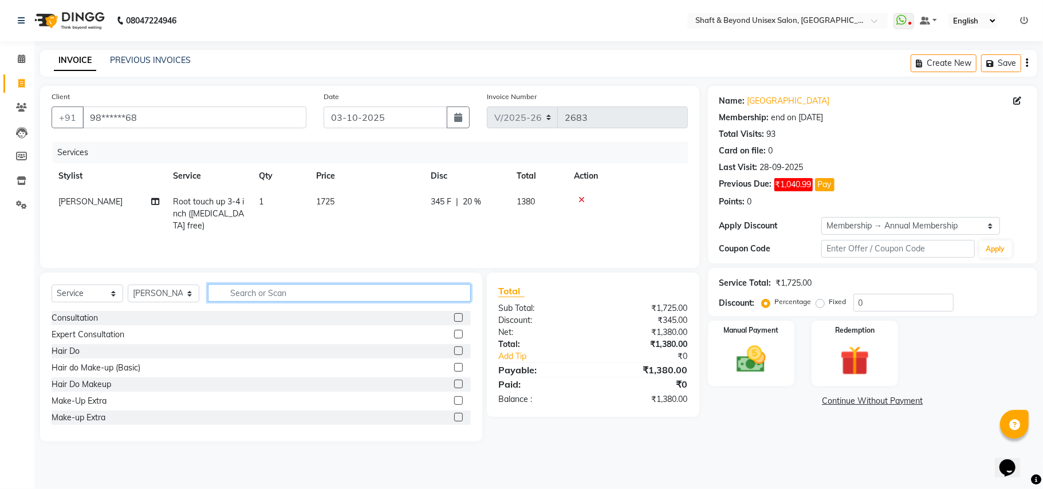
click at [322, 291] on input "text" at bounding box center [339, 293] width 263 height 18
type input "gel"
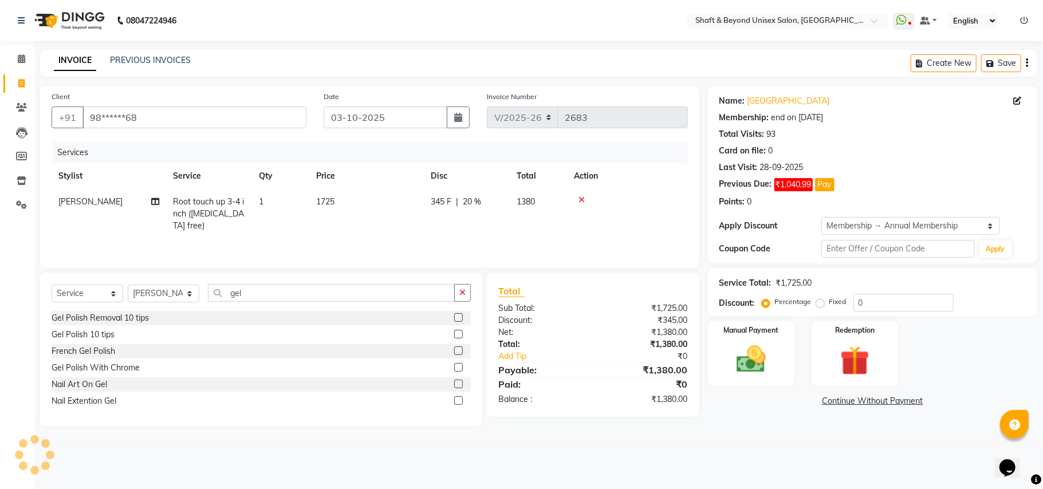
click at [456, 318] on label at bounding box center [458, 317] width 9 height 9
click at [456, 318] on input "checkbox" at bounding box center [457, 317] width 7 height 7
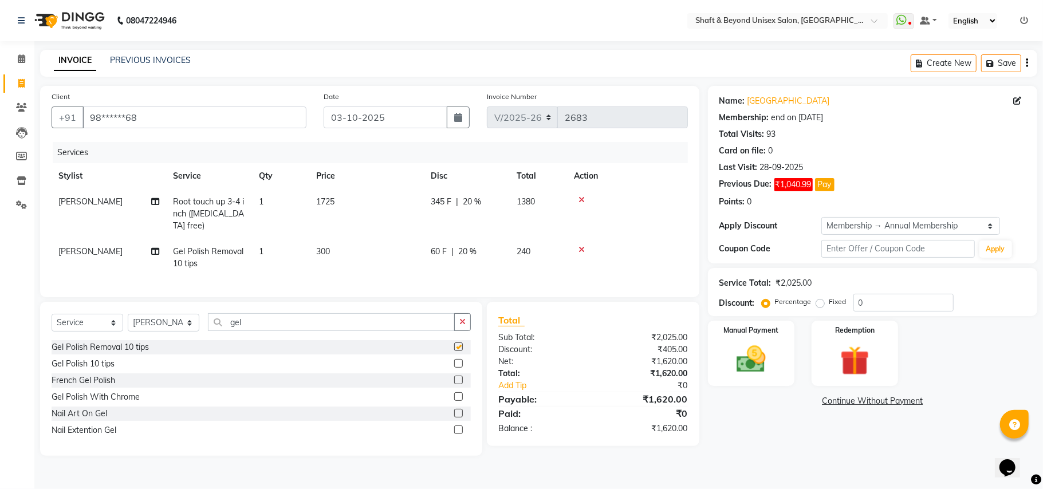
checkbox input "false"
click at [461, 322] on icon "button" at bounding box center [462, 322] width 6 height 8
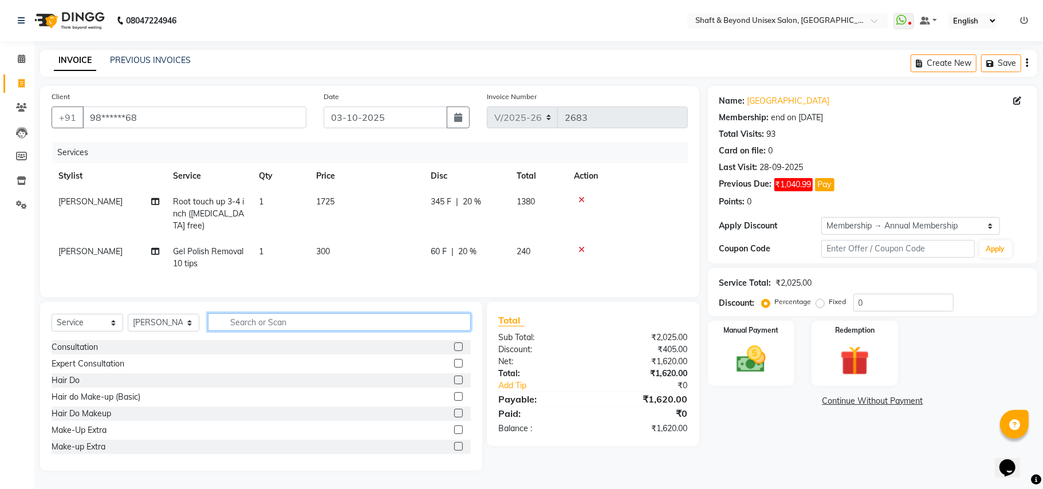
click at [354, 321] on input "text" at bounding box center [339, 322] width 263 height 18
type input "cut"
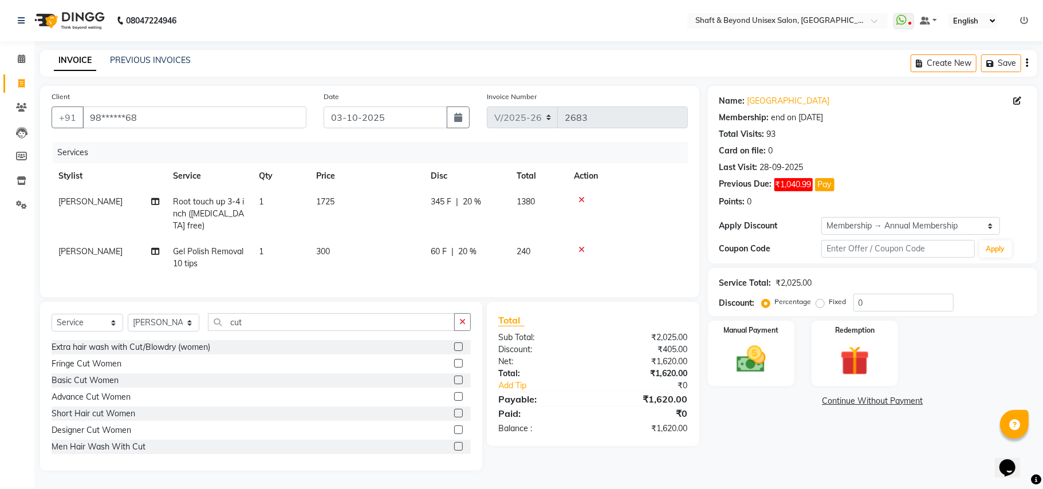
click at [454, 397] on label at bounding box center [458, 396] width 9 height 9
click at [454, 397] on input "checkbox" at bounding box center [457, 396] width 7 height 7
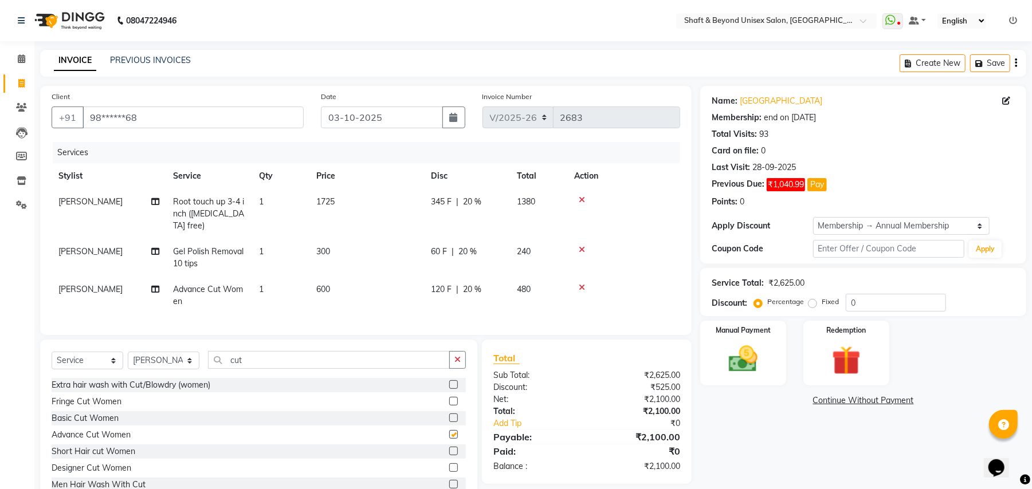
checkbox input "false"
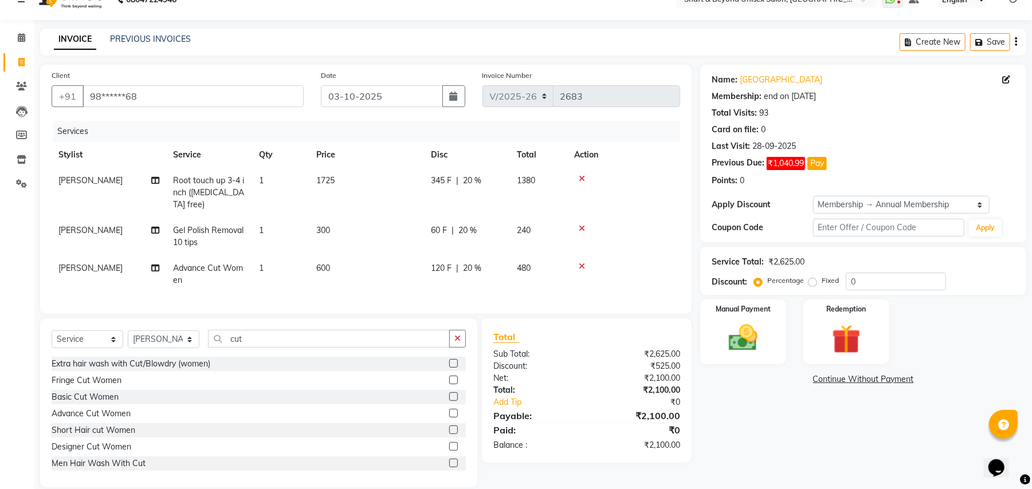
scroll to position [36, 0]
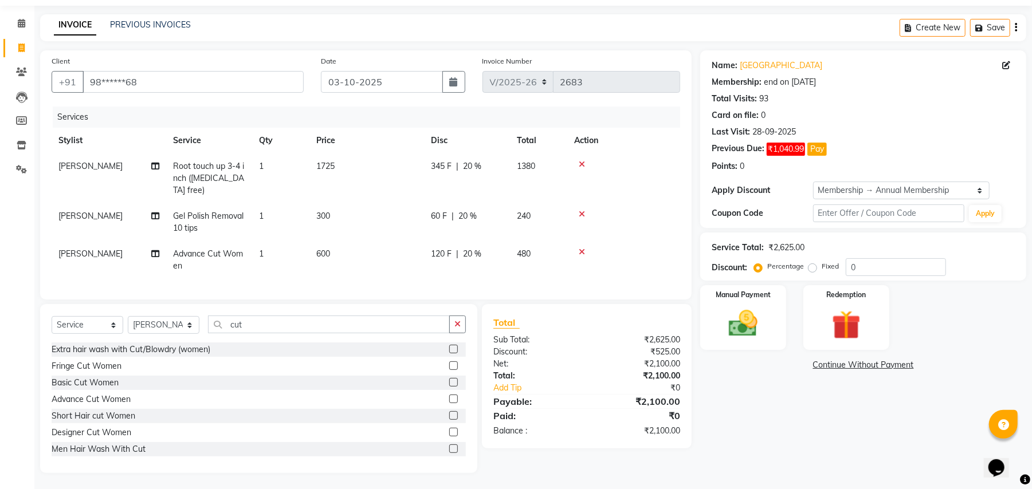
click at [427, 207] on td "60 F | 20 %" at bounding box center [467, 222] width 86 height 38
select select "34482"
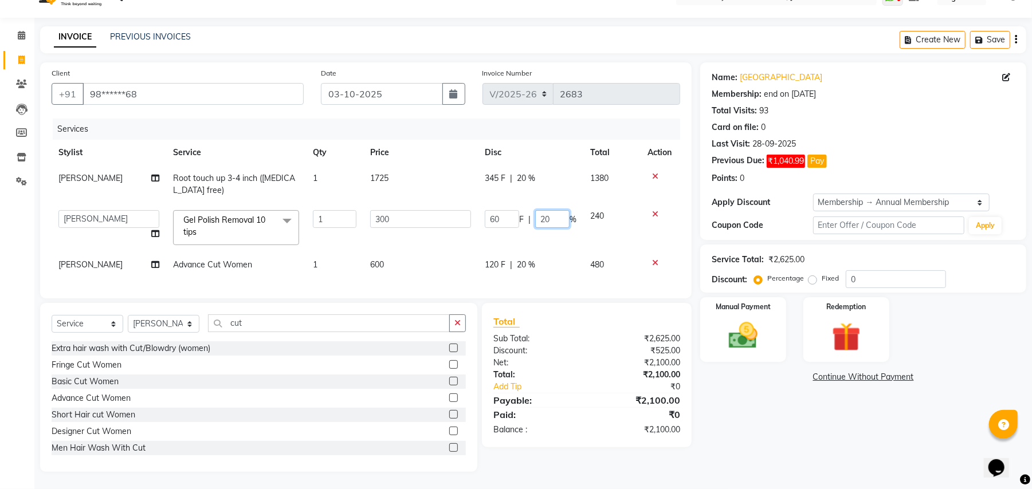
click at [557, 210] on input "20" at bounding box center [552, 219] width 34 height 18
type input "2"
click at [542, 230] on tbody "Sangam Sharma Root touch up 3-4 inch (ammonia free) 1 1725 345 F | 20 % 1380 Ar…" at bounding box center [366, 222] width 628 height 112
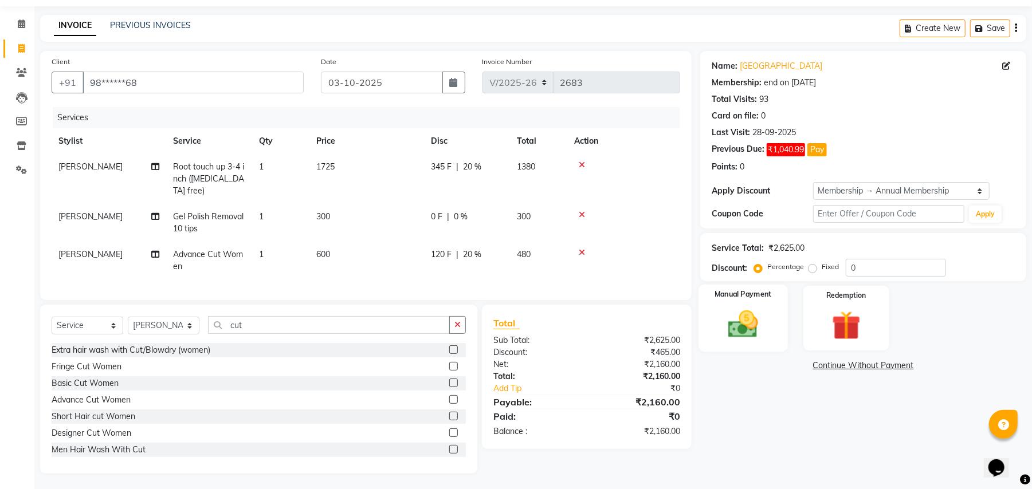
click at [764, 322] on img at bounding box center [742, 324] width 49 height 35
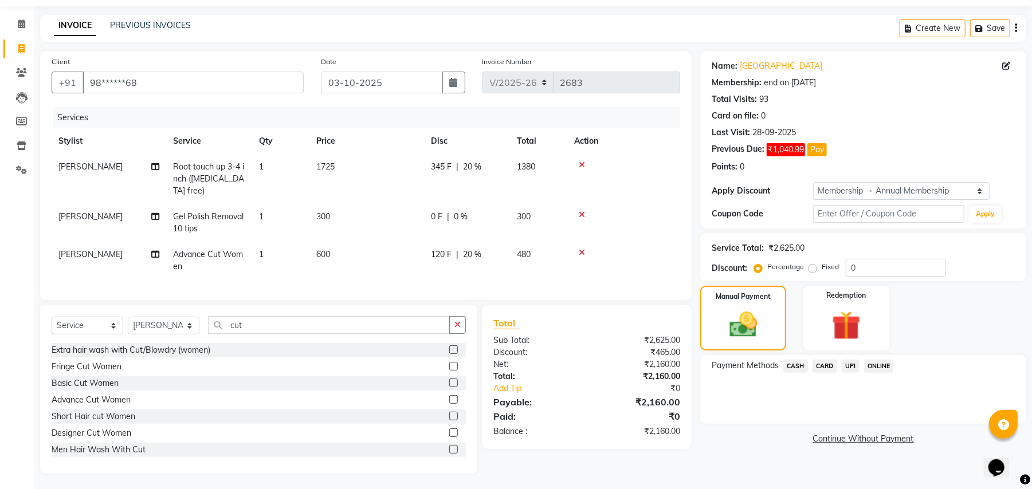
click at [823, 365] on span "CARD" at bounding box center [824, 366] width 25 height 13
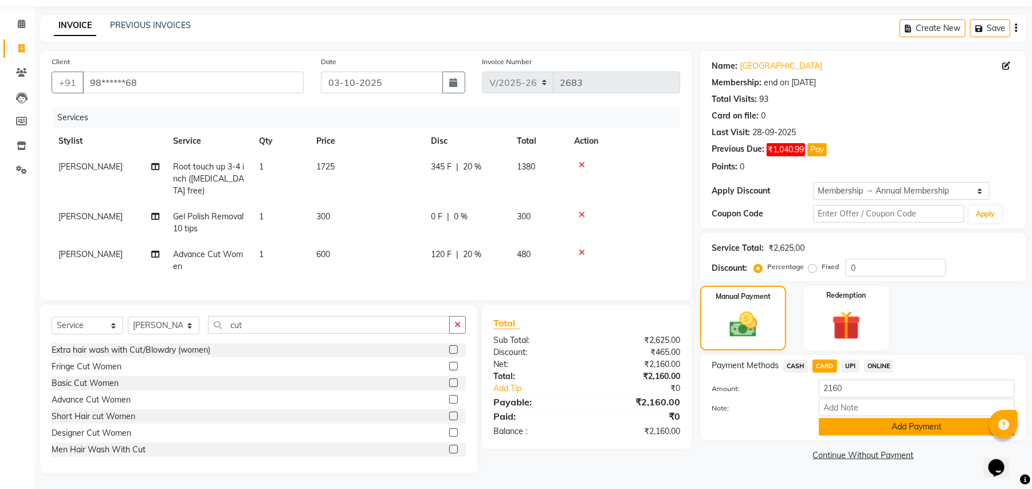
click at [862, 423] on button "Add Payment" at bounding box center [917, 427] width 196 height 18
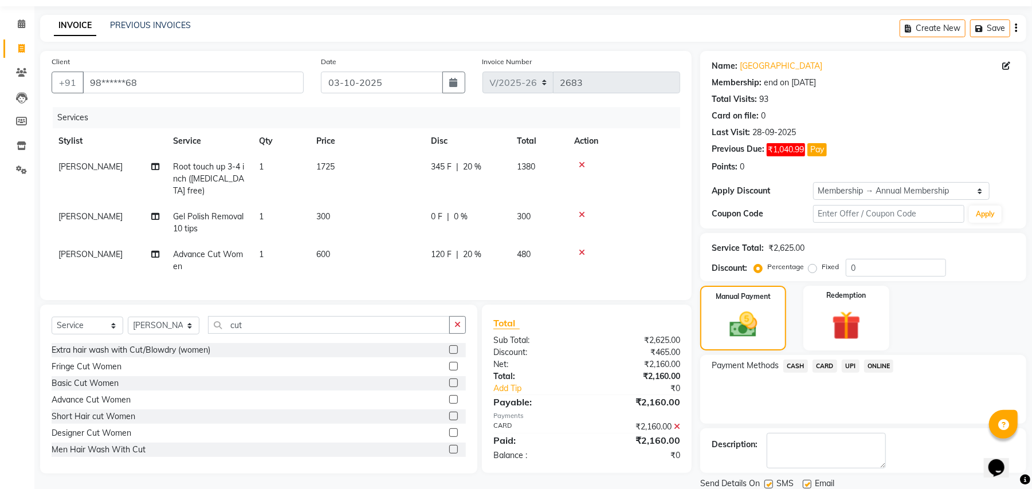
scroll to position [76, 0]
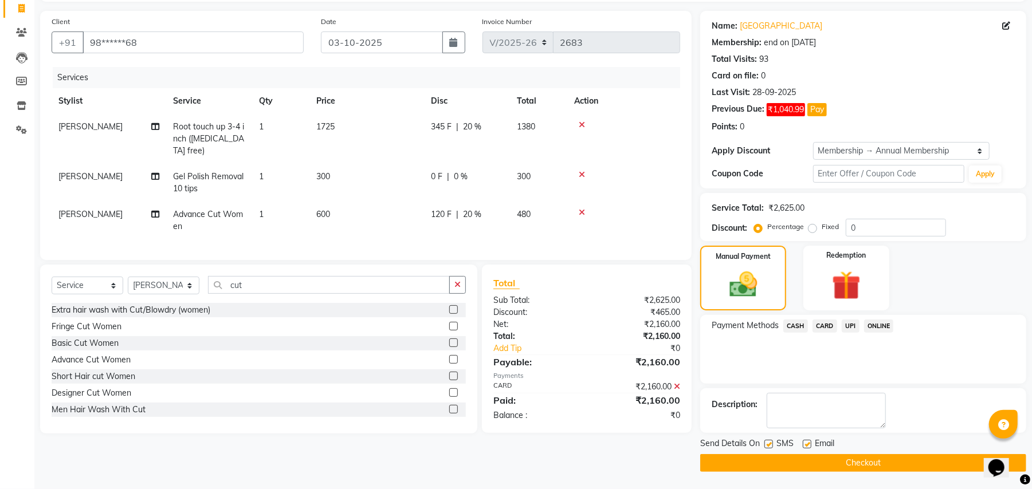
click at [839, 459] on button "Checkout" at bounding box center [863, 463] width 326 height 18
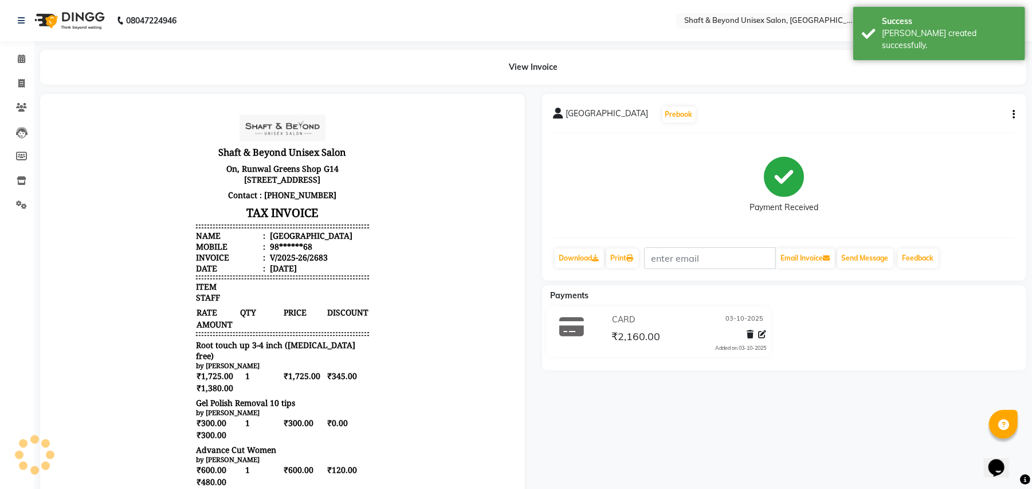
click at [1014, 115] on icon "button" at bounding box center [1013, 115] width 2 height 1
click at [939, 121] on div "Edit Item Staff" at bounding box center [955, 121] width 78 height 14
select select "34482"
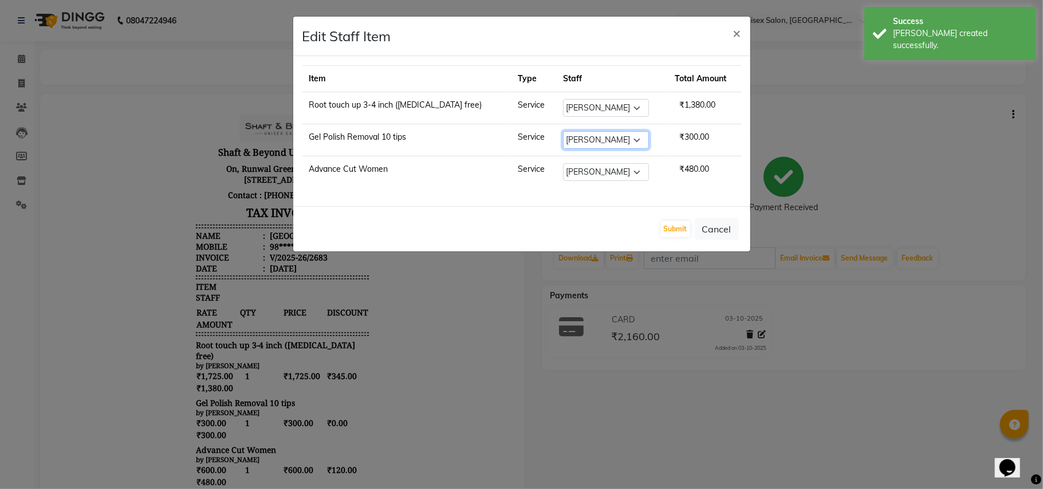
click at [582, 140] on select "Select Archana Hetal Arora Kalyani ghadshi laxmi Rakhi Rajendra Kadam samshad s…" at bounding box center [606, 140] width 86 height 18
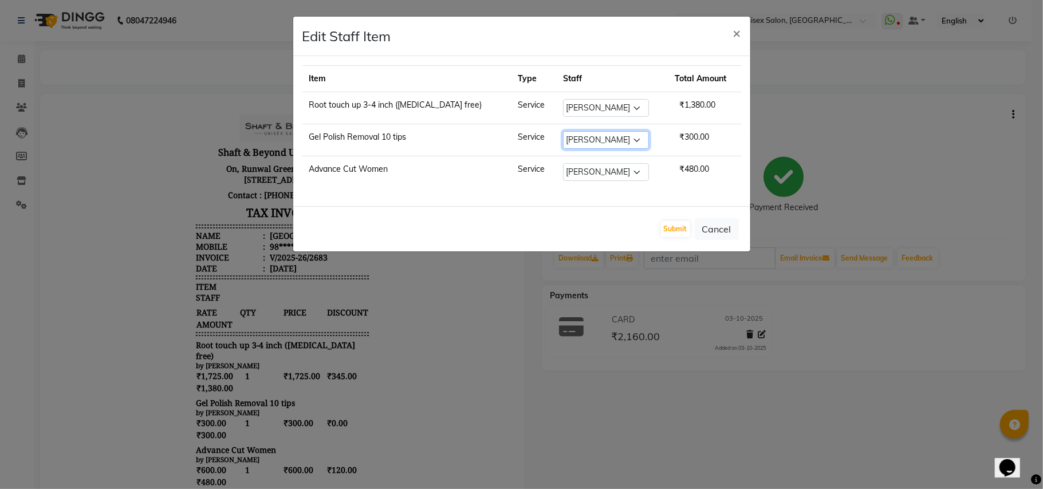
select select "19079"
click at [563, 132] on select "Select Archana Hetal Arora Kalyani ghadshi laxmi Rakhi Rajendra Kadam samshad s…" at bounding box center [606, 140] width 86 height 18
click at [676, 230] on button "Submit" at bounding box center [675, 229] width 29 height 16
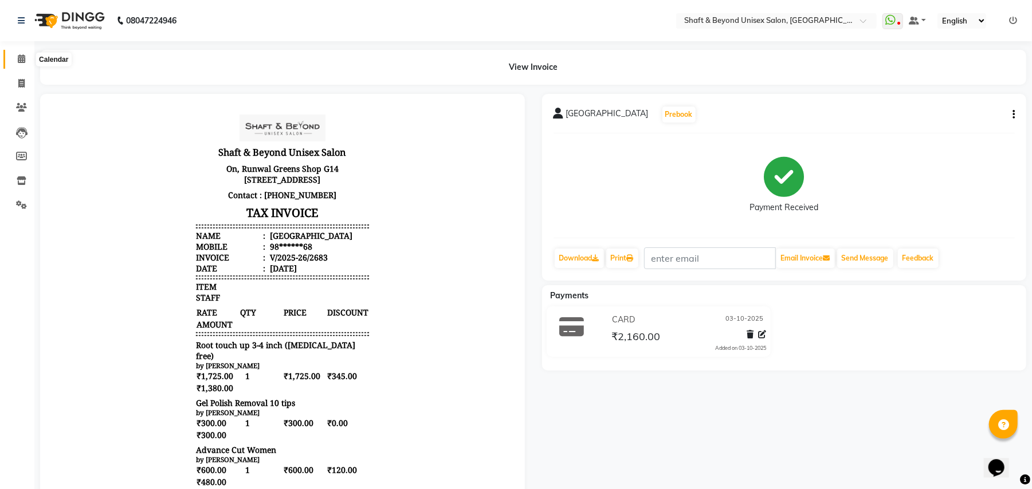
click at [18, 57] on icon at bounding box center [21, 58] width 7 height 9
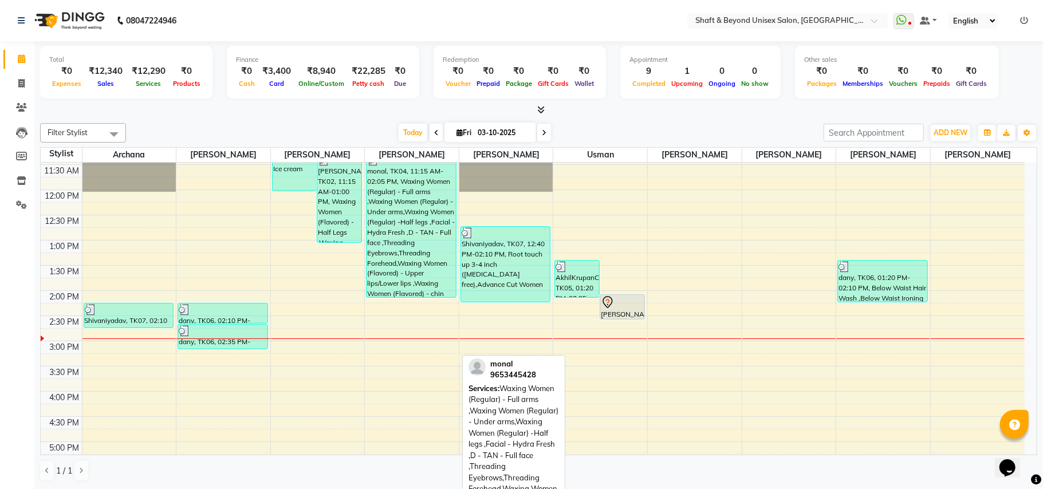
scroll to position [305, 0]
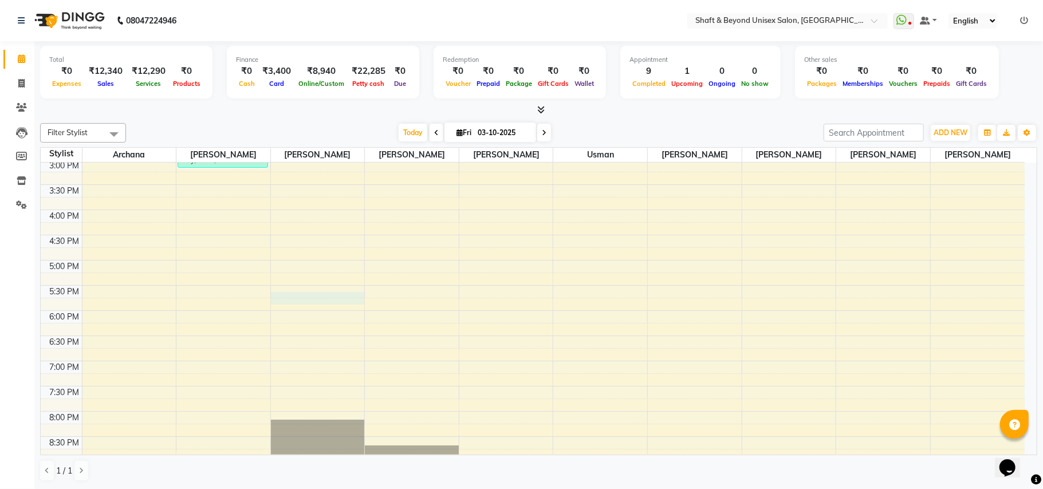
click at [280, 298] on div "9:00 AM 9:30 AM 10:00 AM 10:30 AM 11:00 AM 11:30 AM 12:00 PM 12:30 PM 1:00 PM 1…" at bounding box center [533, 184] width 984 height 655
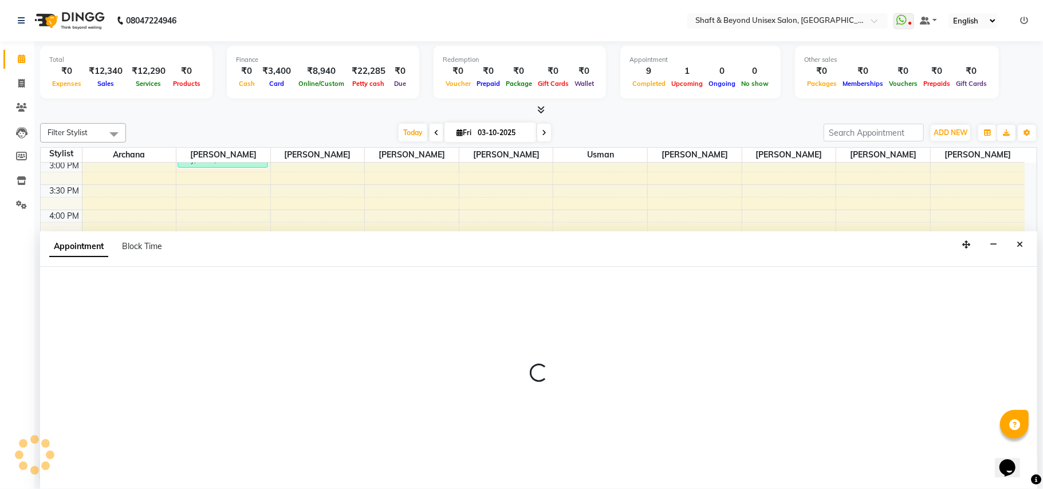
select select "19080"
select select "tentative"
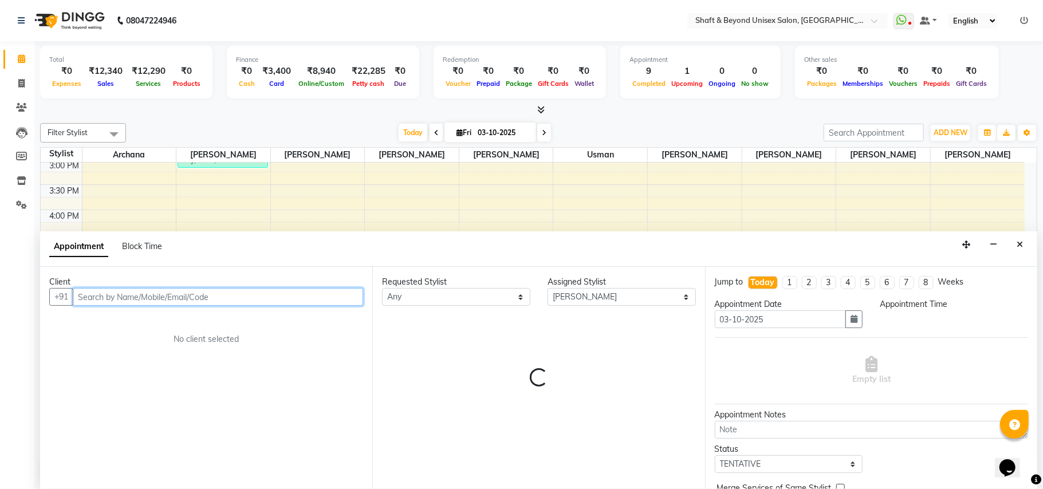
select select "1050"
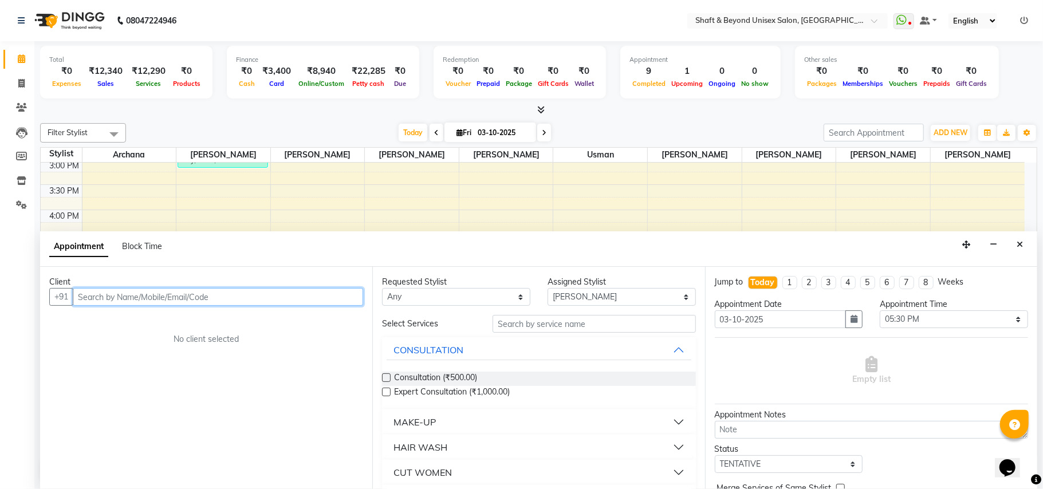
click at [147, 296] on input "text" at bounding box center [218, 297] width 290 height 18
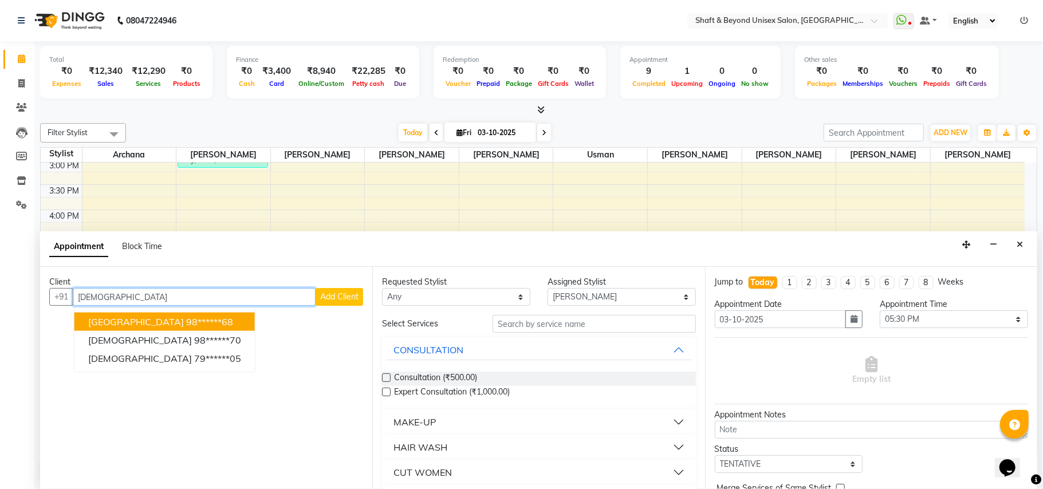
click at [186, 324] on ngb-highlight "98******68" at bounding box center [209, 321] width 47 height 11
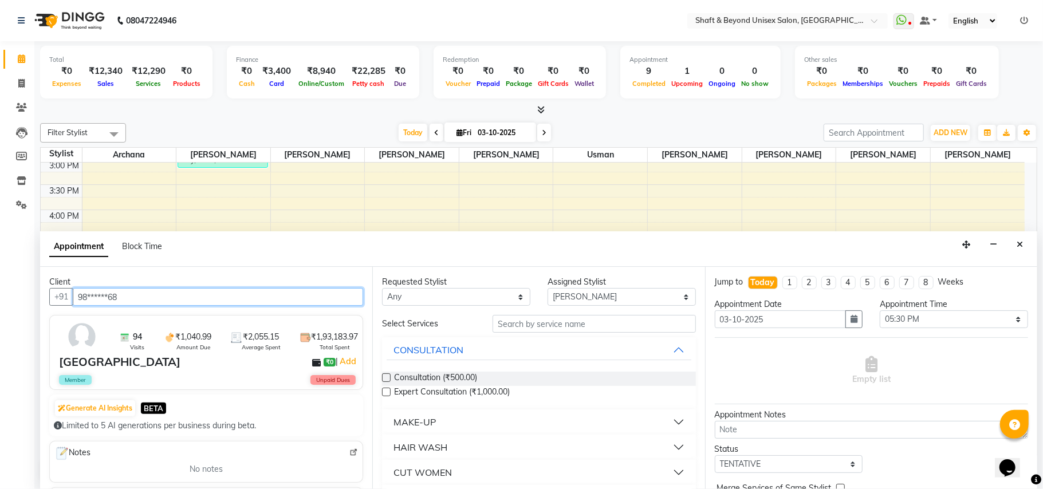
type input "98******68"
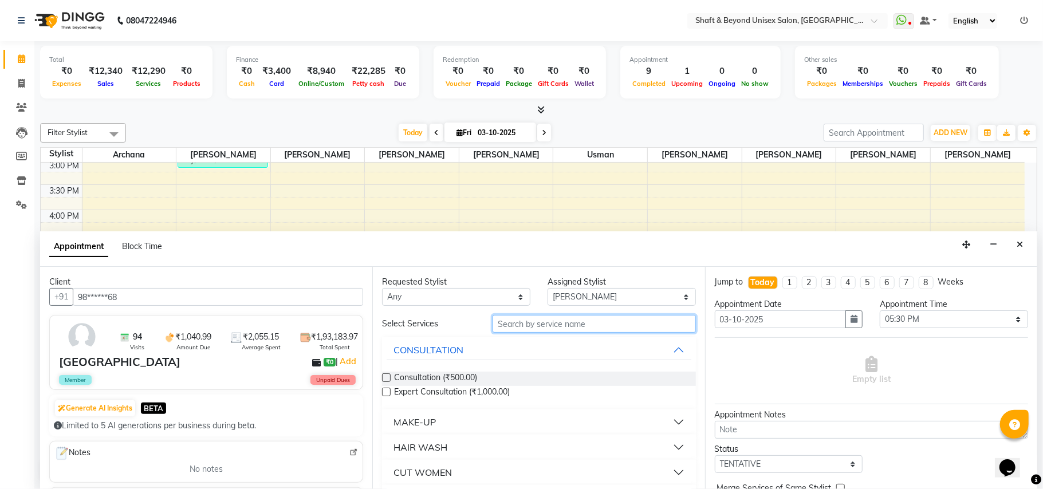
click at [512, 321] on input "text" at bounding box center [594, 324] width 203 height 18
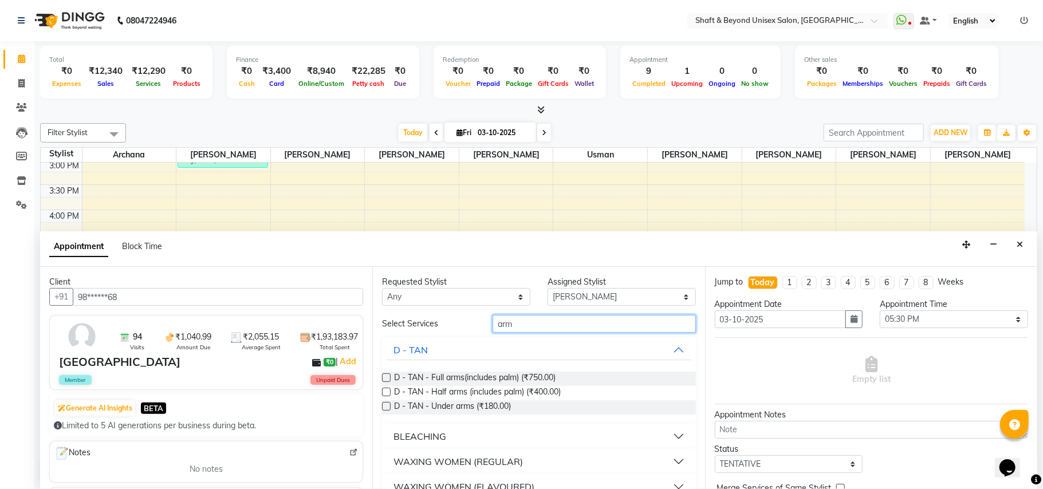
scroll to position [76, 0]
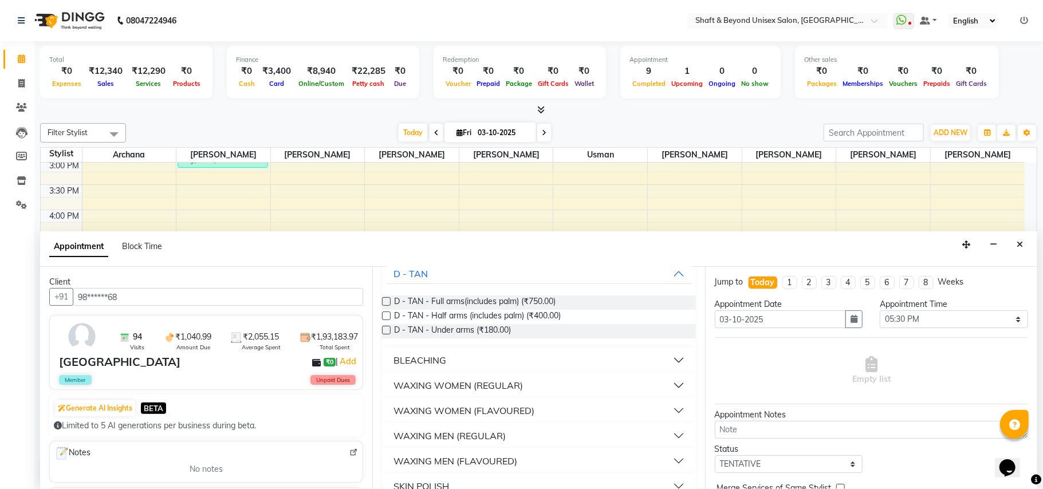
type input "arm"
click at [472, 411] on div "WAXING WOMEN (FLAVOURED)" at bounding box center [463, 411] width 141 height 14
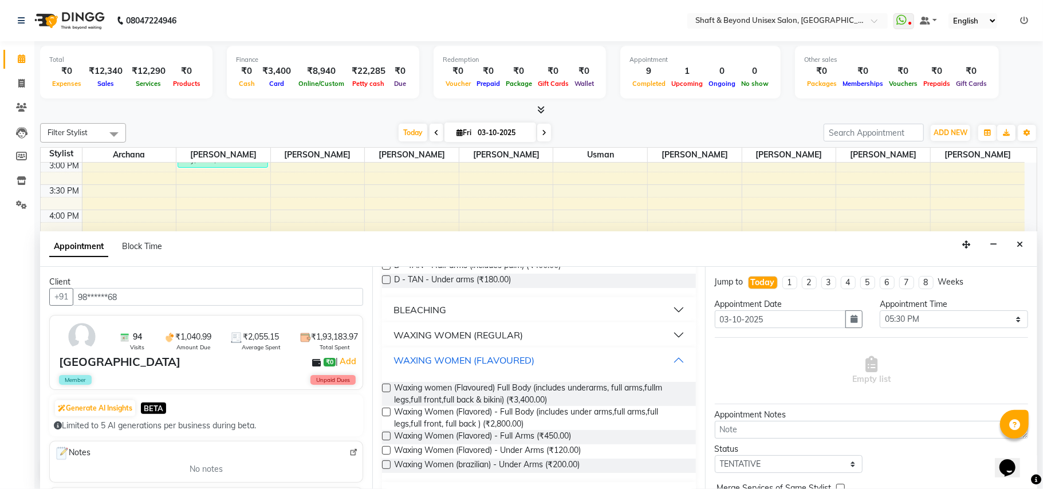
scroll to position [152, 0]
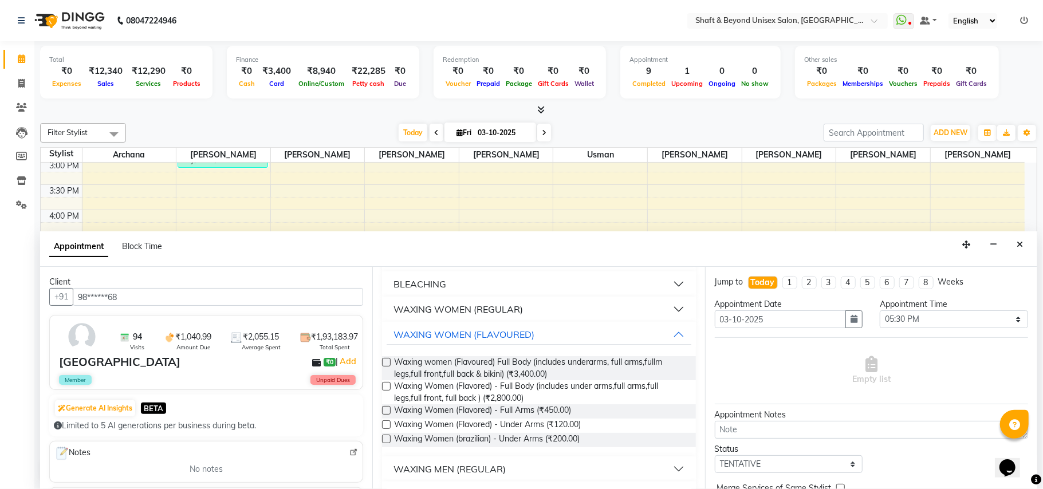
click at [388, 409] on label at bounding box center [386, 410] width 9 height 9
click at [388, 409] on input "checkbox" at bounding box center [385, 411] width 7 height 7
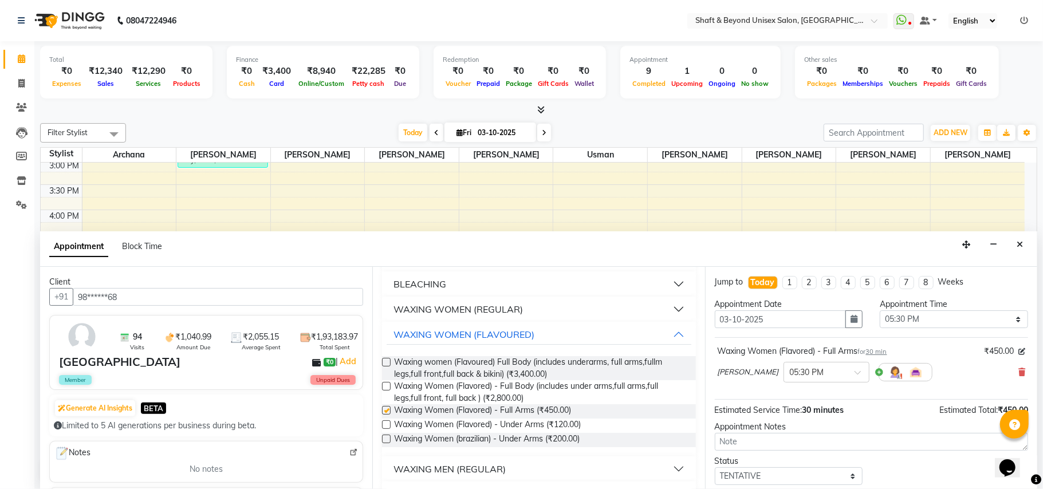
checkbox input "false"
click at [387, 424] on label at bounding box center [386, 424] width 9 height 9
click at [387, 424] on input "checkbox" at bounding box center [385, 425] width 7 height 7
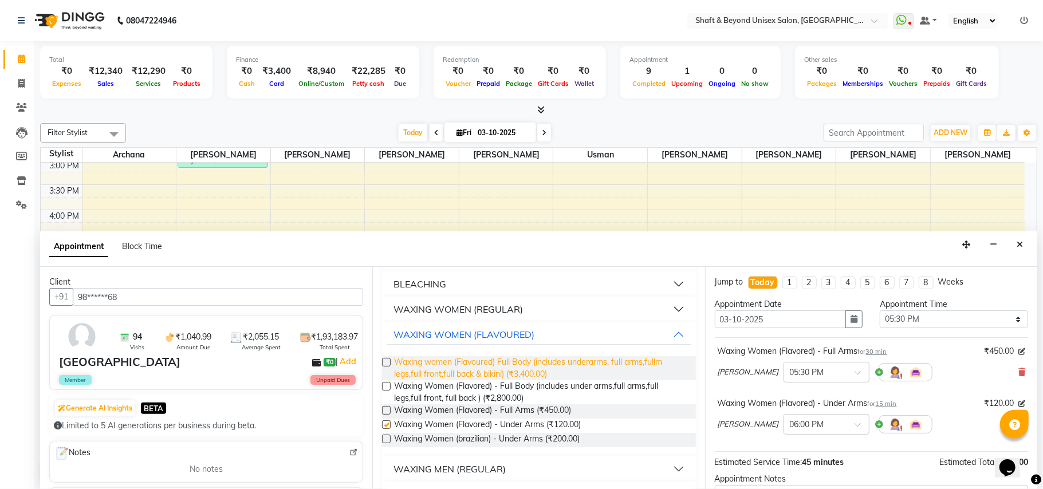
checkbox input "false"
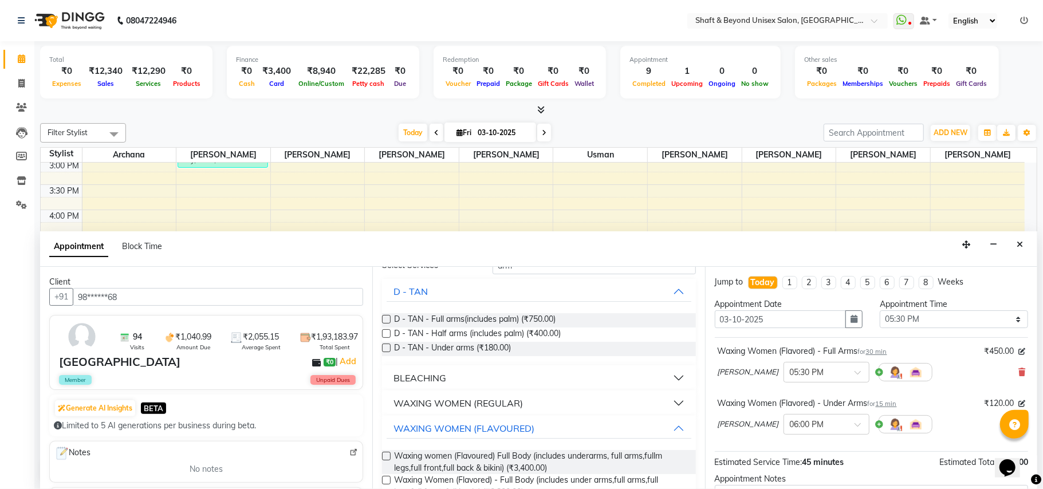
scroll to position [0, 0]
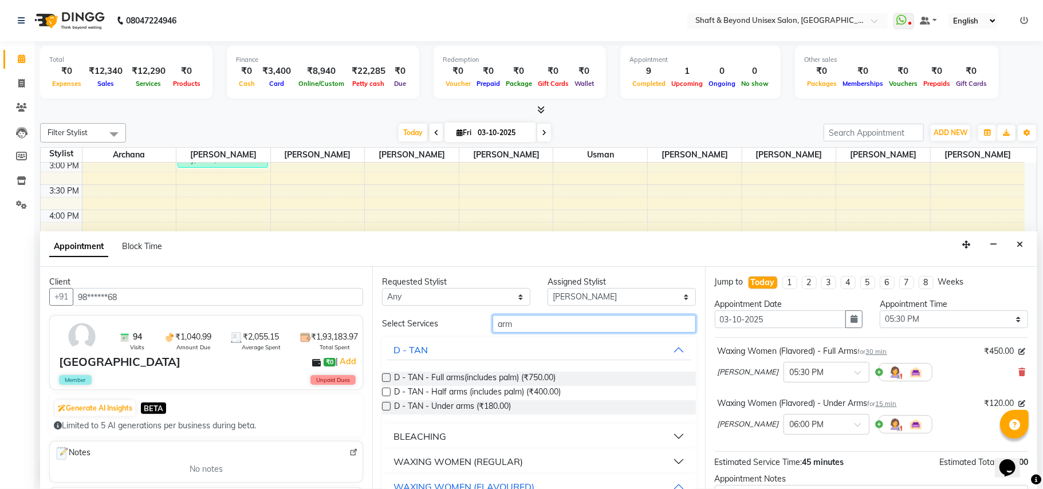
click at [527, 324] on input "arm" at bounding box center [594, 324] width 203 height 18
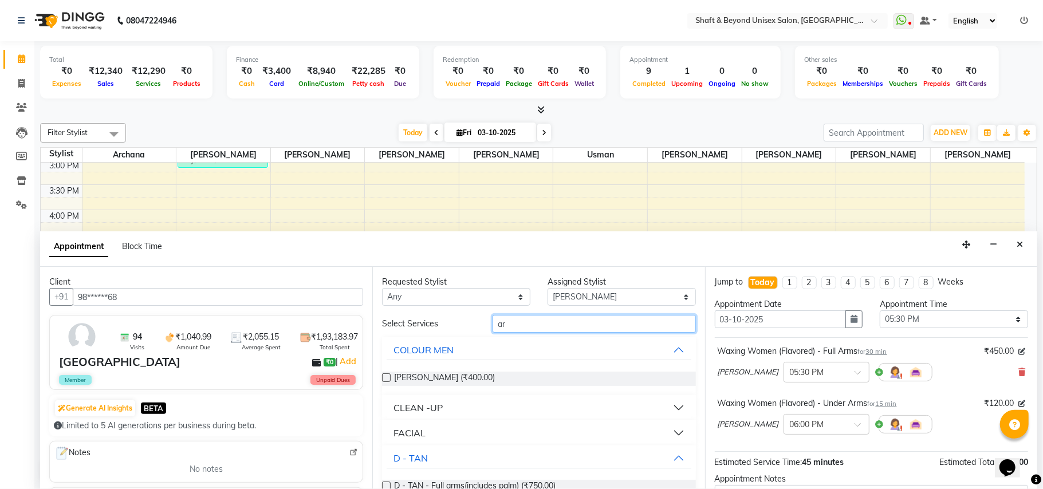
type input "a"
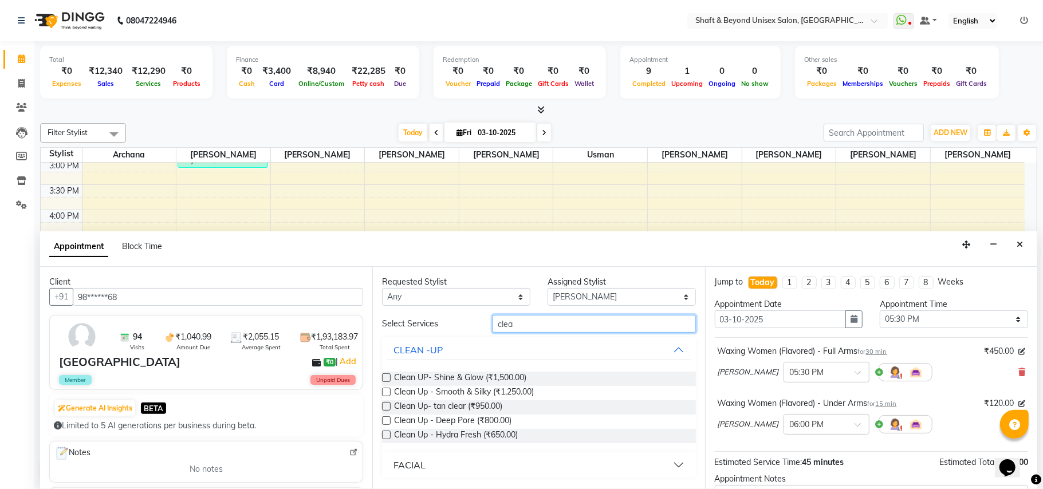
type input "clea"
click at [385, 418] on label at bounding box center [386, 420] width 9 height 9
click at [385, 418] on input "checkbox" at bounding box center [385, 421] width 7 height 7
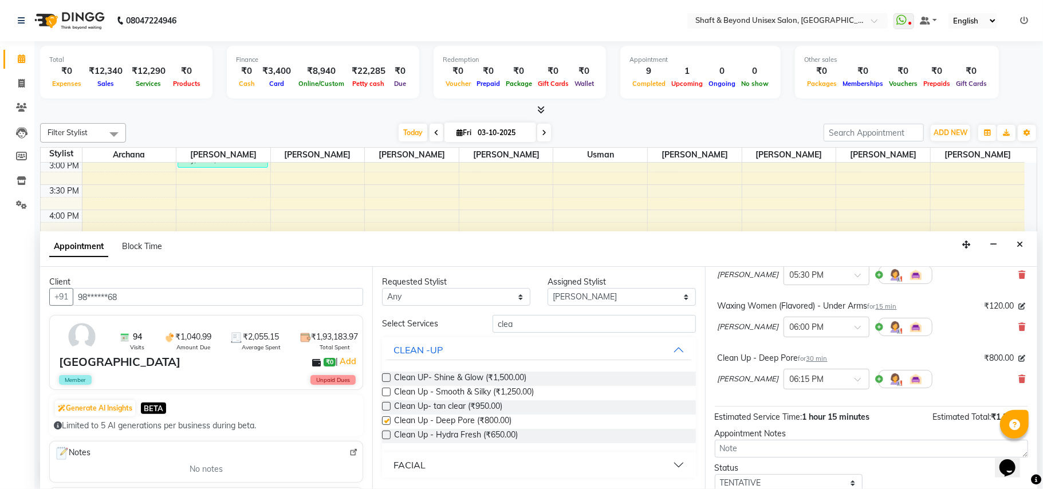
checkbox input "false"
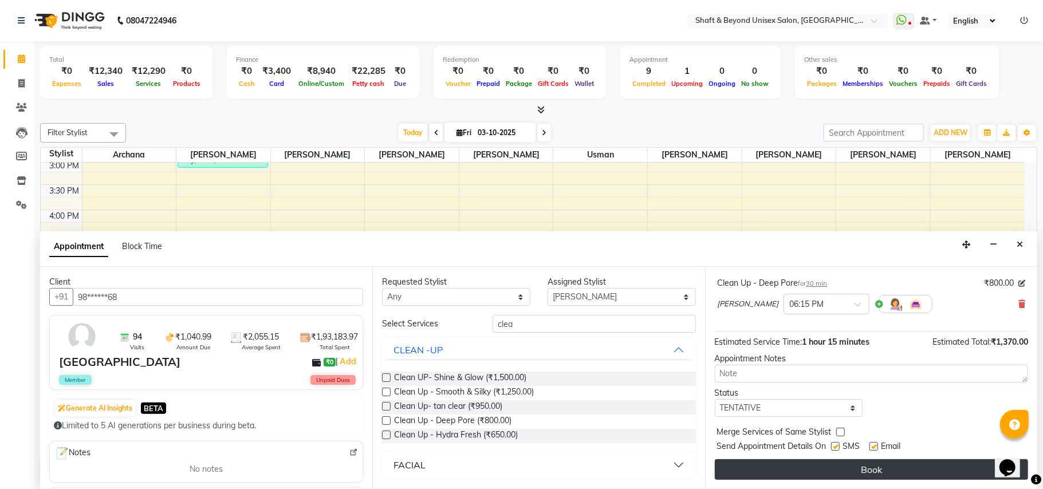
click at [834, 466] on button "Book" at bounding box center [871, 469] width 313 height 21
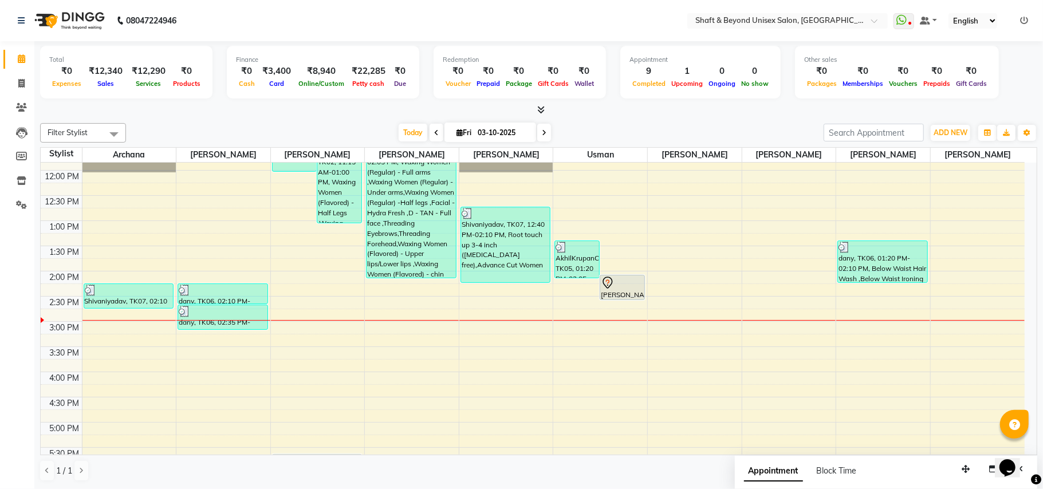
scroll to position [67, 0]
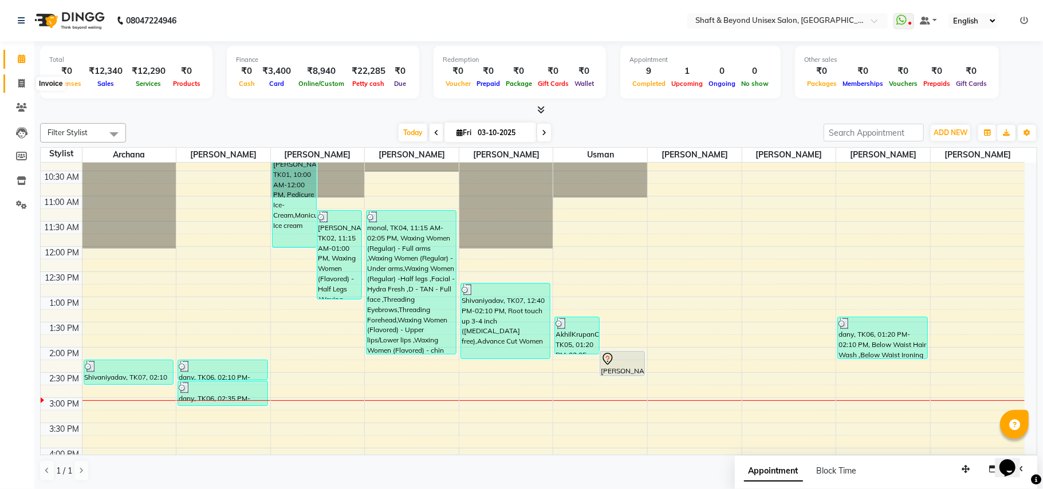
click at [24, 81] on icon at bounding box center [21, 83] width 6 height 9
select select "service"
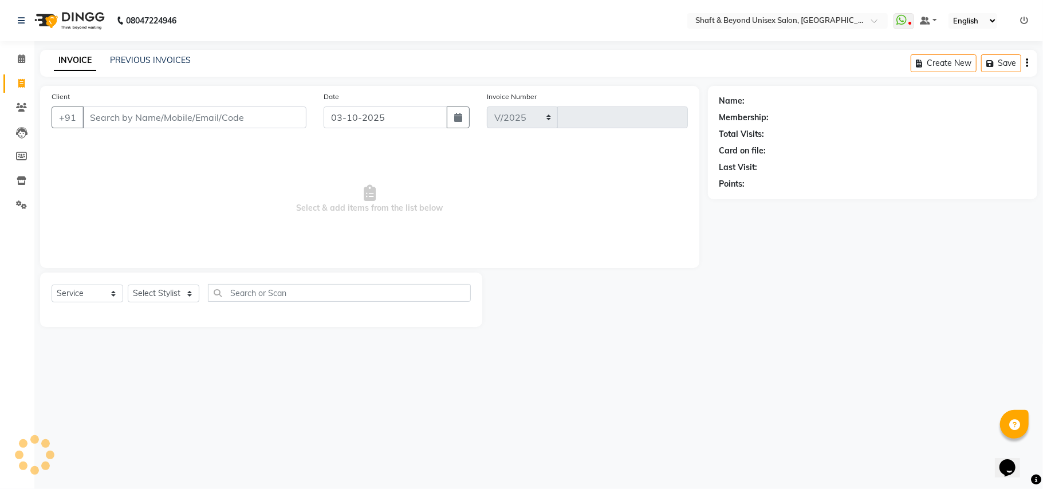
select select "3878"
type input "2684"
click at [162, 62] on link "PREVIOUS INVOICES" at bounding box center [150, 60] width 81 height 10
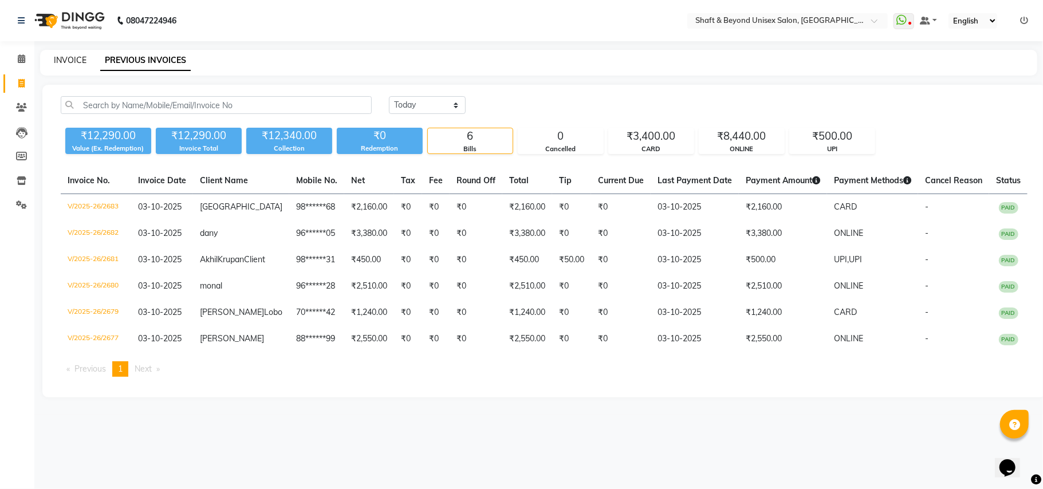
click at [61, 60] on link "INVOICE" at bounding box center [70, 60] width 33 height 10
select select "3878"
select select "service"
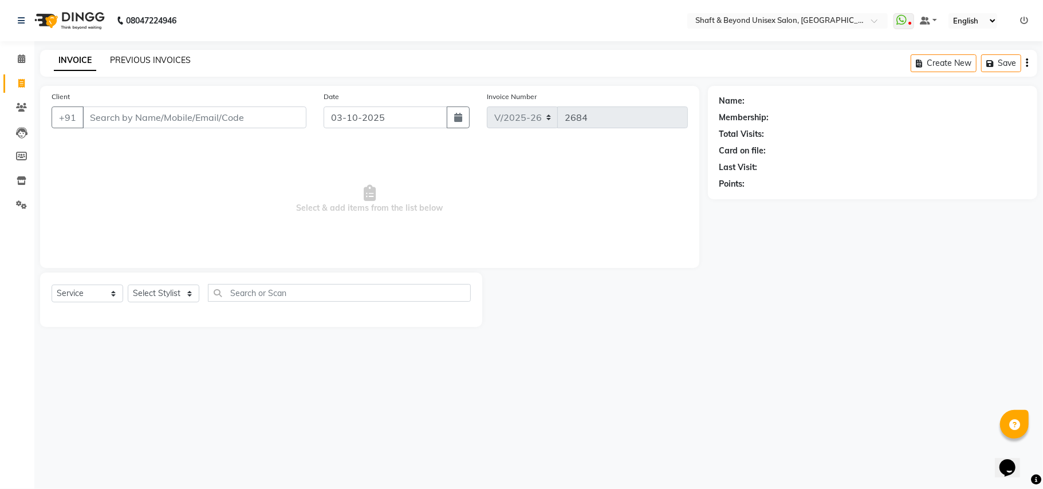
click at [149, 58] on link "PREVIOUS INVOICES" at bounding box center [150, 60] width 81 height 10
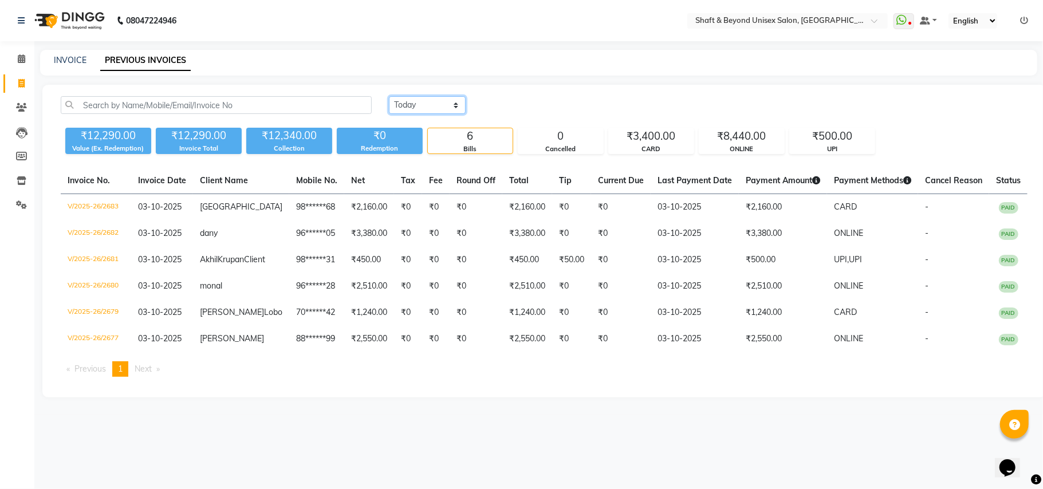
click at [411, 105] on select "Today Yesterday Custom Range" at bounding box center [427, 105] width 77 height 18
select select "yesterday"
click at [389, 96] on select "Today Yesterday Custom Range" at bounding box center [427, 105] width 77 height 18
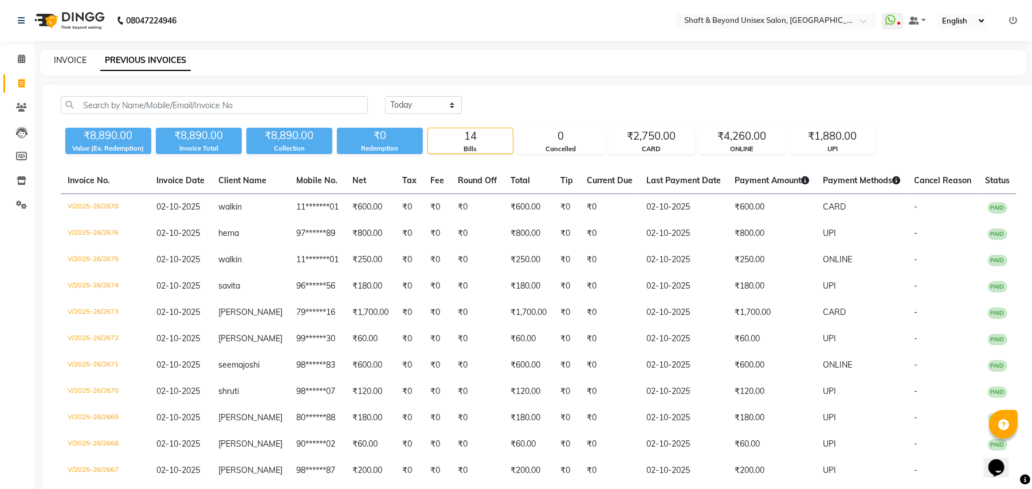
click at [72, 62] on link "INVOICE" at bounding box center [70, 60] width 33 height 10
select select "3878"
select select "service"
